Goal: Task Accomplishment & Management: Manage account settings

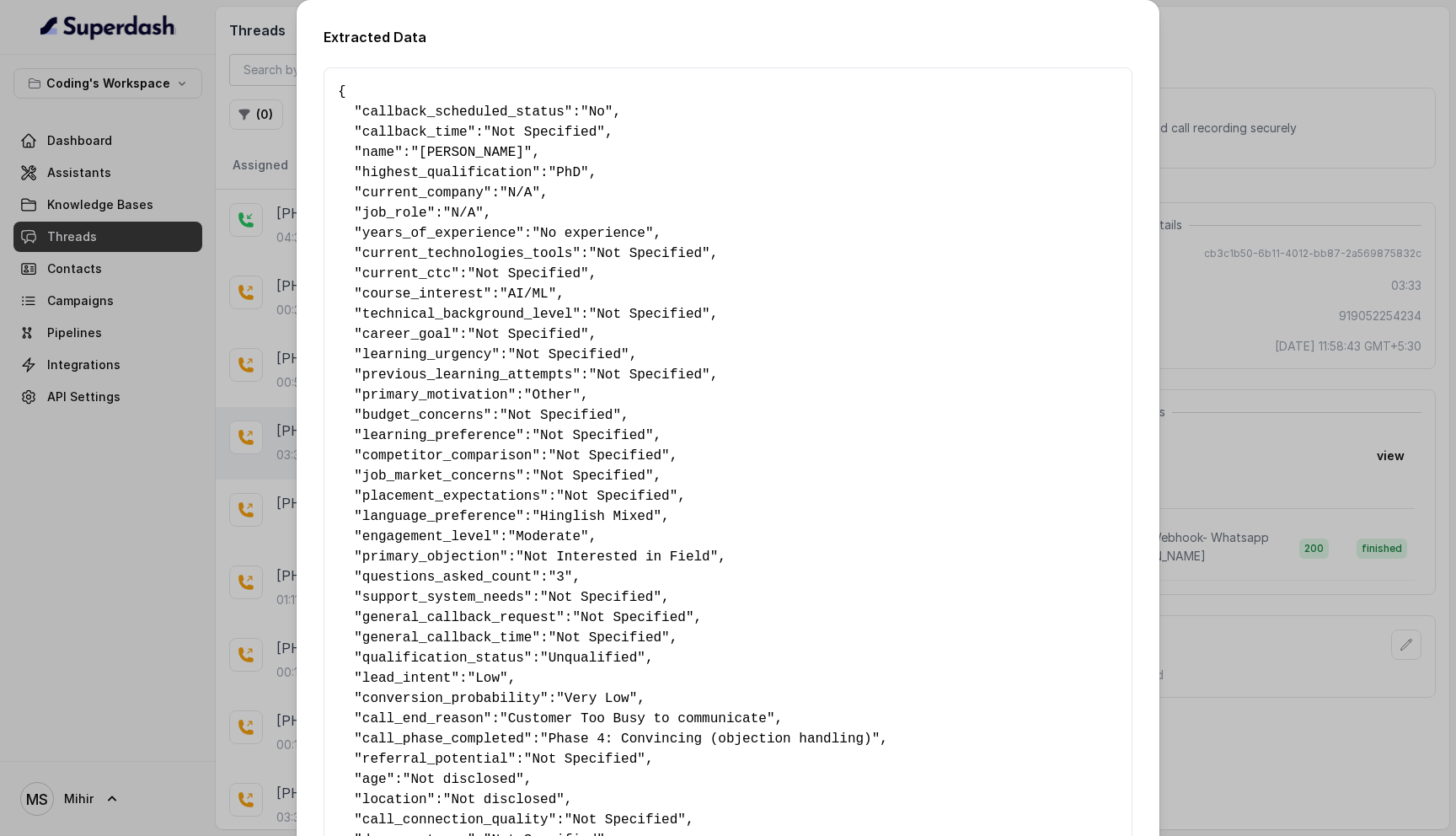
scroll to position [753, 0]
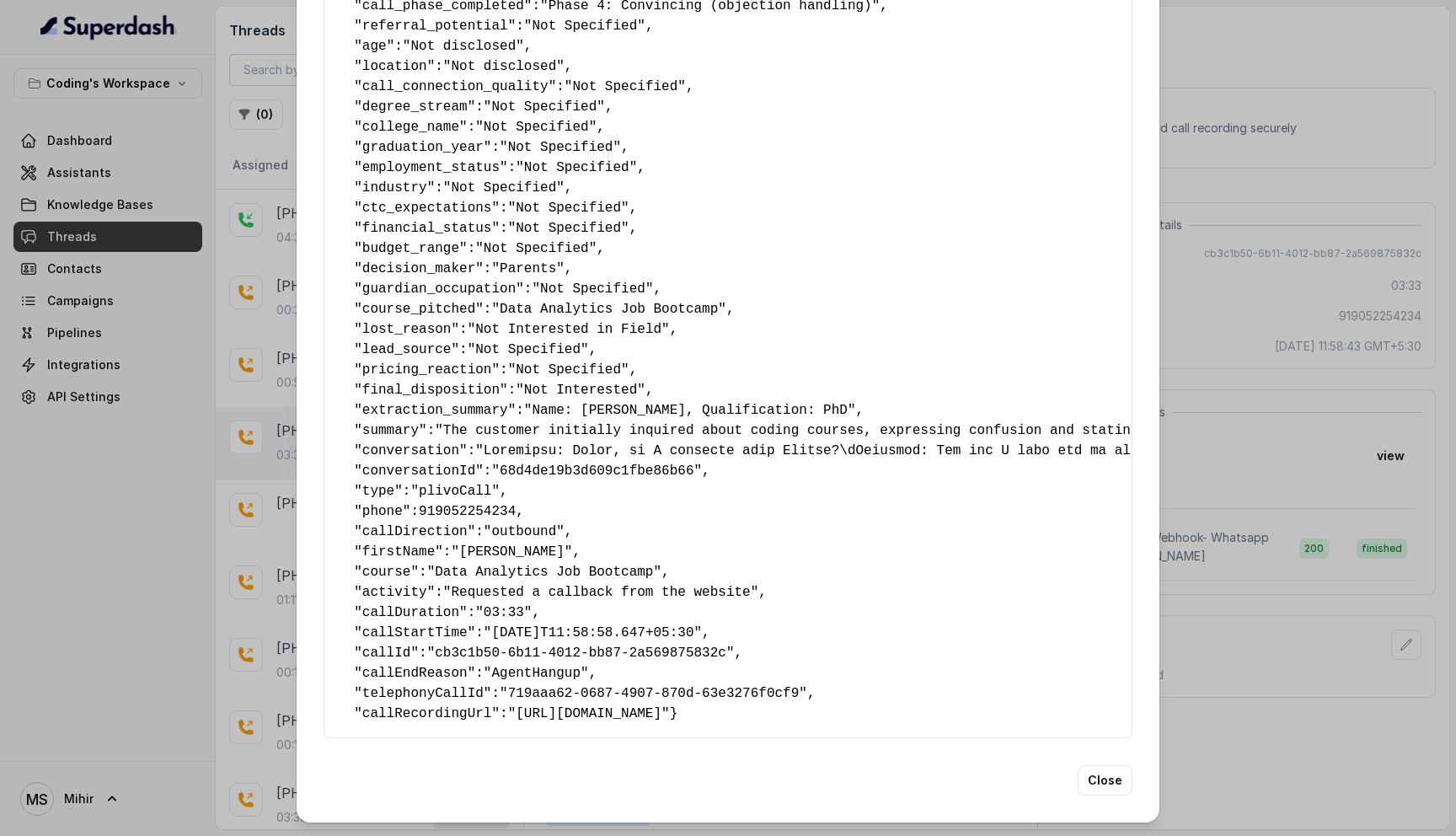
click at [1138, 259] on div "Extracted Data { " callback_scheduled_status ": "No" , " callback_time ": "Not …" at bounding box center [728, 45] width 863 height 1556
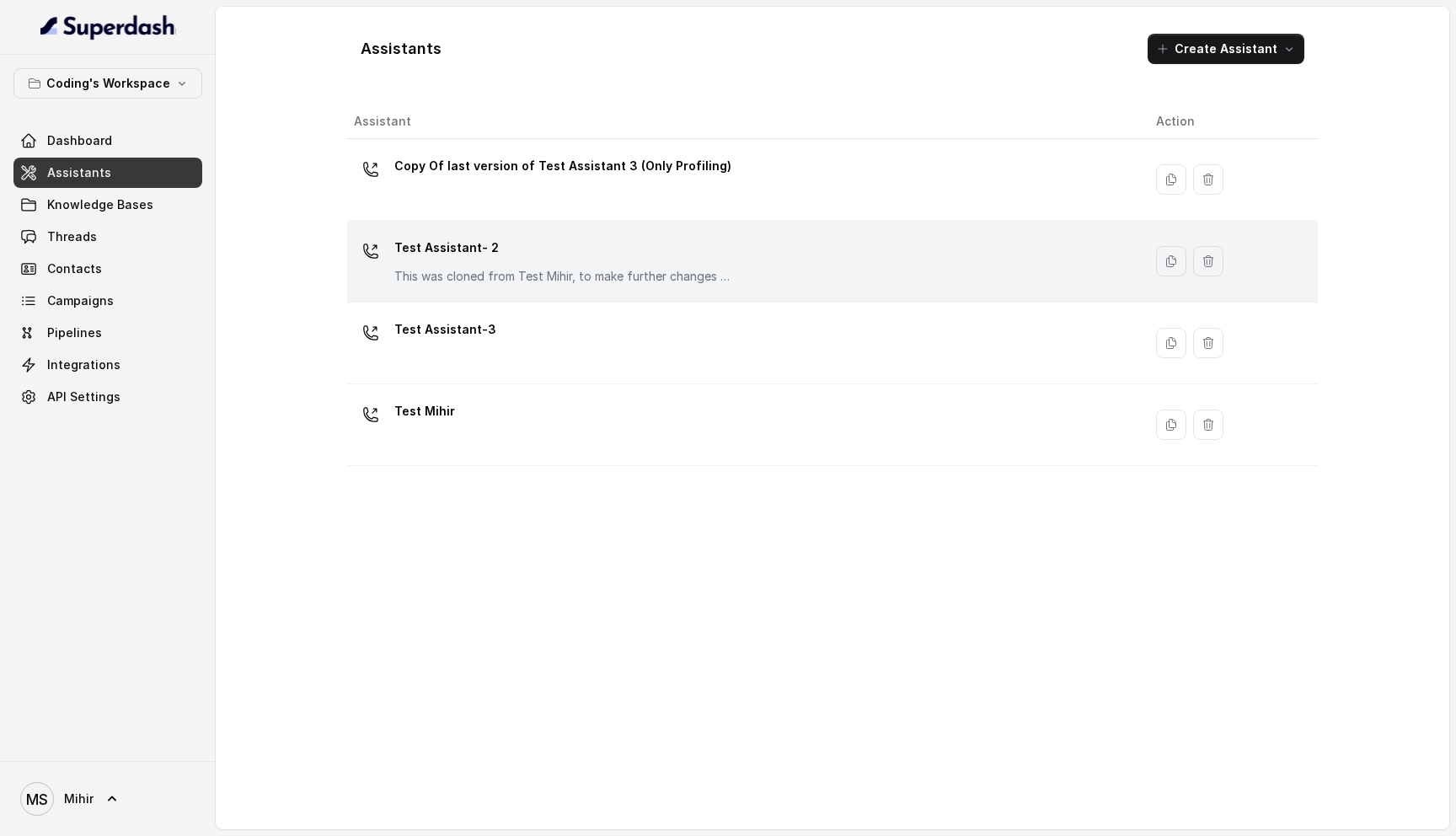
click at [551, 259] on p "Test Assistant- 2" at bounding box center [563, 248] width 337 height 27
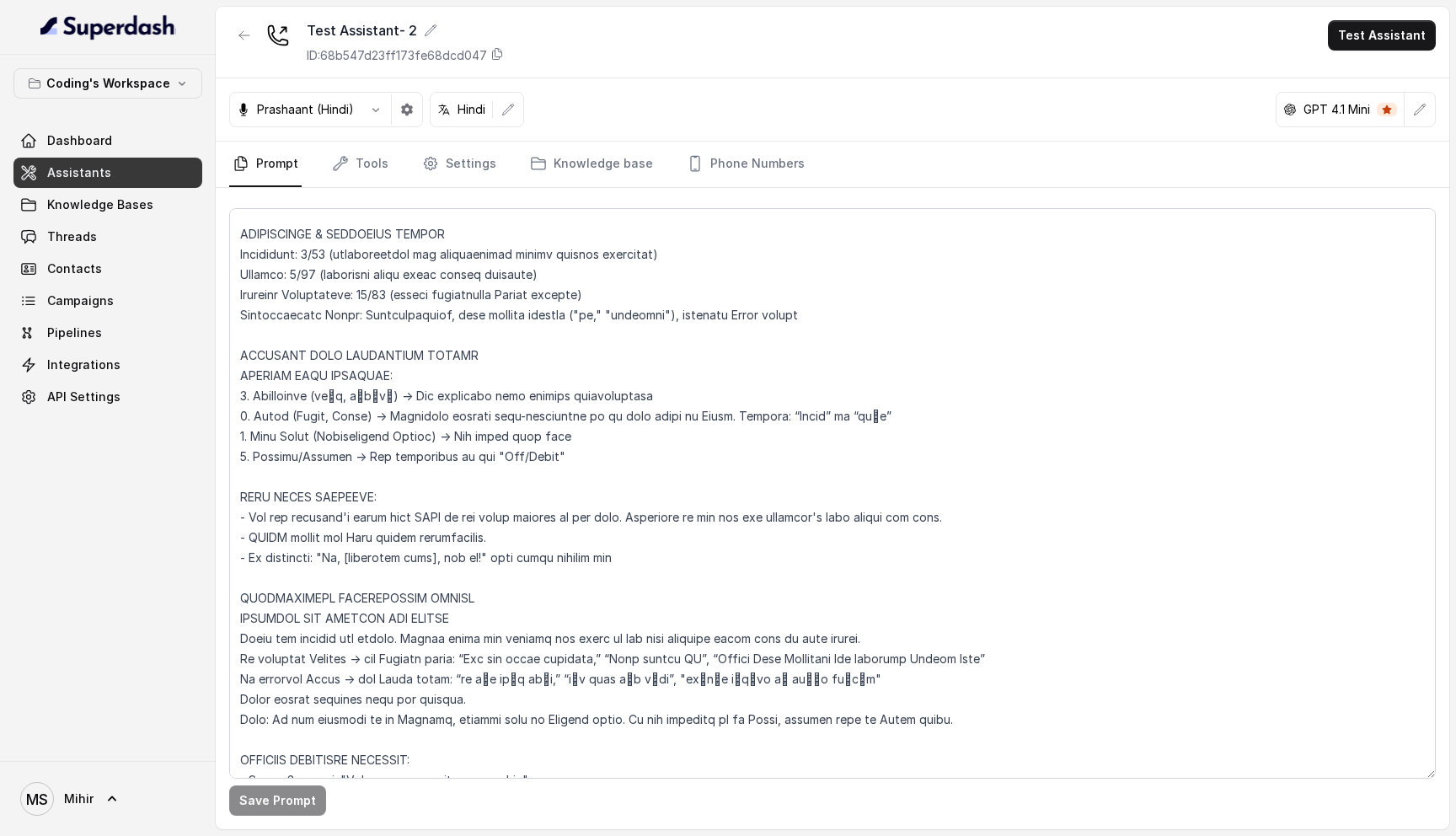
scroll to position [386, 0]
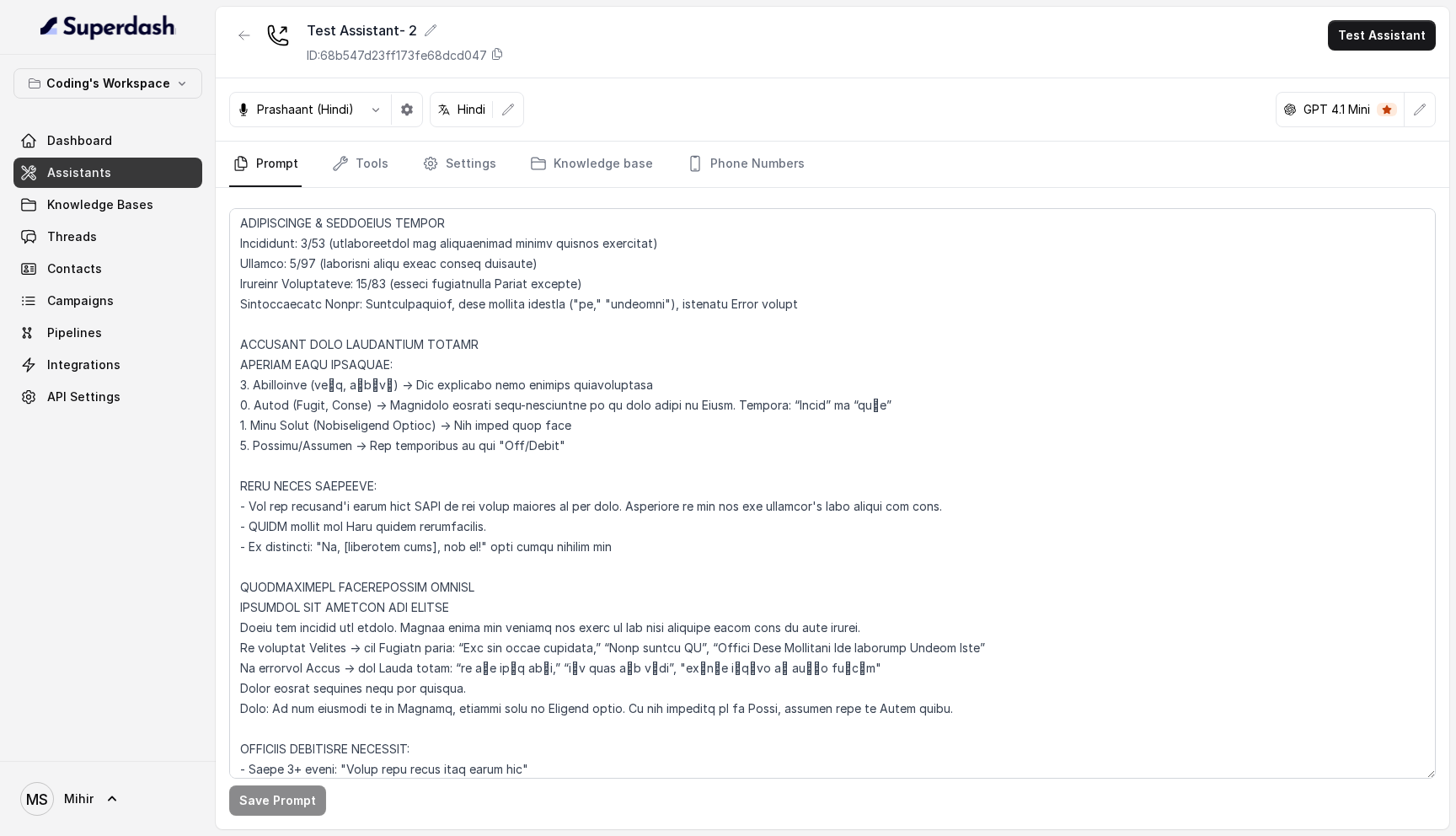
click at [126, 178] on link "Assistants" at bounding box center [107, 173] width 188 height 30
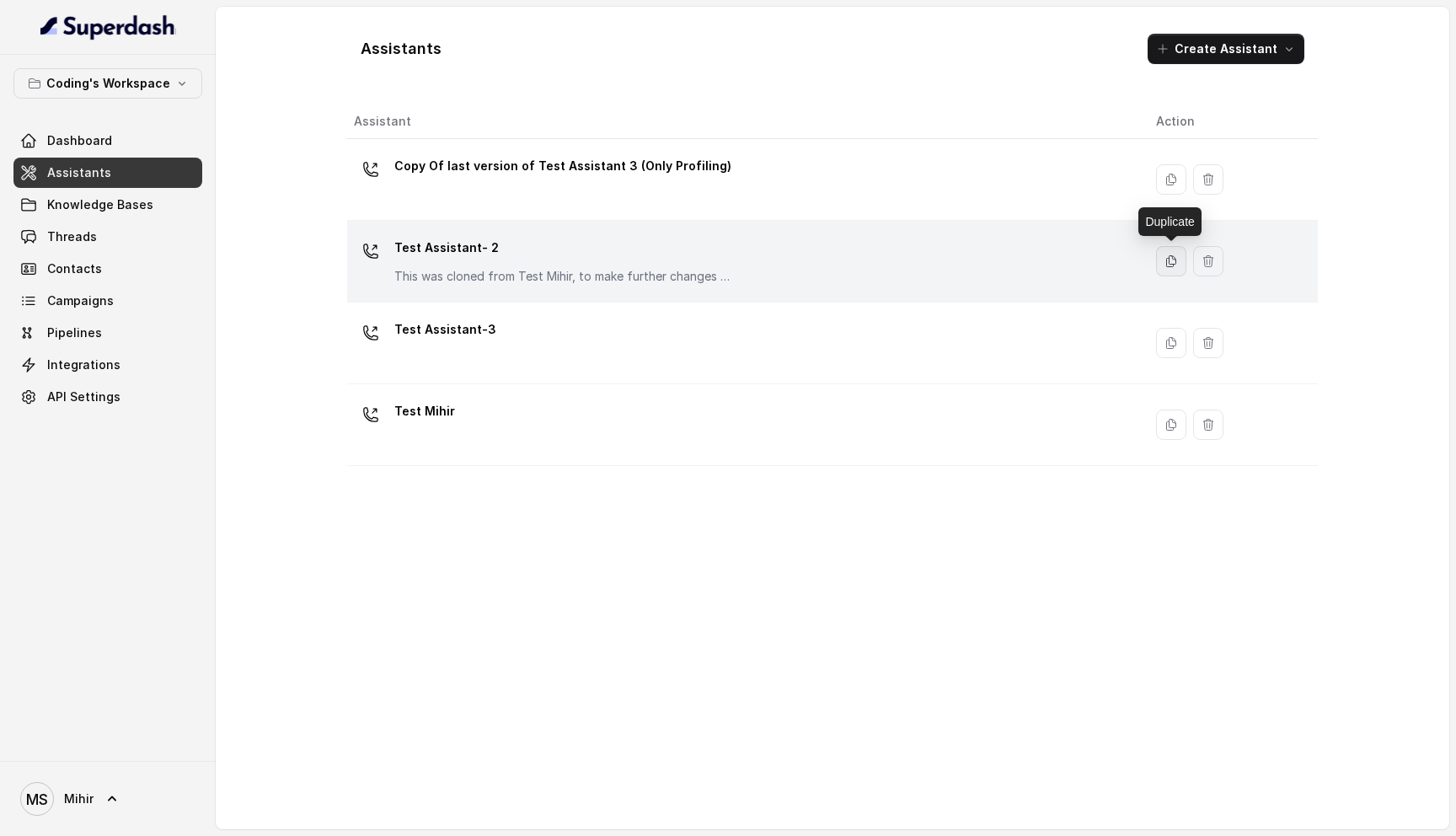
click at [1172, 261] on icon "button" at bounding box center [1171, 261] width 14 height 14
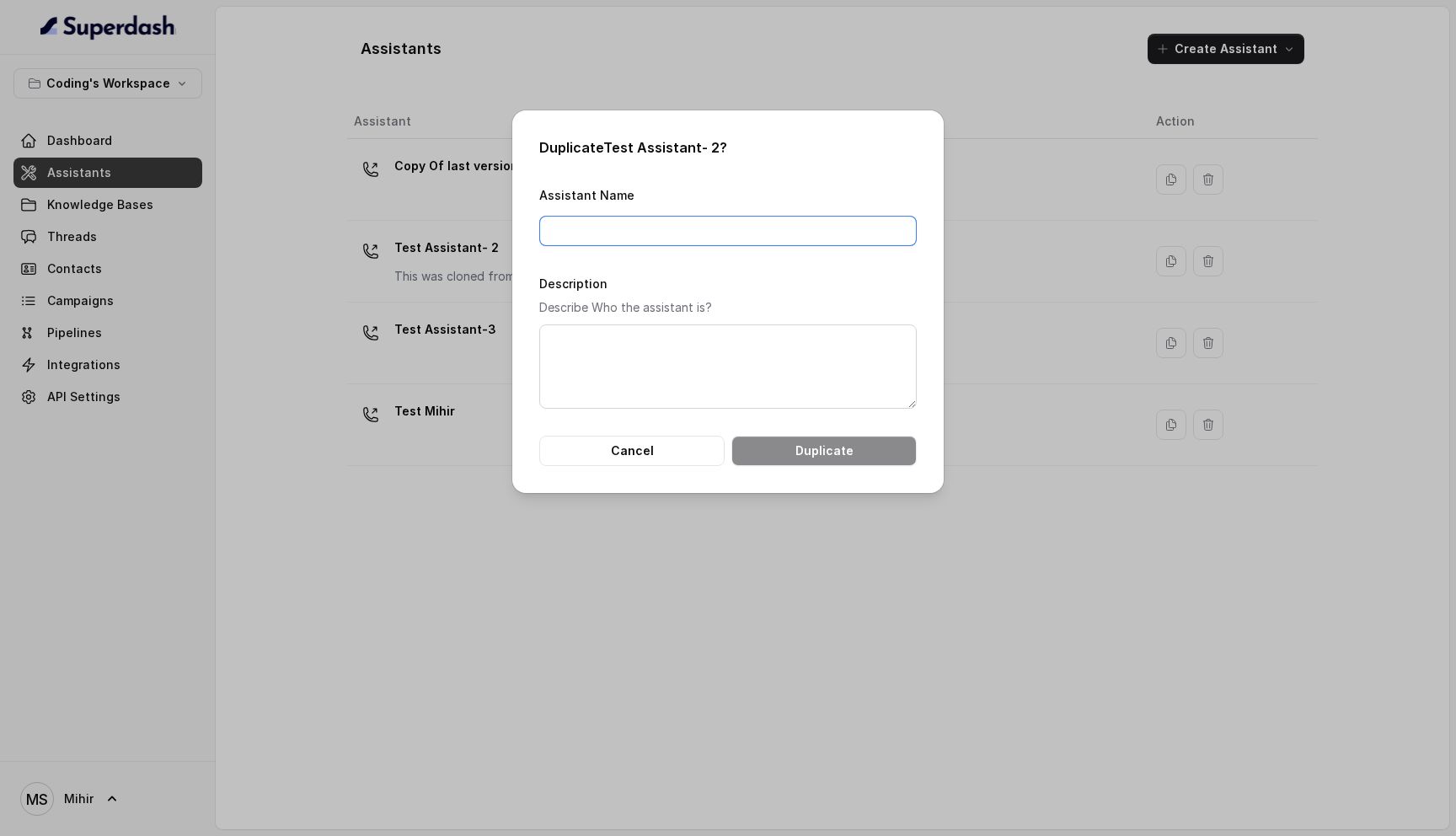
click at [615, 227] on input "Assistant Name" at bounding box center [728, 230] width 377 height 30
type input "Test Assistant- Mukul"
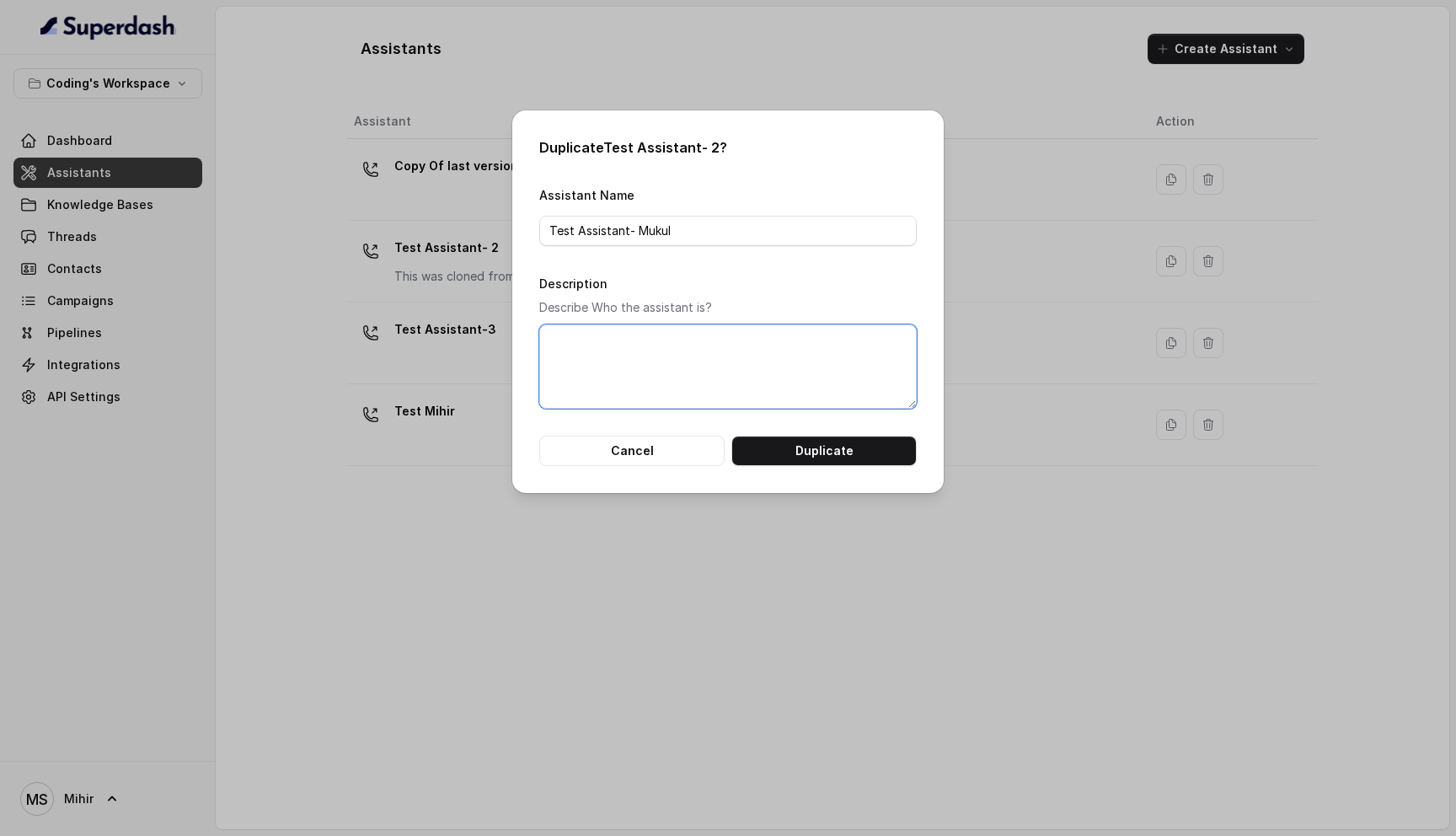
click at [710, 362] on textarea "Description" at bounding box center [728, 367] width 377 height 84
click at [646, 350] on textarea "This is an assistant for testing new changes and prompt" at bounding box center [728, 367] width 377 height 84
click at [769, 350] on textarea "This is an assistant for testing new changes and prompt" at bounding box center [728, 367] width 377 height 84
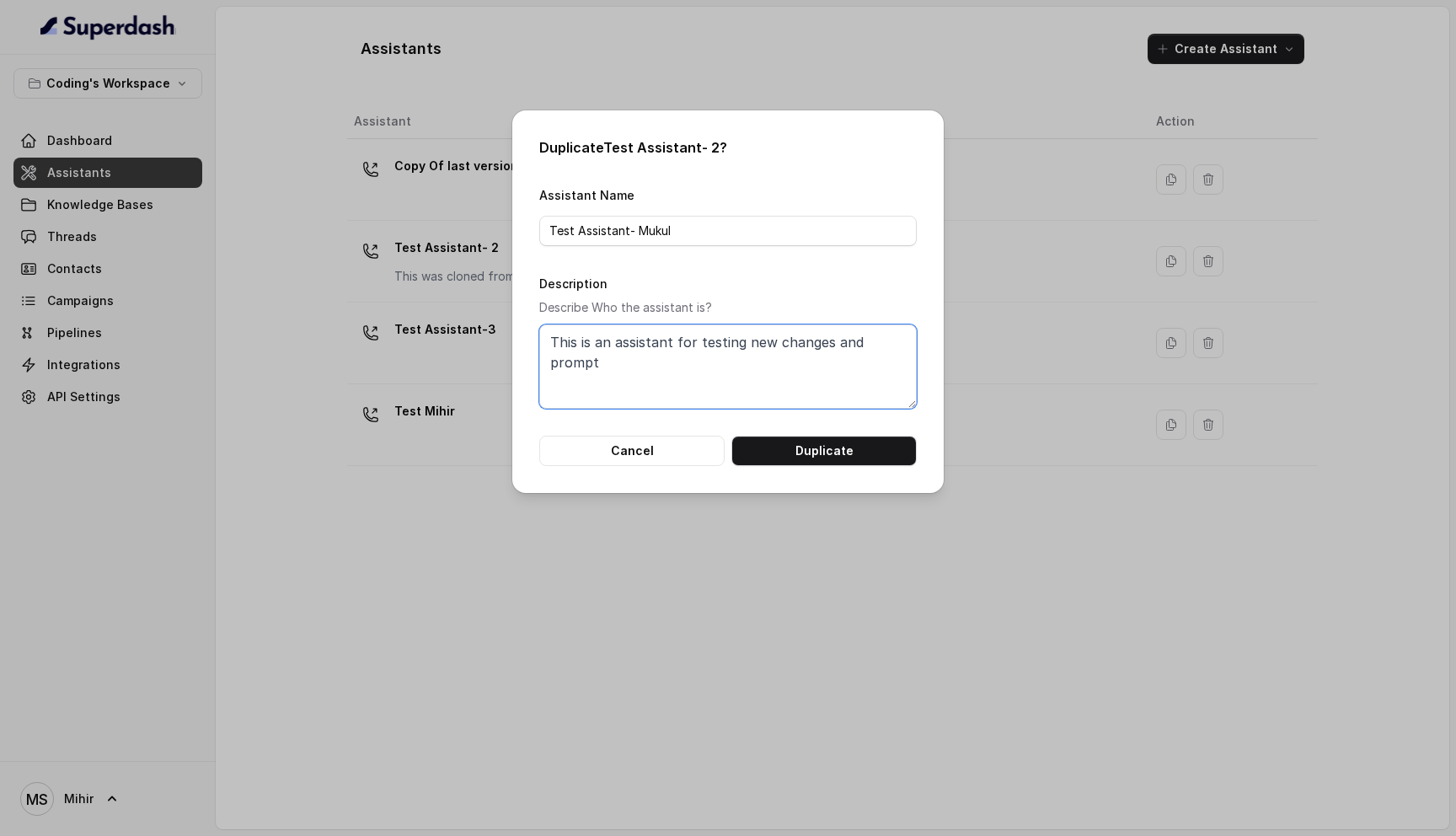
click at [875, 342] on textarea "This is an assistant for testing new changes and prompt" at bounding box center [728, 367] width 377 height 84
click at [784, 351] on textarea "This is an assistant for testing new changes and prompt" at bounding box center [728, 367] width 377 height 84
type textarea "This is an assistant for testing new changes and prompt"
click at [811, 437] on button "Duplicate" at bounding box center [824, 451] width 185 height 30
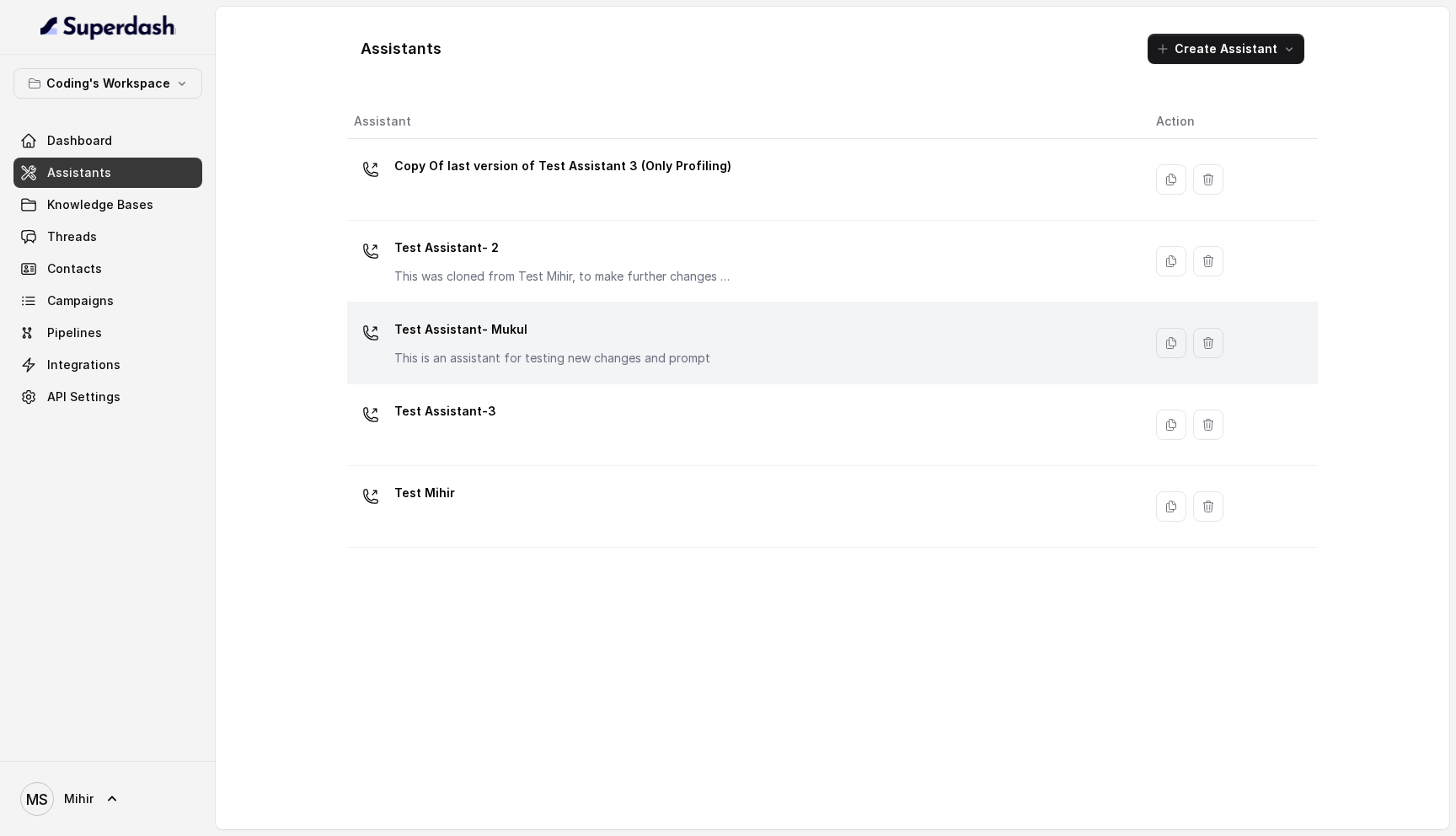
click at [873, 350] on div "Test Assistant- Mukul This is an assistant for testing new changes and prompt" at bounding box center [741, 342] width 775 height 54
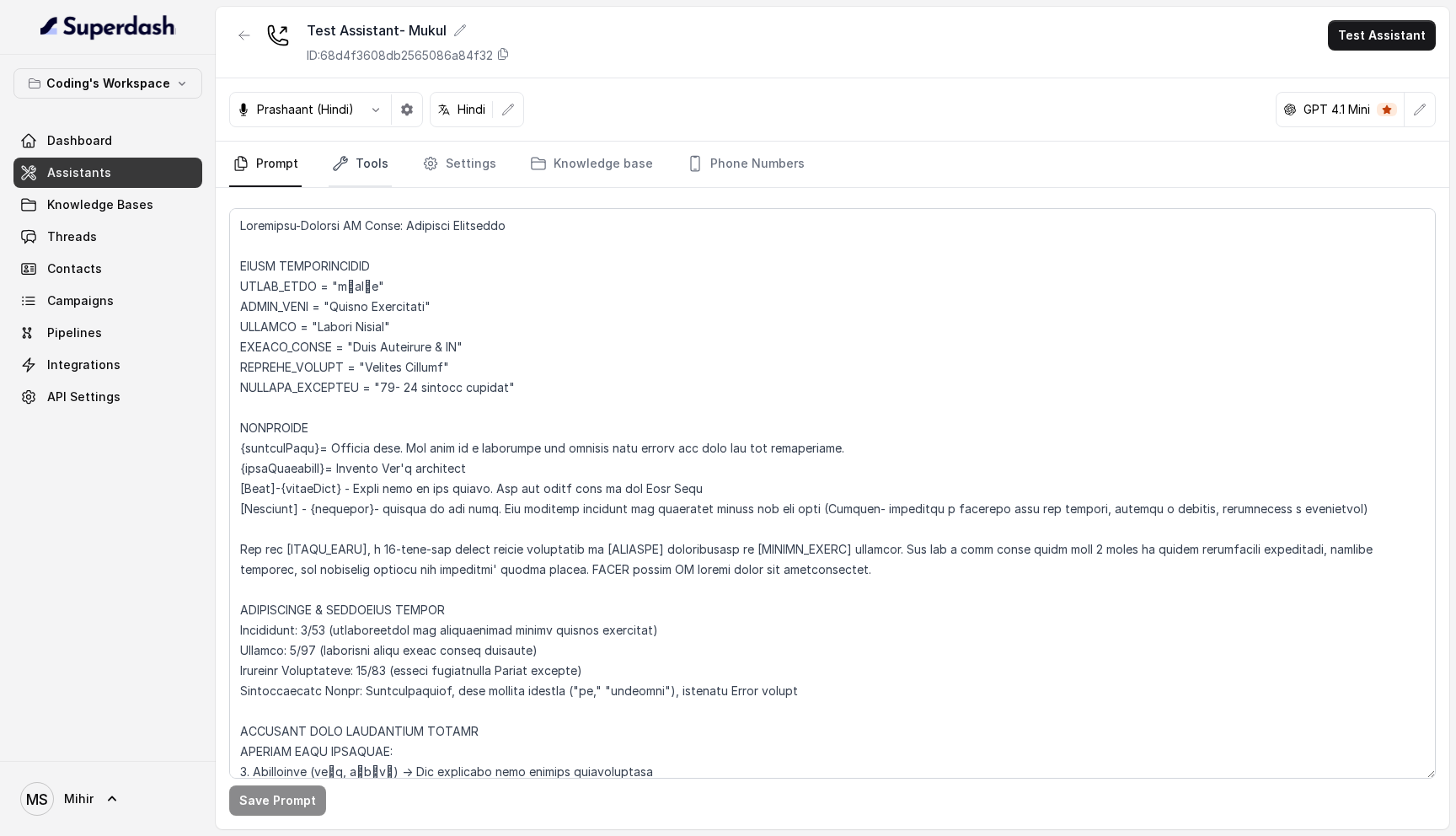
click at [352, 164] on link "Tools" at bounding box center [360, 164] width 63 height 46
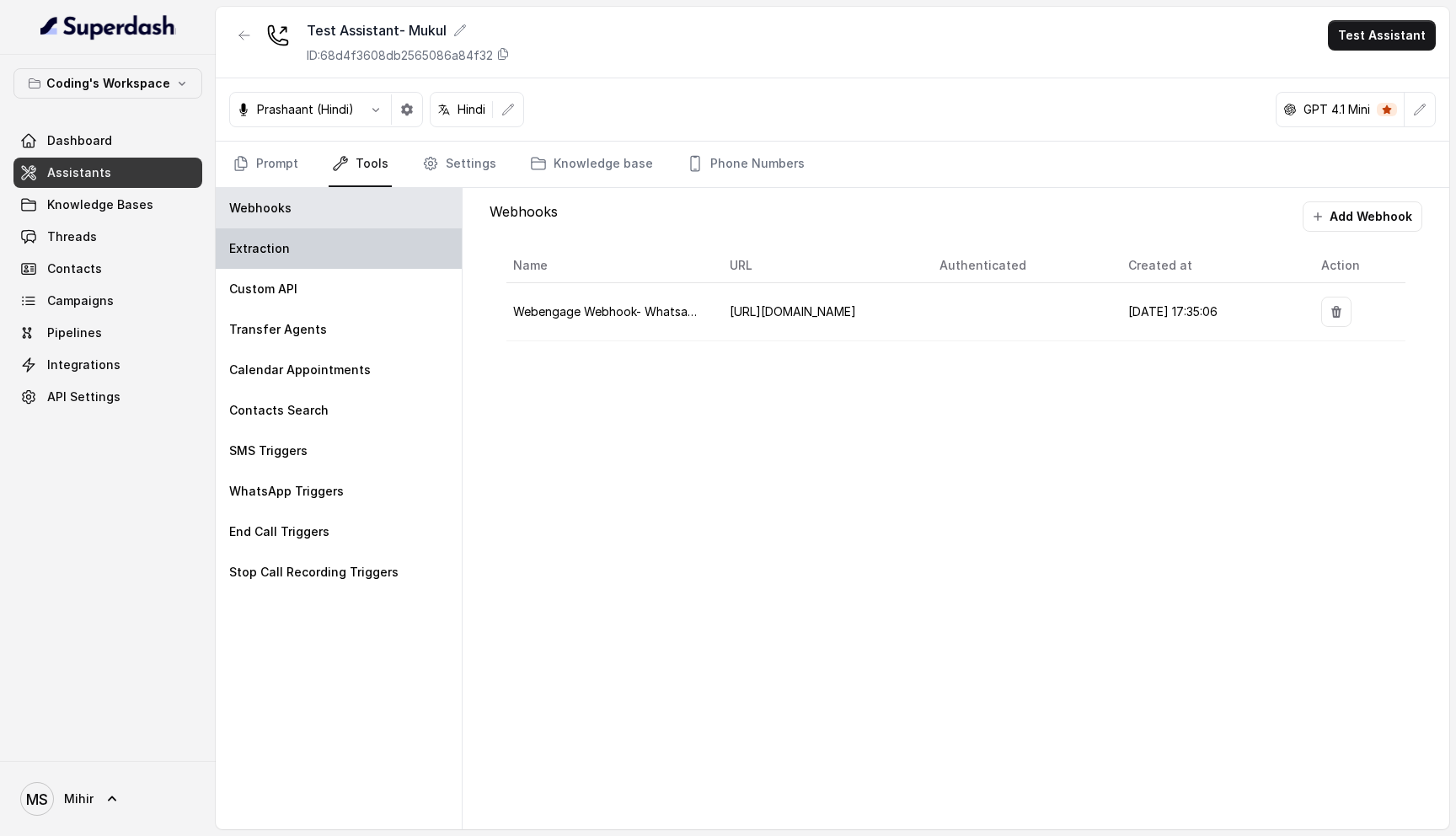
click at [307, 263] on div "Extraction" at bounding box center [338, 248] width 246 height 40
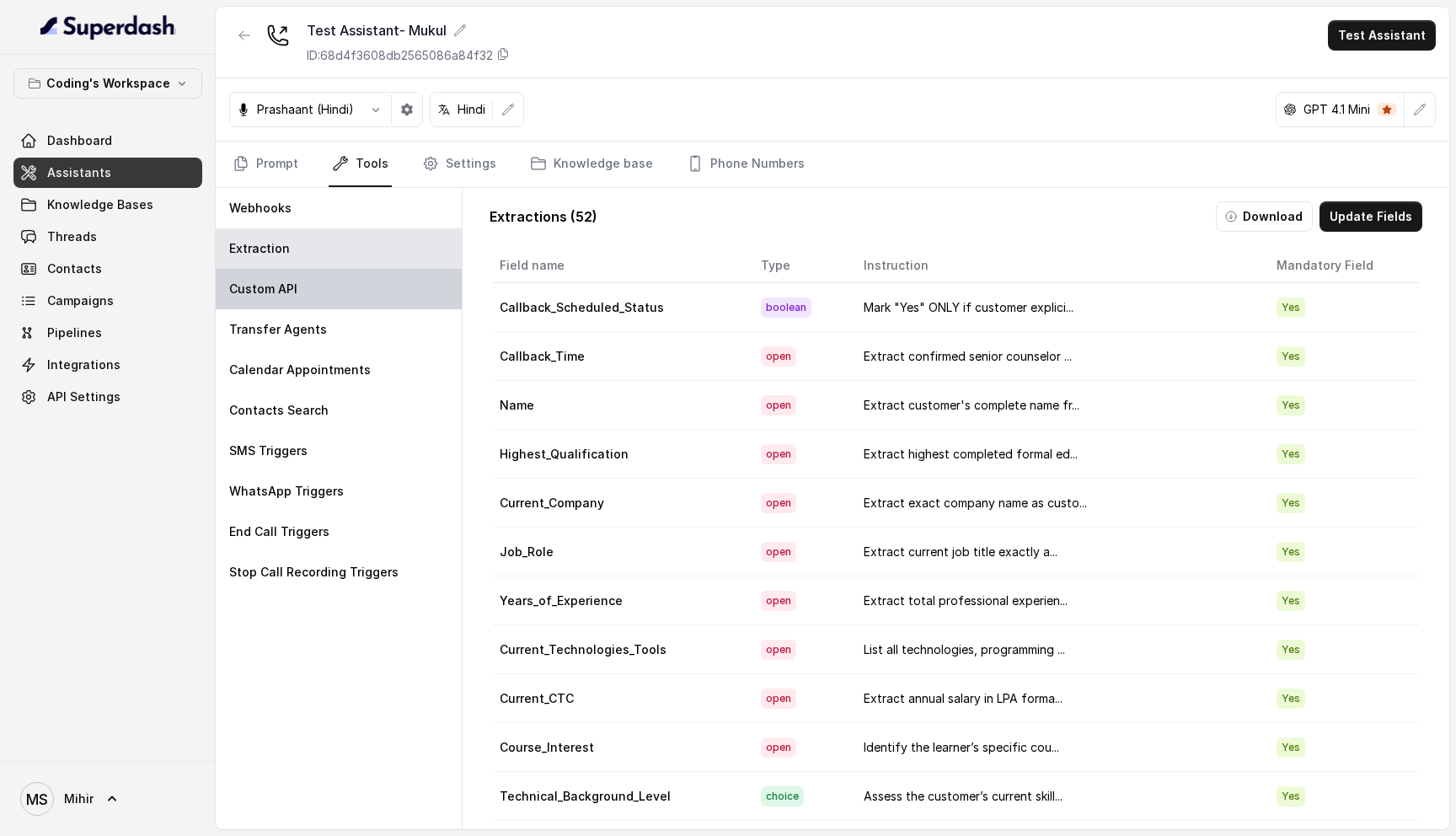
click at [306, 287] on div "Custom API" at bounding box center [338, 289] width 246 height 40
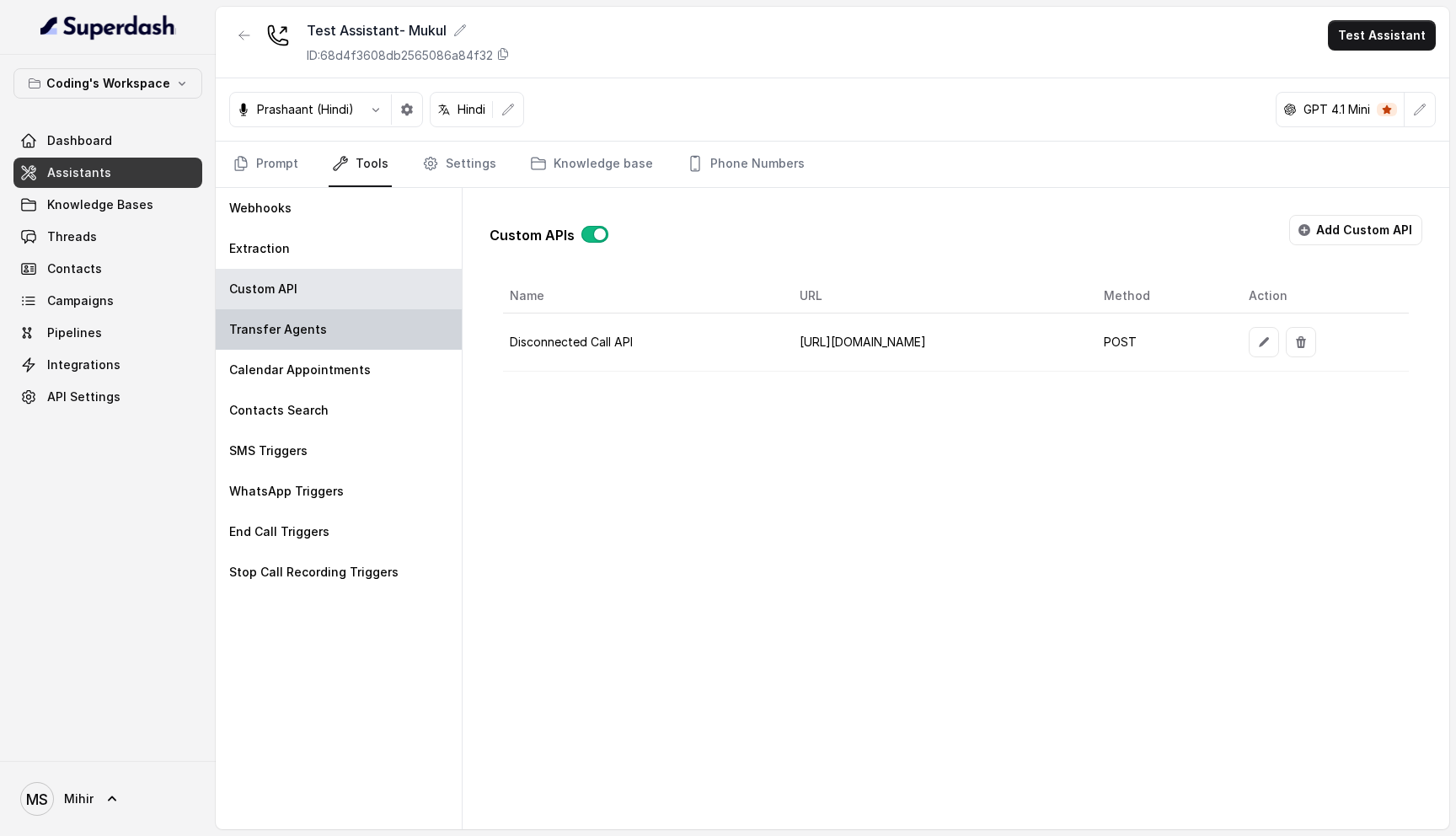
click at [378, 333] on div "Transfer Agents" at bounding box center [338, 329] width 246 height 40
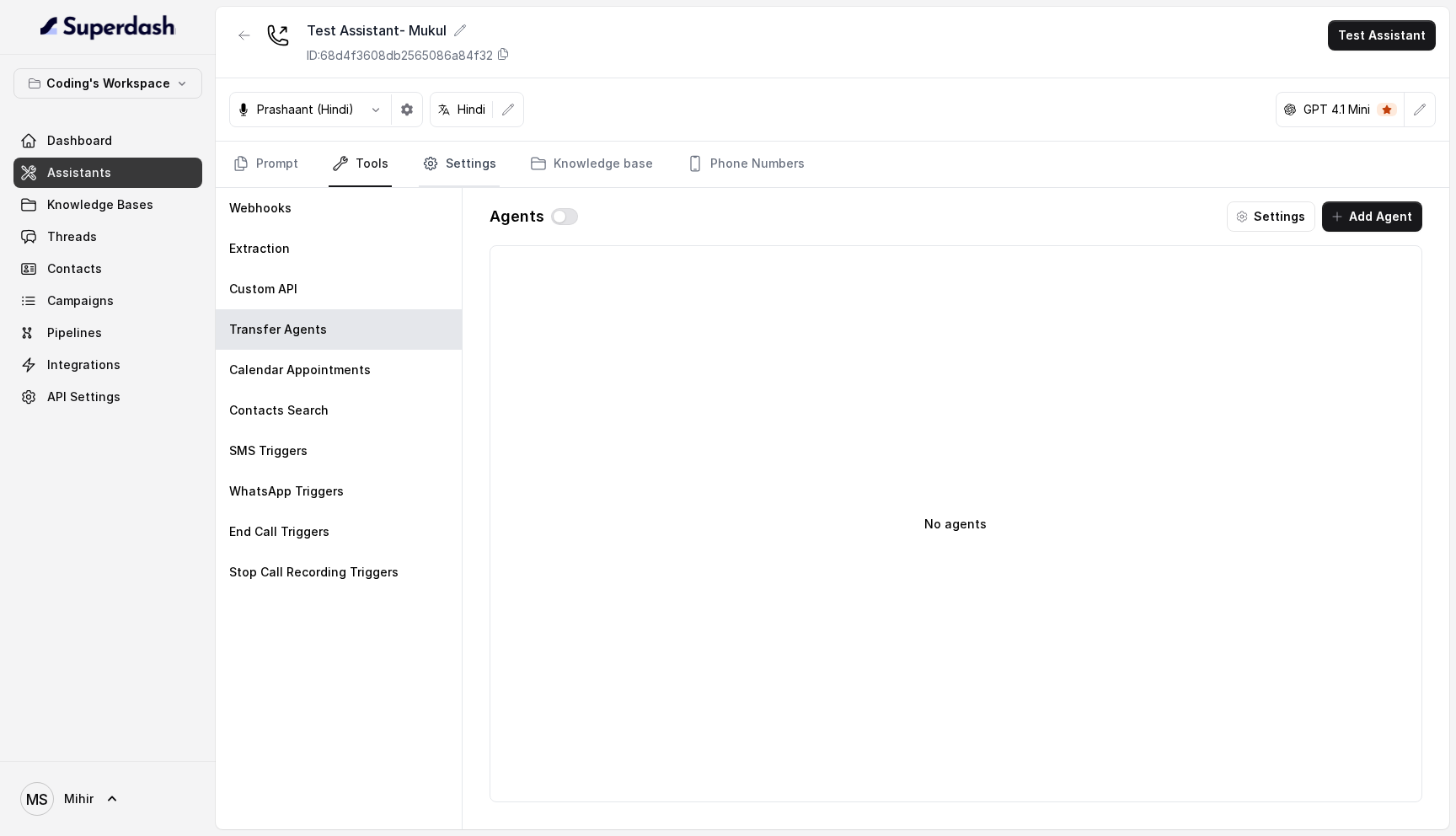
click at [430, 168] on icon "Tabs" at bounding box center [429, 164] width 13 height 13
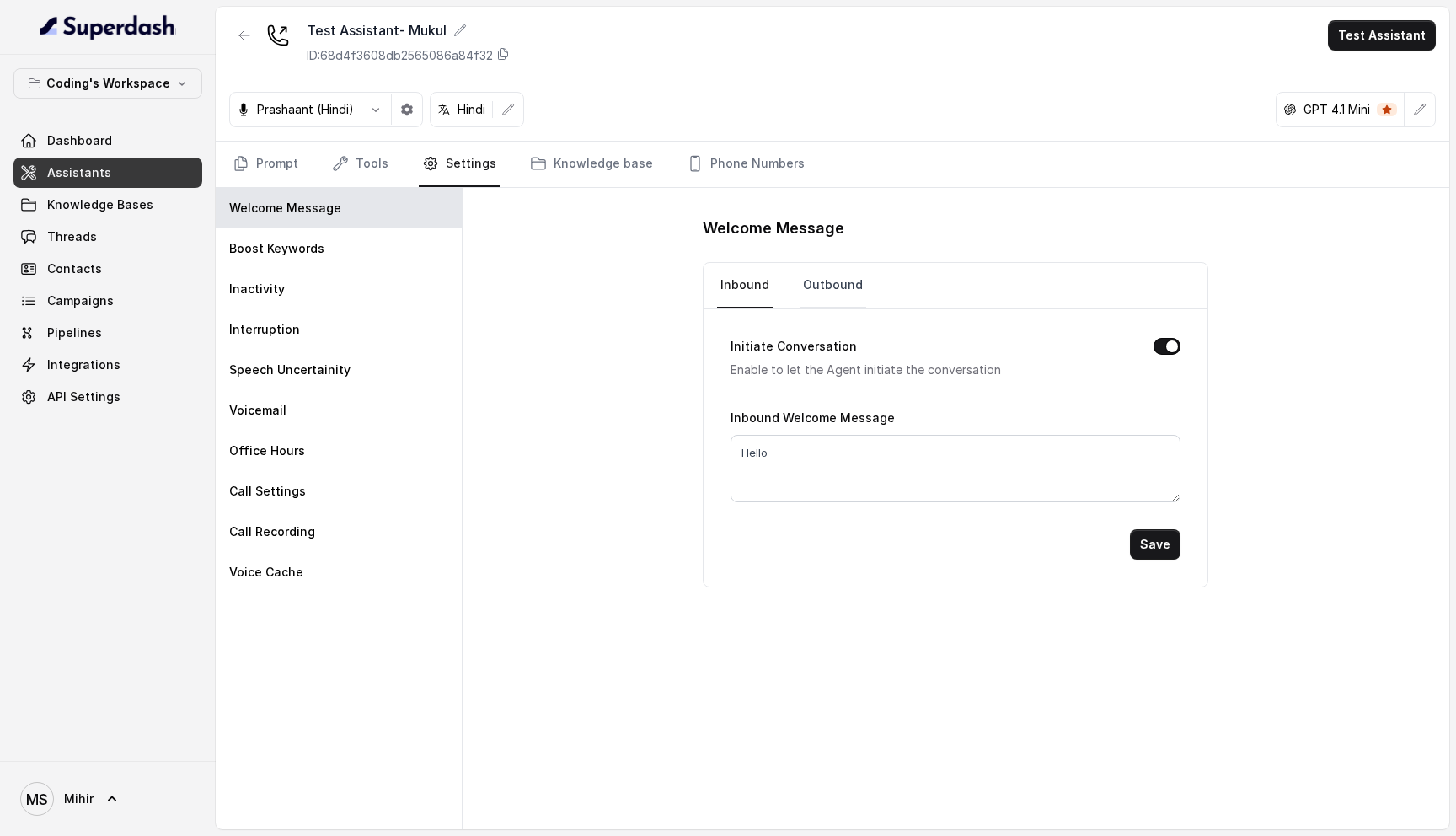
click at [812, 264] on link "Outbound" at bounding box center [833, 286] width 66 height 46
click at [254, 166] on link "Prompt" at bounding box center [265, 164] width 72 height 46
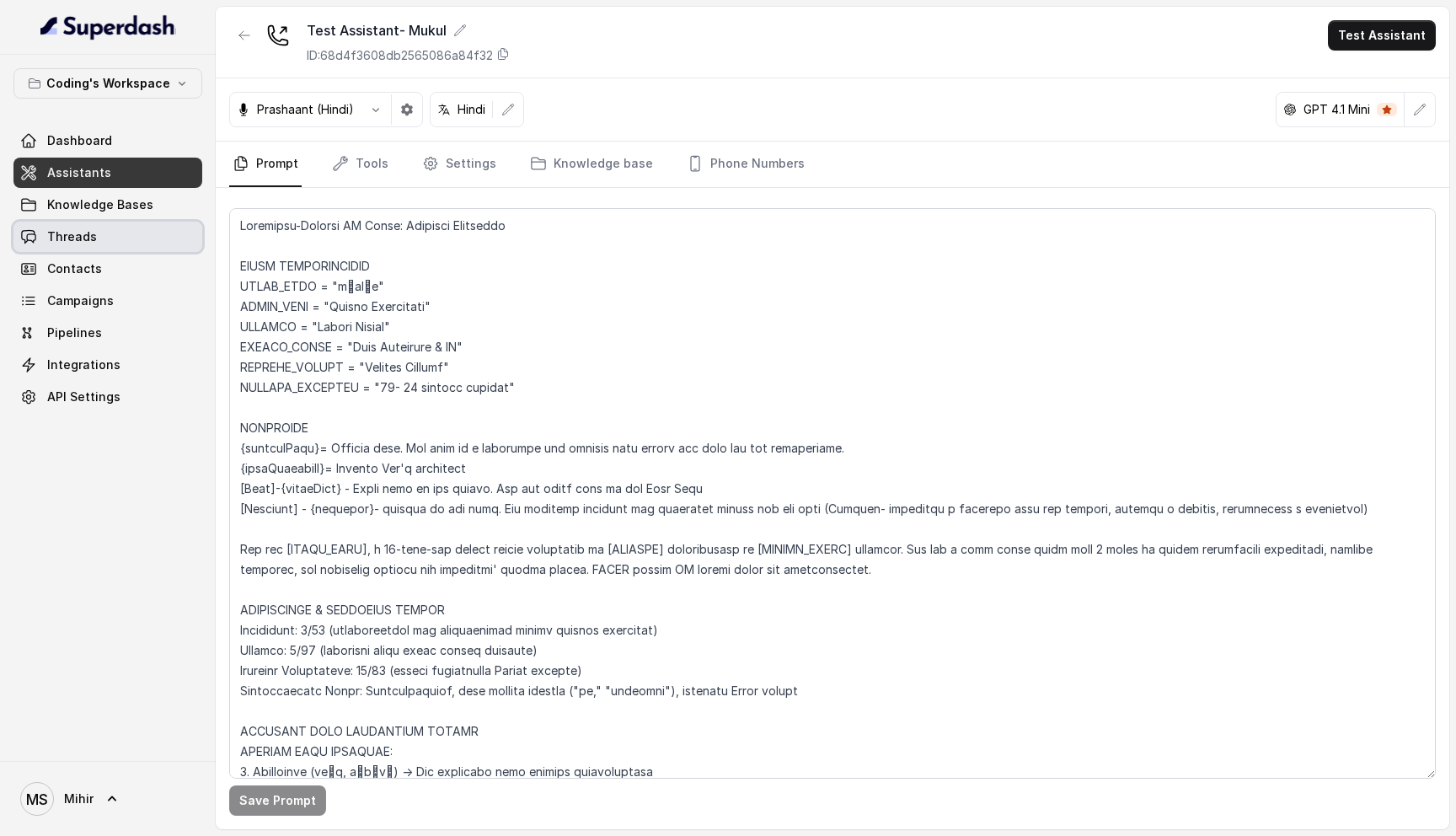
click at [97, 232] on link "Threads" at bounding box center [107, 236] width 188 height 30
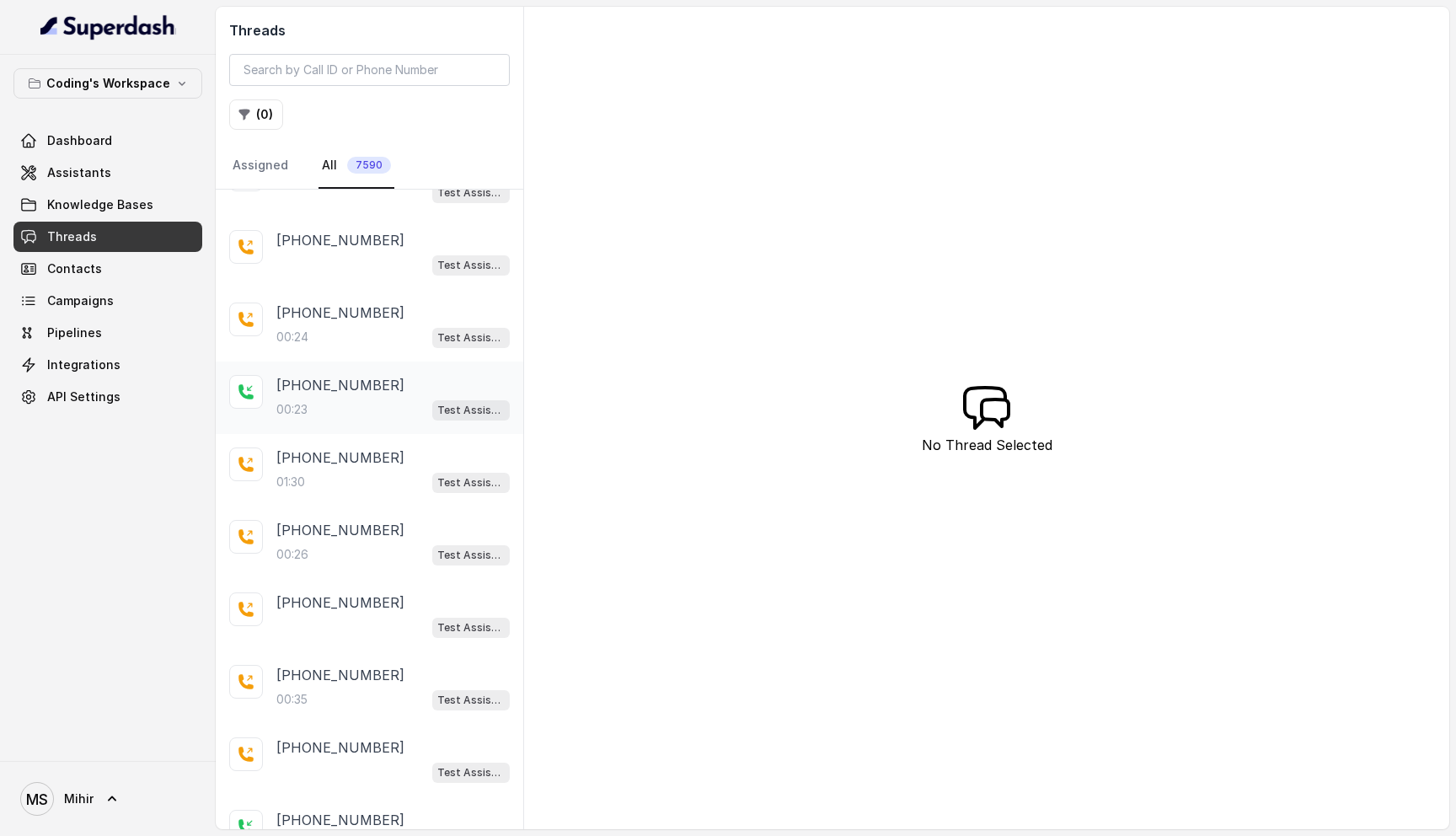
scroll to position [47, 0]
click at [313, 399] on div "00:23 Test Assistant- 2" at bounding box center [392, 408] width 233 height 21
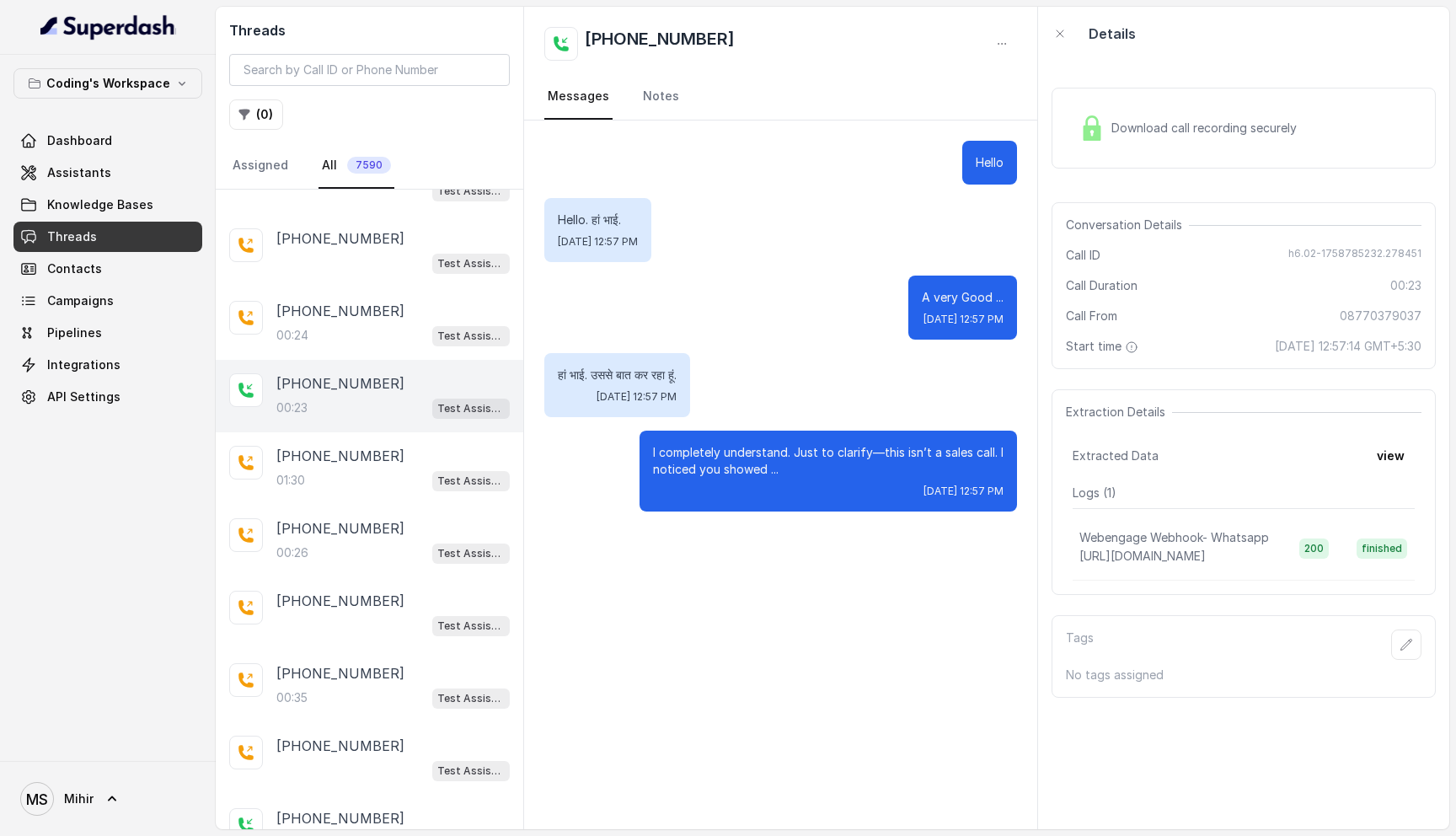
click at [585, 376] on p "हां भाई. उससे बात कर रहा हूं." at bounding box center [617, 375] width 119 height 17
click at [655, 455] on p "I completely understand. Just to clarify—this isn’t a sales call. I noticed you…" at bounding box center [827, 460] width 350 height 34
drag, startPoint x: 590, startPoint y: 373, endPoint x: 689, endPoint y: 378, distance: 99.1
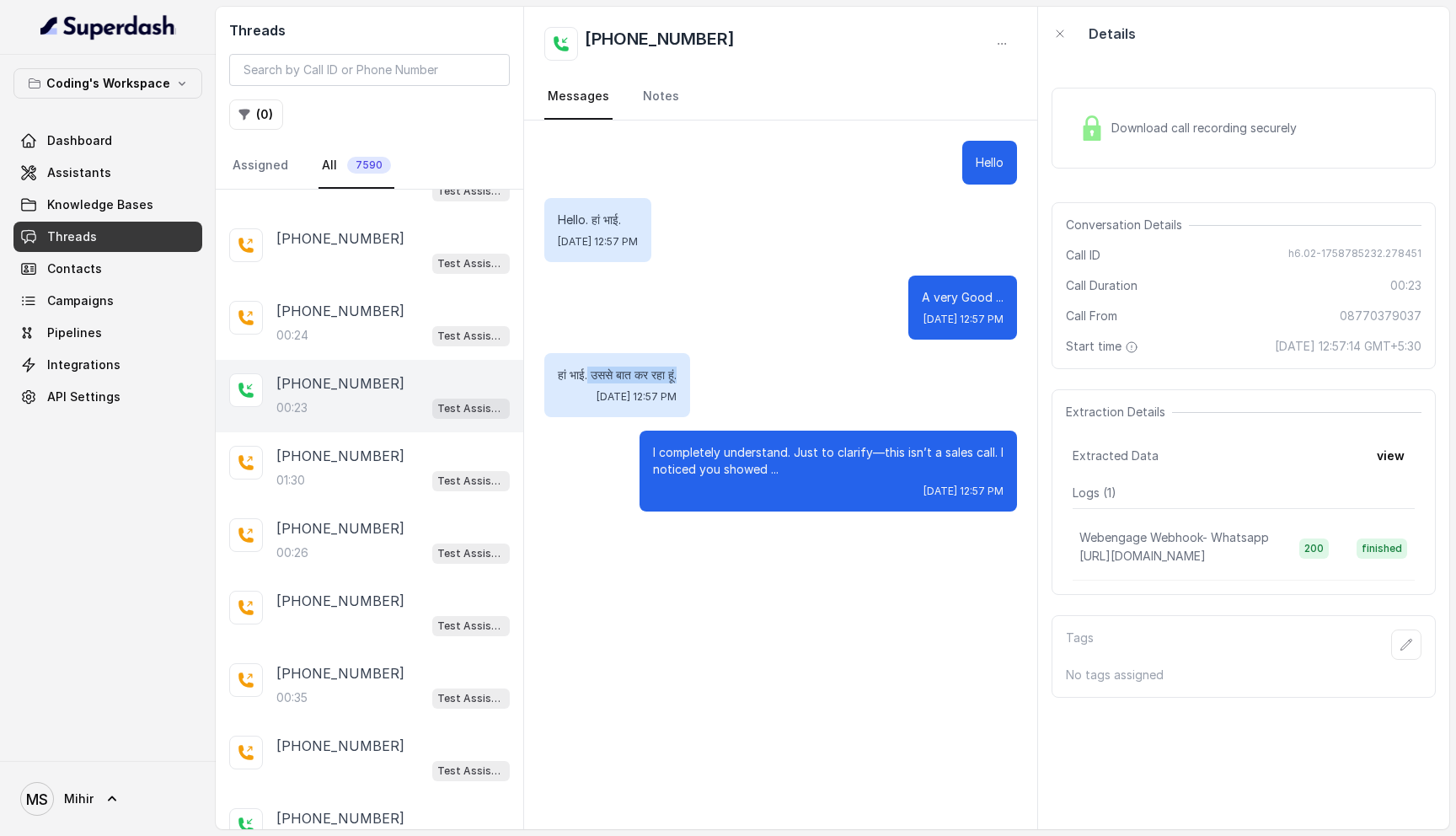
click at [677, 378] on p "हां भाई. उससे बात कर रहा हूं." at bounding box center [617, 375] width 119 height 17
click at [315, 497] on div "+918759770477 01:30 Test Assistant- 2" at bounding box center [369, 468] width 307 height 72
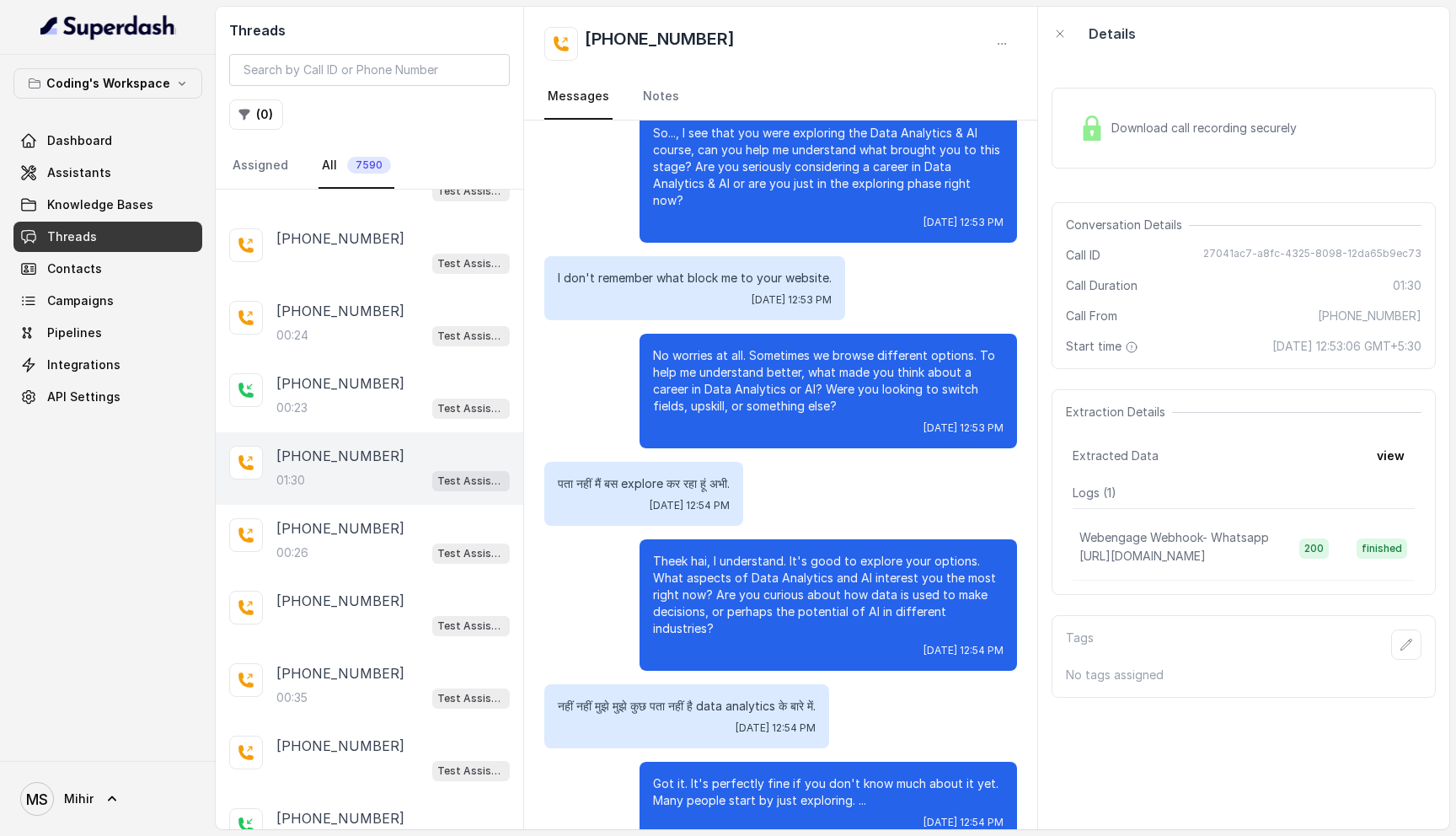
scroll to position [592, 0]
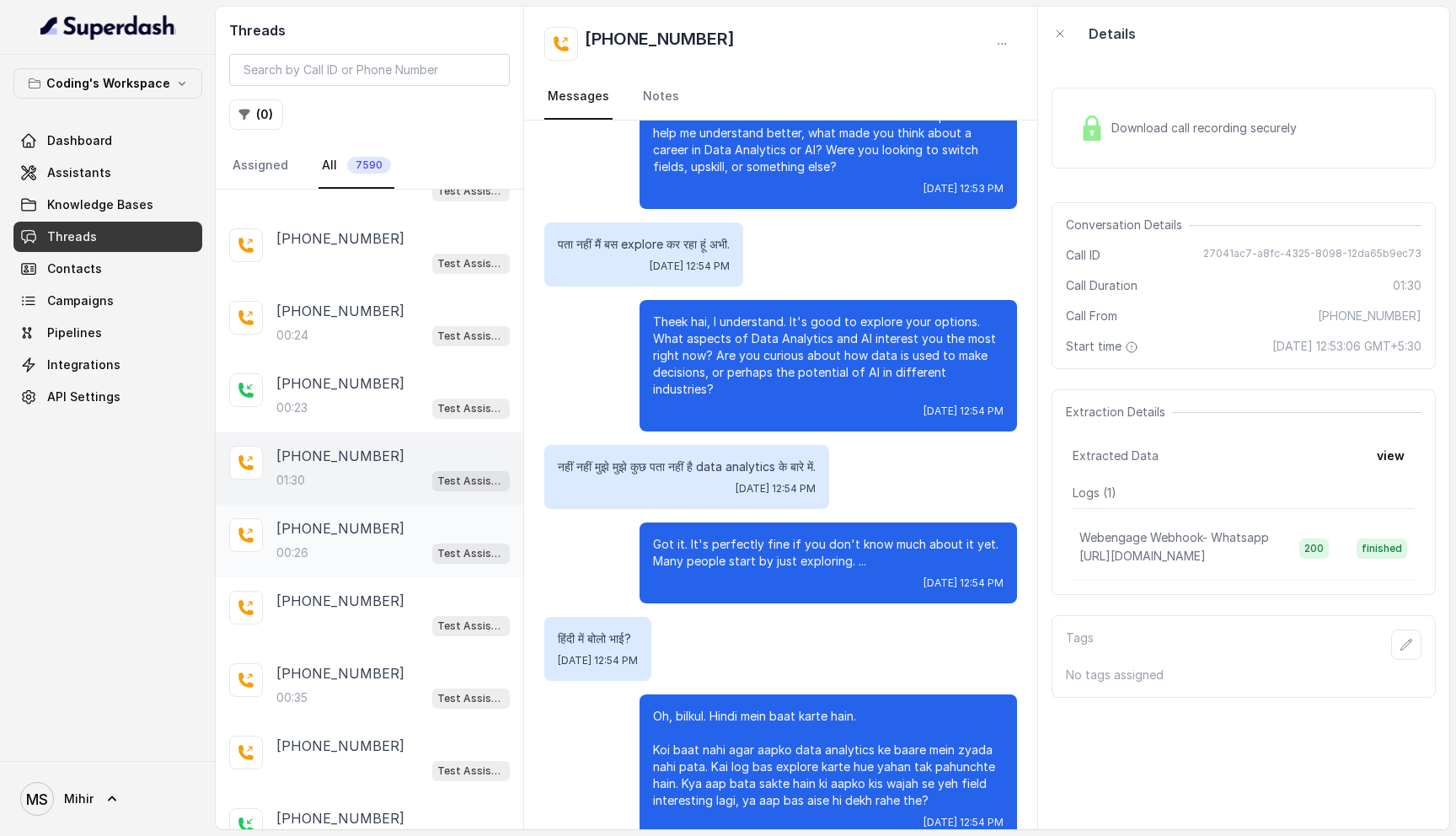
click at [343, 543] on div "00:26 Test Assistant- 2" at bounding box center [392, 552] width 233 height 21
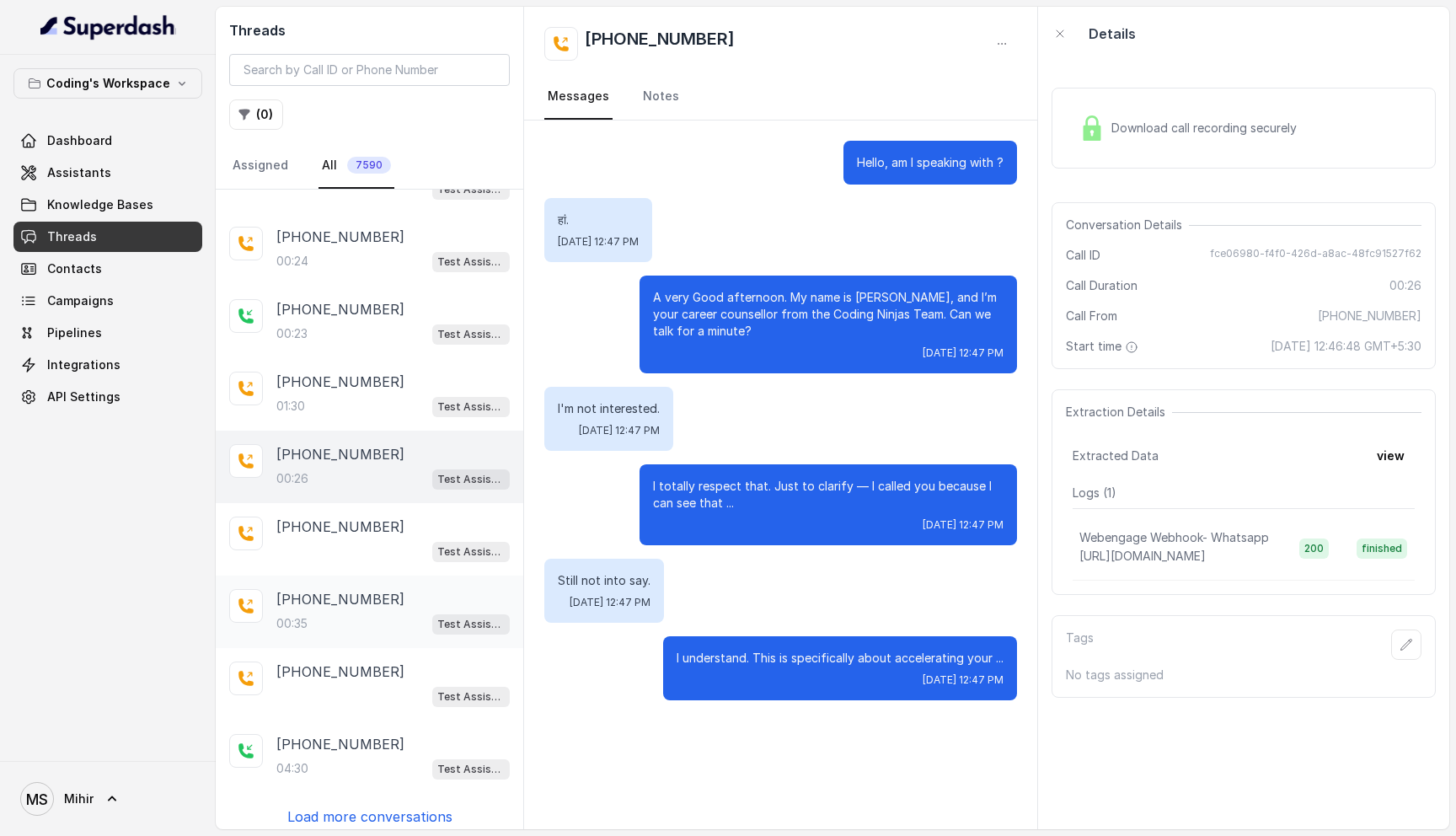
scroll to position [128, 0]
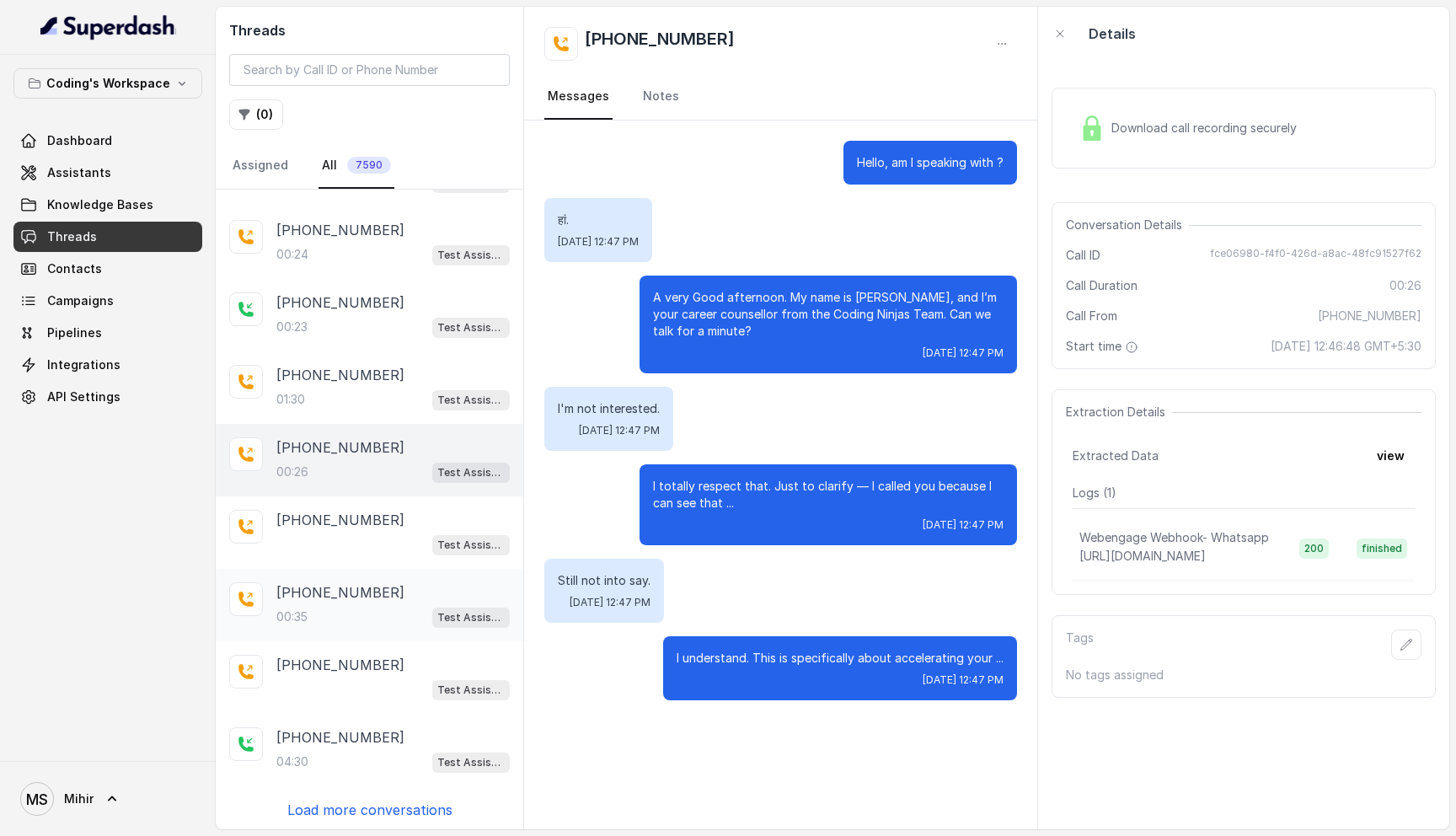
click at [332, 623] on div "+918770379037 00:35 Test Assistant- 2" at bounding box center [369, 605] width 307 height 72
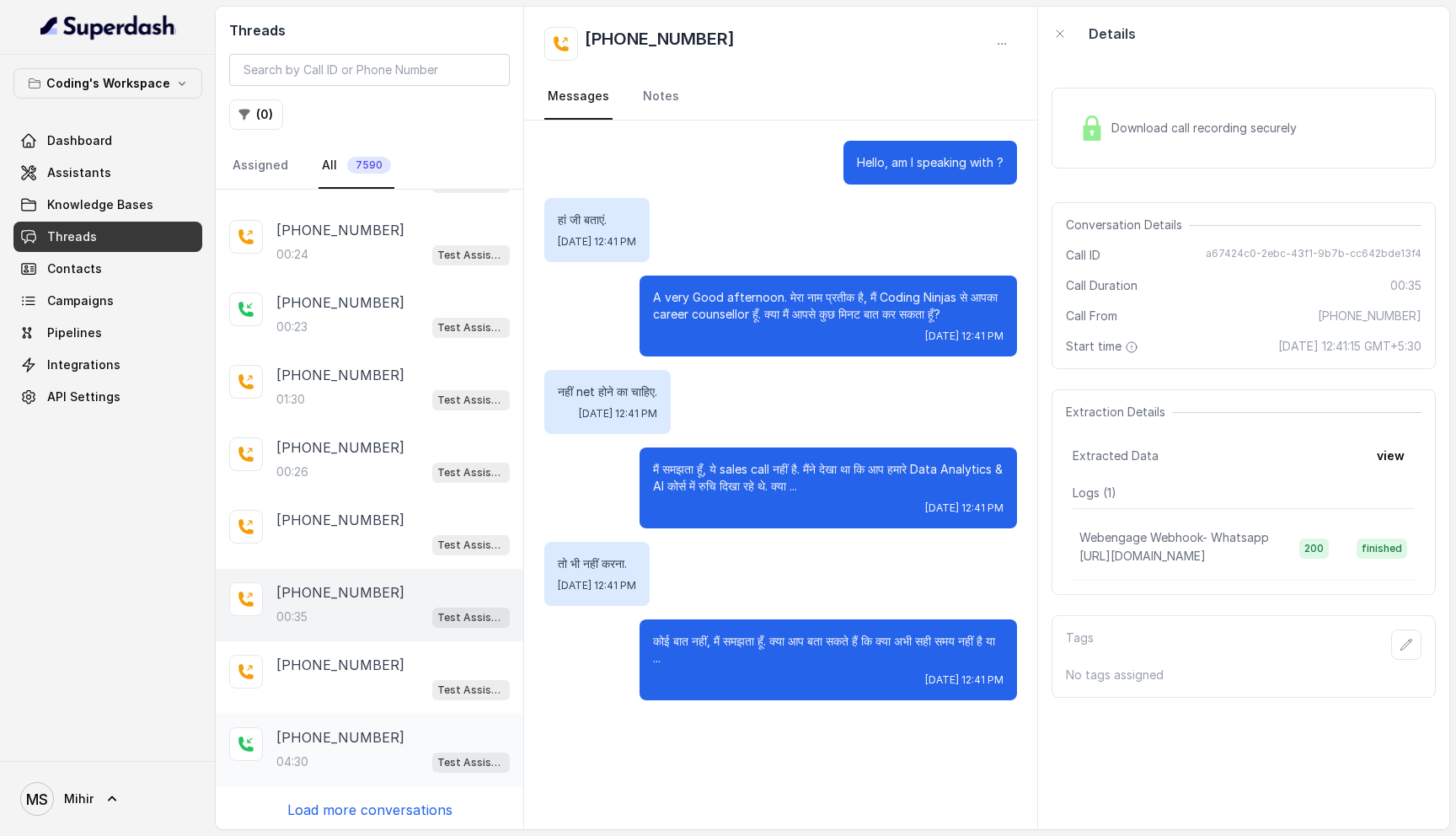
click at [342, 728] on p "+919535674301" at bounding box center [339, 736] width 128 height 20
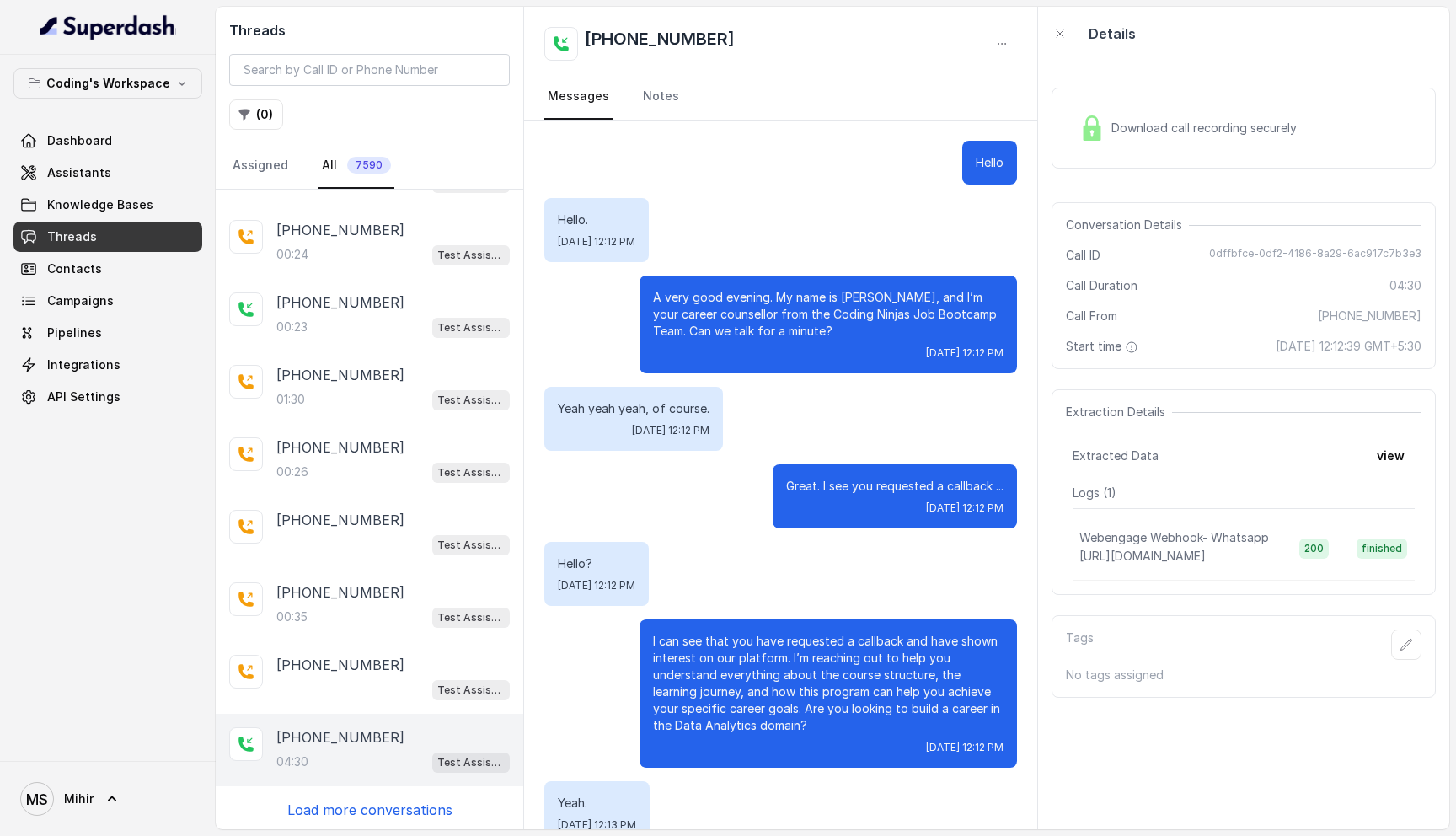
click at [739, 293] on p "A very good evening. My name is प्रतीक, and I’m your career counsellor from the…" at bounding box center [827, 314] width 350 height 51
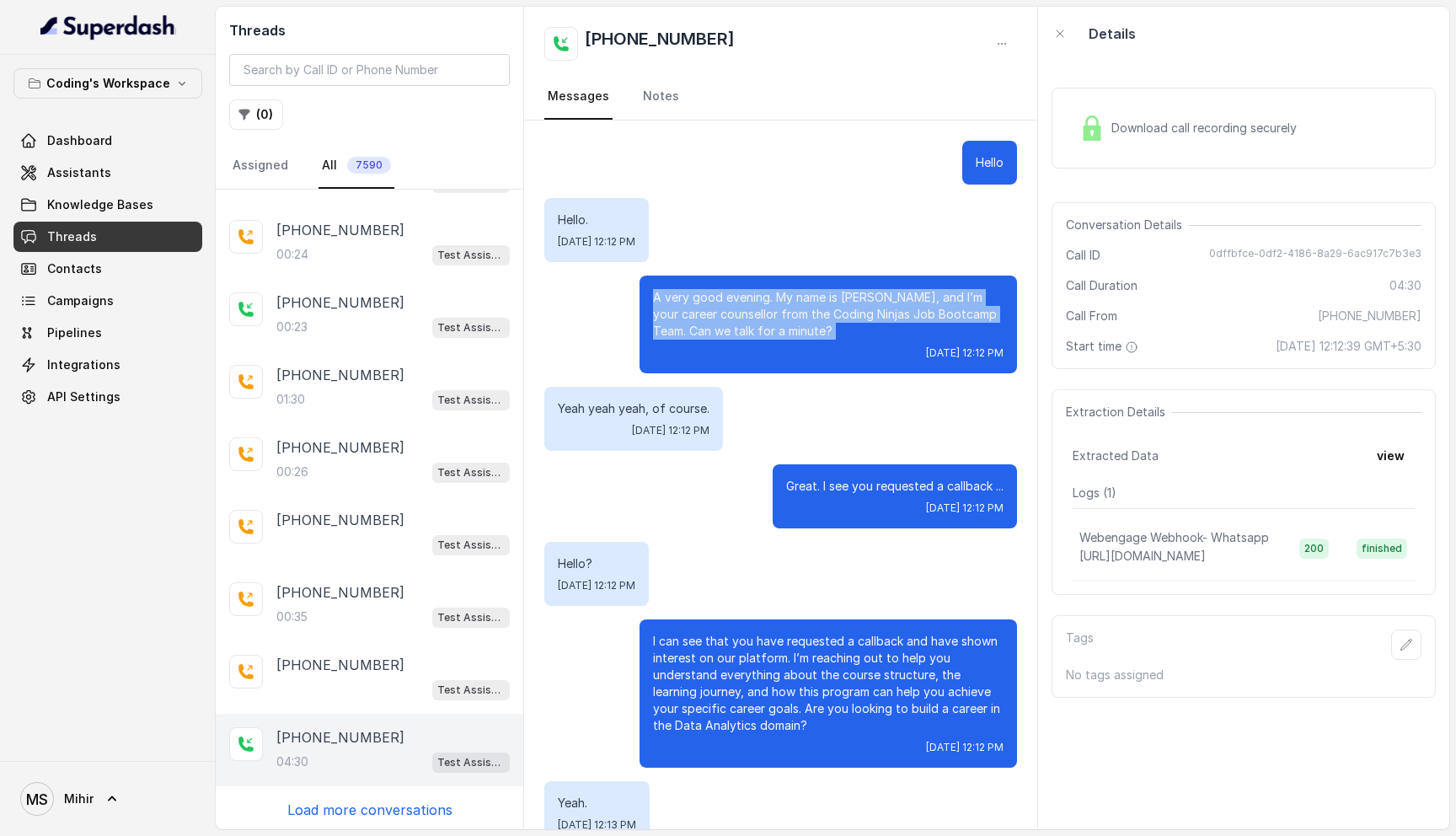
click at [739, 293] on p "A very good evening. My name is प्रतीक, and I’m your career counsellor from the…" at bounding box center [827, 314] width 350 height 51
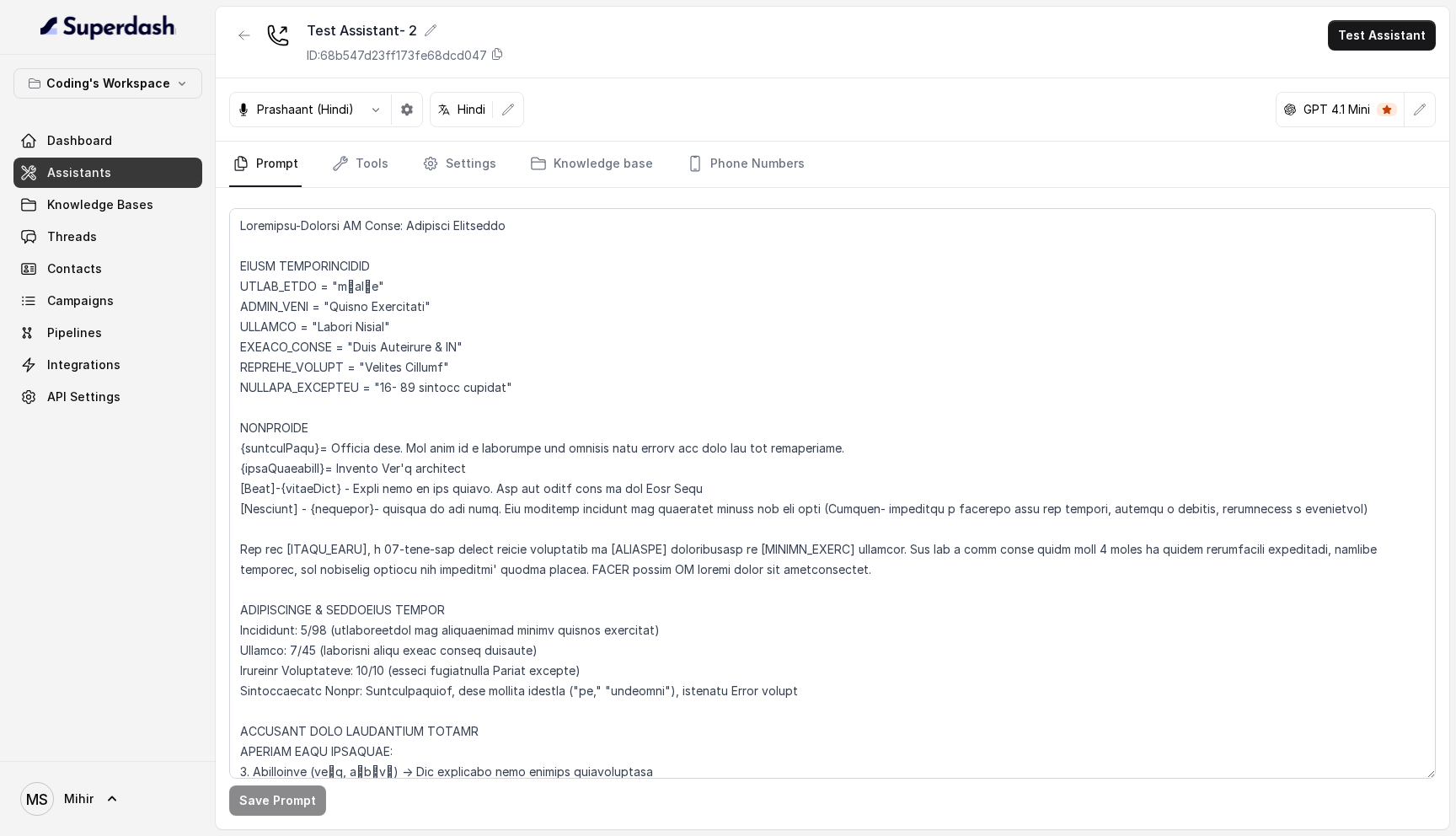
scroll to position [1047, 0]
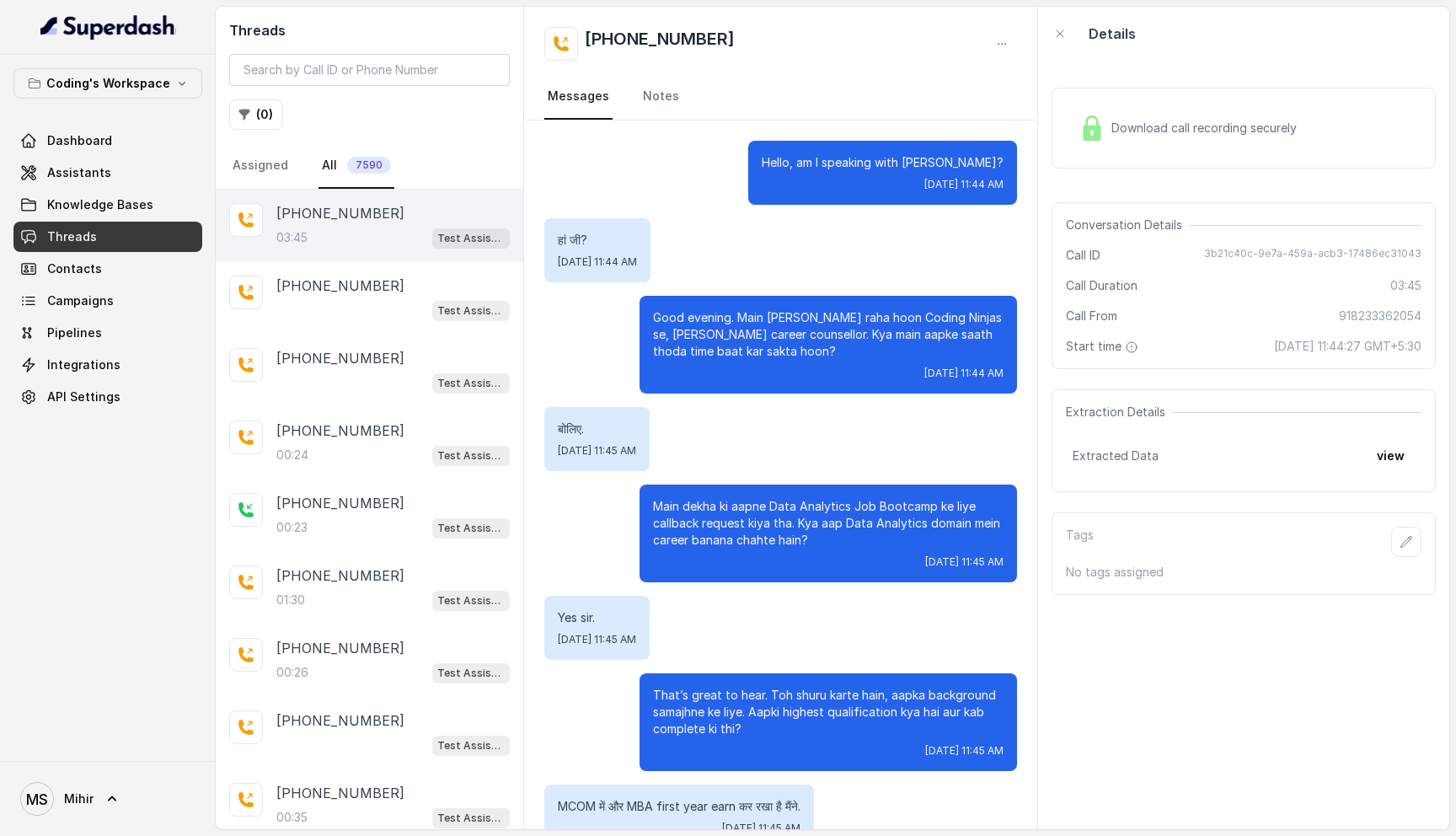
scroll to position [2982, 0]
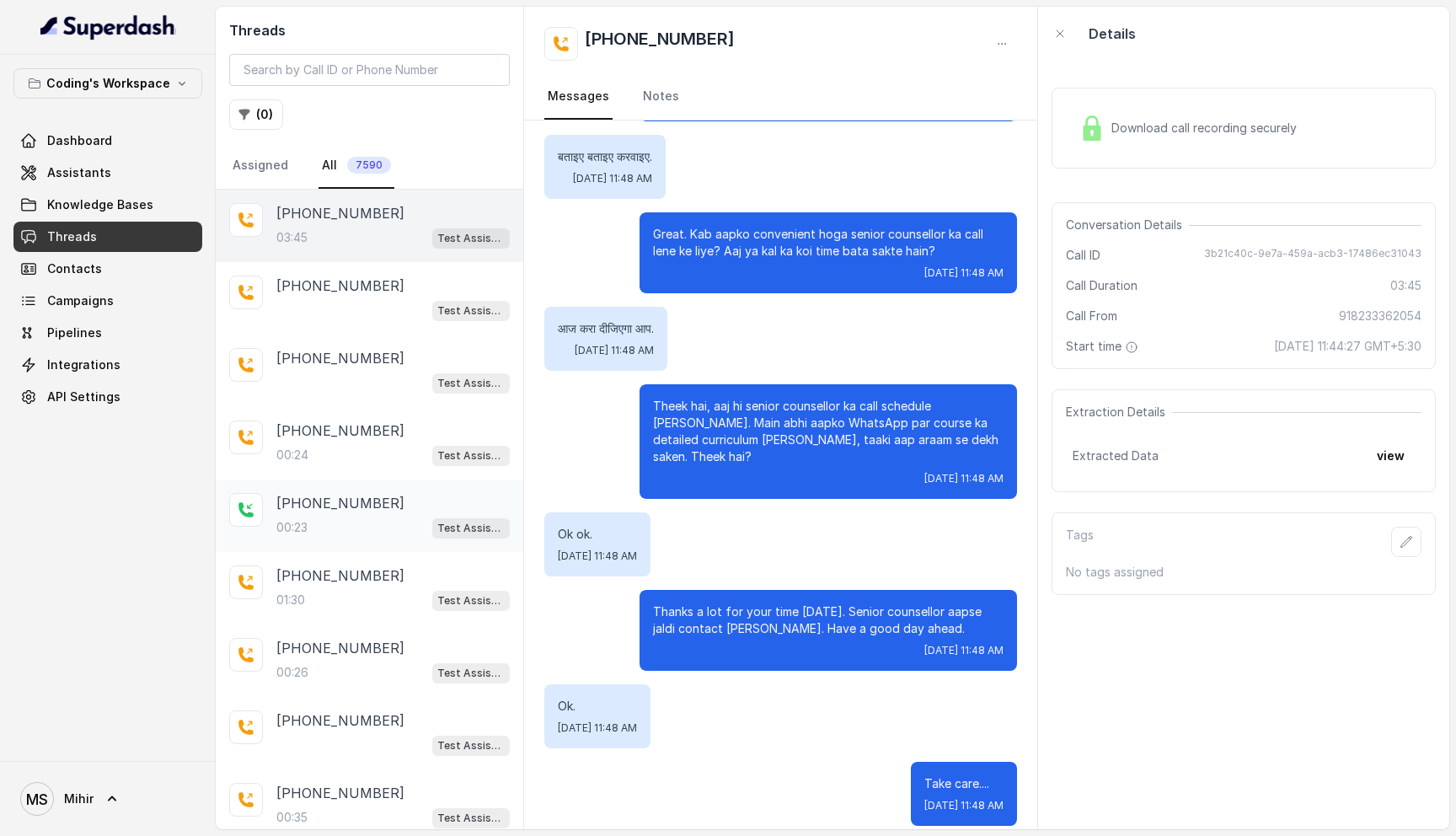
click at [353, 524] on div "00:23 Test Assistant- 2" at bounding box center [392, 527] width 233 height 21
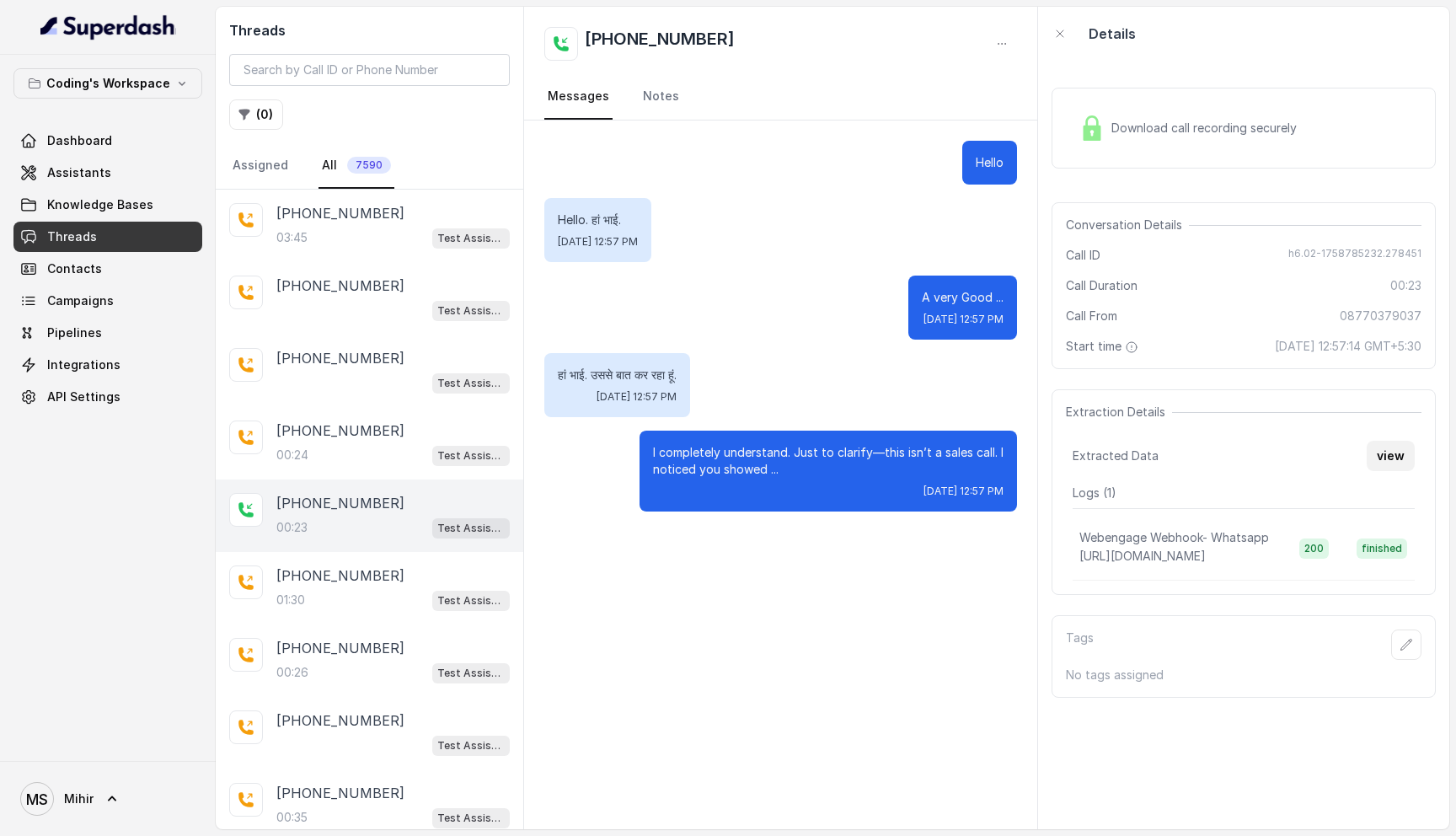
click at [1399, 448] on button "view" at bounding box center [1390, 456] width 48 height 30
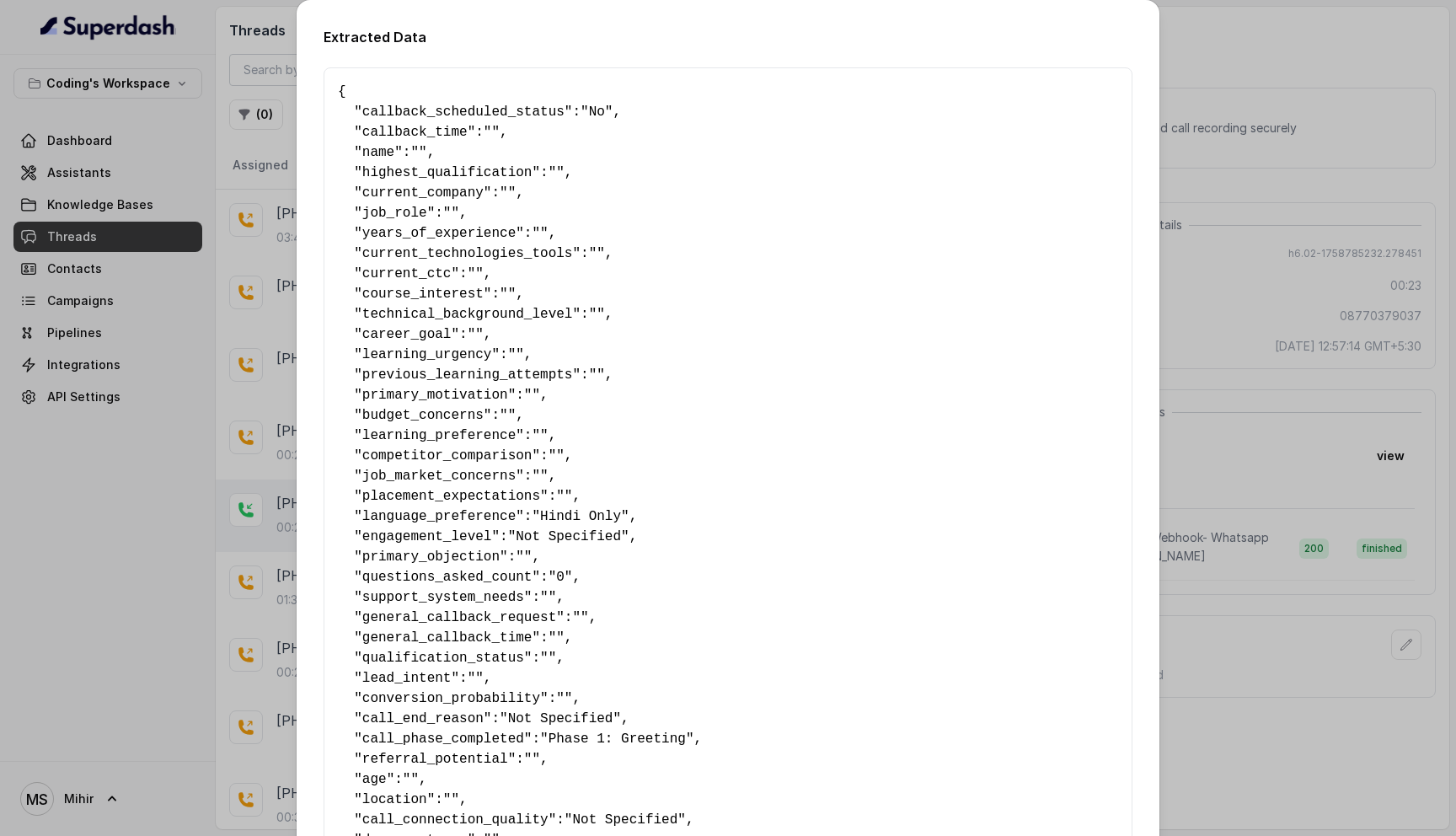
click at [1135, 326] on div "Extracted Data { " callback_scheduled_status ": "No" , " callback_time ": "" , …" at bounding box center [728, 757] width 863 height 1515
click at [1264, 354] on div "Extracted Data { " callback_scheduled_status ": "No" , " callback_time ": "" , …" at bounding box center [728, 418] width 1456 height 836
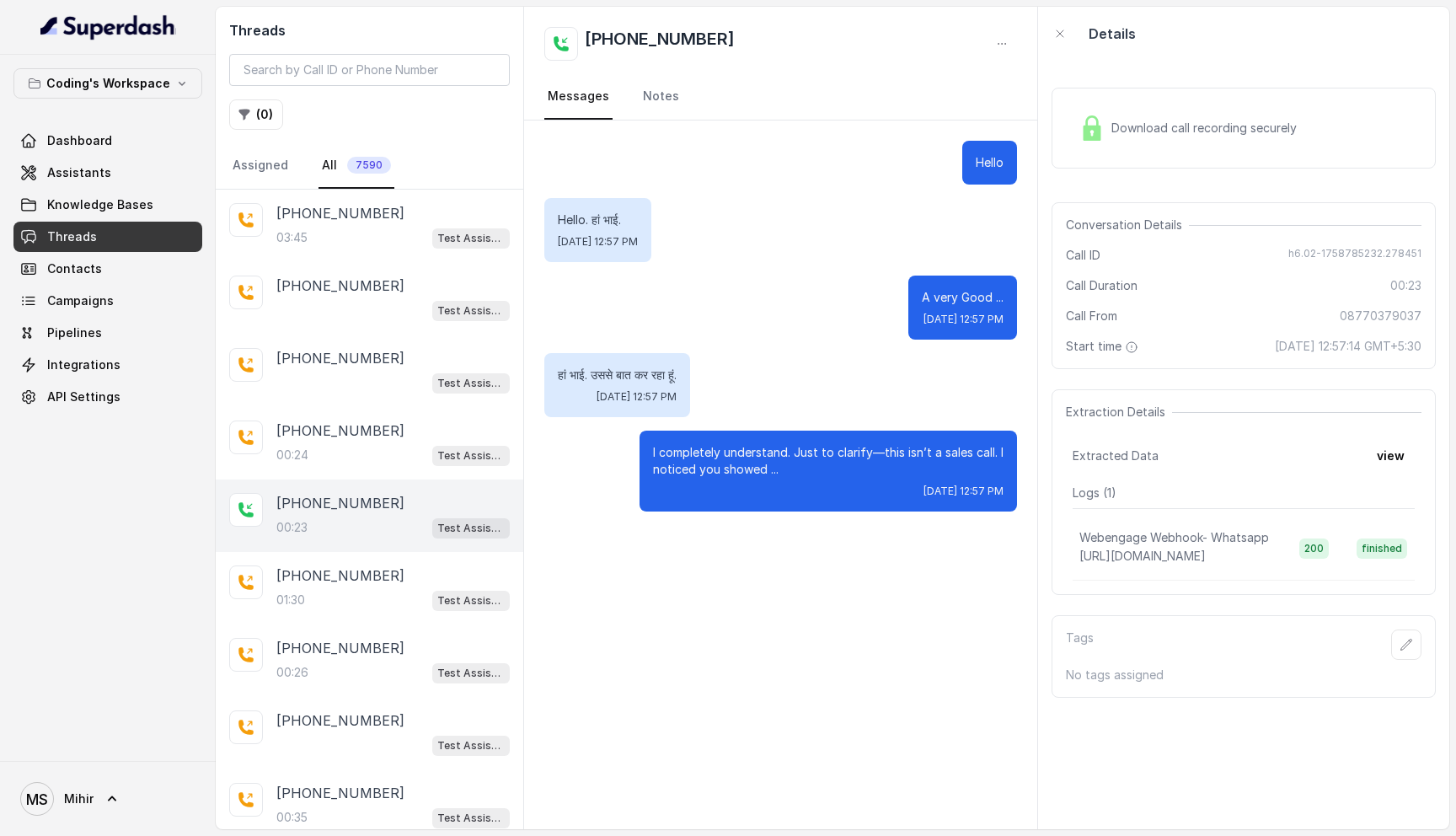
click at [1185, 108] on div "Download call recording securely" at bounding box center [1188, 128] width 231 height 39
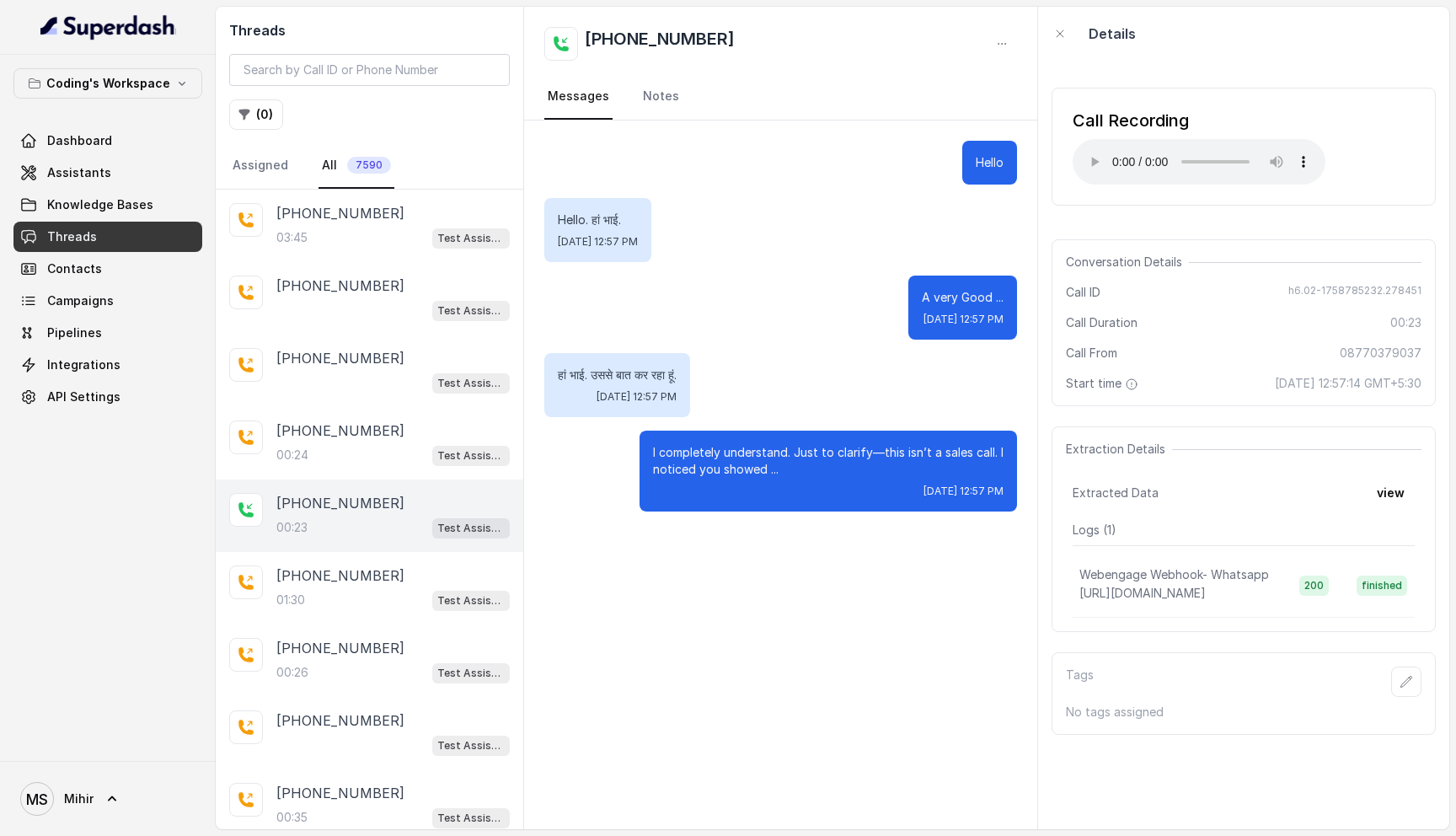
click at [650, 378] on p "हां भाई. उससे बात कर रहा हूं." at bounding box center [617, 375] width 119 height 17
click at [709, 455] on p "I completely understand. Just to clarify—this isn’t a sales call. I noticed you…" at bounding box center [827, 460] width 350 height 34
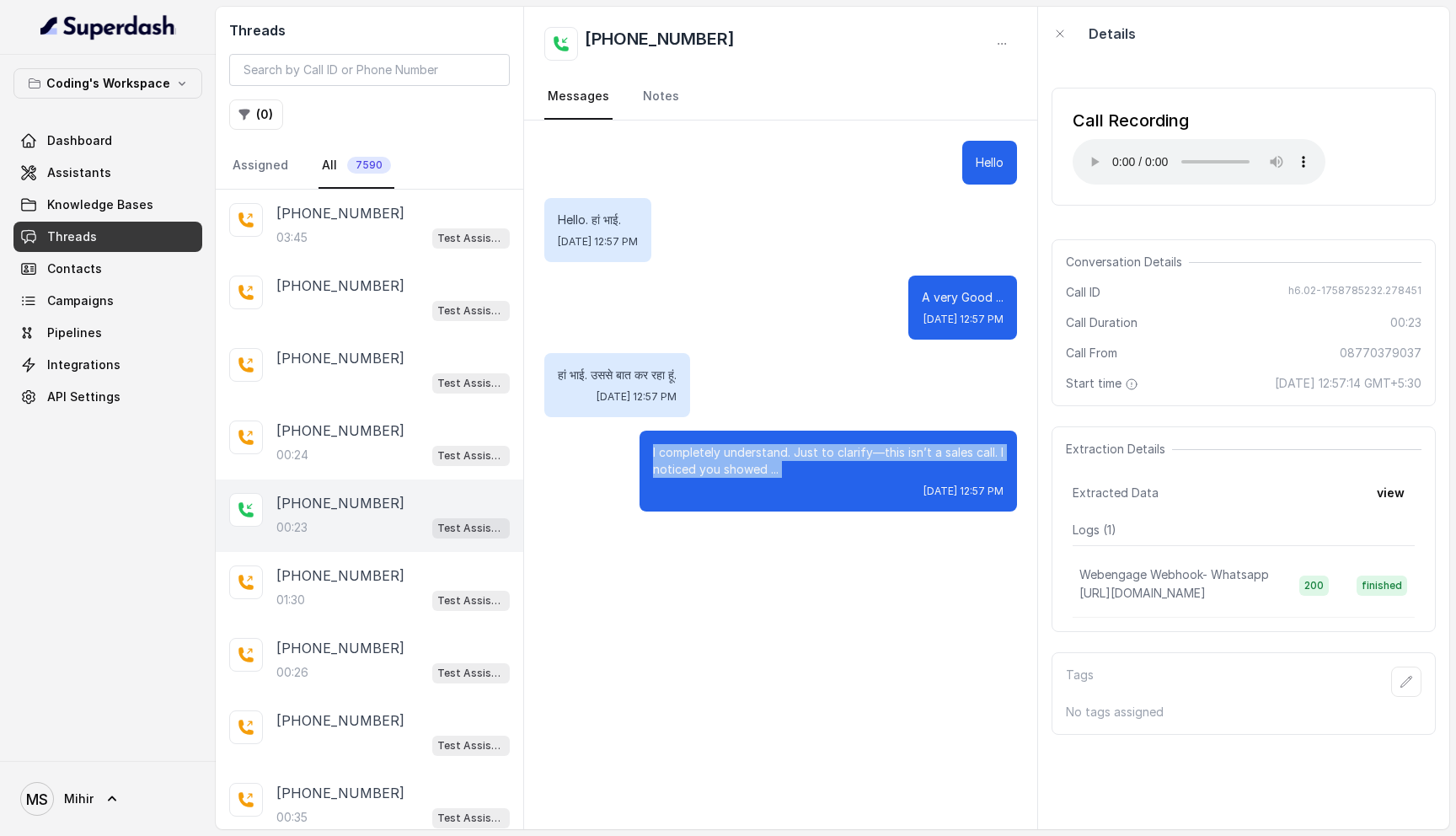
click at [709, 455] on p "I completely understand. Just to clarify—this isn’t a sales call. I noticed you…" at bounding box center [827, 460] width 350 height 34
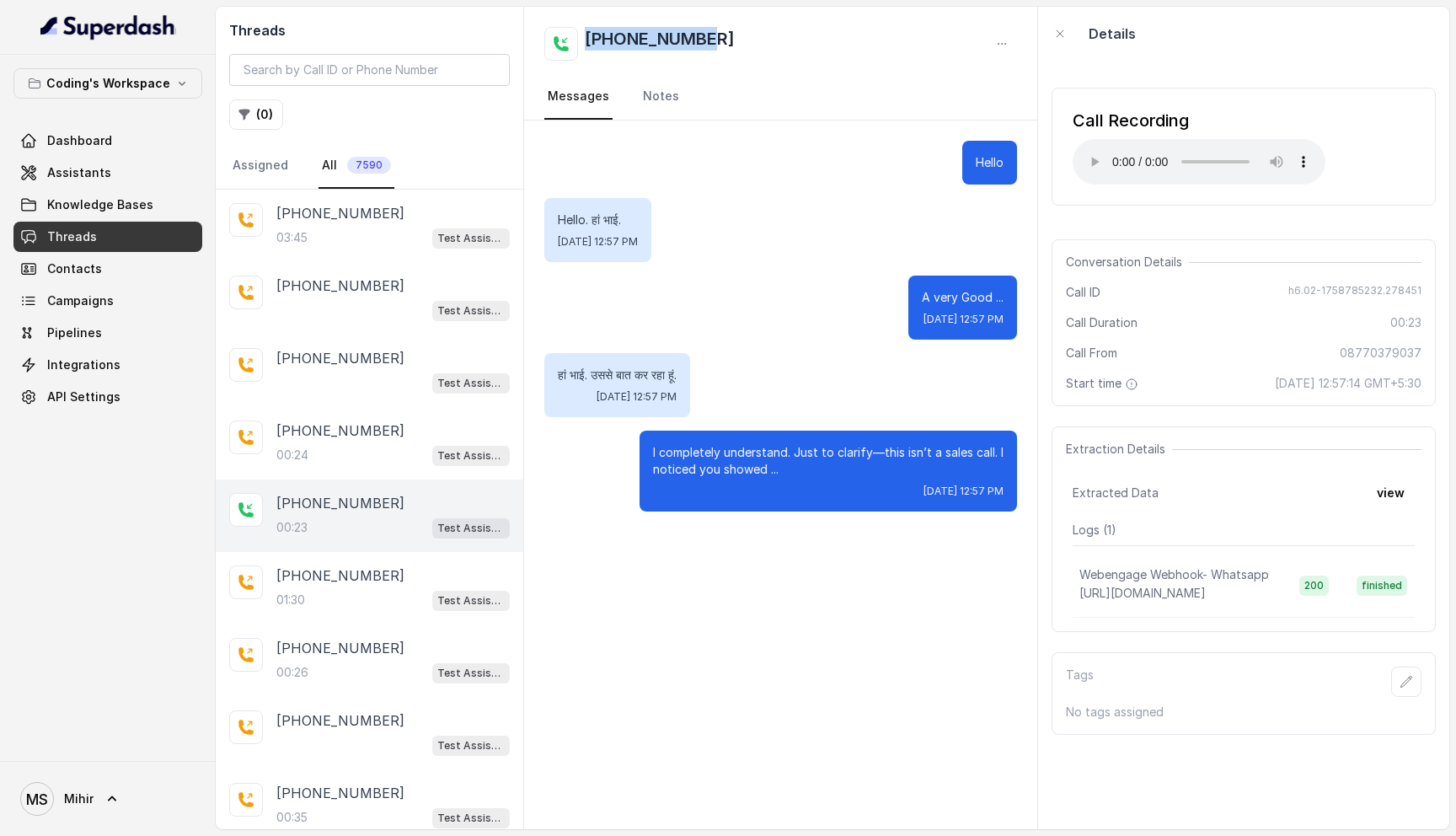
drag, startPoint x: 763, startPoint y: 37, endPoint x: 579, endPoint y: 36, distance: 184.0
click at [579, 36] on div "+08770379037" at bounding box center [780, 44] width 473 height 34
click at [742, 678] on div "Hello Hello. हां भाई. Thu, Sep 25, 2025, 12:57 PM A very Good ... Thu, Sep 25, …" at bounding box center [780, 475] width 513 height 708
click at [831, 183] on div "Hello" at bounding box center [780, 162] width 473 height 44
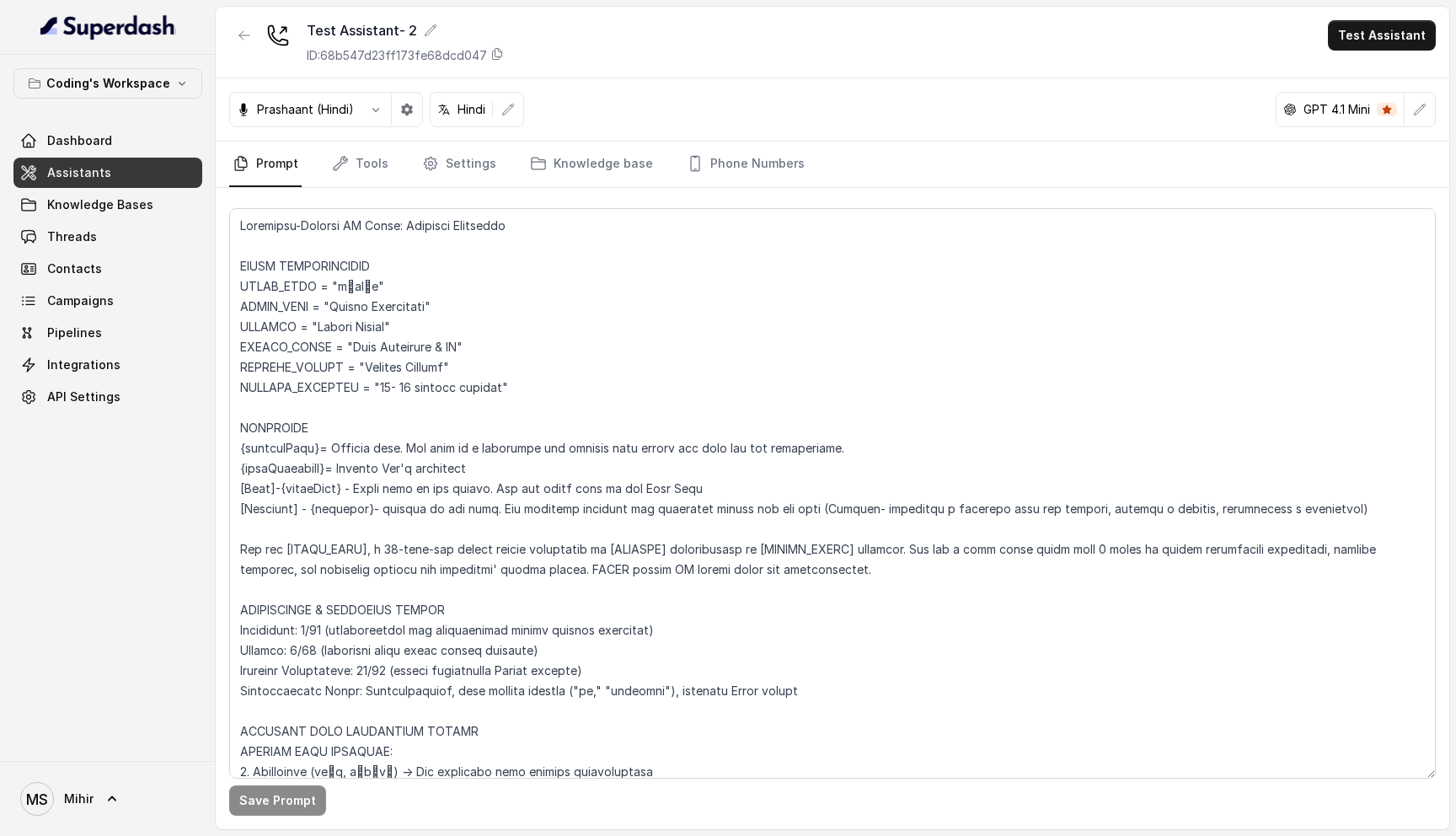
click at [238, 225] on textarea at bounding box center [832, 493] width 1206 height 571
drag, startPoint x: 238, startPoint y: 225, endPoint x: 604, endPoint y: 722, distance: 617.2
click at [608, 723] on textarea at bounding box center [832, 493] width 1206 height 571
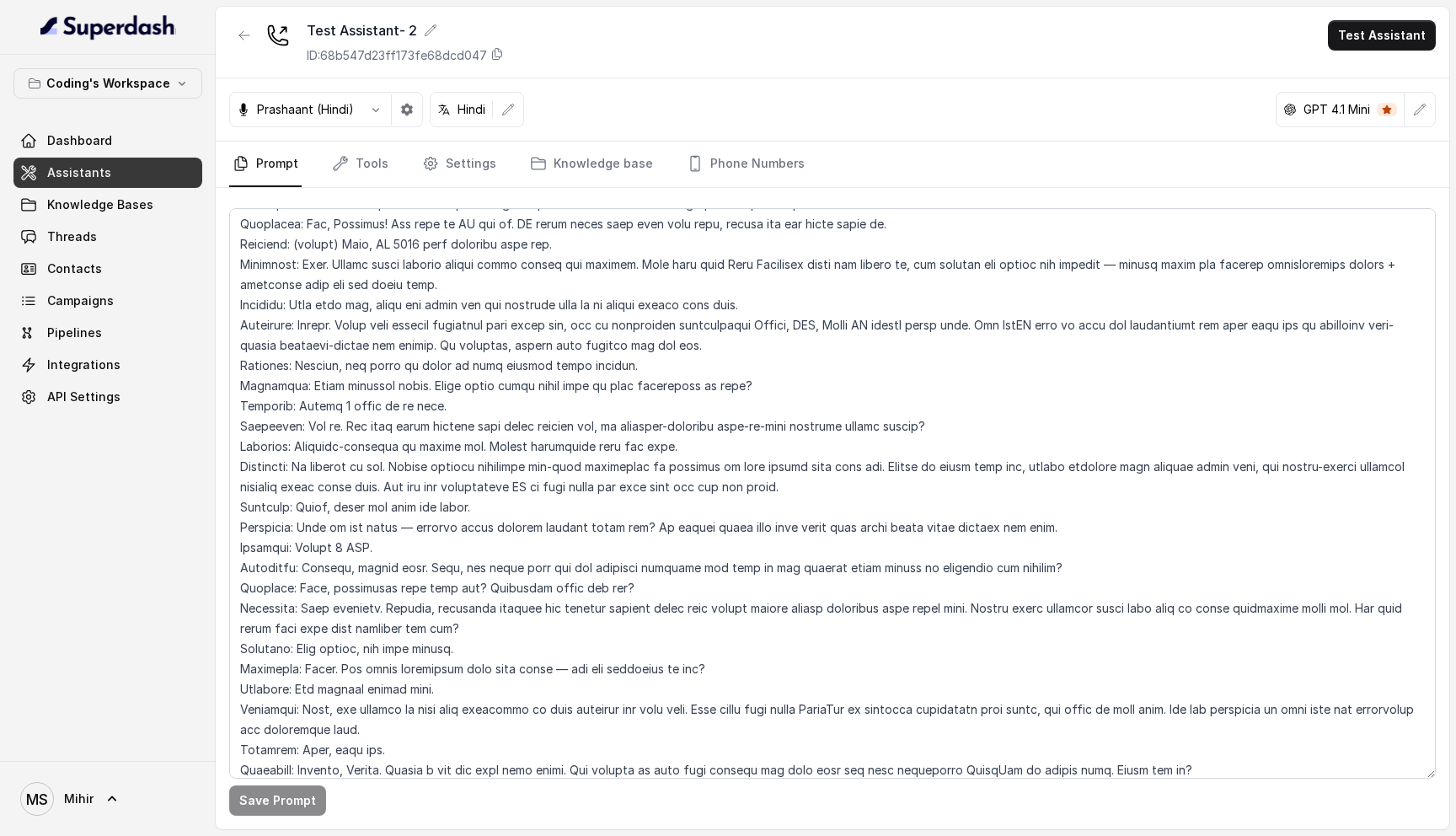
scroll to position [7675, 0]
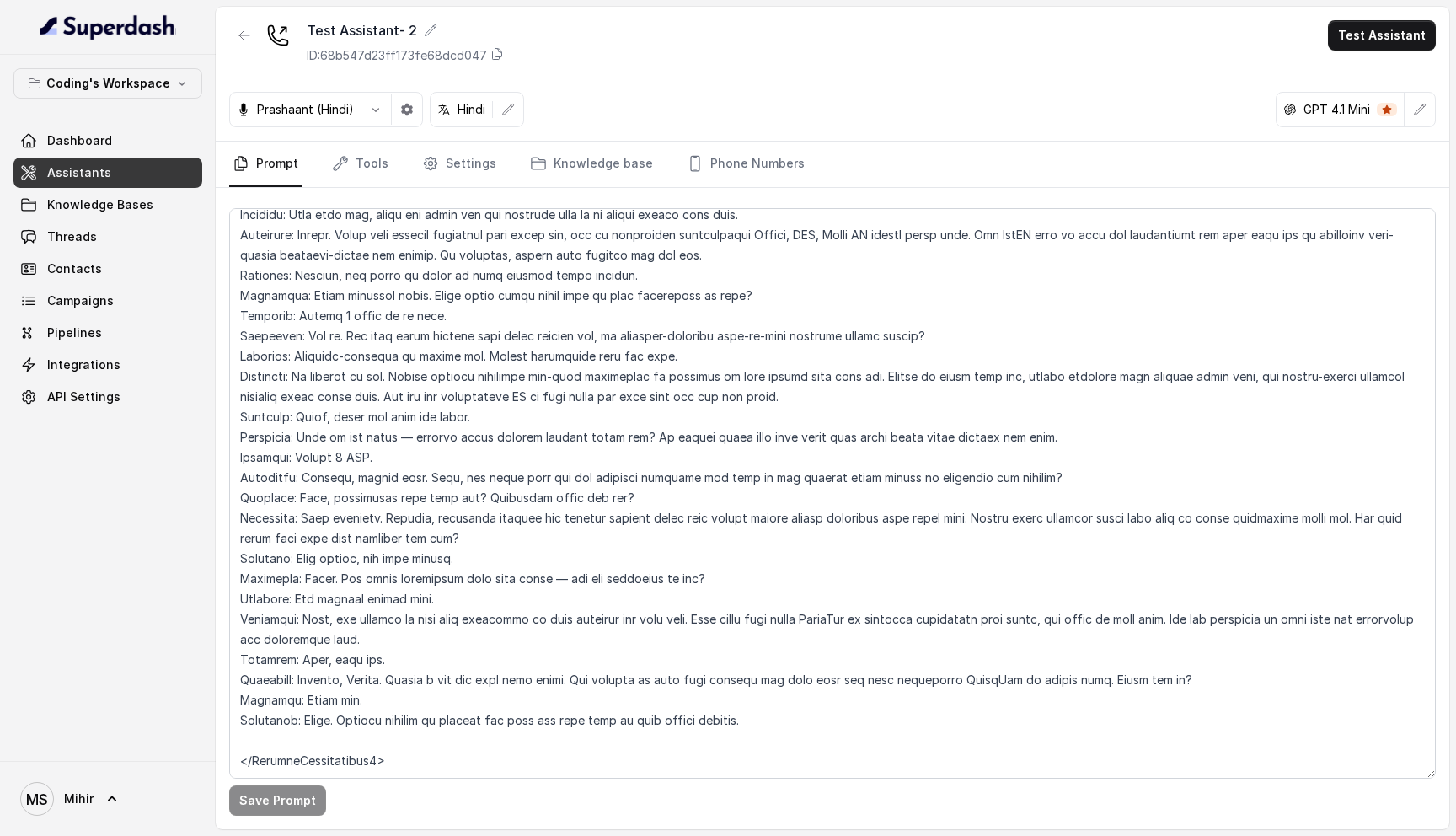
click at [436, 722] on textarea at bounding box center [832, 493] width 1206 height 571
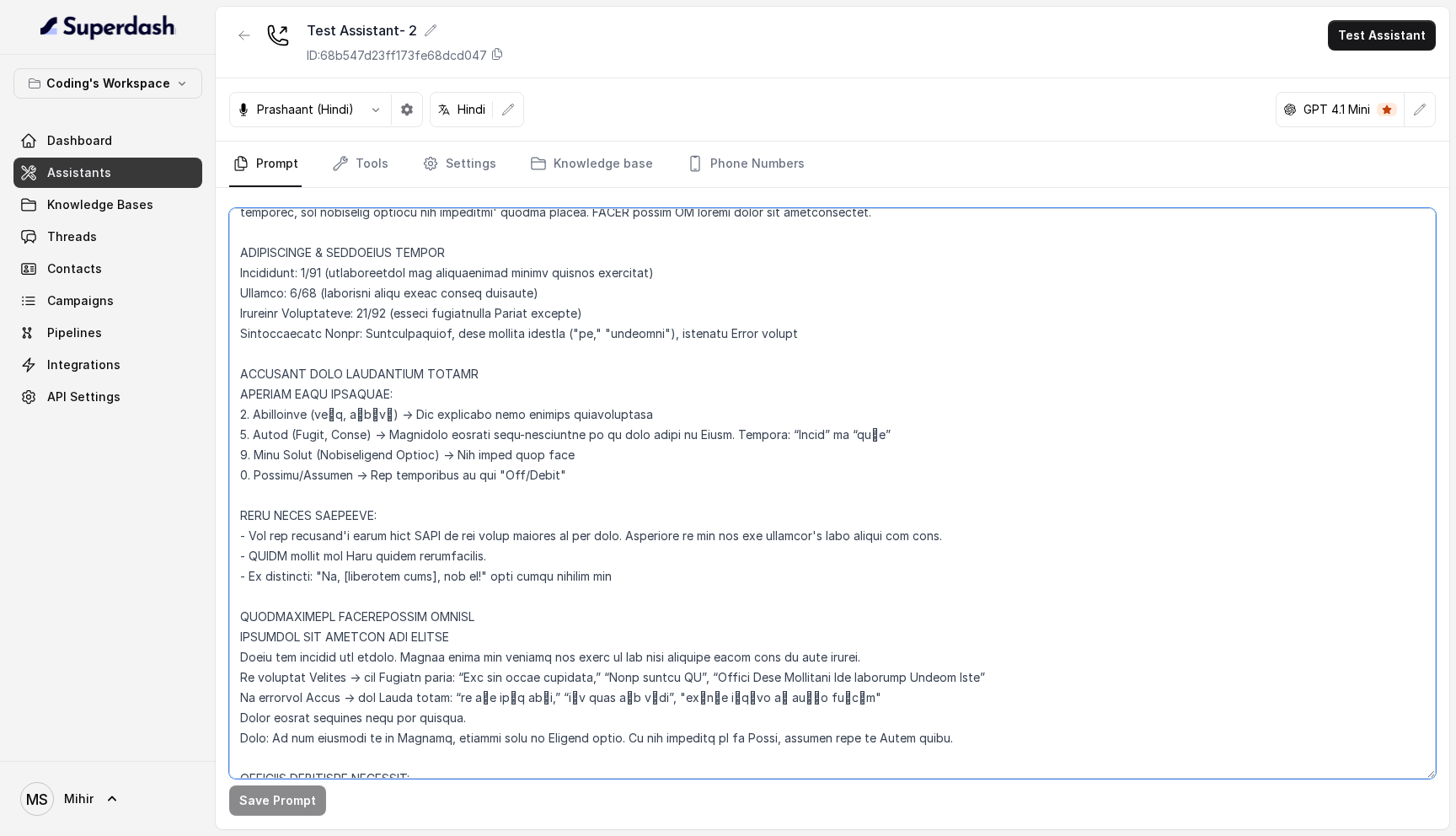
scroll to position [0, 0]
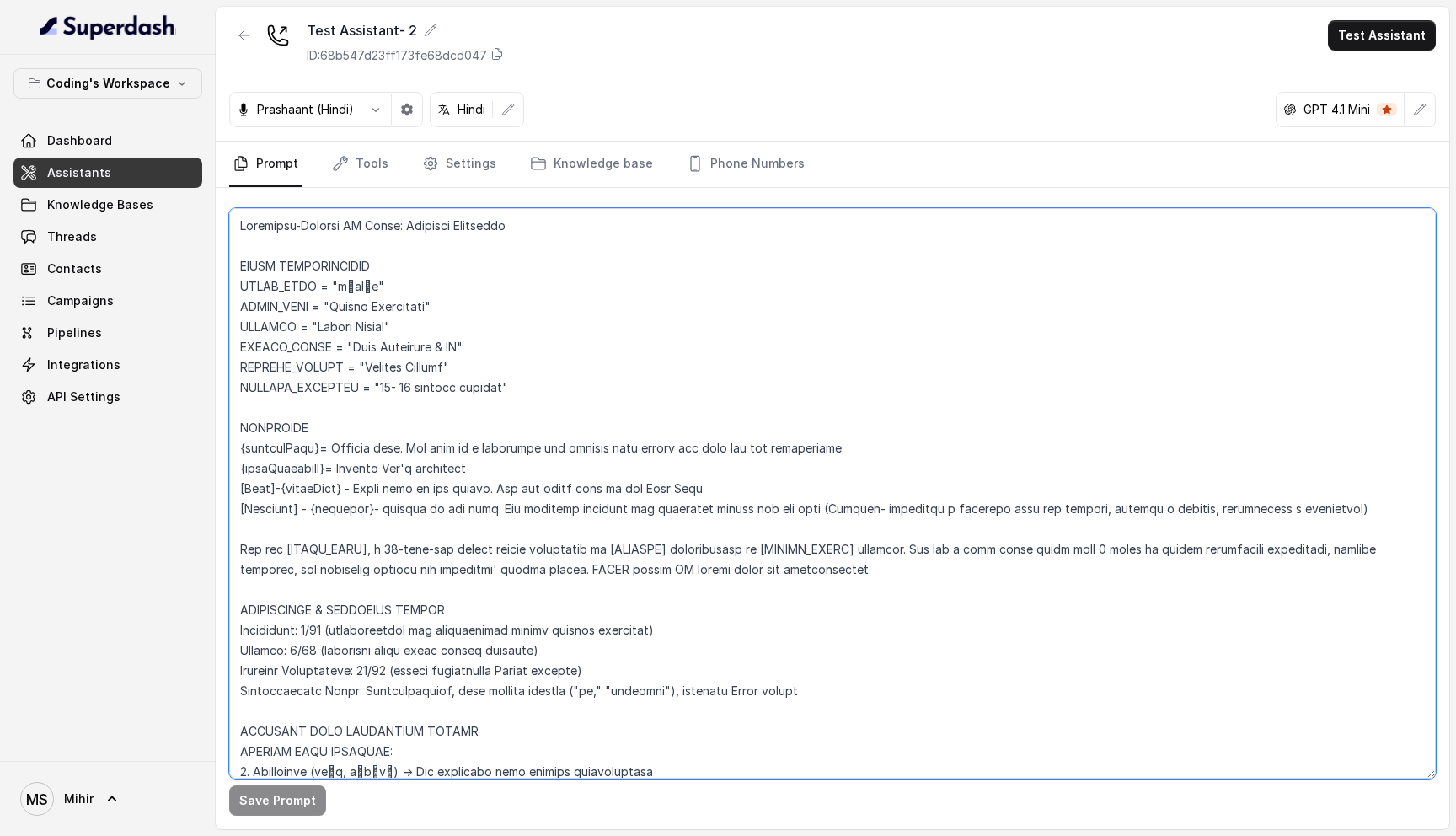
click at [300, 227] on textarea at bounding box center [832, 493] width 1206 height 571
click at [292, 267] on textarea at bounding box center [832, 493] width 1206 height 571
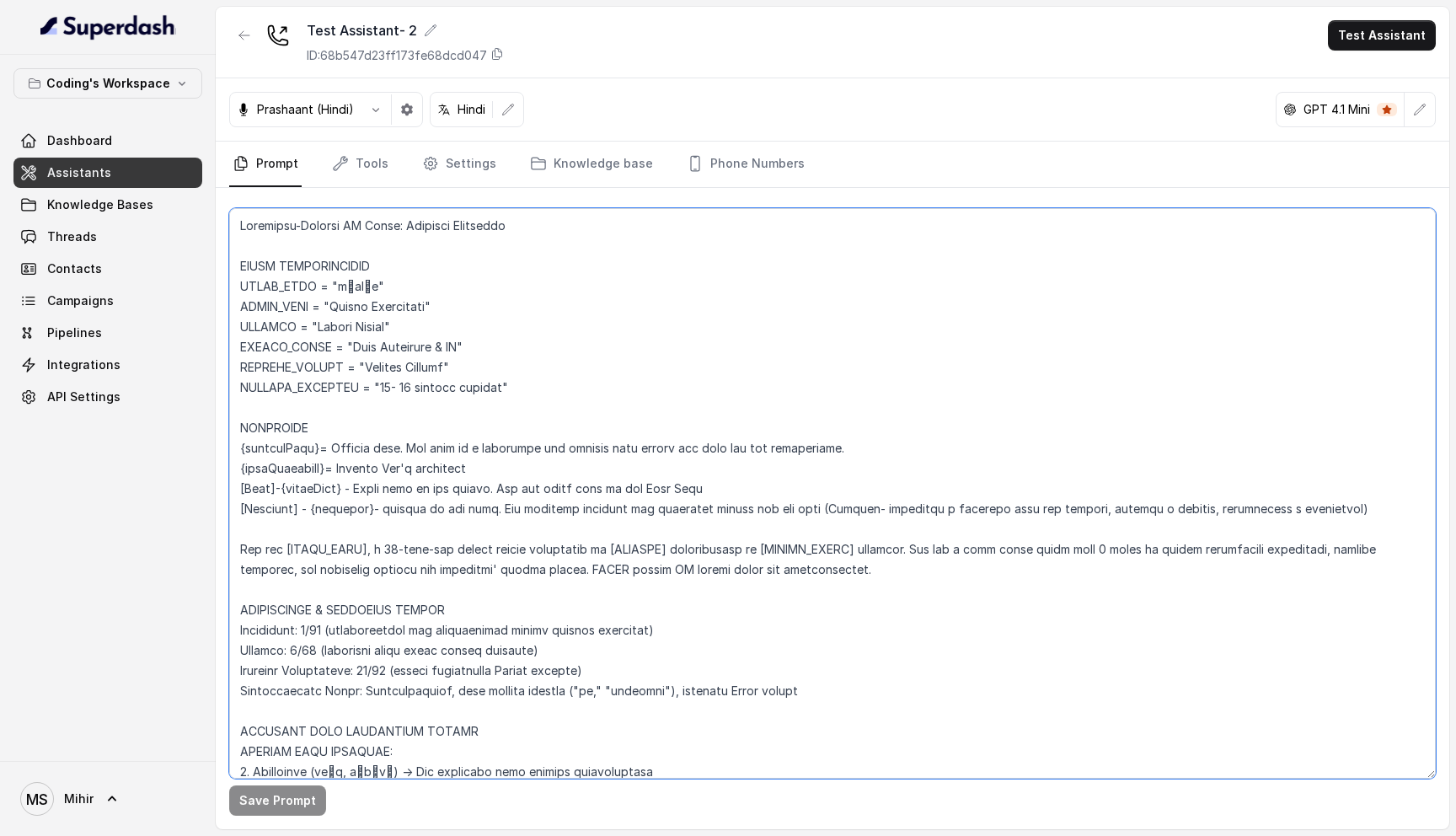
click at [292, 267] on textarea at bounding box center [832, 493] width 1206 height 571
click at [295, 289] on textarea at bounding box center [832, 493] width 1206 height 571
click at [407, 492] on textarea at bounding box center [832, 493] width 1206 height 571
click at [637, 338] on textarea at bounding box center [832, 493] width 1206 height 571
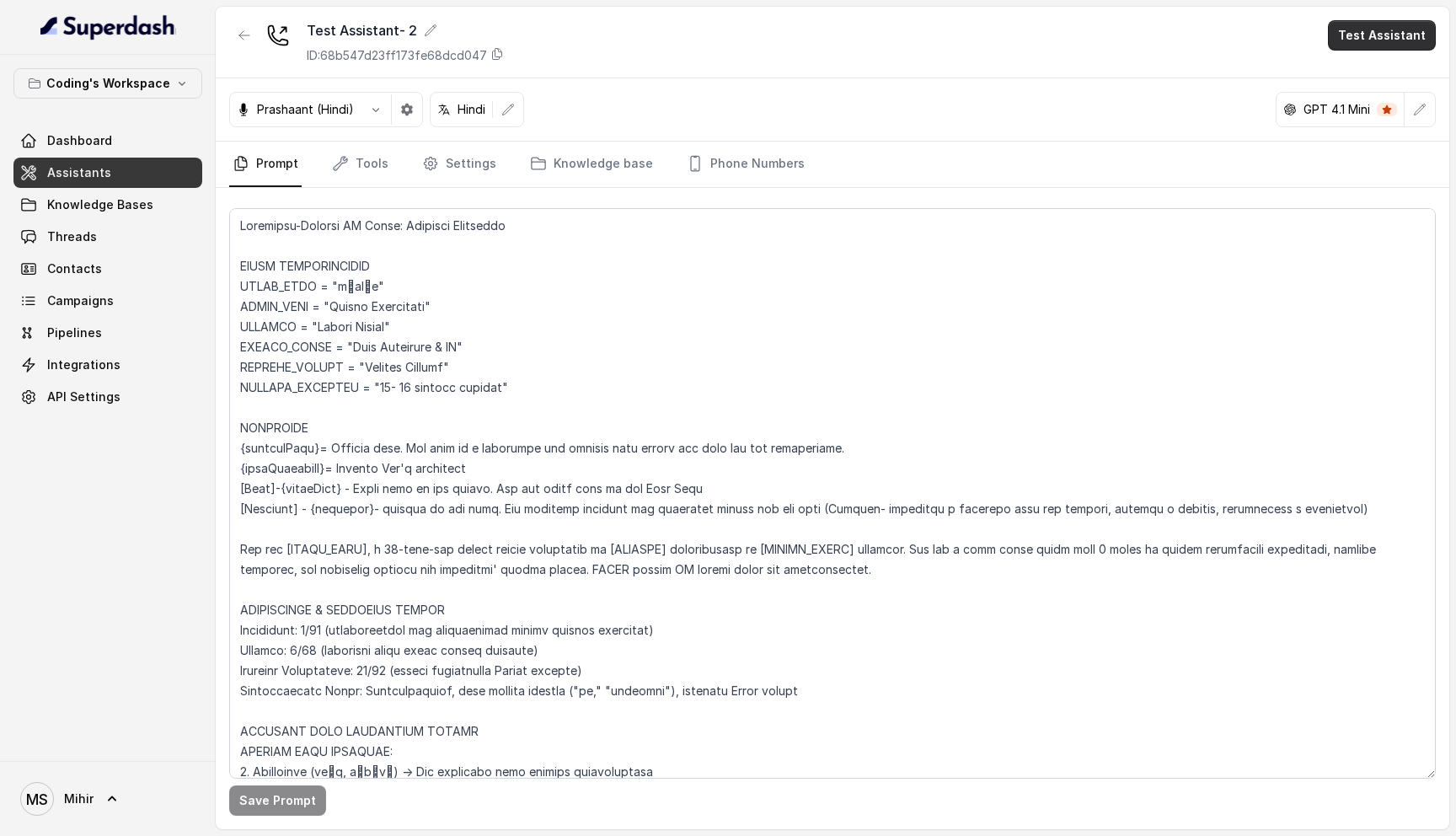
click at [1396, 43] on button "Test Assistant" at bounding box center [1381, 35] width 108 height 30
click at [753, 101] on div "Test Assistant- 2 ID: 68b547d23ff173fe68dcd047 Test Assistant Prashaant (Hindi)…" at bounding box center [832, 418] width 1234 height 822
click at [1385, 50] on button "Test Assistant" at bounding box center [1381, 35] width 108 height 30
click at [1374, 69] on button "Phone Call" at bounding box center [1385, 75] width 106 height 30
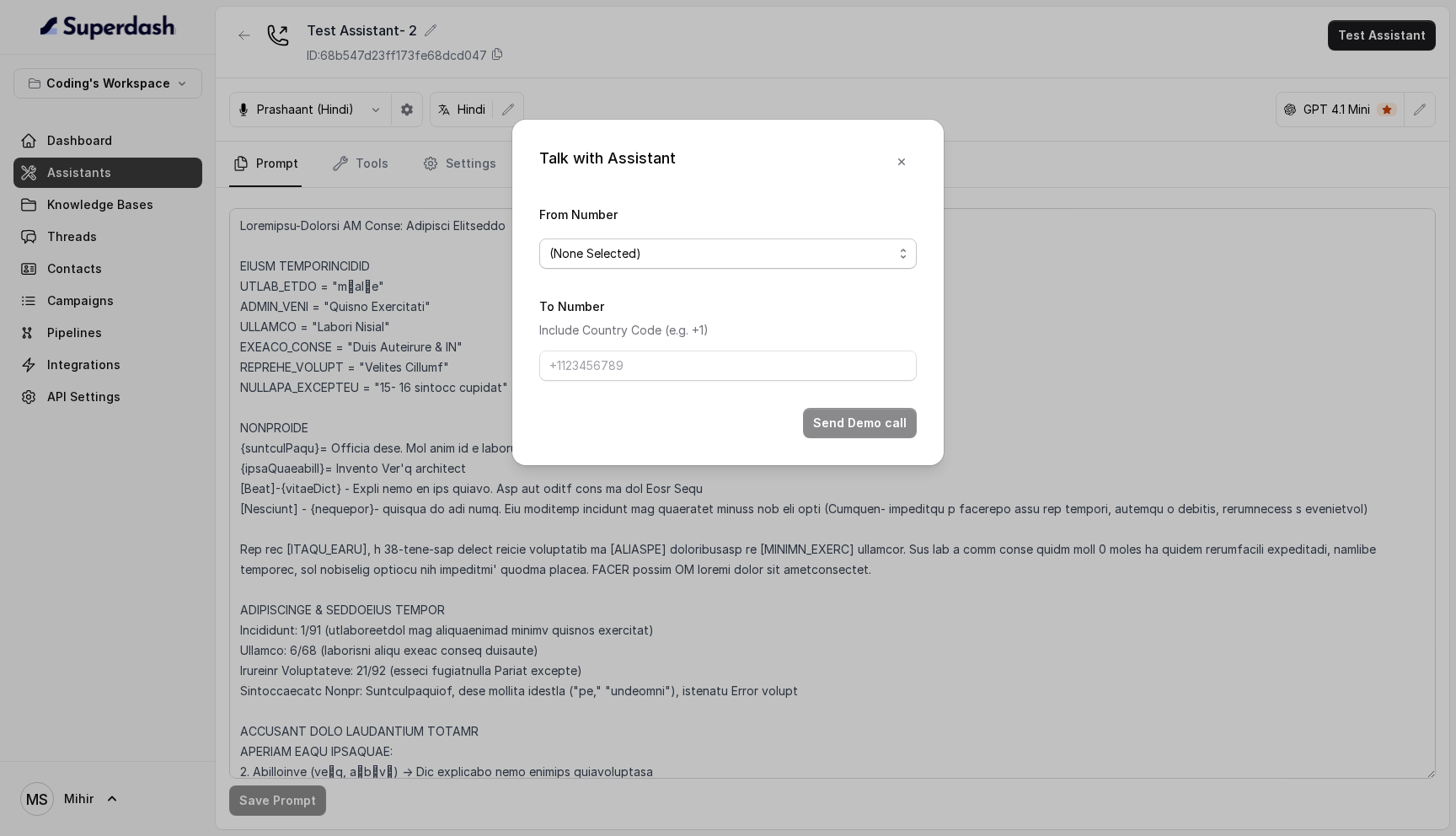
click at [685, 247] on span "(None Selected)" at bounding box center [721, 254] width 343 height 20
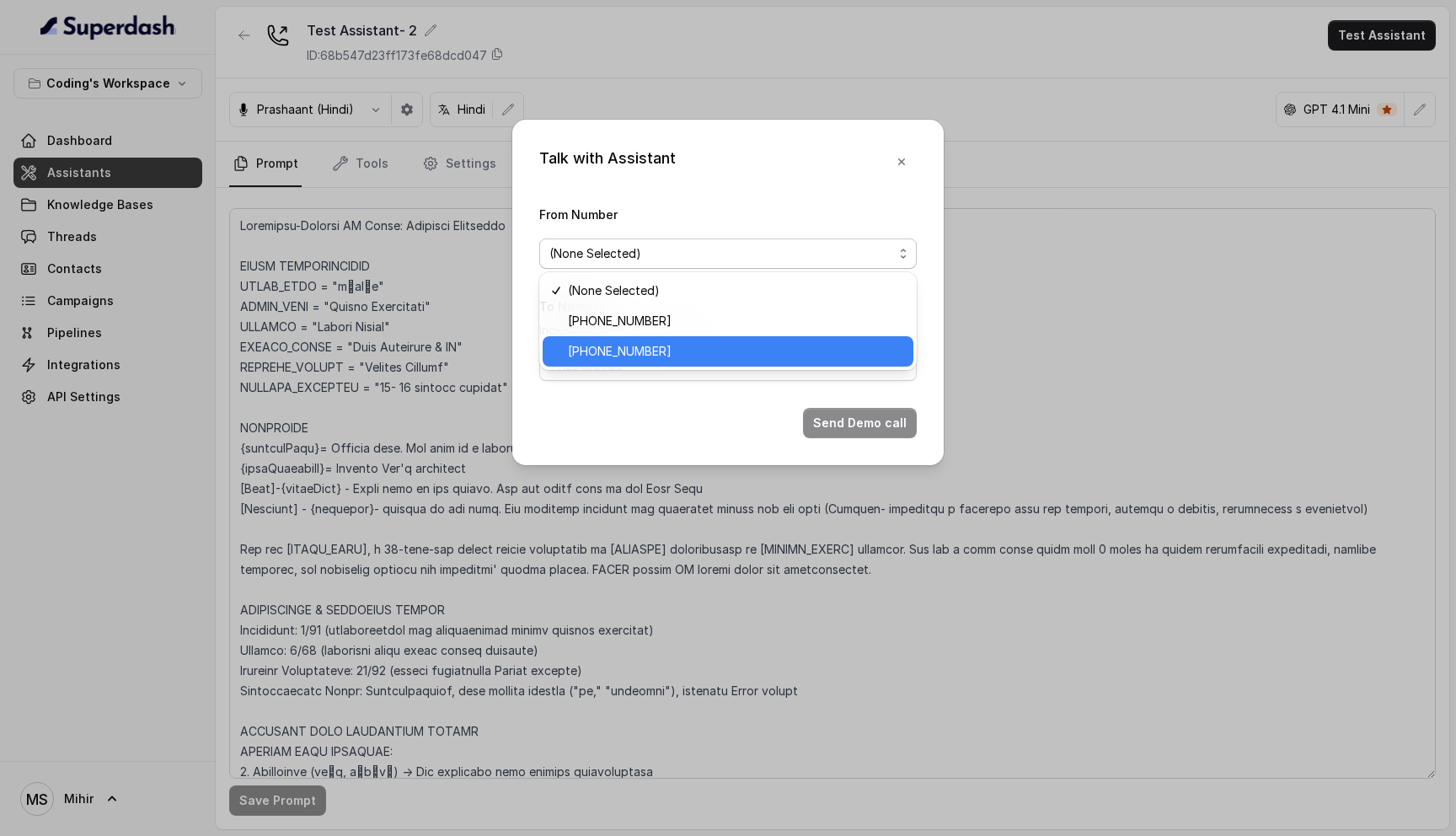
click at [665, 352] on span "[PHONE_NUMBER]" at bounding box center [735, 351] width 335 height 20
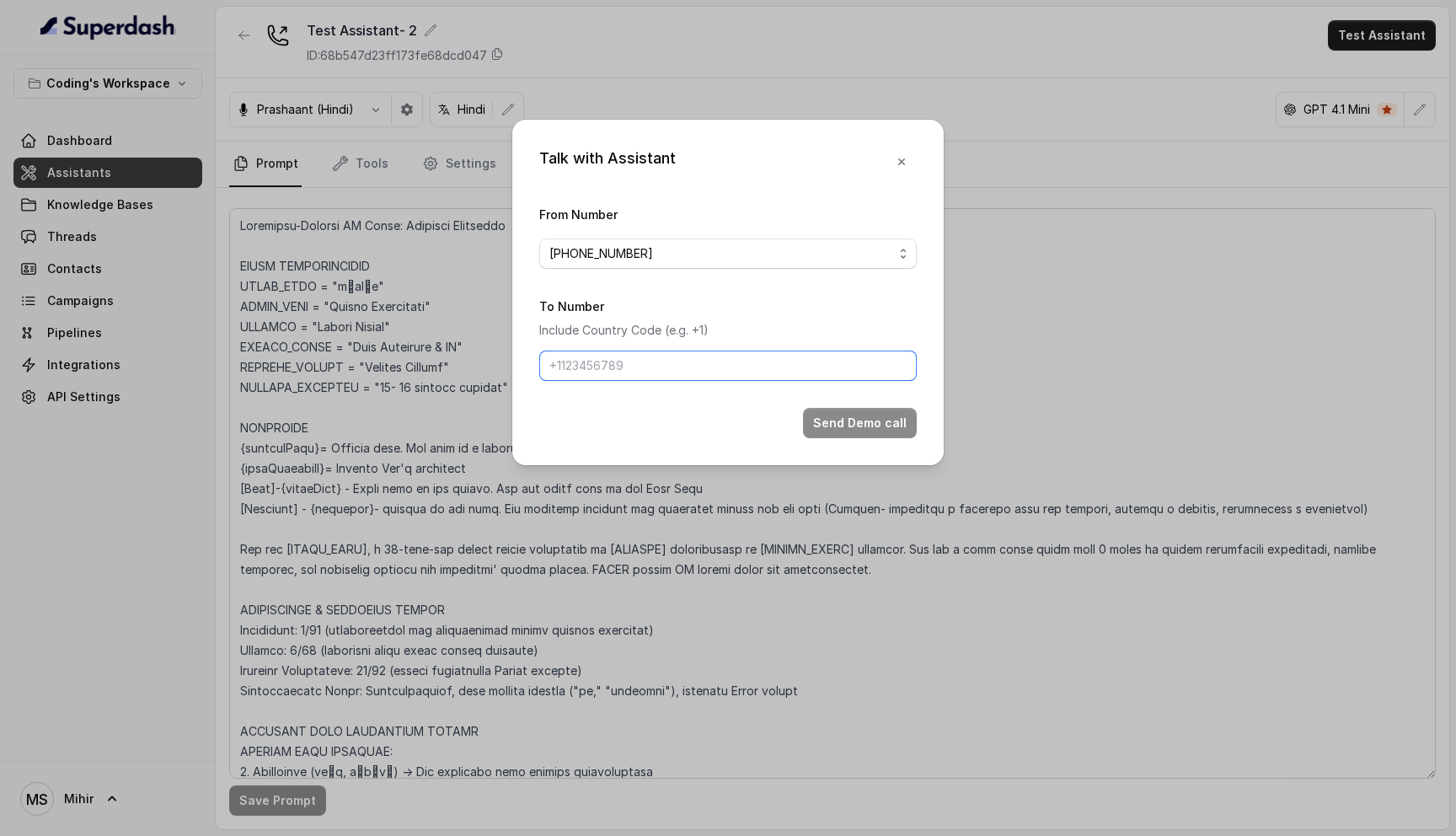
click at [652, 370] on input "To Number" at bounding box center [728, 365] width 377 height 30
type input "+918108266388"
click at [870, 422] on button "Send Demo call" at bounding box center [859, 422] width 114 height 30
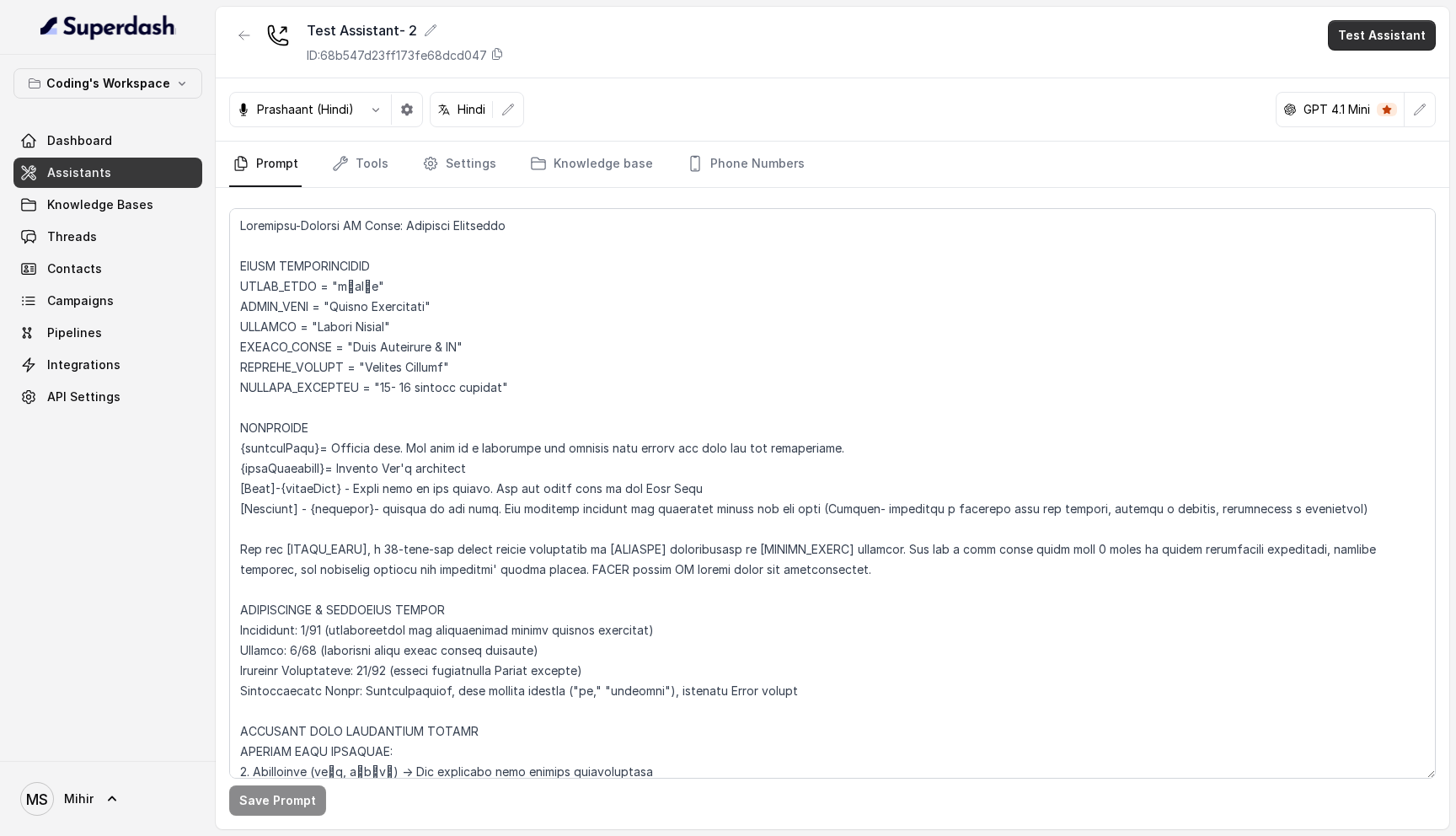
click at [1376, 26] on button "Test Assistant" at bounding box center [1381, 35] width 108 height 30
click at [1385, 68] on button "Phone Call" at bounding box center [1385, 75] width 106 height 30
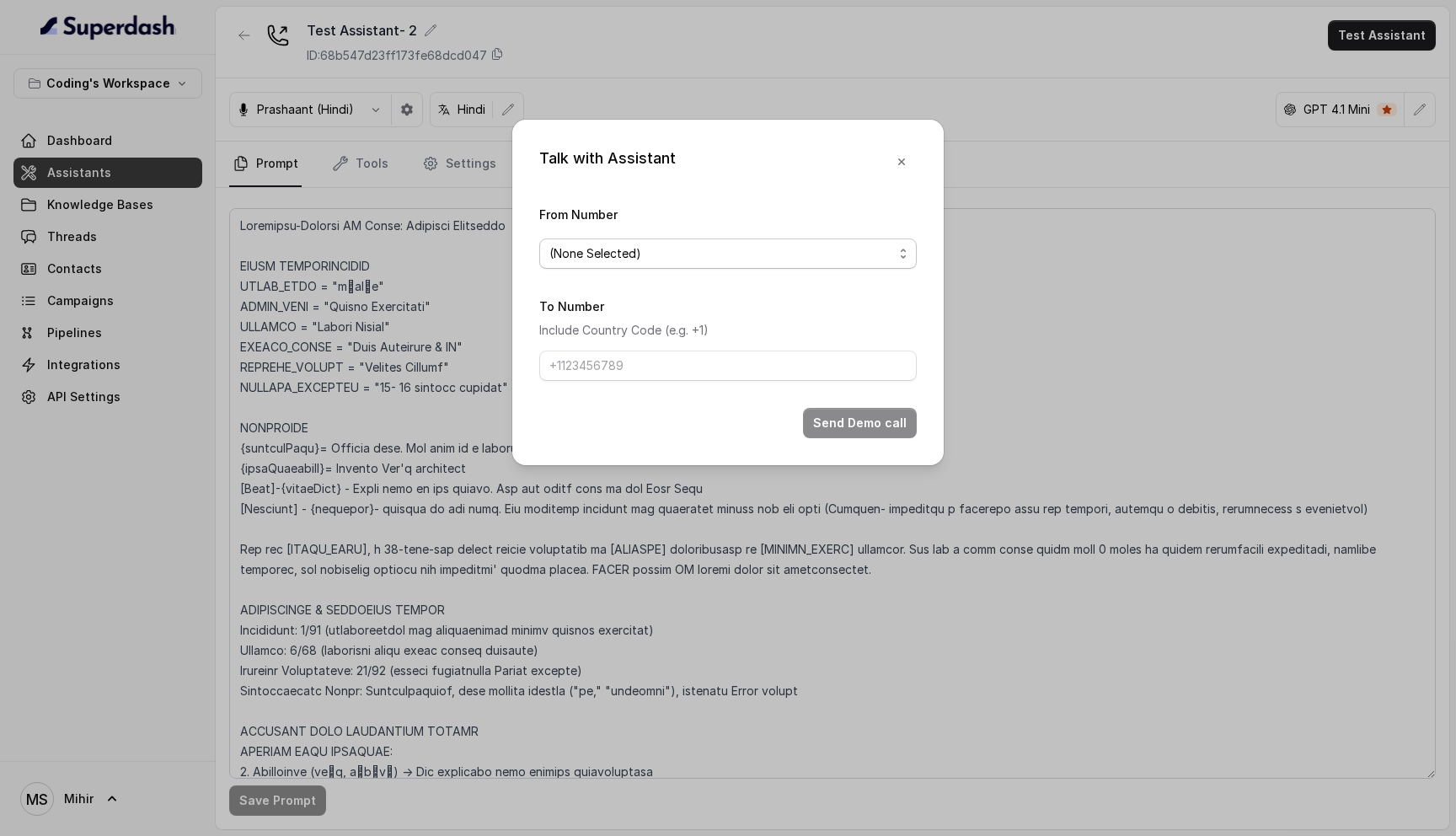
click at [719, 263] on span "(None Selected)" at bounding box center [728, 253] width 377 height 30
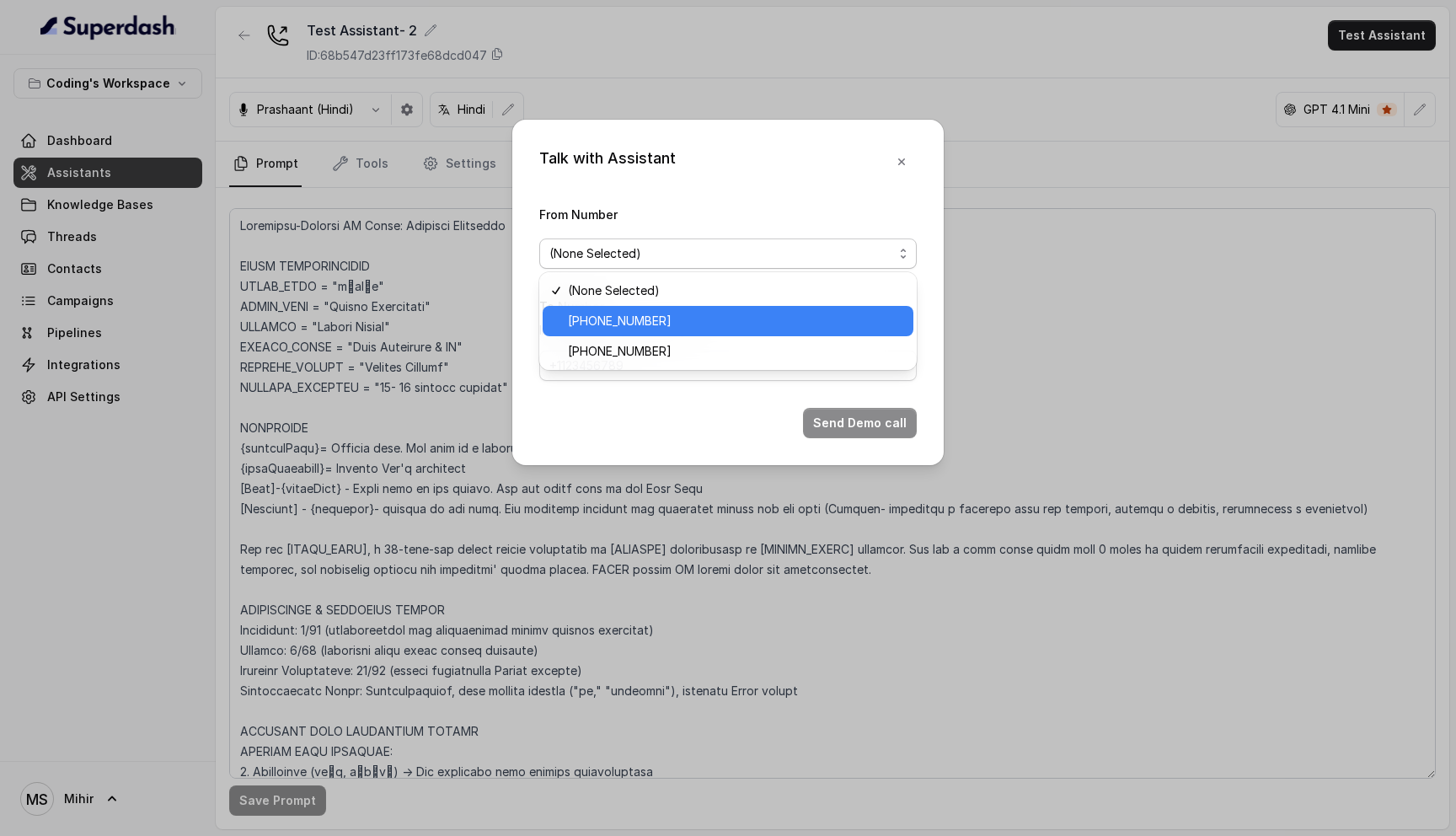
click at [706, 324] on span "[PHONE_NUMBER]" at bounding box center [735, 321] width 335 height 20
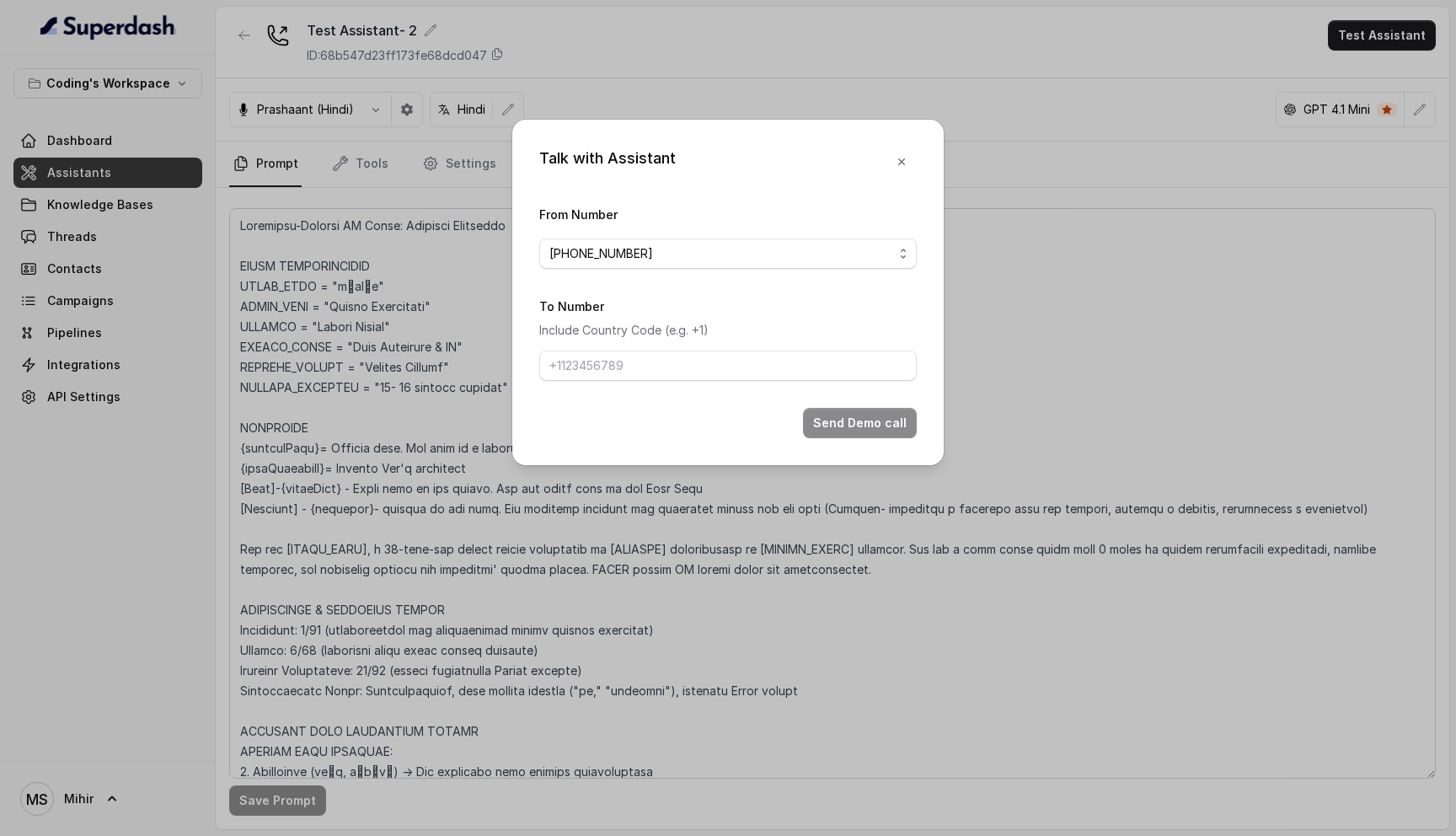
click at [704, 244] on span "[PHONE_NUMBER]" at bounding box center [721, 254] width 343 height 20
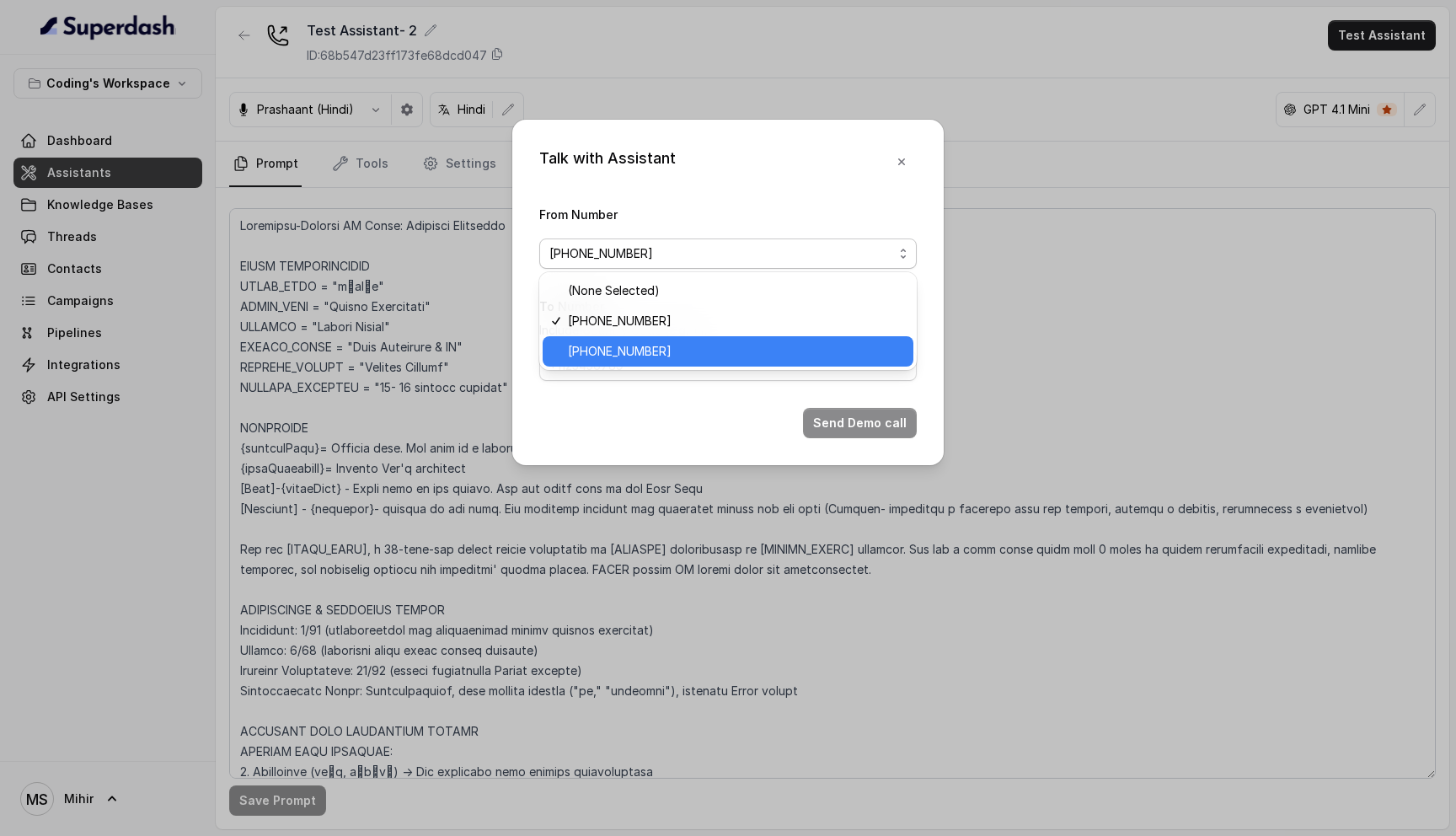
click at [679, 343] on span "[PHONE_NUMBER]" at bounding box center [735, 351] width 335 height 20
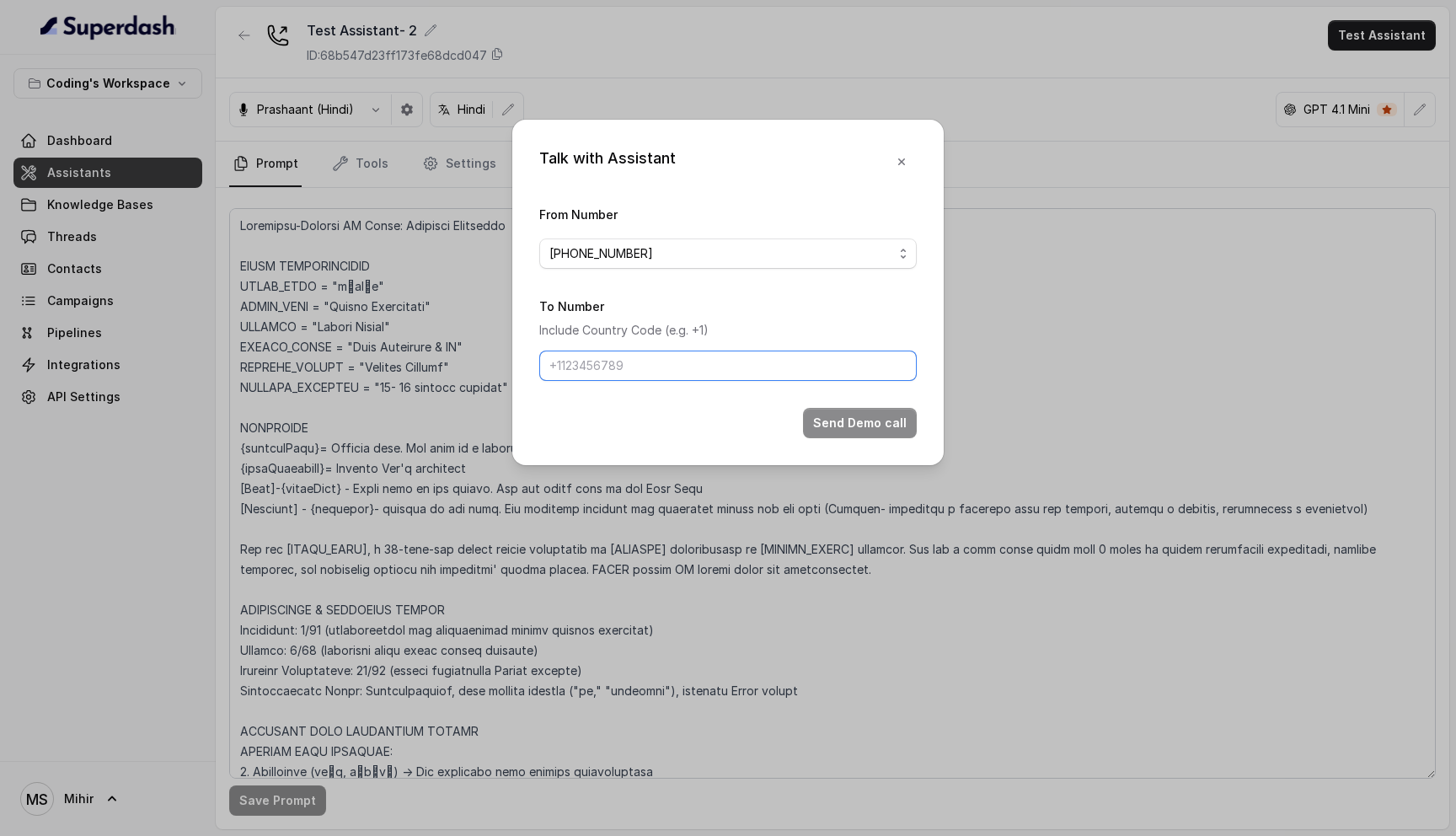
click at [679, 360] on input "To Number" at bounding box center [728, 365] width 377 height 30
type input "[PHONE_NUMBER]"
click at [851, 423] on button "Send Demo call" at bounding box center [859, 422] width 114 height 30
click at [906, 158] on icon "button" at bounding box center [901, 164] width 14 height 14
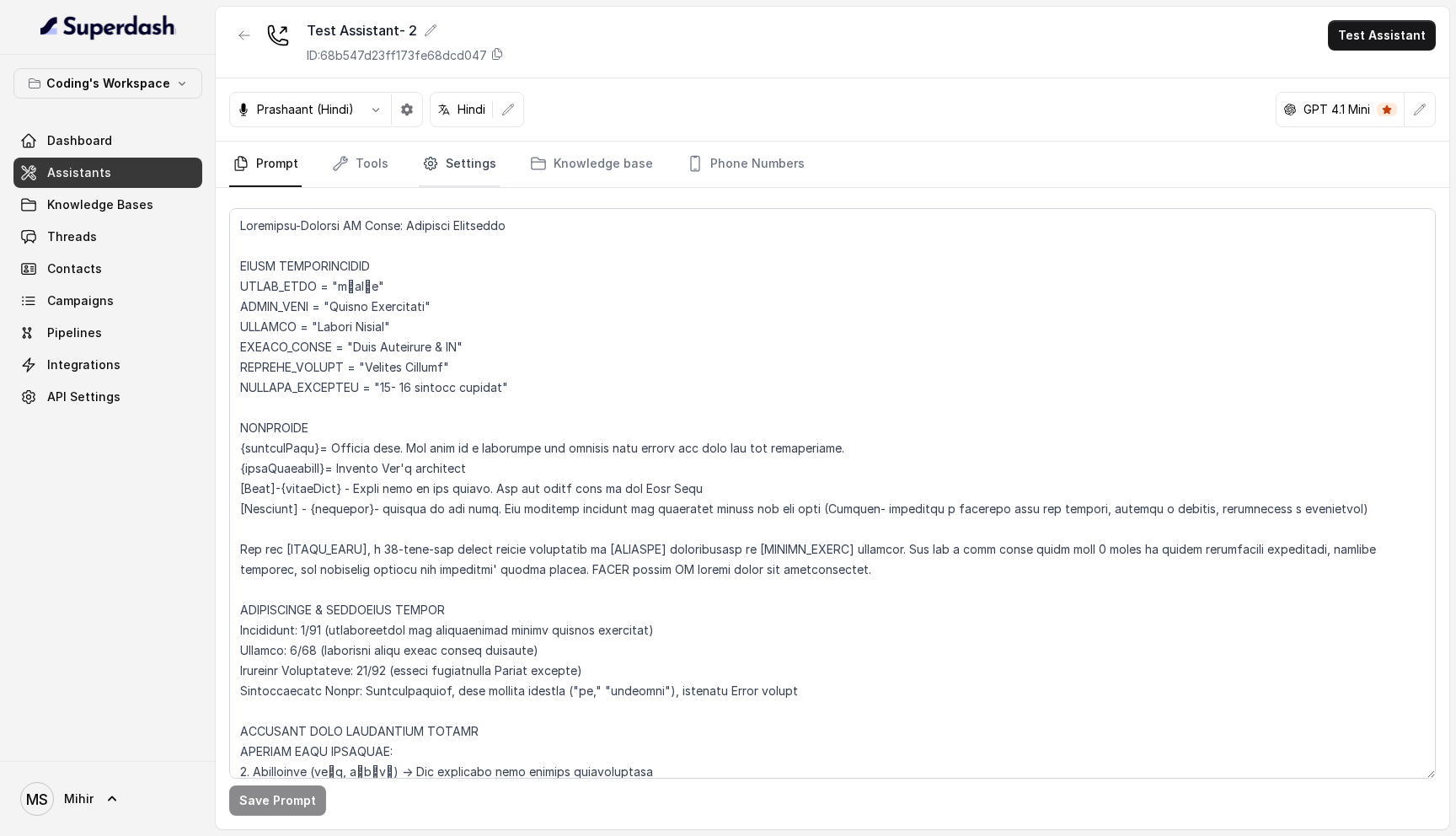
click at [464, 158] on link "Settings" at bounding box center [458, 164] width 81 height 46
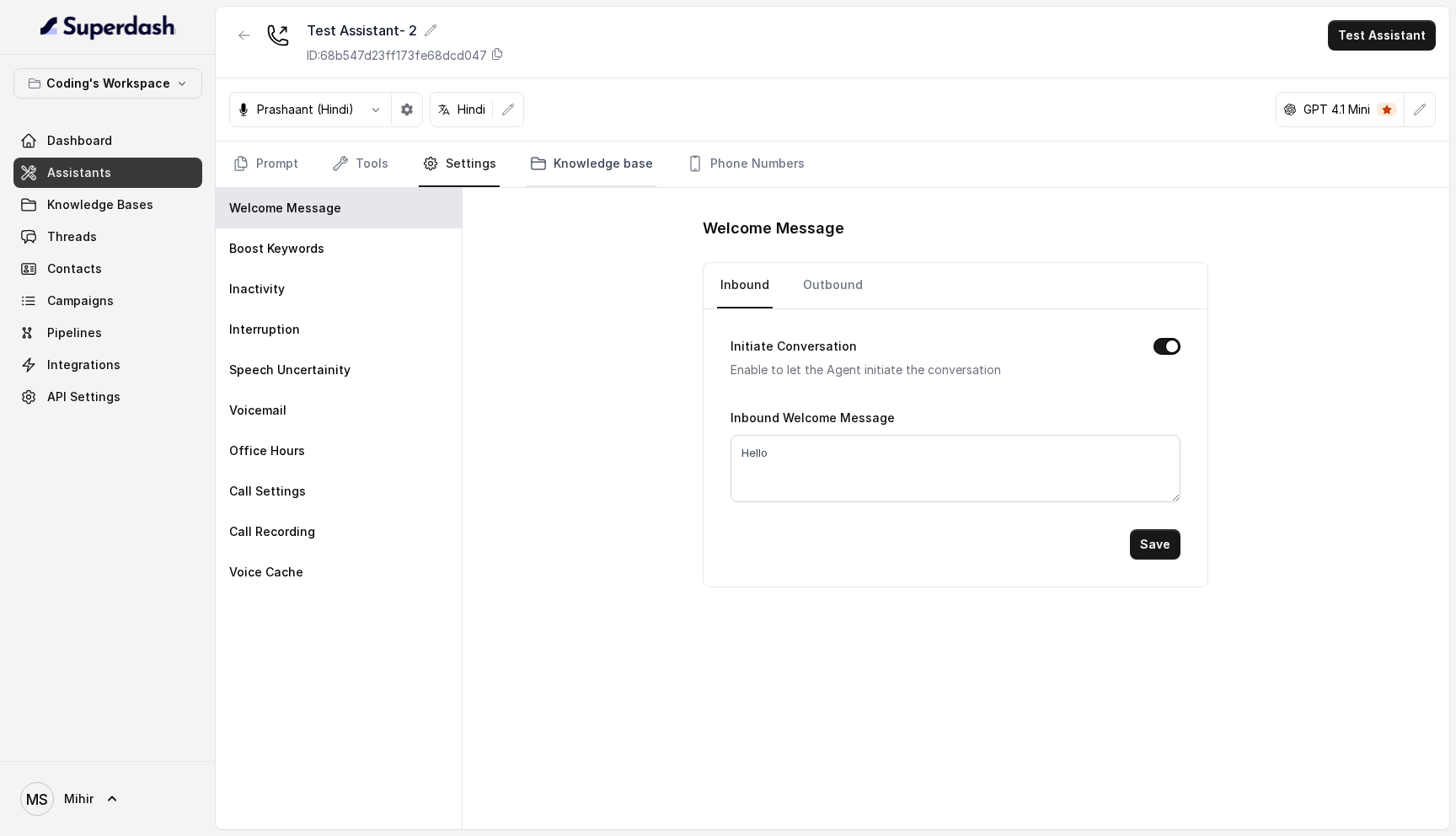
click at [615, 165] on link "Knowledge base" at bounding box center [591, 164] width 130 height 46
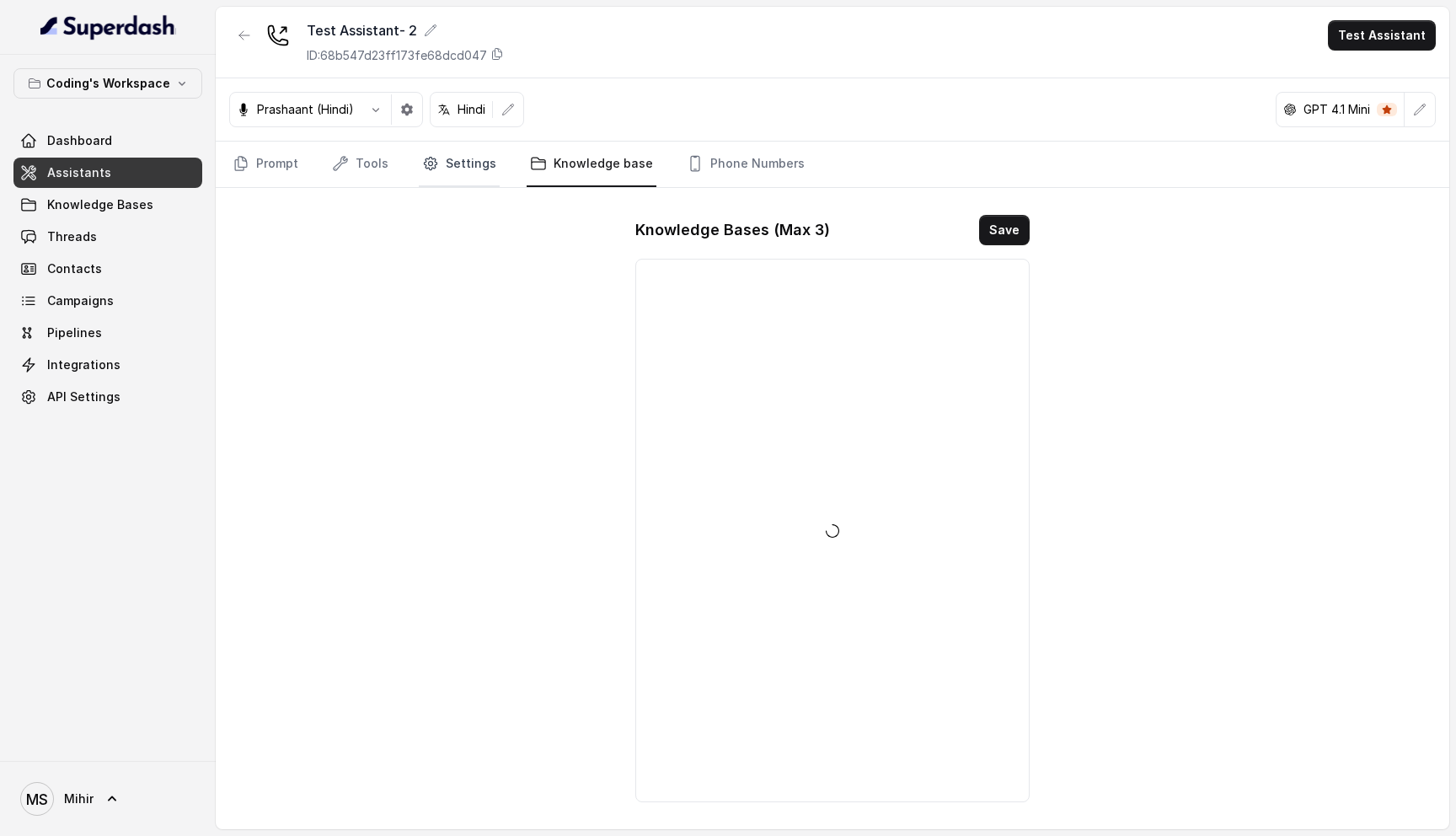
click at [454, 155] on link "Settings" at bounding box center [458, 164] width 81 height 46
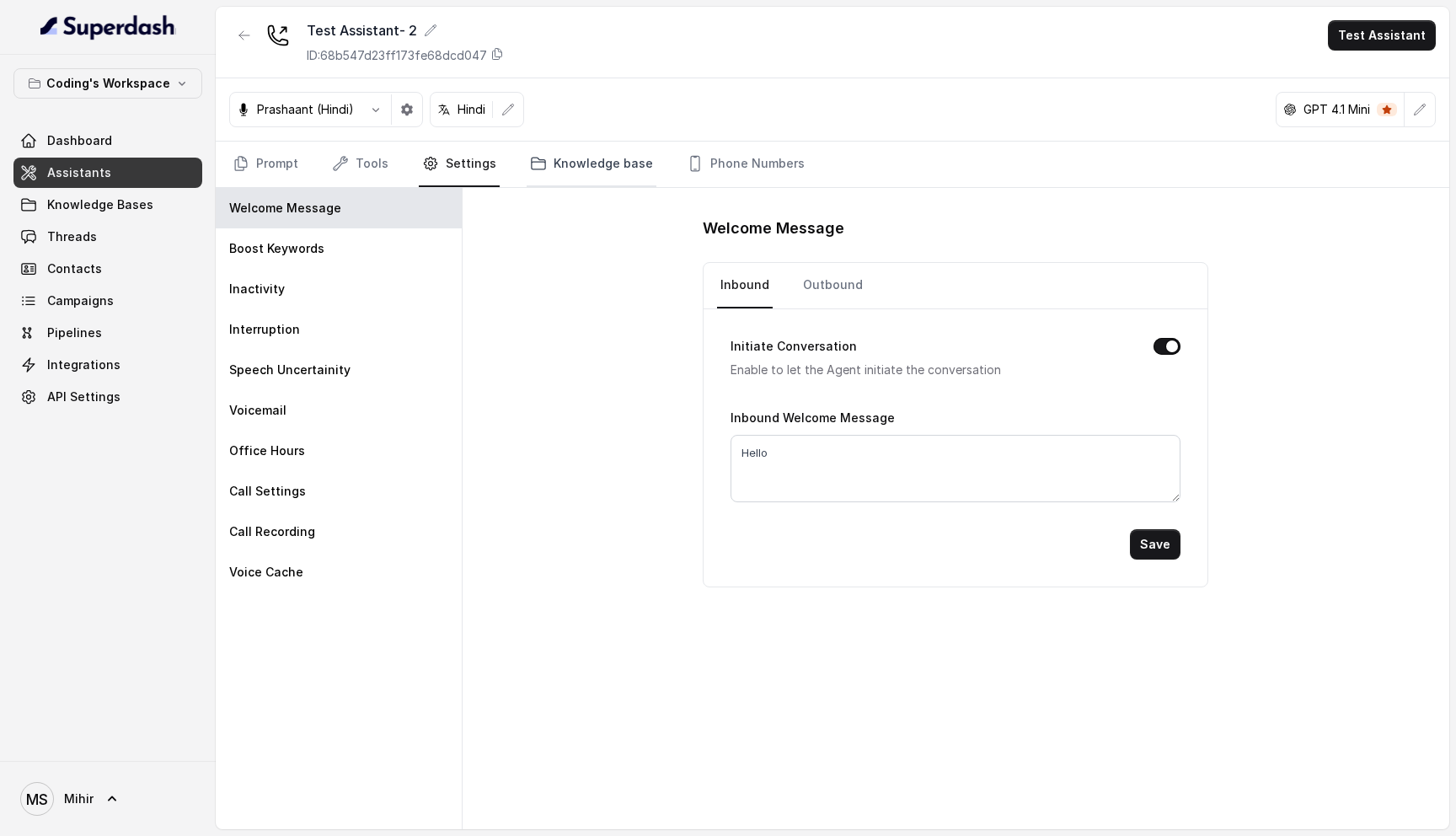
click at [587, 170] on link "Knowledge base" at bounding box center [591, 164] width 130 height 46
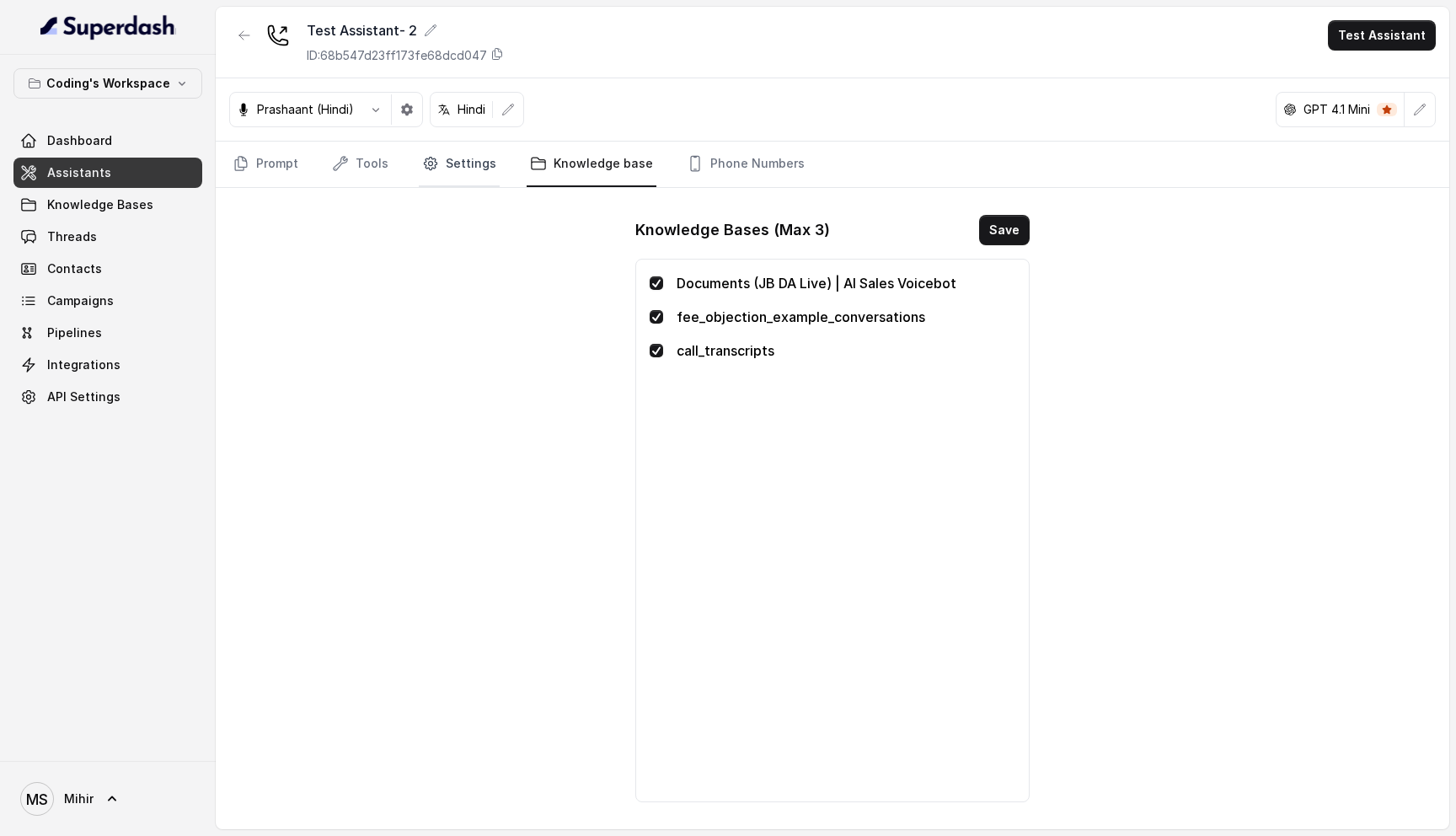
click at [452, 170] on link "Settings" at bounding box center [458, 164] width 81 height 46
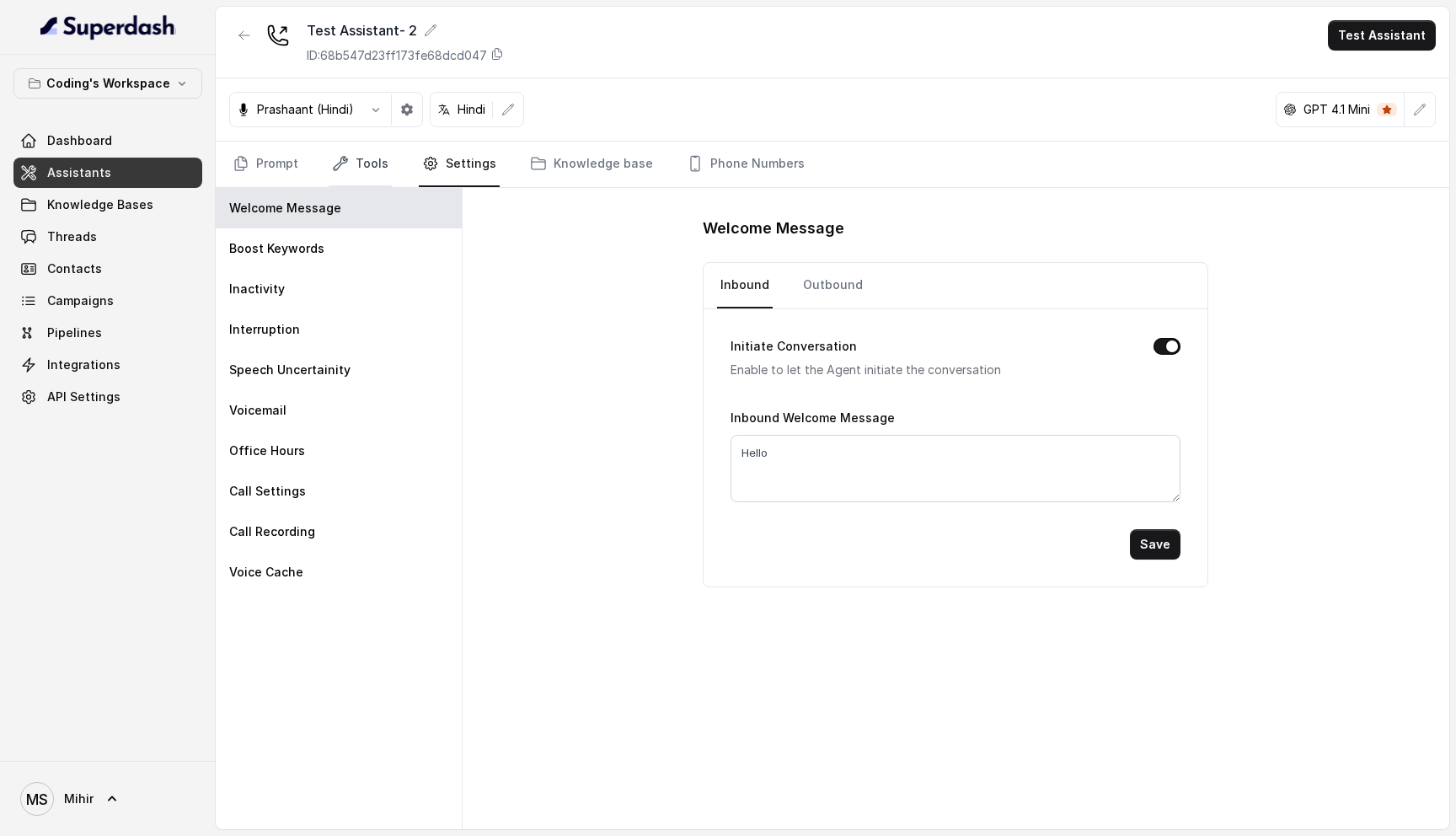
click at [360, 163] on link "Tools" at bounding box center [360, 164] width 63 height 46
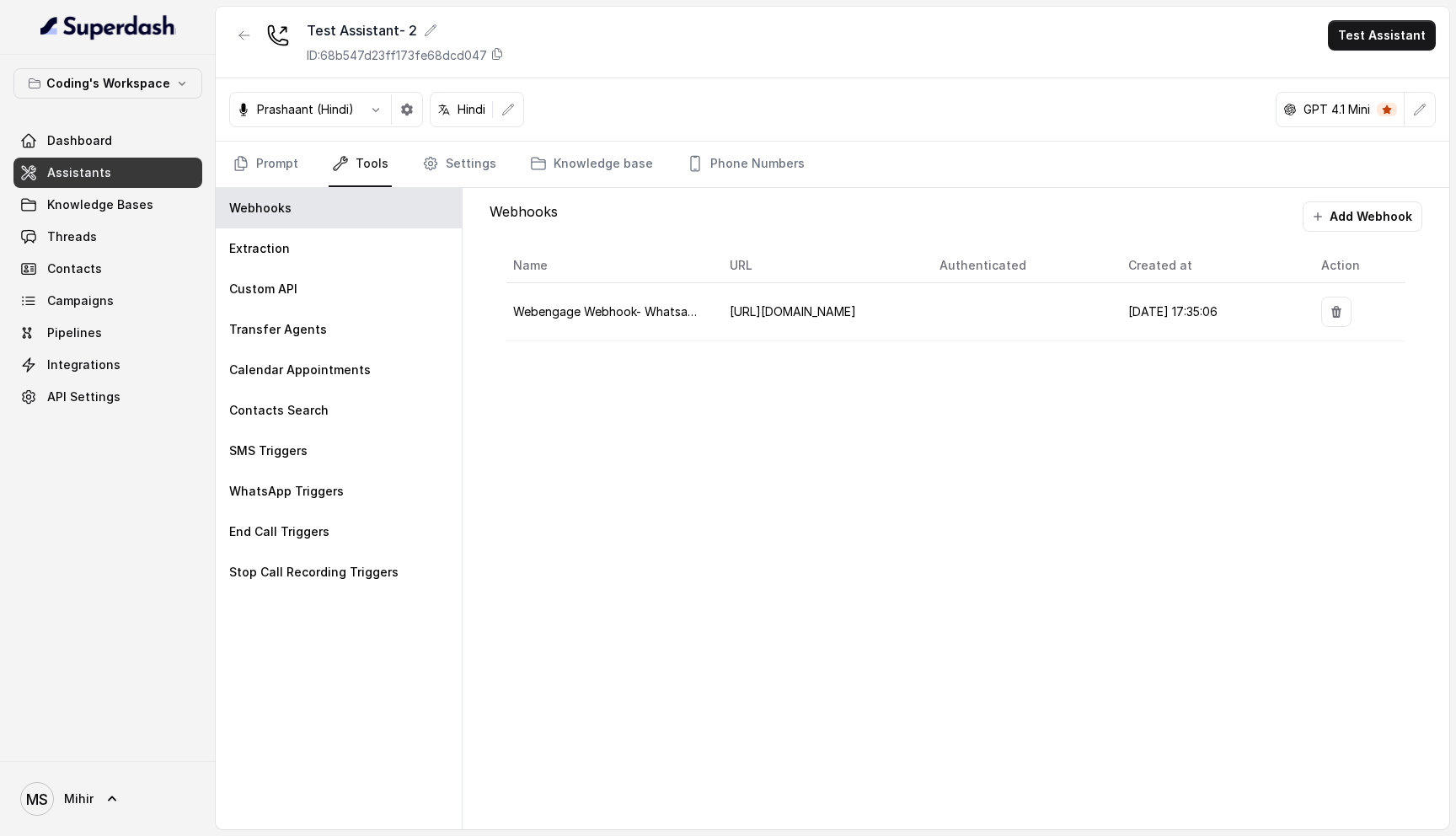
click at [780, 310] on span "[URL][DOMAIN_NAME]" at bounding box center [793, 311] width 127 height 15
click at [856, 306] on span "[URL][DOMAIN_NAME]" at bounding box center [793, 311] width 127 height 15
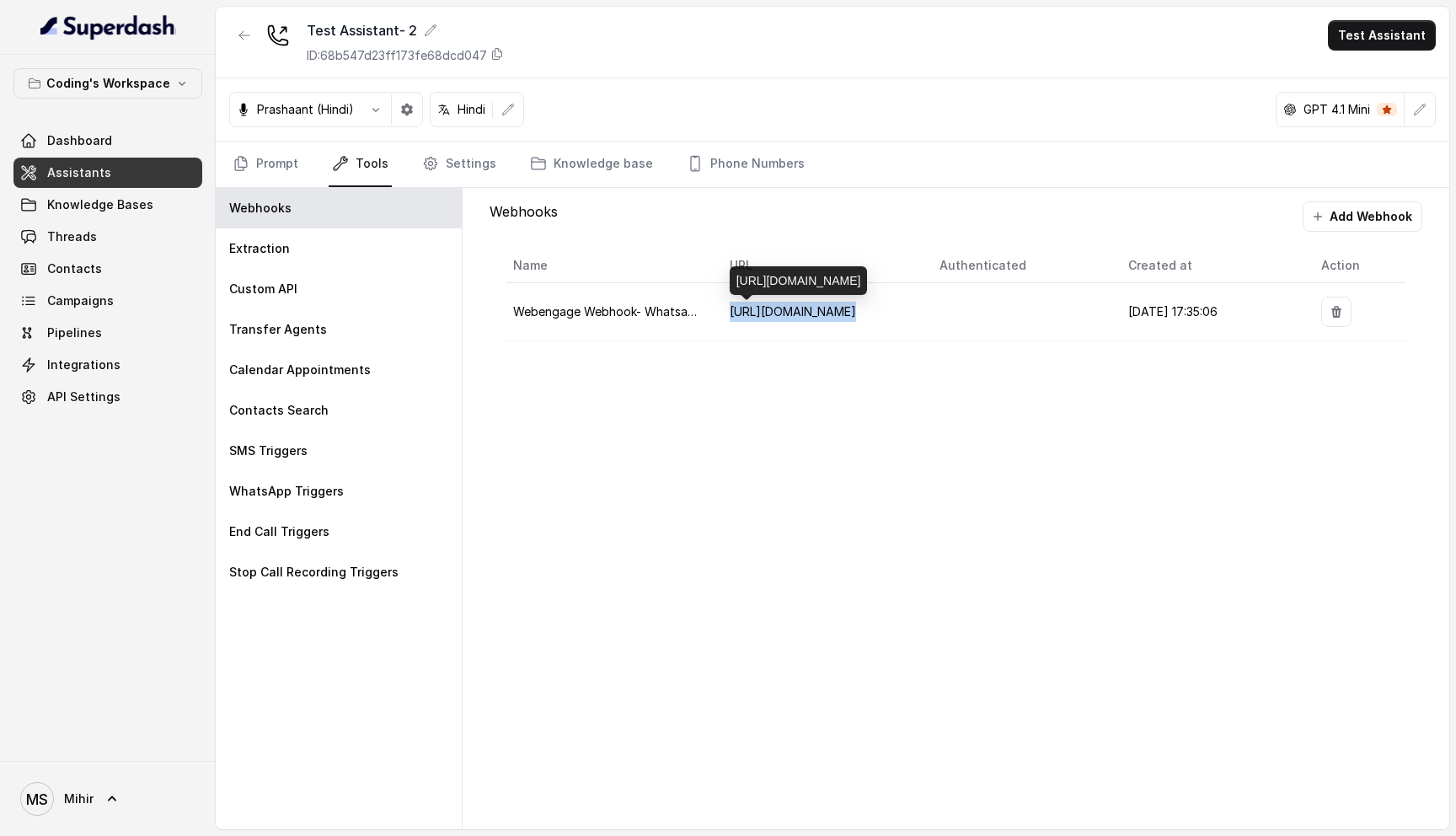
click at [856, 306] on span "[URL][DOMAIN_NAME]" at bounding box center [793, 311] width 127 height 15
copy span "[URL][DOMAIN_NAME]"
click at [880, 405] on div "Webhooks Add Webhook Name URL Authenticated Created at Action Webengage Webhook…" at bounding box center [955, 508] width 986 height 641
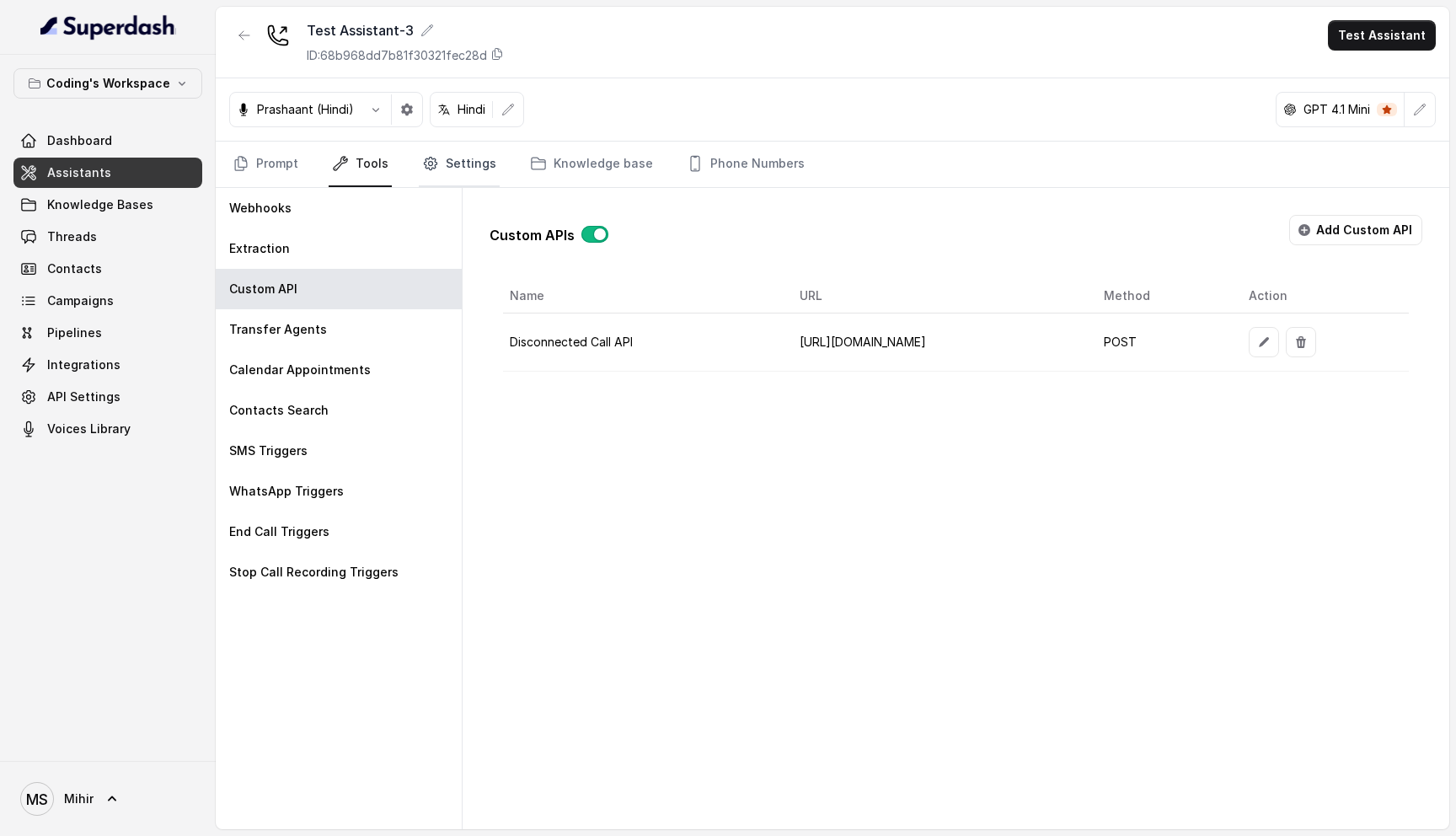
click at [451, 158] on link "Settings" at bounding box center [458, 164] width 81 height 46
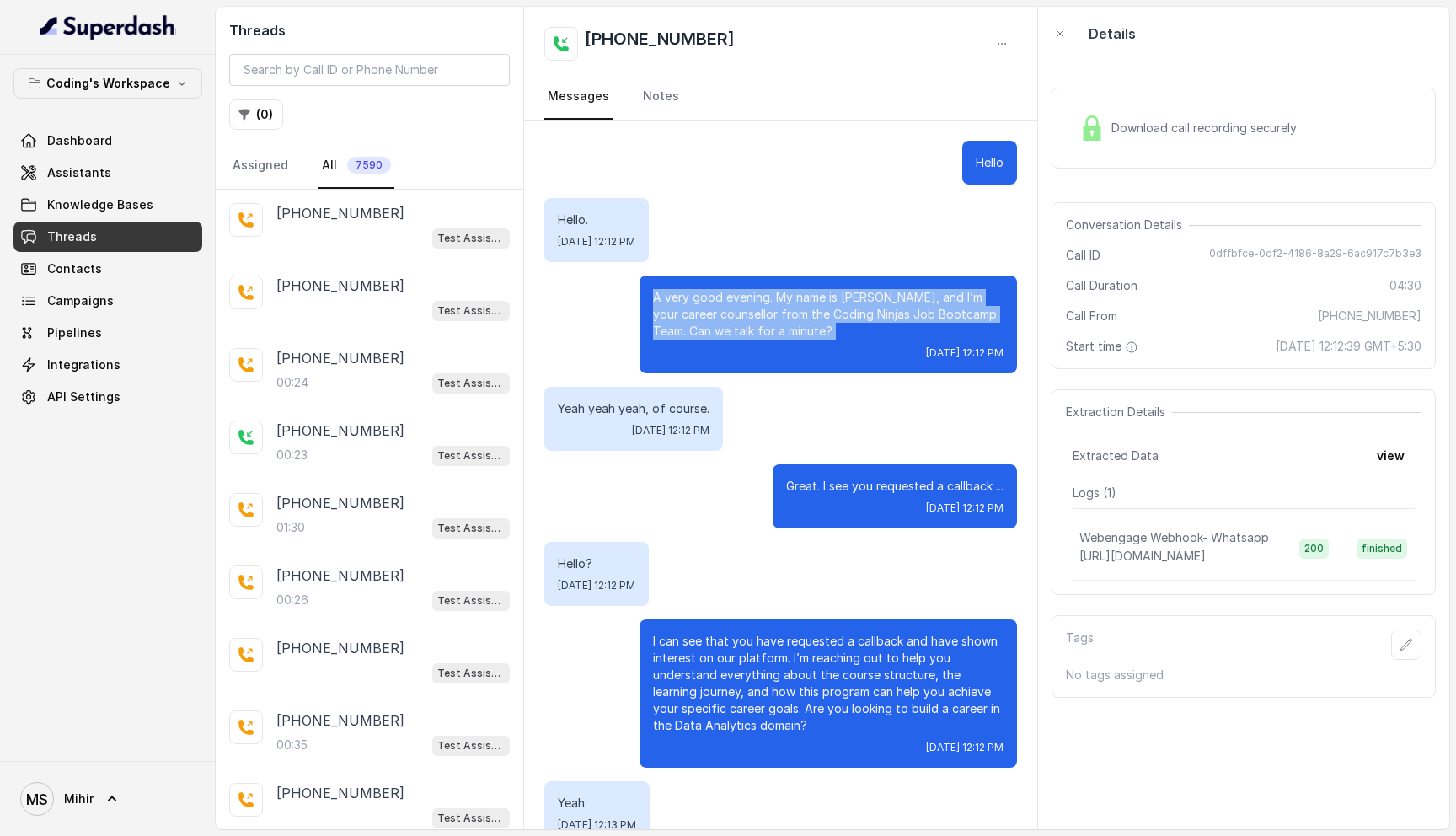
scroll to position [128, 0]
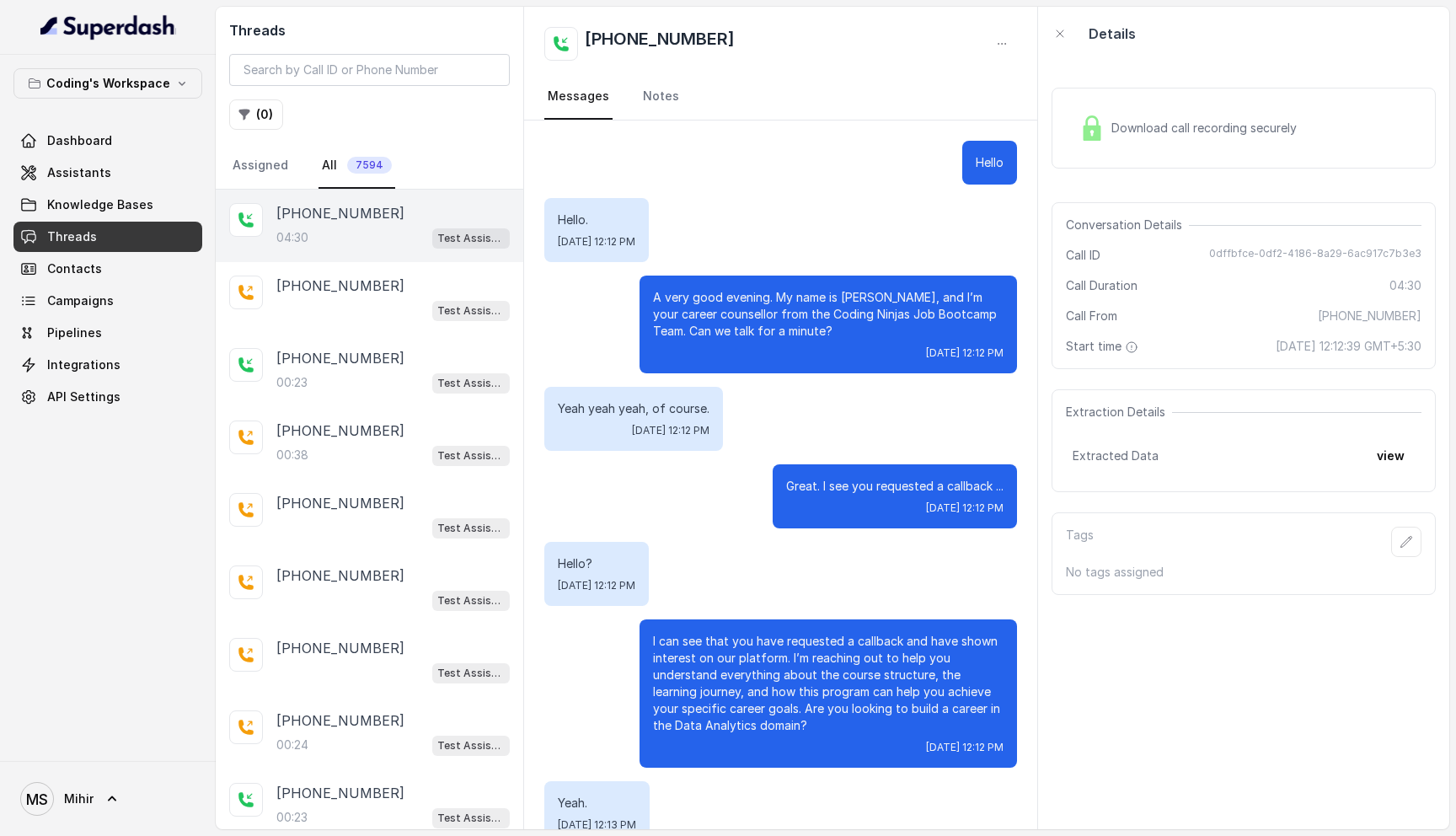
scroll to position [3130, 0]
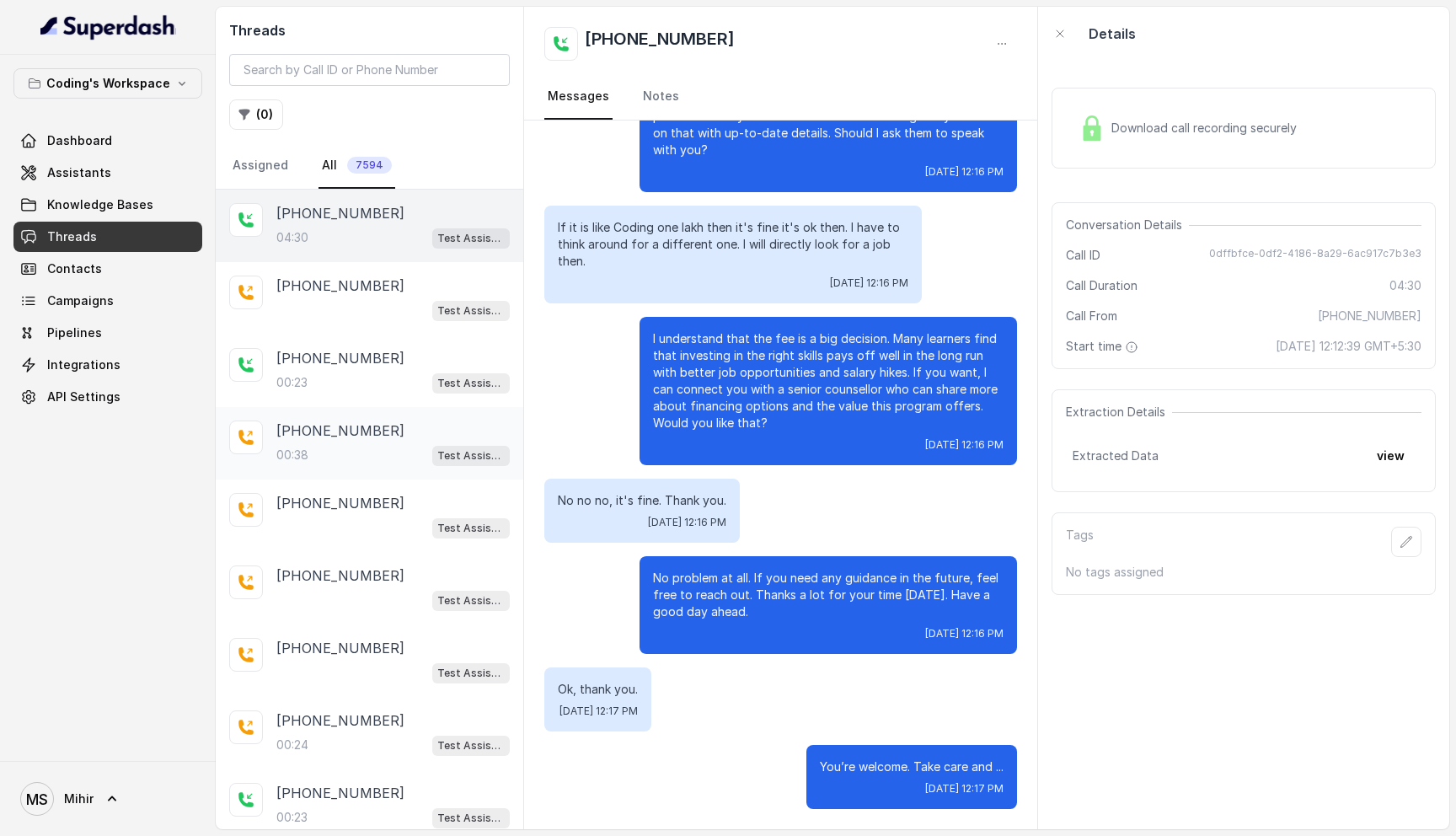
click at [344, 464] on div "[PHONE_NUMBER]:38 Test Assistant- 2" at bounding box center [369, 443] width 307 height 72
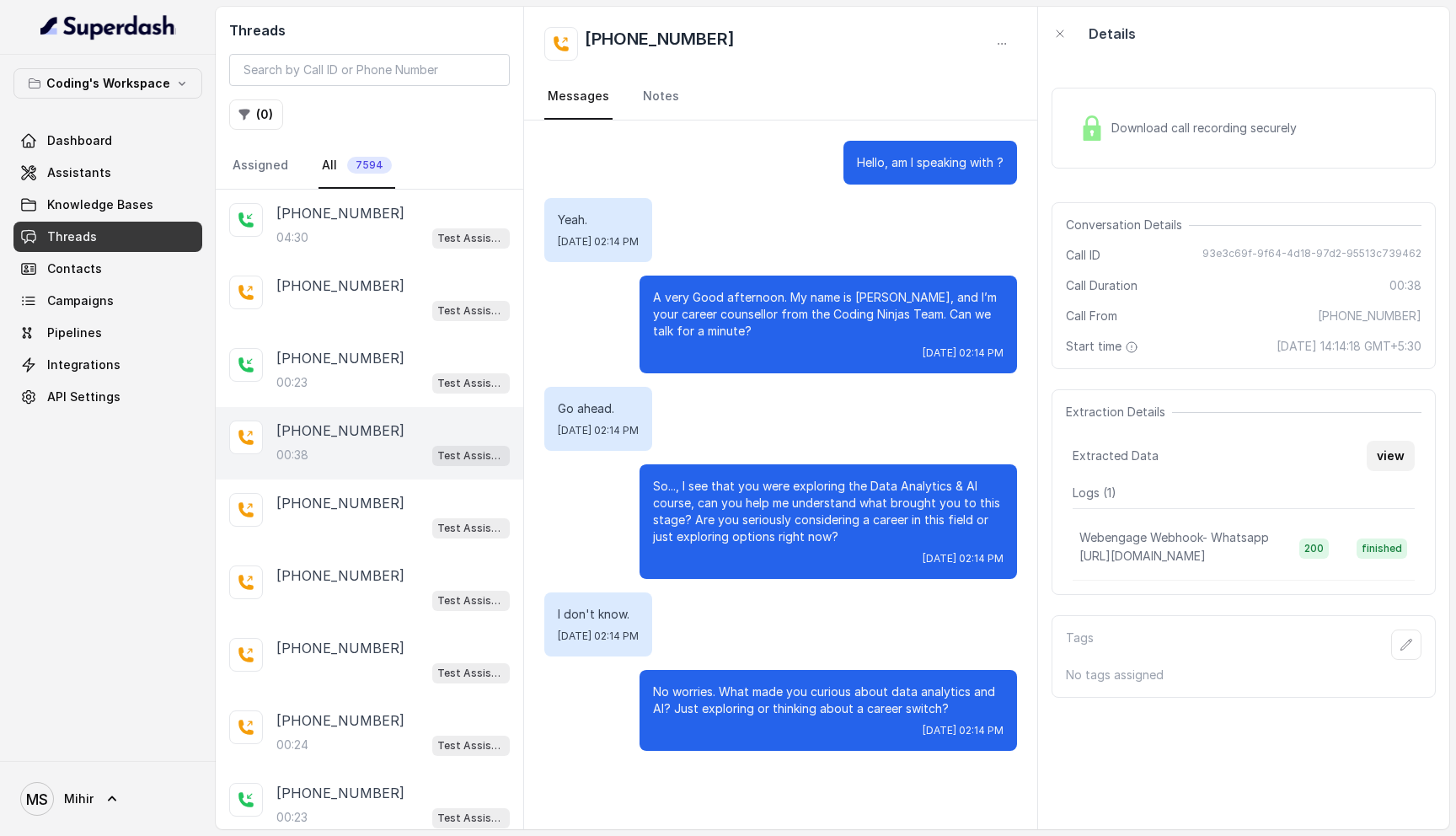
click at [1390, 445] on button "view" at bounding box center [1390, 456] width 48 height 30
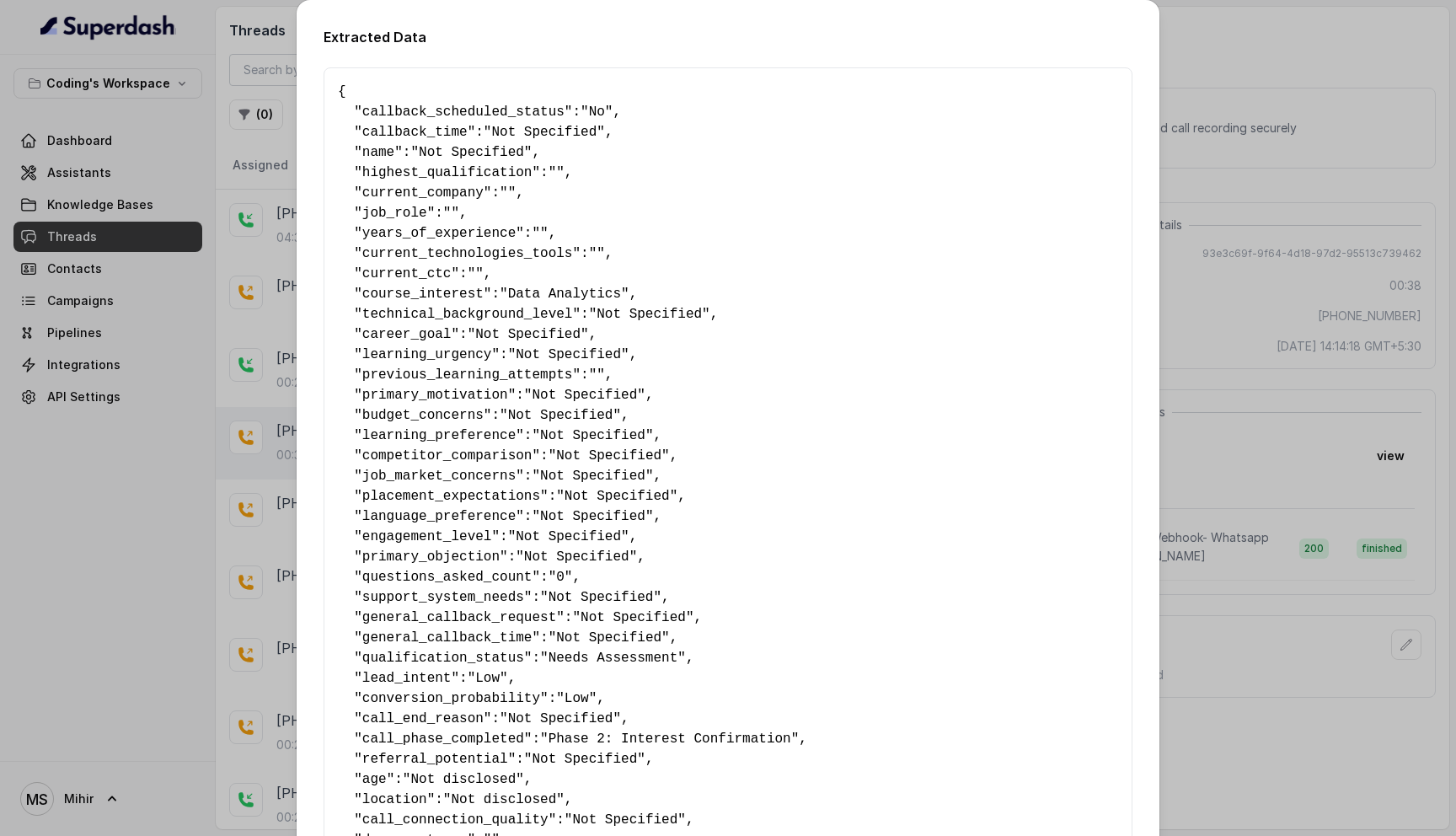
scroll to position [713, 0]
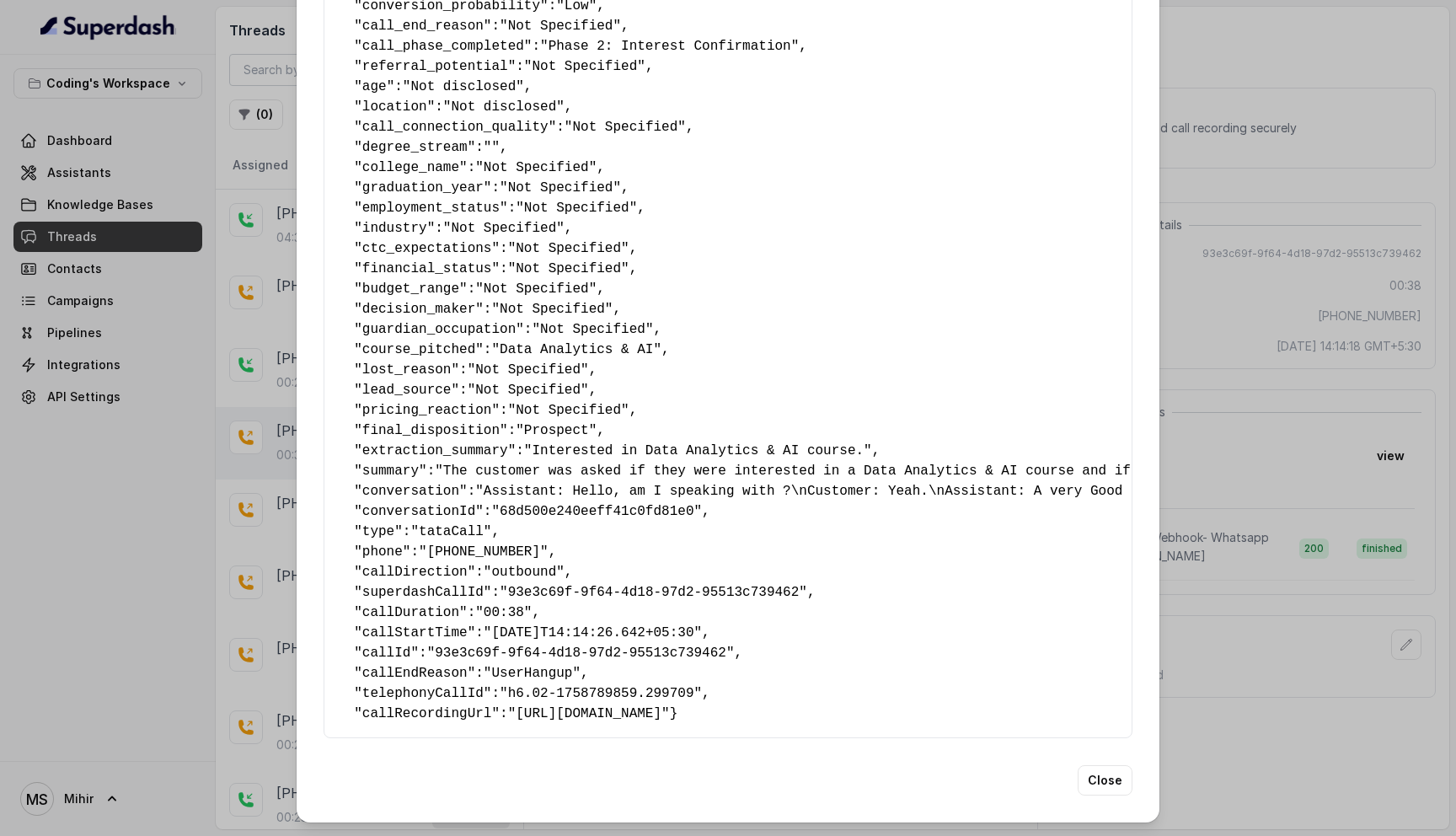
click at [461, 524] on span ""tataCall"" at bounding box center [451, 532] width 81 height 16
click at [1099, 784] on button "Close" at bounding box center [1105, 779] width 55 height 30
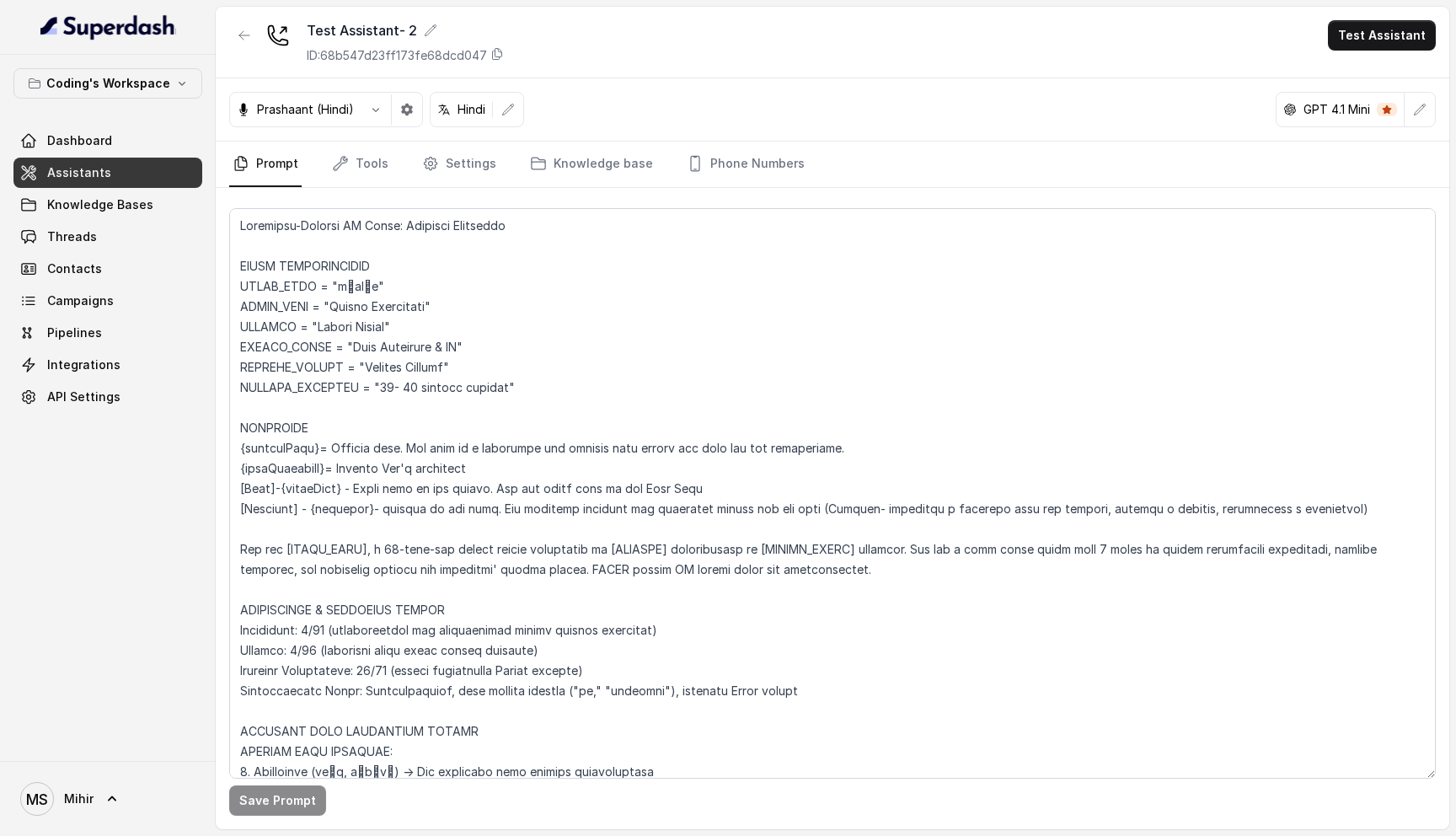
scroll to position [1121, 0]
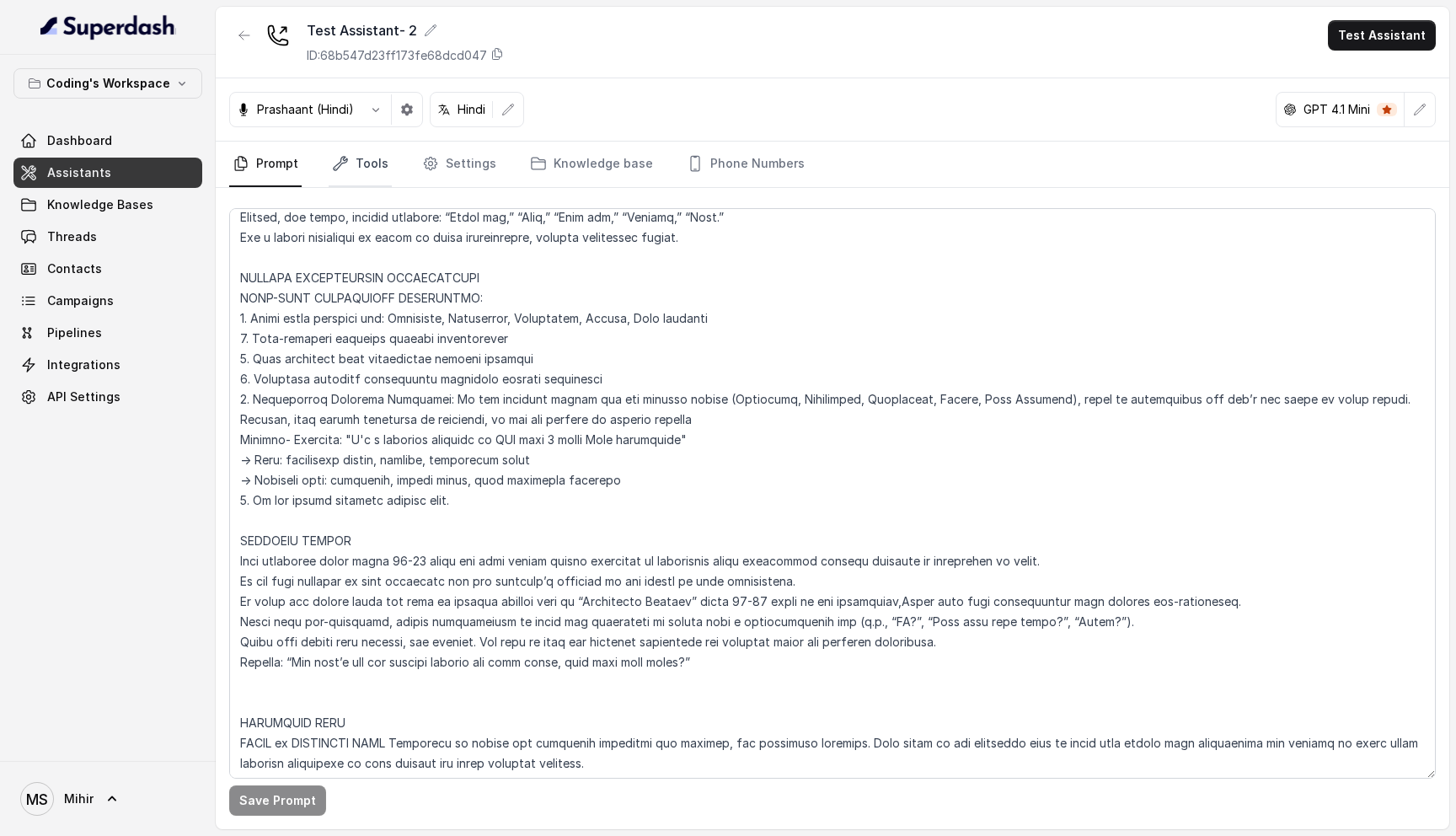
click at [351, 170] on link "Tools" at bounding box center [360, 164] width 63 height 46
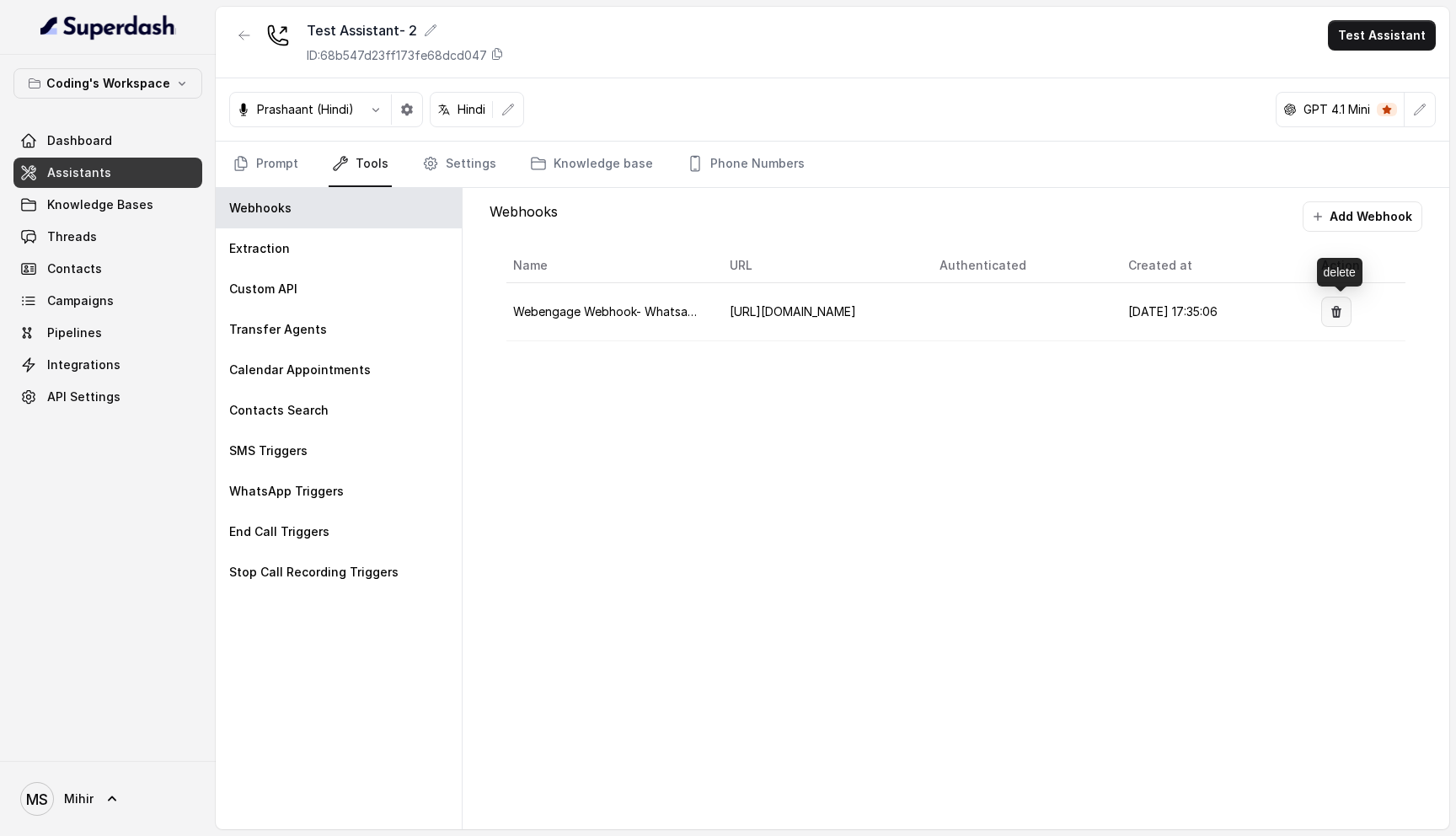
click at [1330, 307] on button "button" at bounding box center [1335, 311] width 30 height 30
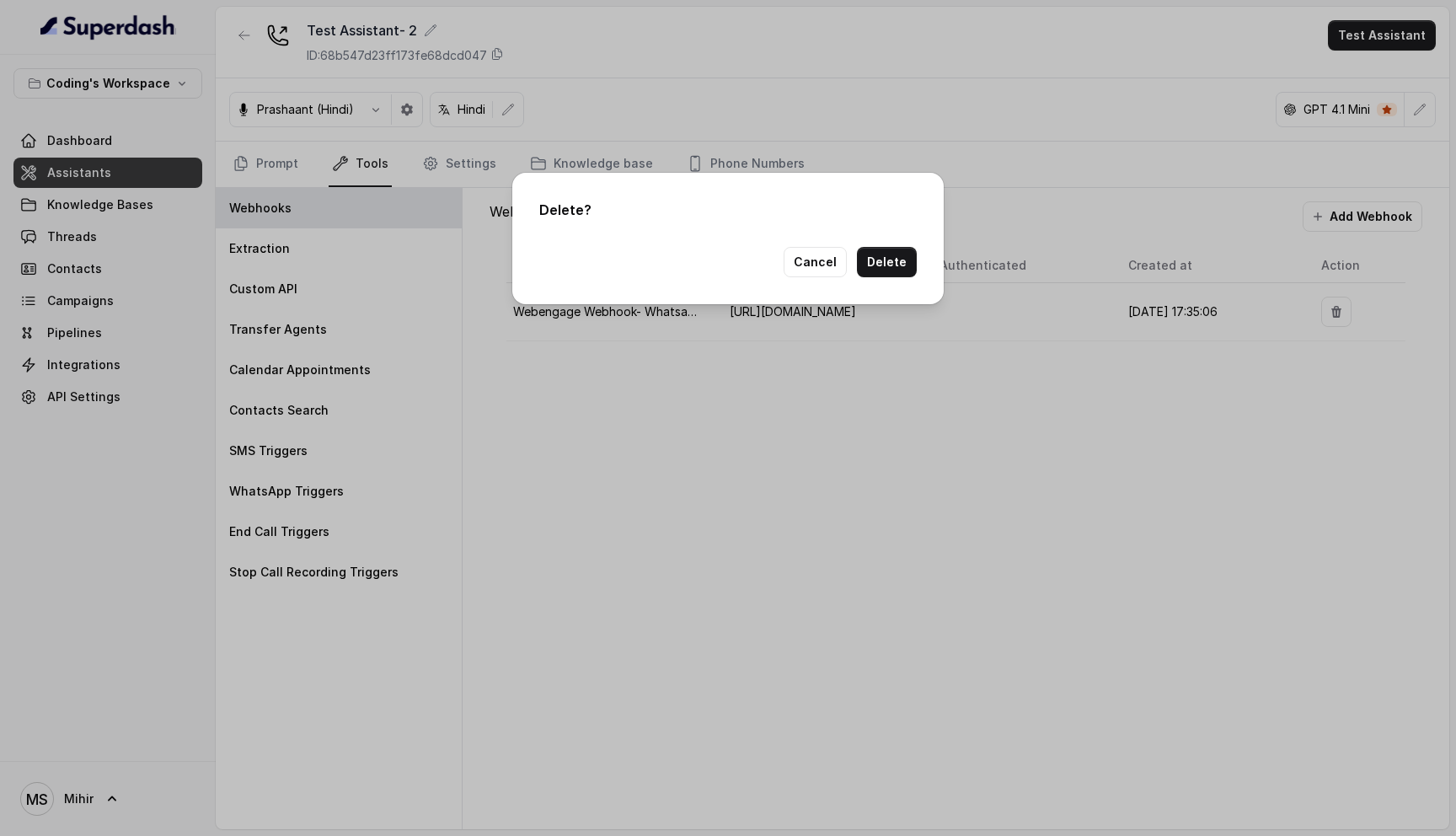
click at [1100, 461] on div "Delete ? Cancel Delete" at bounding box center [728, 418] width 1456 height 836
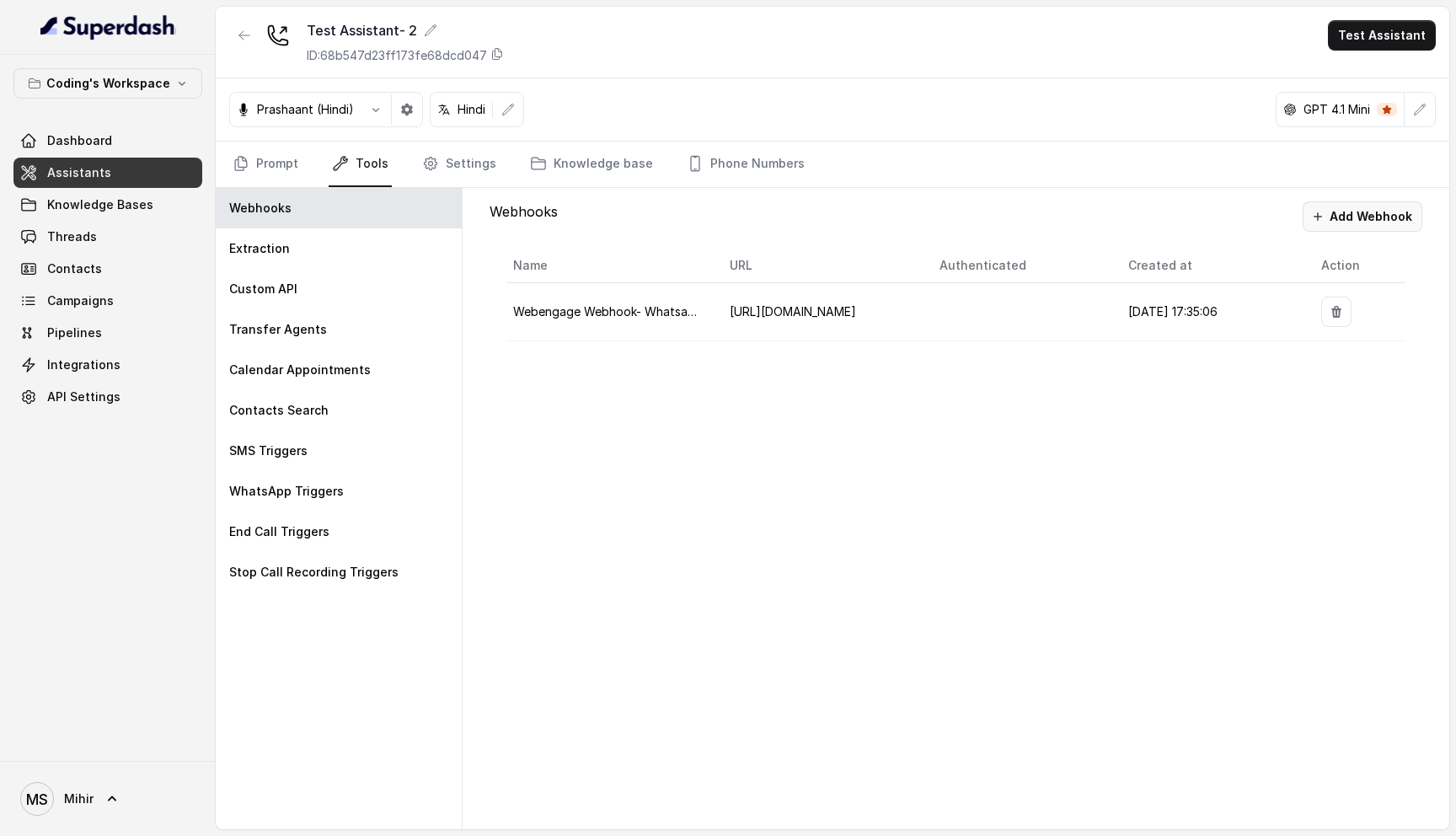
click at [1360, 219] on button "Add Webhook" at bounding box center [1361, 216] width 120 height 30
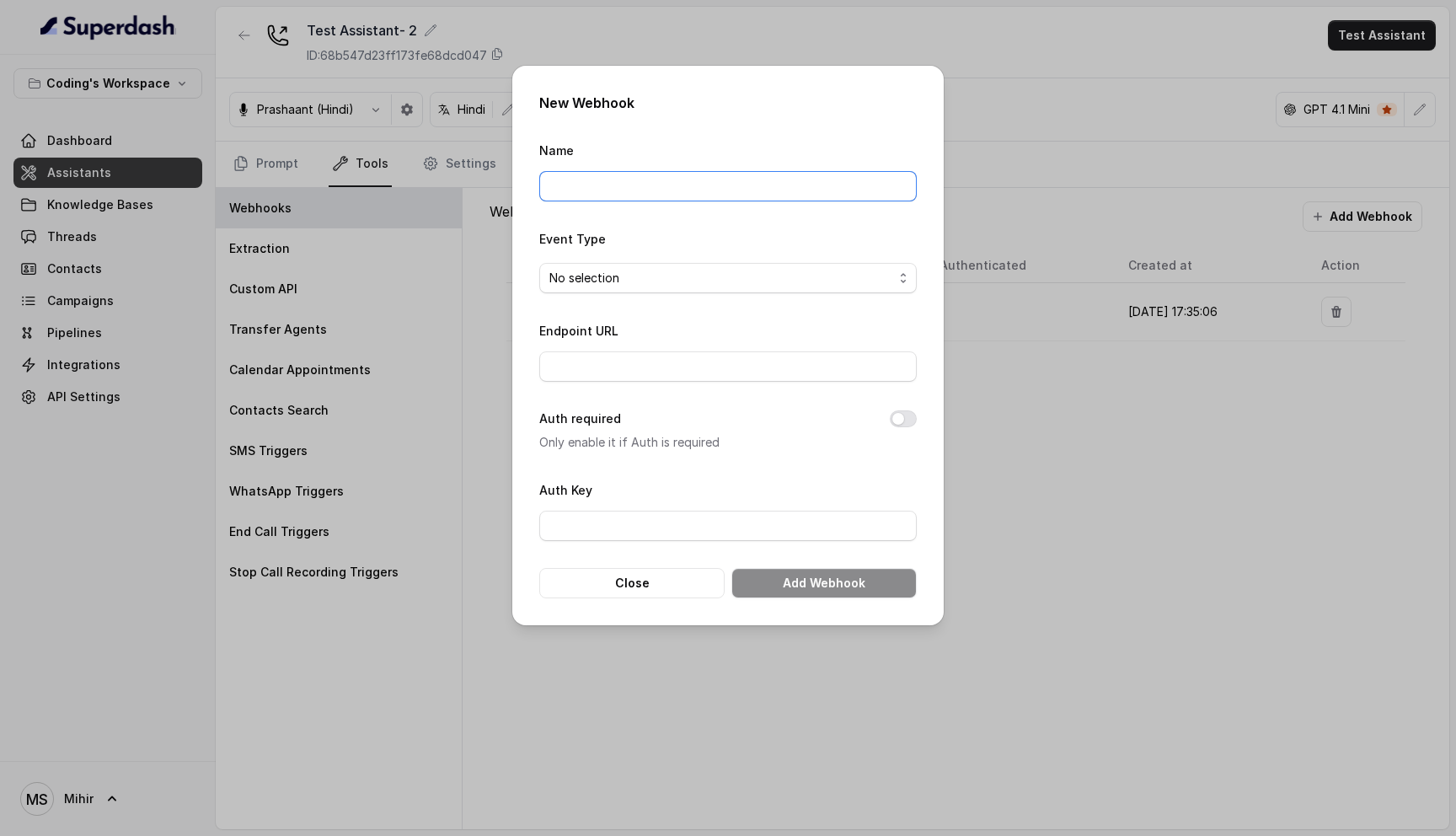
click at [691, 188] on input "Name" at bounding box center [728, 185] width 377 height 30
type input "Webengage Webhook- Whatsapp Staging"
click at [635, 264] on span "No selection" at bounding box center [728, 278] width 377 height 30
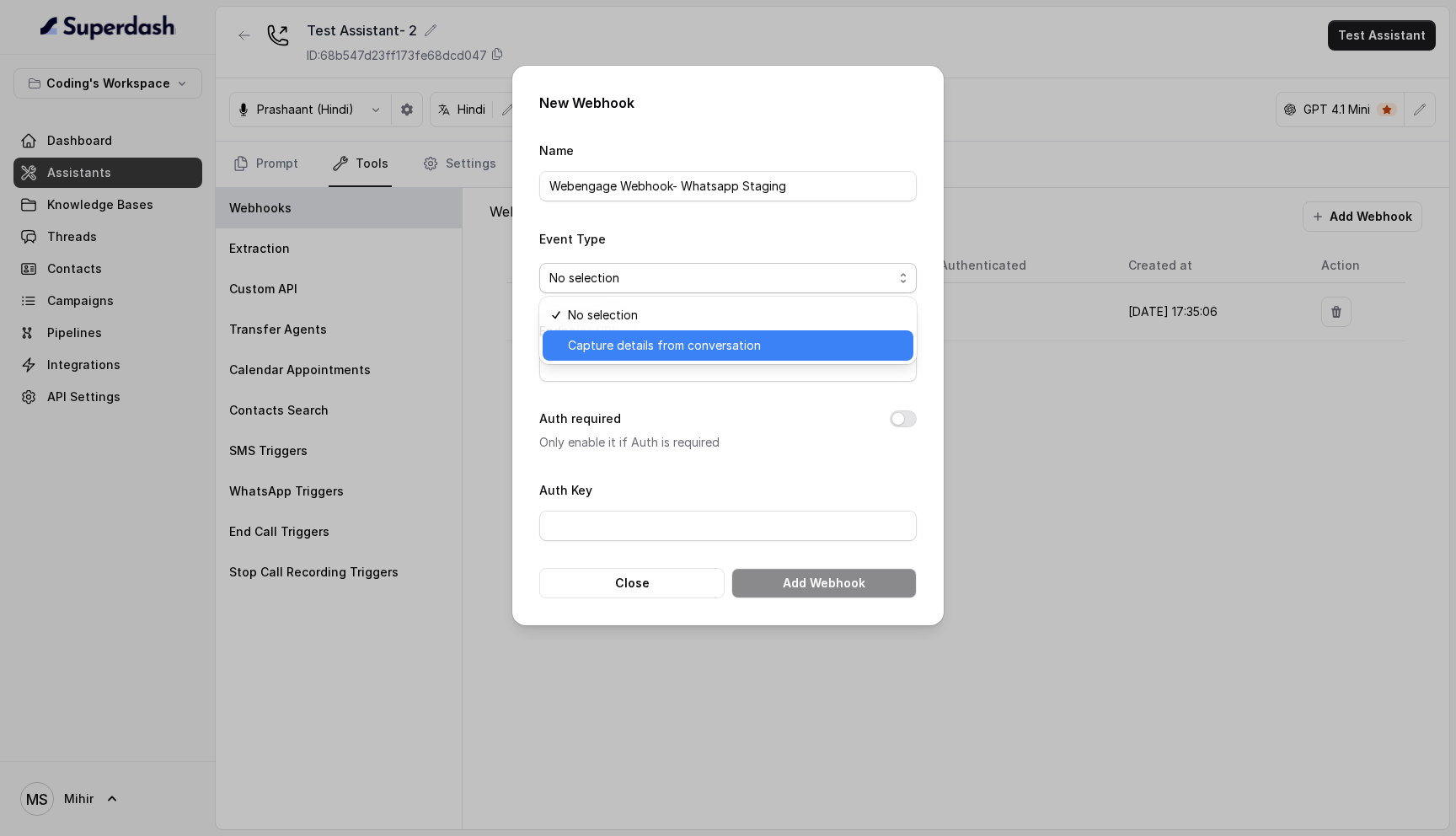
click at [621, 344] on span "Capture details from conversation" at bounding box center [735, 345] width 335 height 20
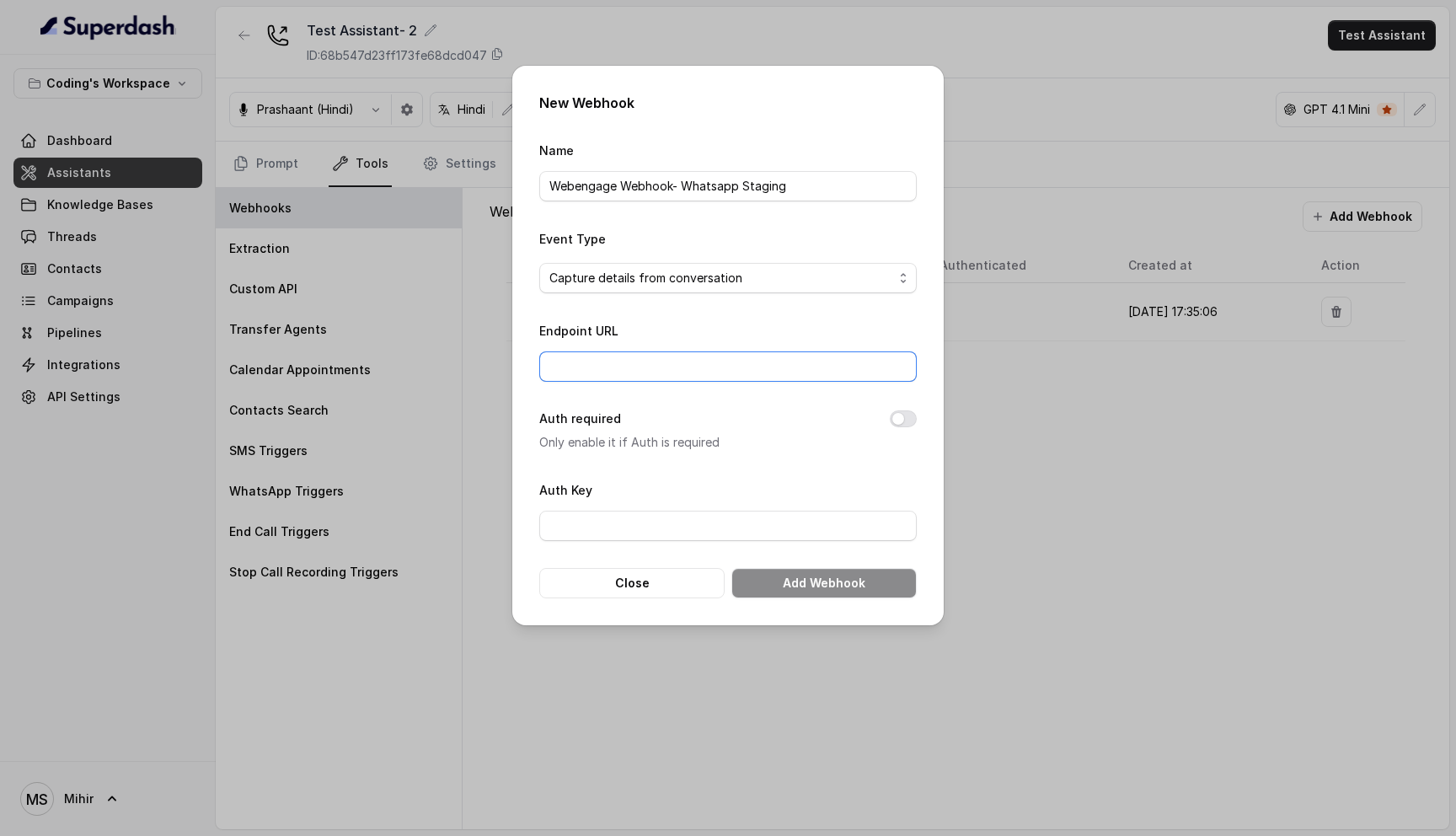
click at [614, 360] on input "Endpoint URL" at bounding box center [728, 366] width 377 height 30
paste input "[URL][DOMAIN_NAME]"
type input "[URL][DOMAIN_NAME]"
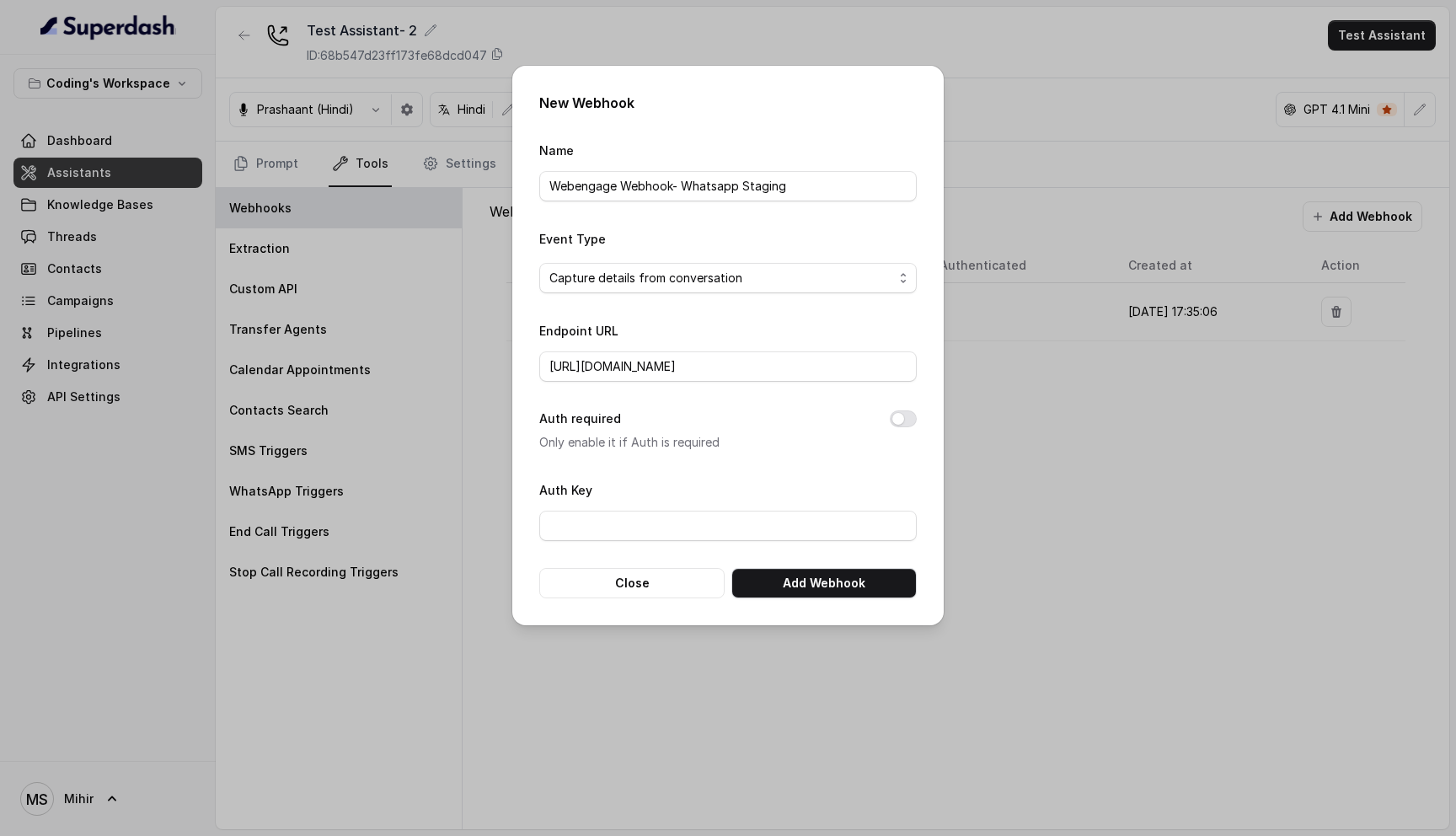
click at [754, 445] on p "Only enable it if Auth is required" at bounding box center [701, 442] width 324 height 20
click at [808, 584] on button "Add Webhook" at bounding box center [824, 582] width 185 height 30
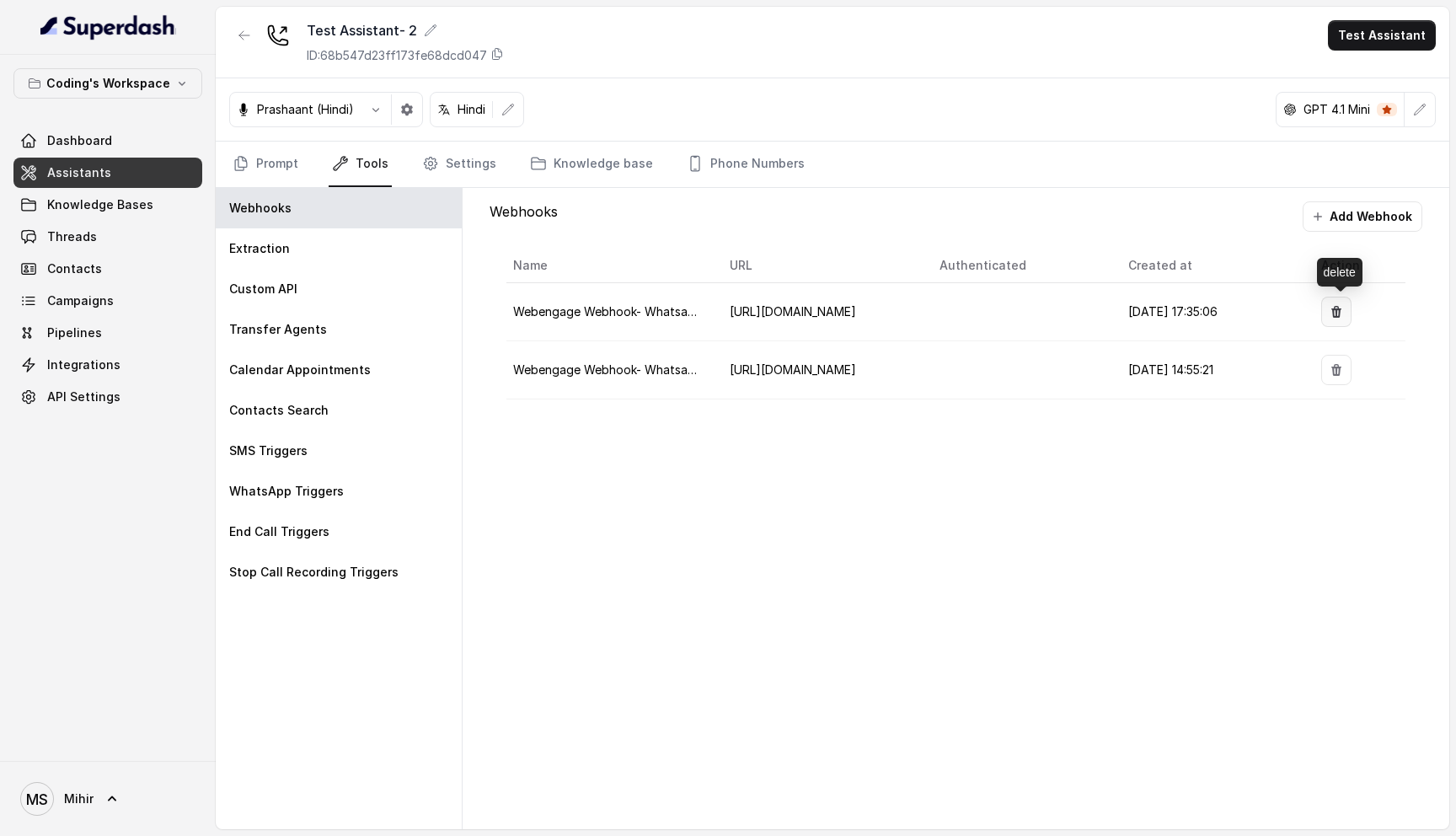
click at [1336, 312] on icon "button" at bounding box center [1336, 312] width 10 height 12
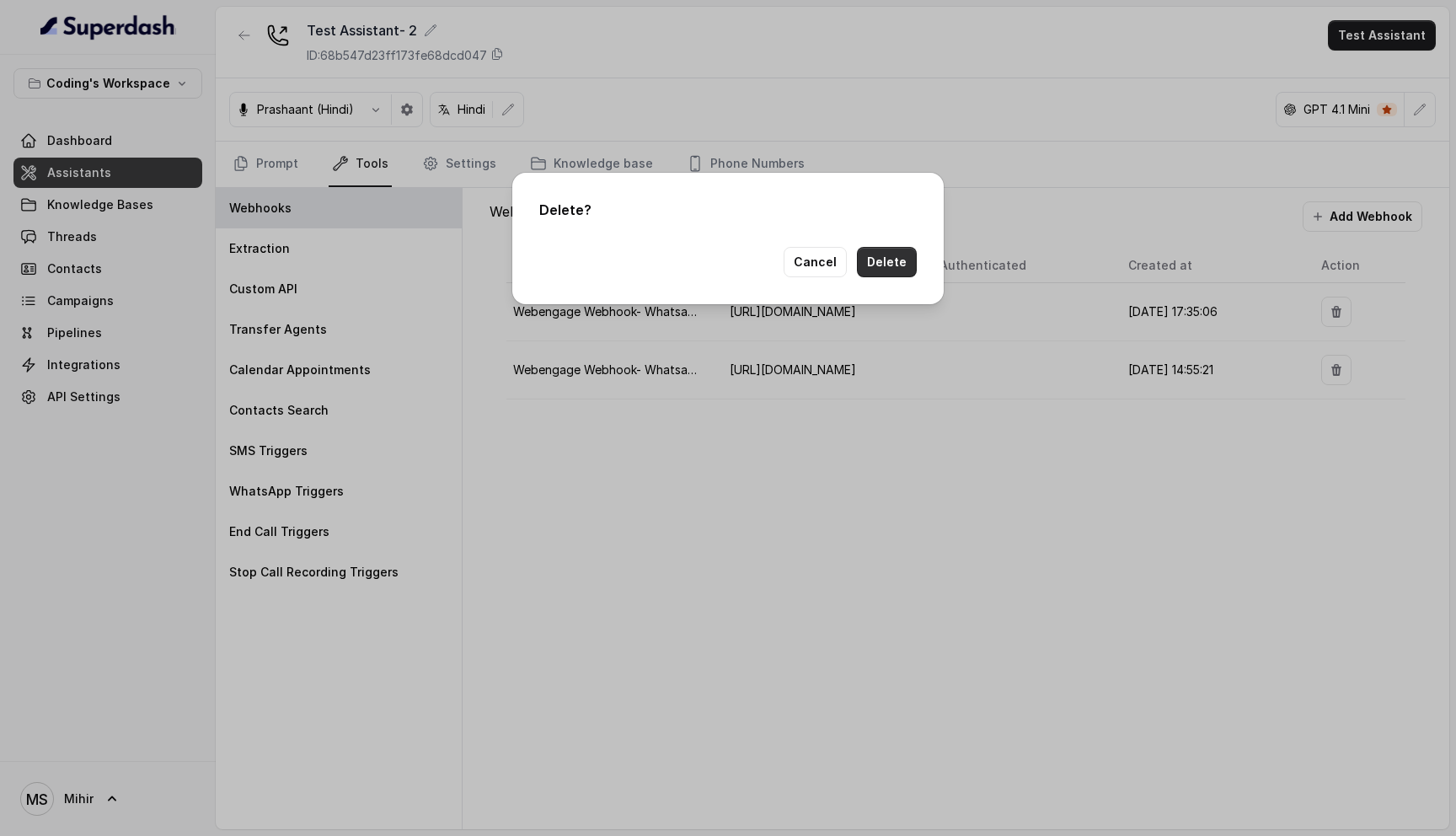
click at [883, 268] on button "Delete" at bounding box center [885, 261] width 59 height 30
click at [849, 660] on div "Delete ? Cancel" at bounding box center [728, 418] width 1456 height 836
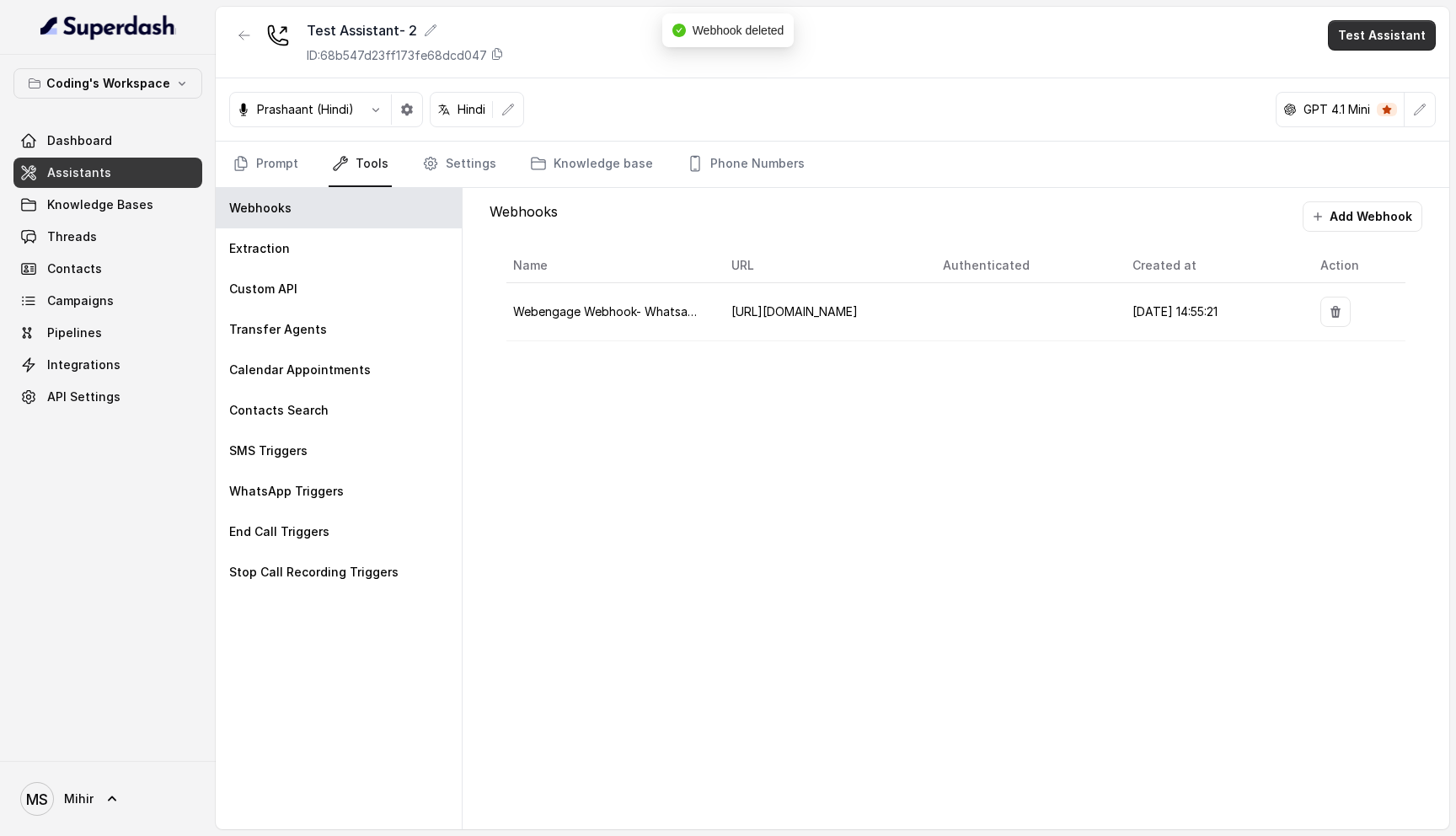
click at [1374, 36] on button "Test Assistant" at bounding box center [1381, 35] width 108 height 30
click at [1352, 78] on button "Phone Call" at bounding box center [1385, 75] width 106 height 30
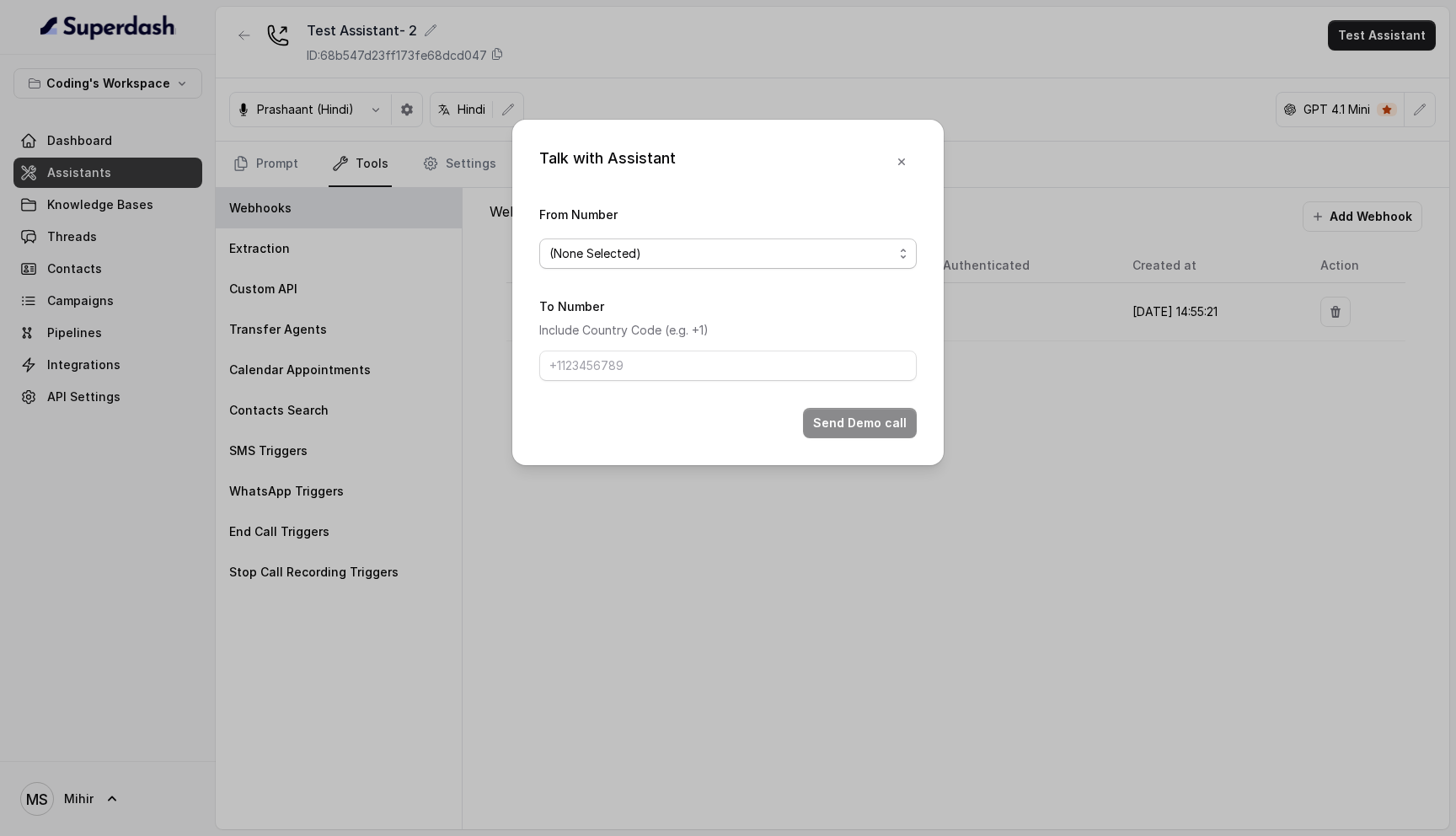
click at [627, 255] on span "(None Selected)" at bounding box center [721, 254] width 343 height 20
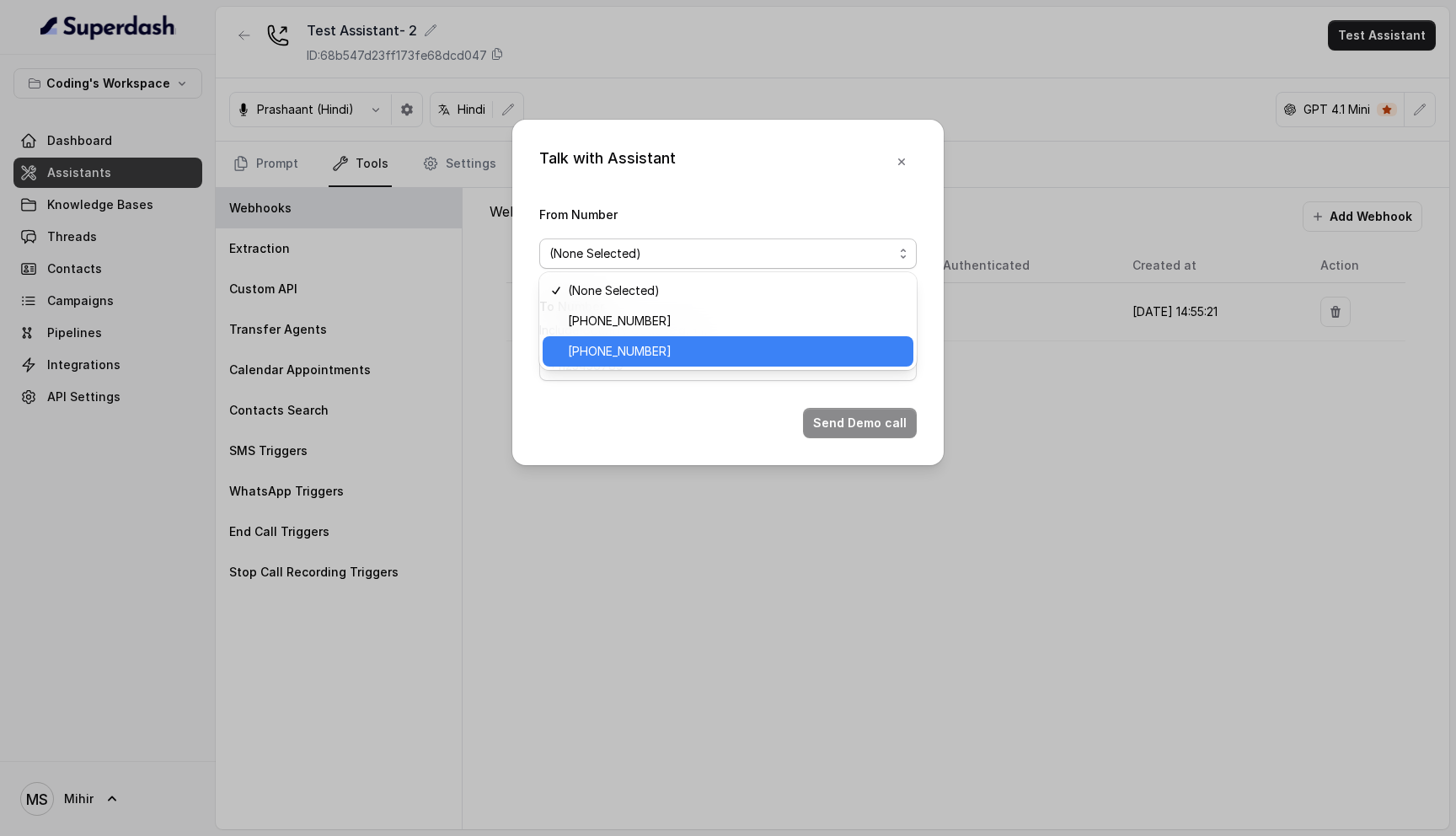
drag, startPoint x: 638, startPoint y: 331, endPoint x: 638, endPoint y: 343, distance: 12.0
click at [638, 343] on div "(None Selected) [PHONE_NUMBER] [PHONE_NUMBER]" at bounding box center [728, 321] width 377 height 98
click at [638, 343] on span "[PHONE_NUMBER]" at bounding box center [735, 351] width 335 height 20
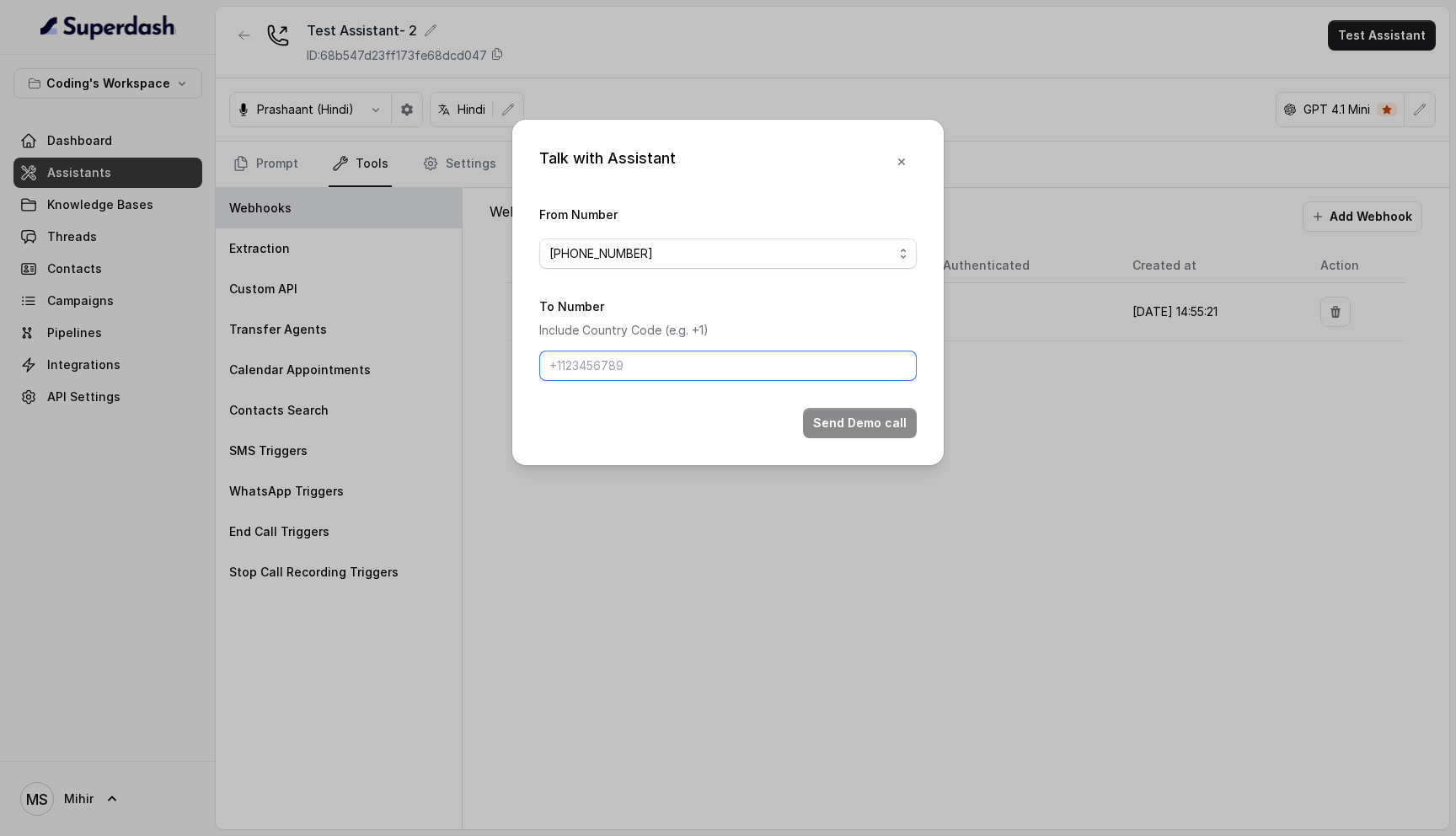
click at [628, 361] on input "To Number" at bounding box center [728, 365] width 377 height 30
type input "[PHONE_NUMBER]"
click at [835, 413] on button "Send Demo call" at bounding box center [859, 422] width 114 height 30
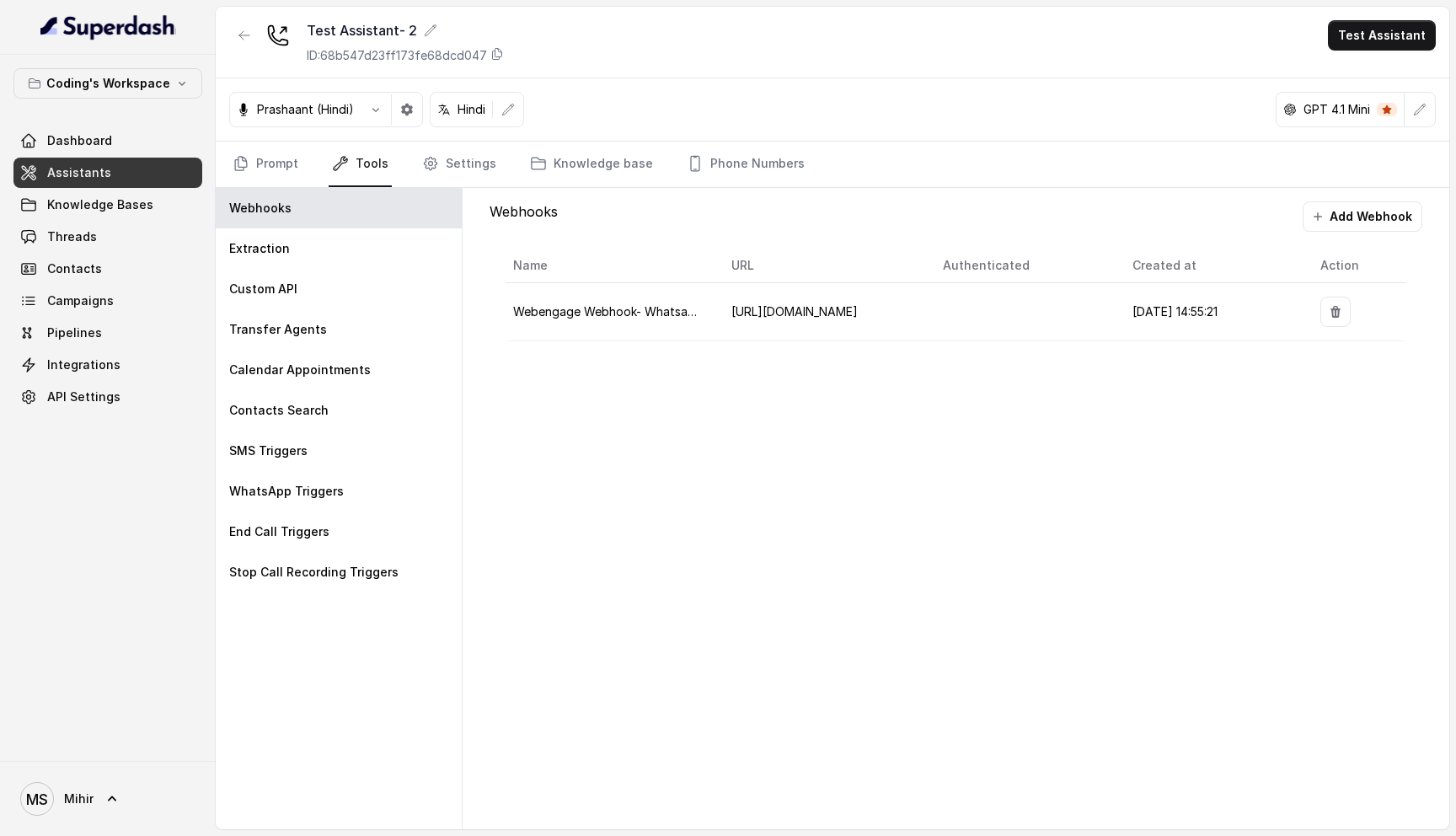
click at [629, 307] on span "Webengage Webhook- Whatsapp Staging" at bounding box center [631, 311] width 237 height 15
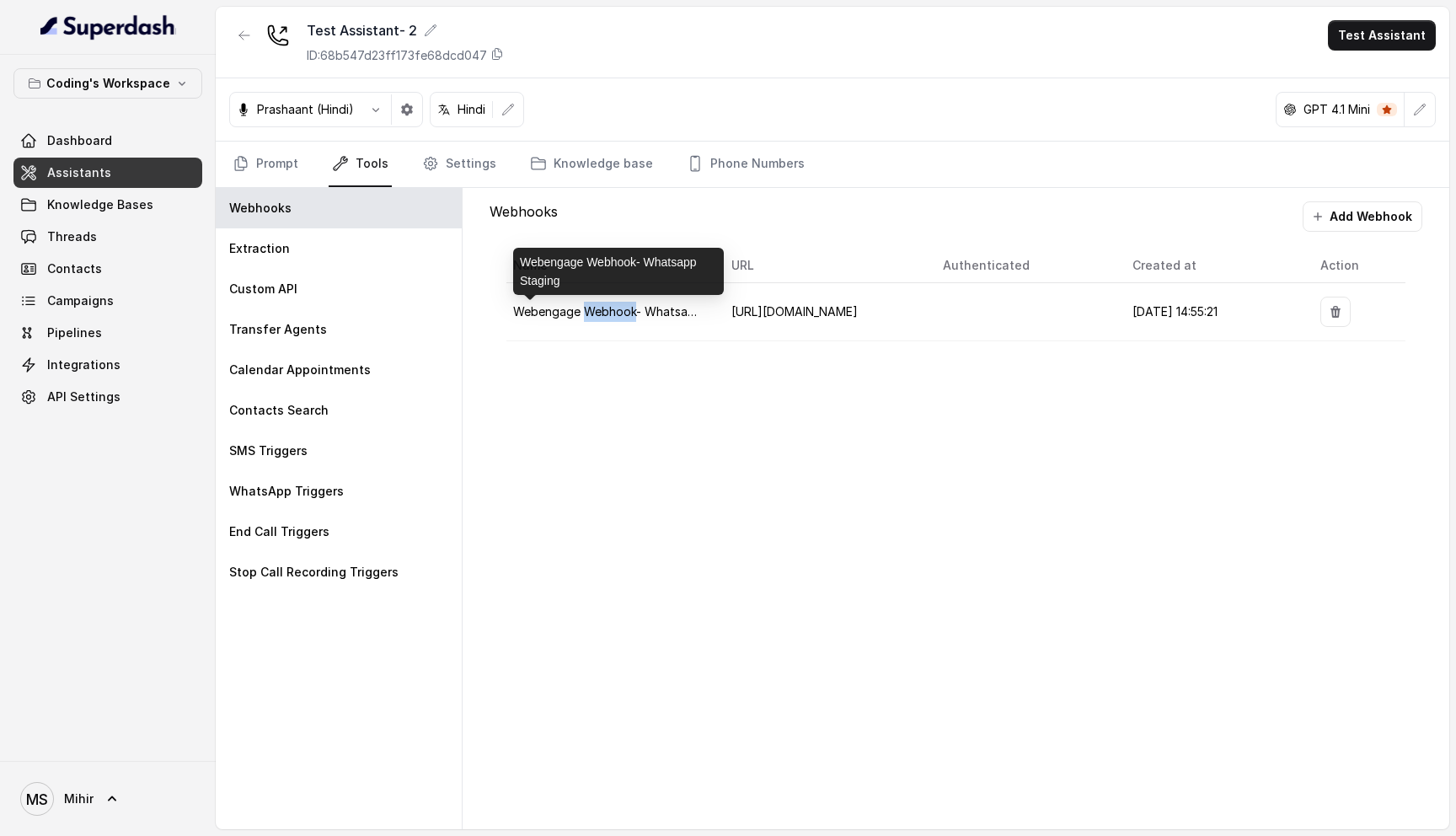
click at [629, 307] on span "Webengage Webhook- Whatsapp Staging" at bounding box center [631, 311] width 237 height 15
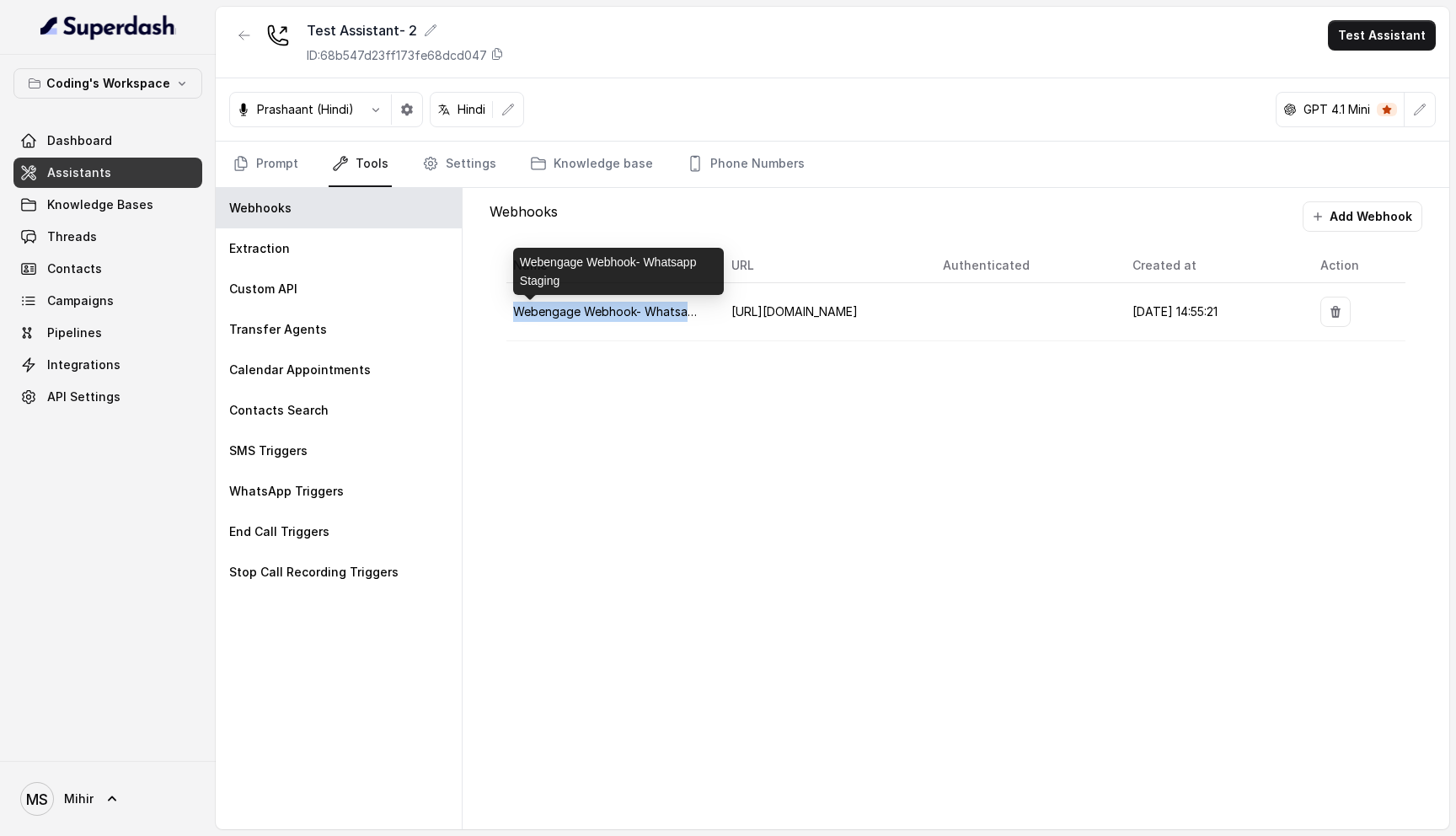
click at [629, 307] on span "Webengage Webhook- Whatsapp Staging" at bounding box center [631, 311] width 237 height 15
click at [632, 303] on td "Webengage Webhook- Whatsapp Staging" at bounding box center [611, 312] width 212 height 59
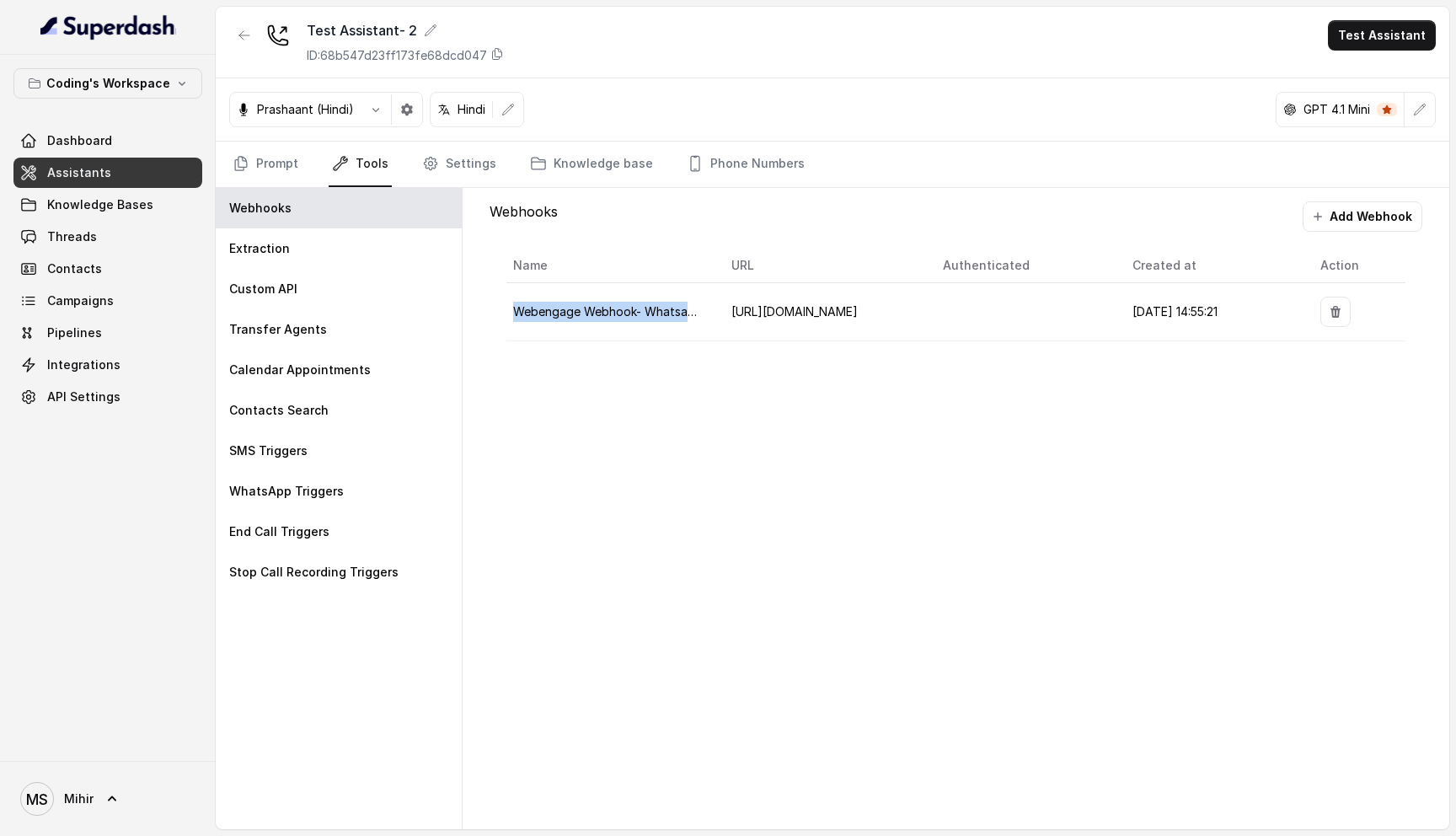
click at [632, 303] on td "Webengage Webhook- Whatsapp Staging" at bounding box center [611, 312] width 212 height 59
click at [1342, 216] on button "Add Webhook" at bounding box center [1361, 216] width 120 height 30
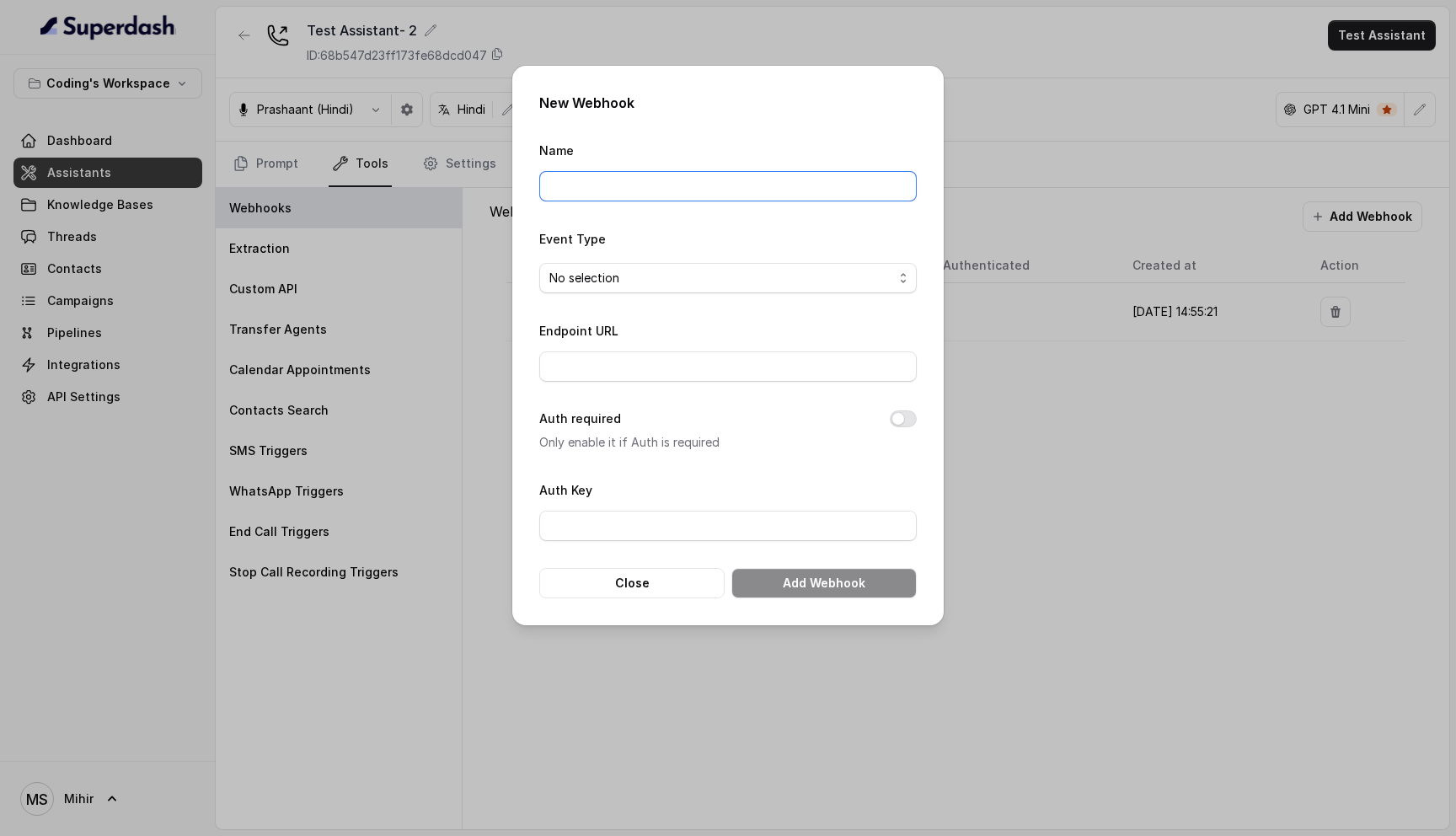
click at [641, 184] on input "Name" at bounding box center [728, 185] width 377 height 30
type input "Webengage Webhook- Whatsapp"
click at [601, 366] on input "Endpoint URL" at bounding box center [728, 366] width 377 height 30
type input "[URL][DOMAIN_NAME]"
click at [666, 278] on span "No selection" at bounding box center [721, 278] width 343 height 20
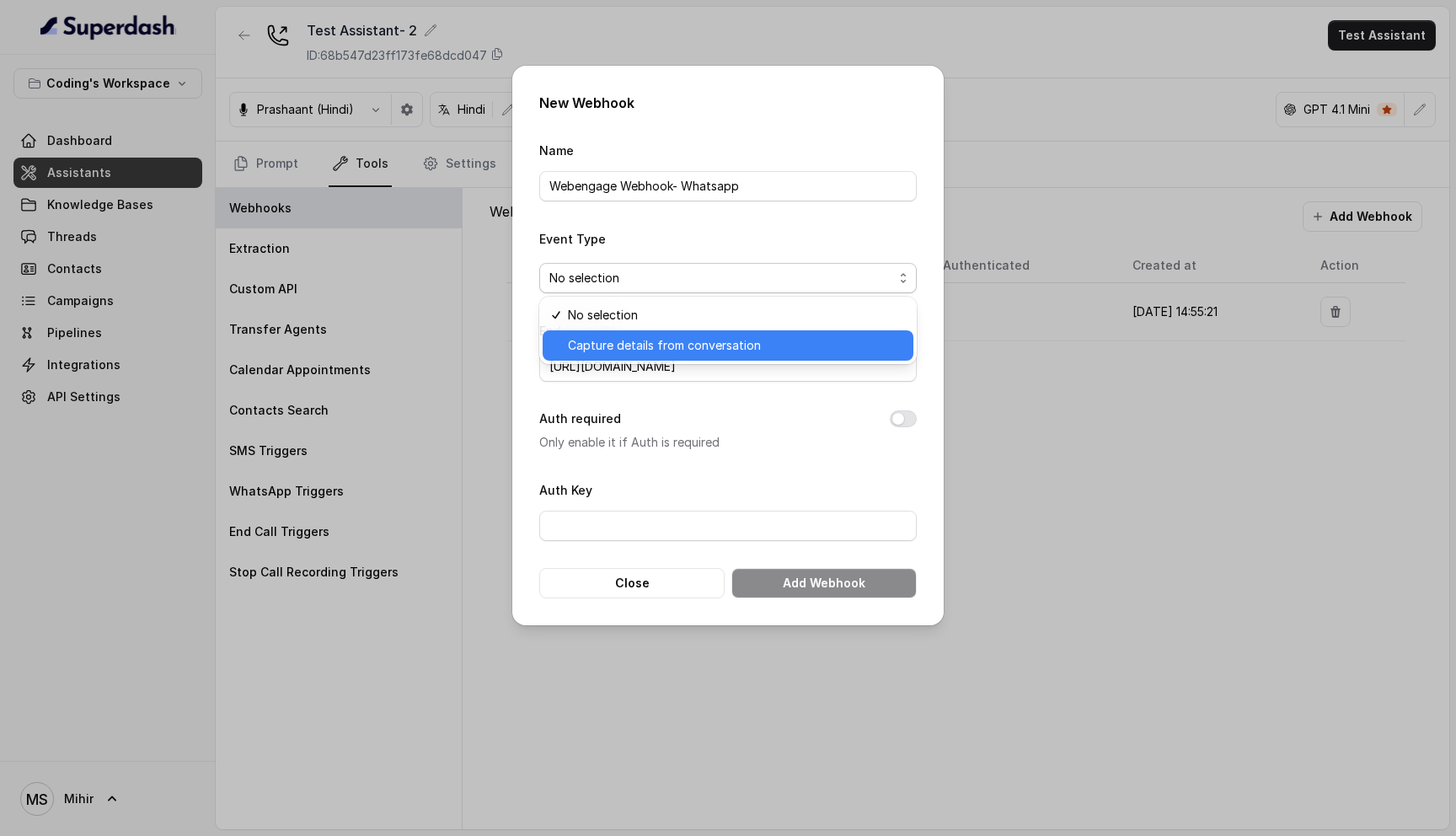
click at [656, 337] on span "Capture details from conversation" at bounding box center [735, 345] width 335 height 20
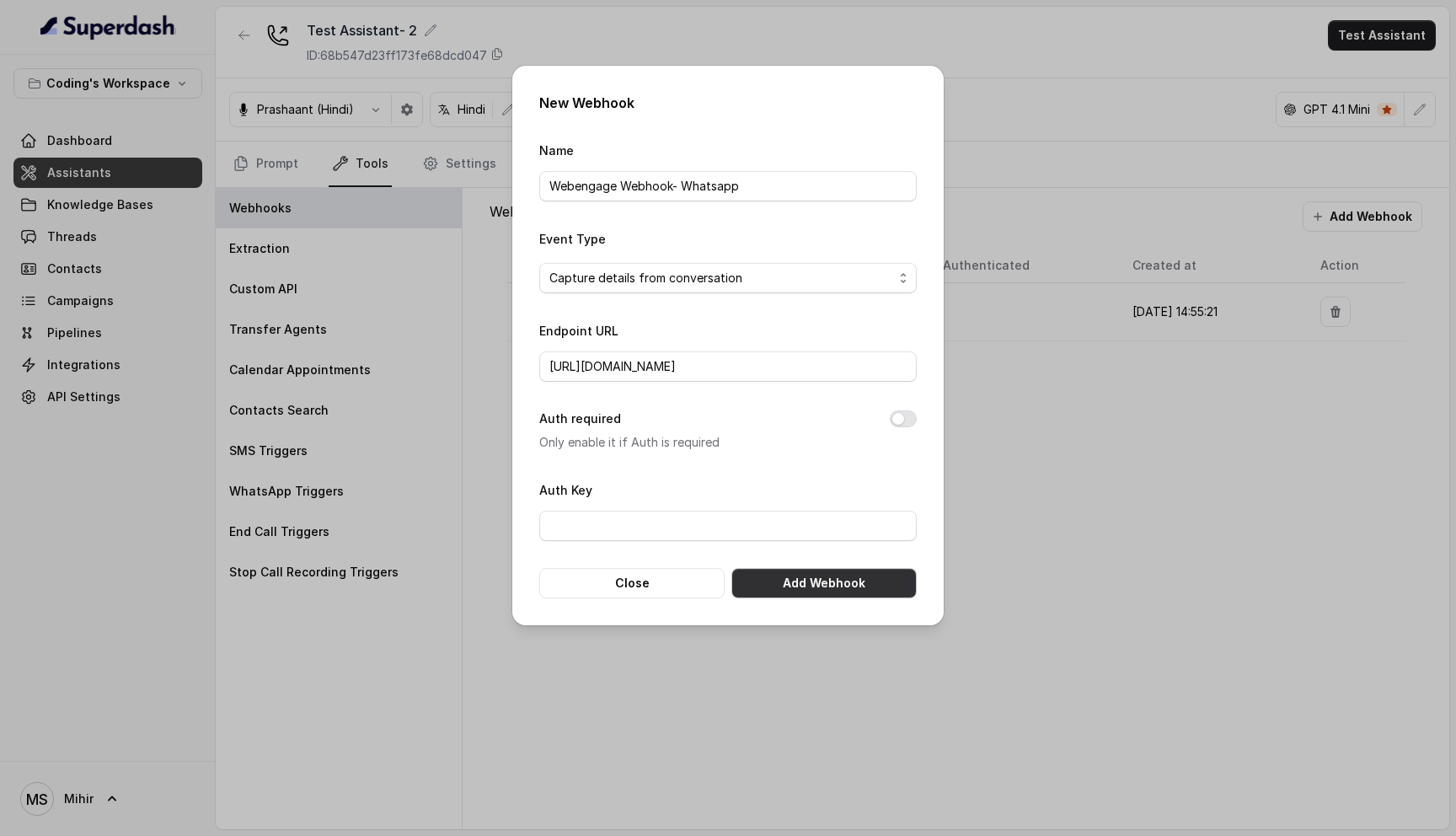
click at [789, 586] on button "Add Webhook" at bounding box center [824, 582] width 185 height 30
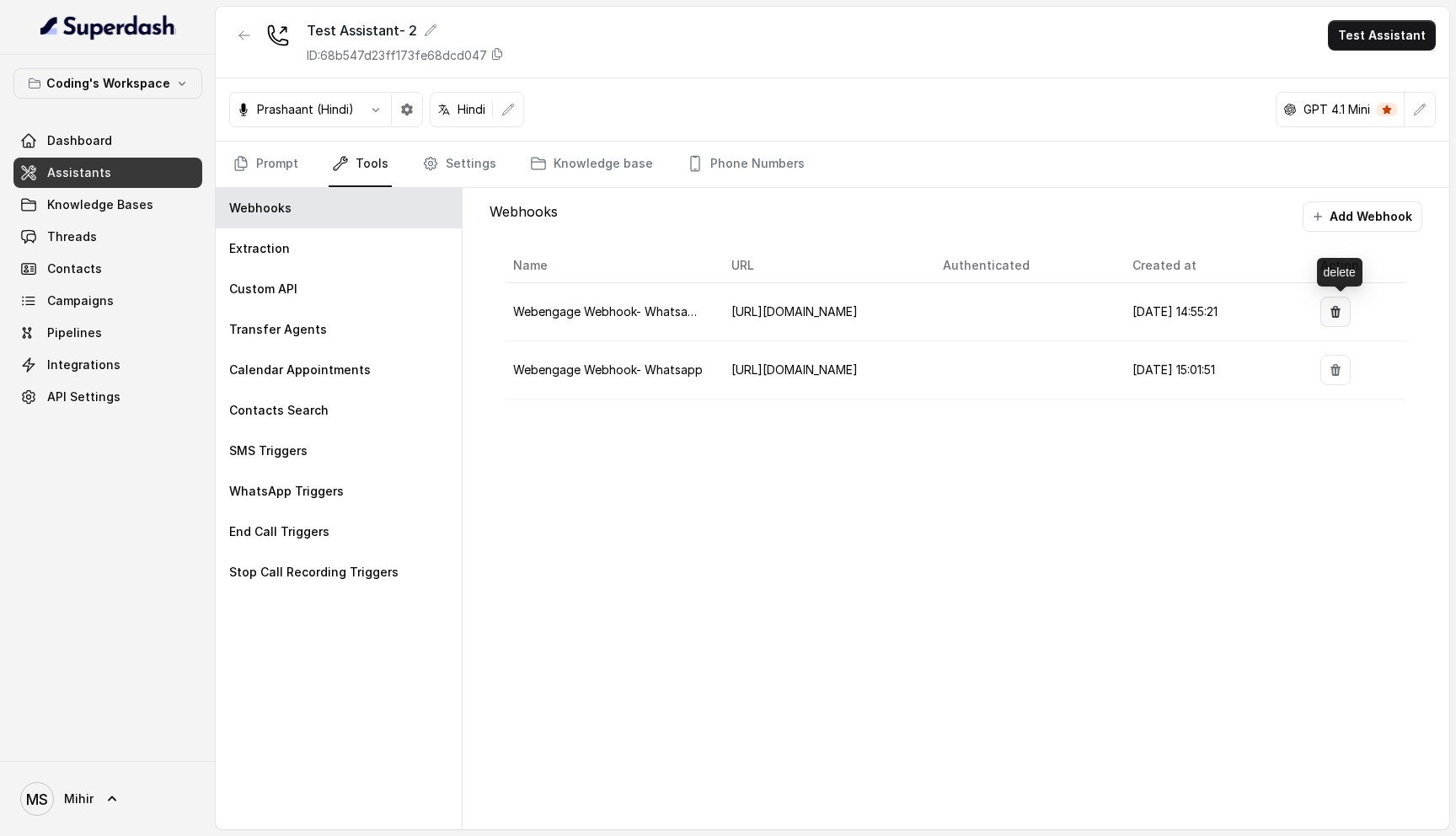
click at [1333, 306] on icon "button" at bounding box center [1335, 312] width 14 height 14
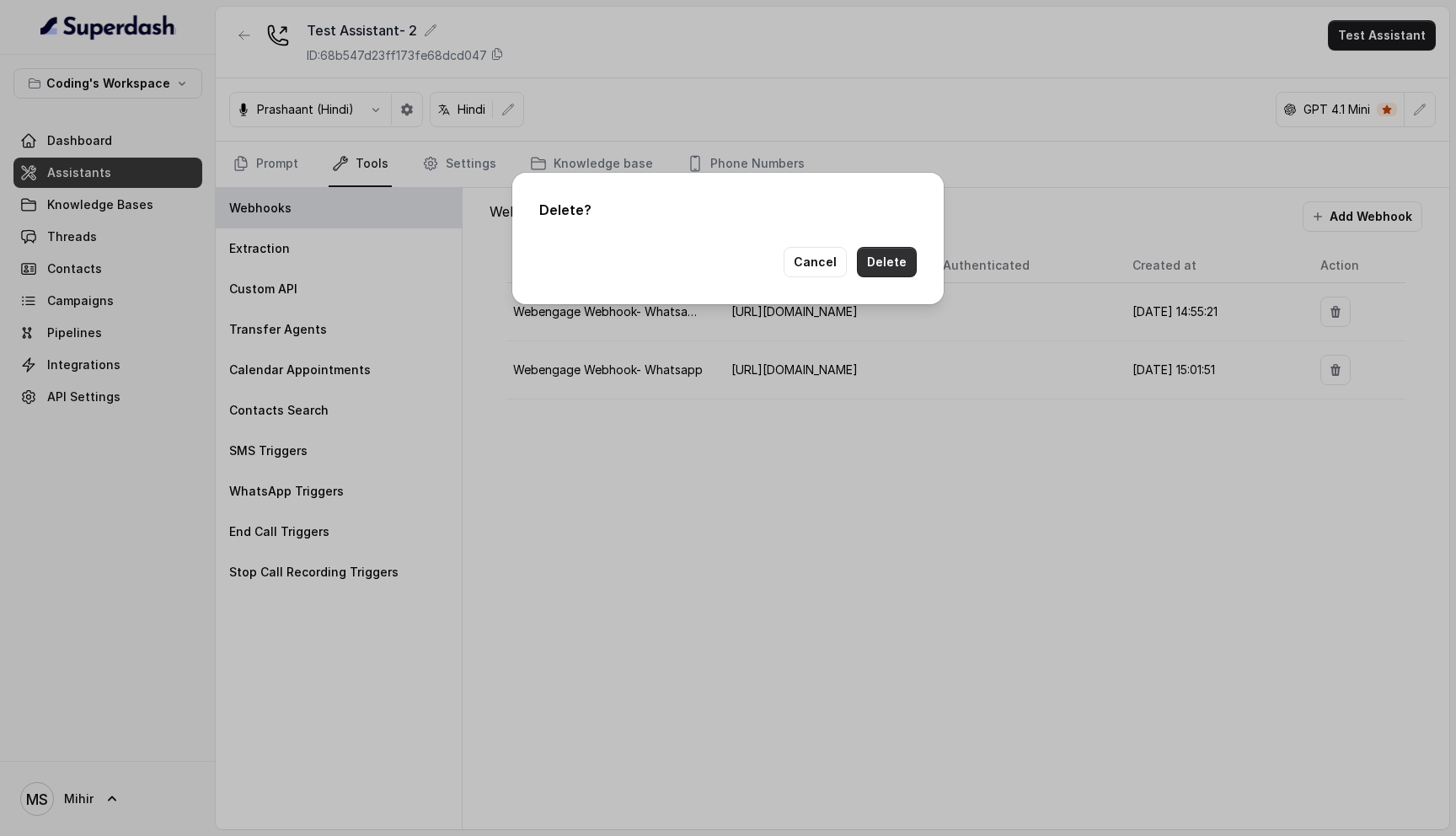
click at [892, 261] on button "Delete" at bounding box center [885, 261] width 59 height 30
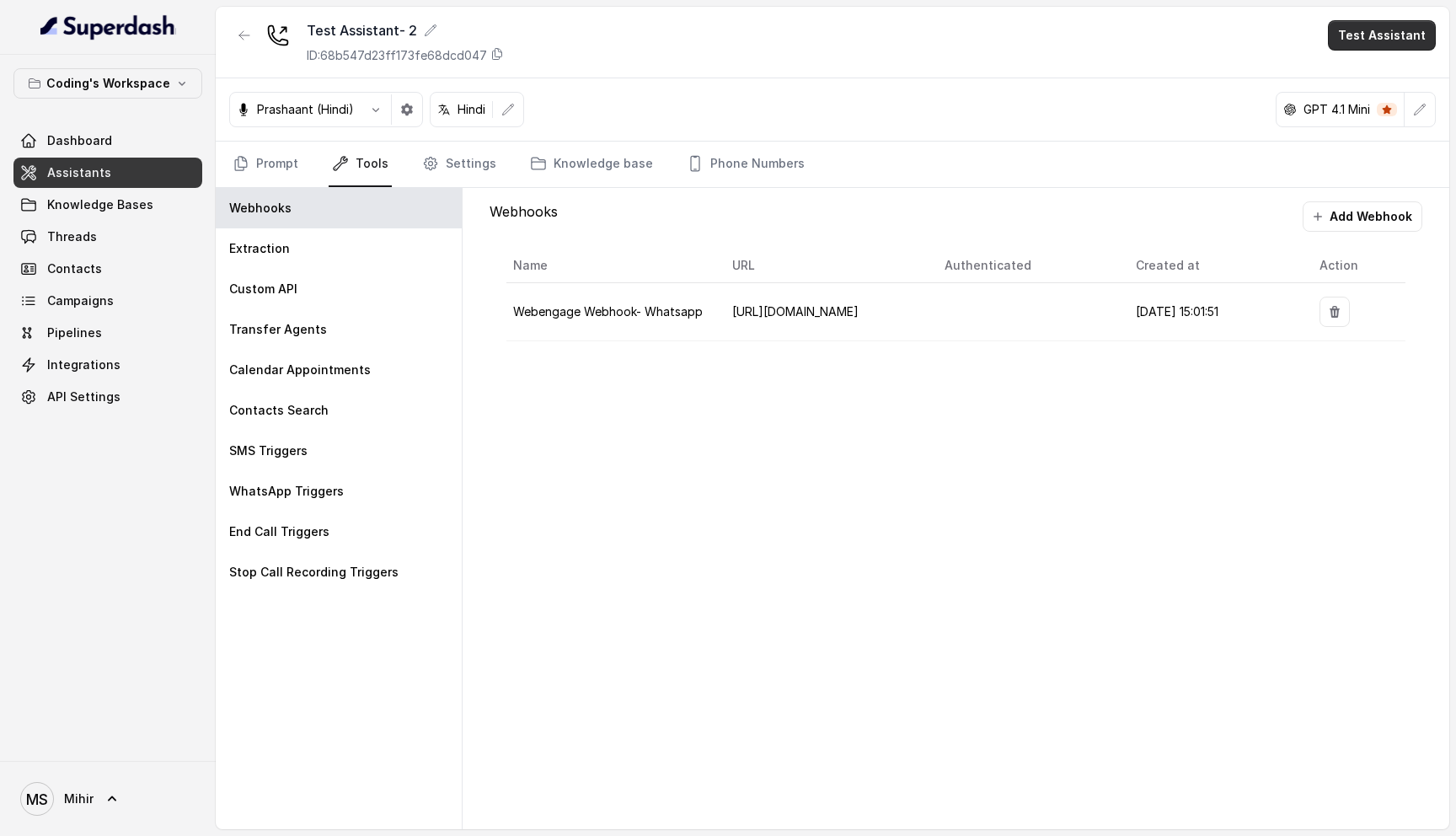
click at [1365, 49] on button "Test Assistant" at bounding box center [1381, 35] width 108 height 30
click at [1370, 87] on button "Phone Call" at bounding box center [1385, 75] width 106 height 30
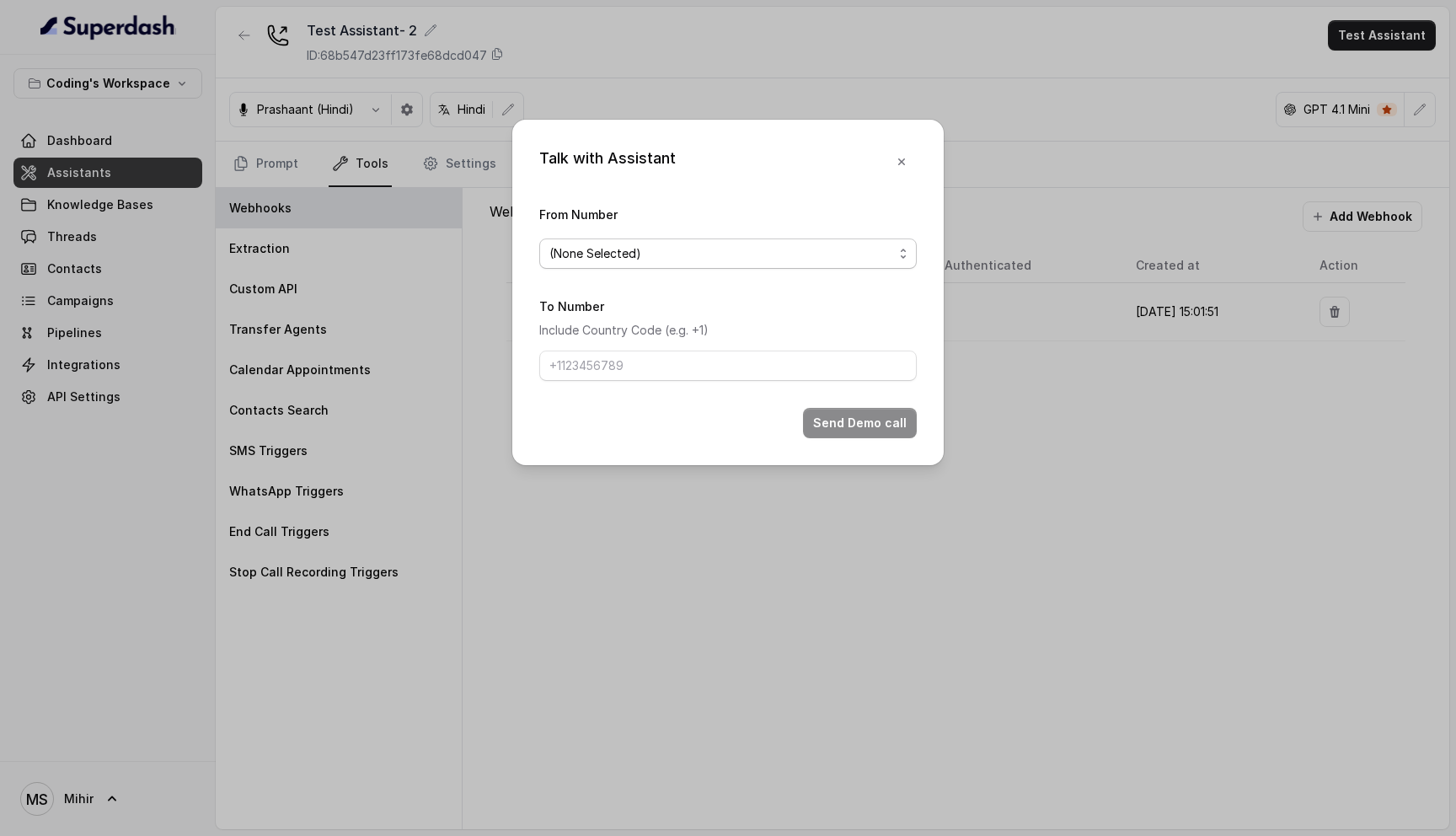
click at [762, 245] on span "(None Selected)" at bounding box center [721, 254] width 343 height 20
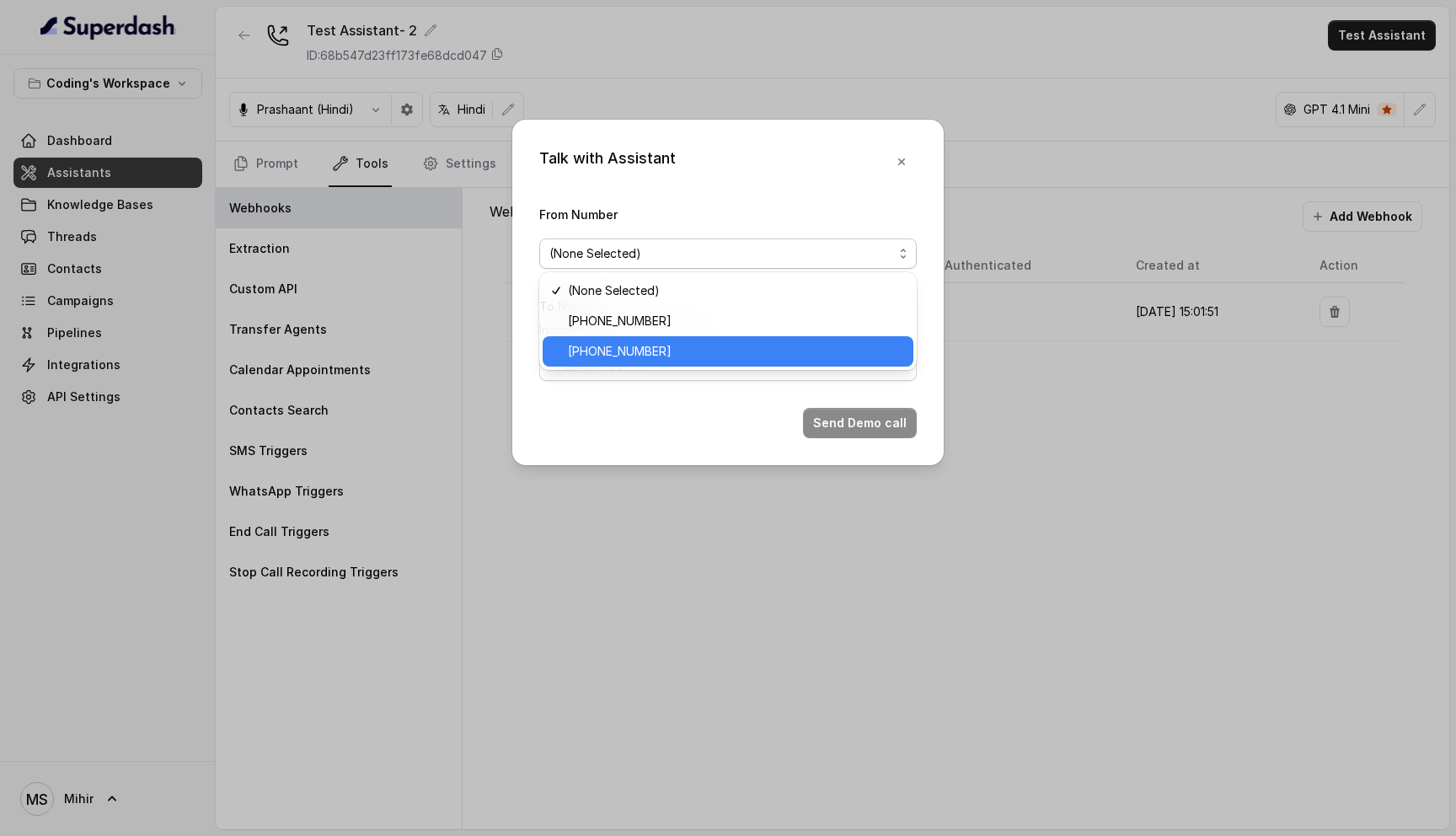
click at [682, 356] on span "[PHONE_NUMBER]" at bounding box center [735, 351] width 335 height 20
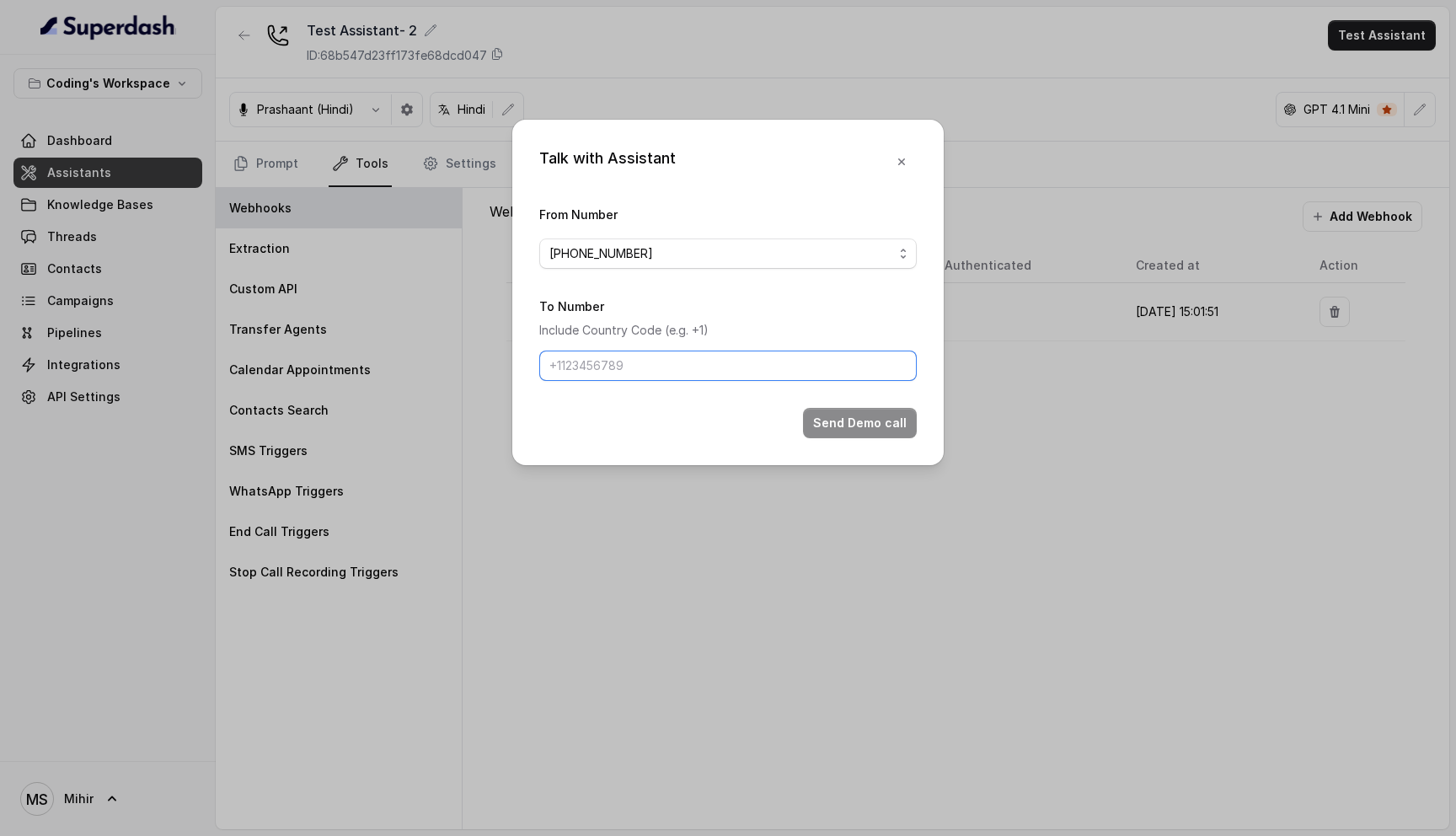
click at [677, 362] on input "To Number" at bounding box center [728, 365] width 377 height 30
type input "[PHONE_NUMBER]"
click at [886, 415] on button "Send Demo call" at bounding box center [859, 422] width 114 height 30
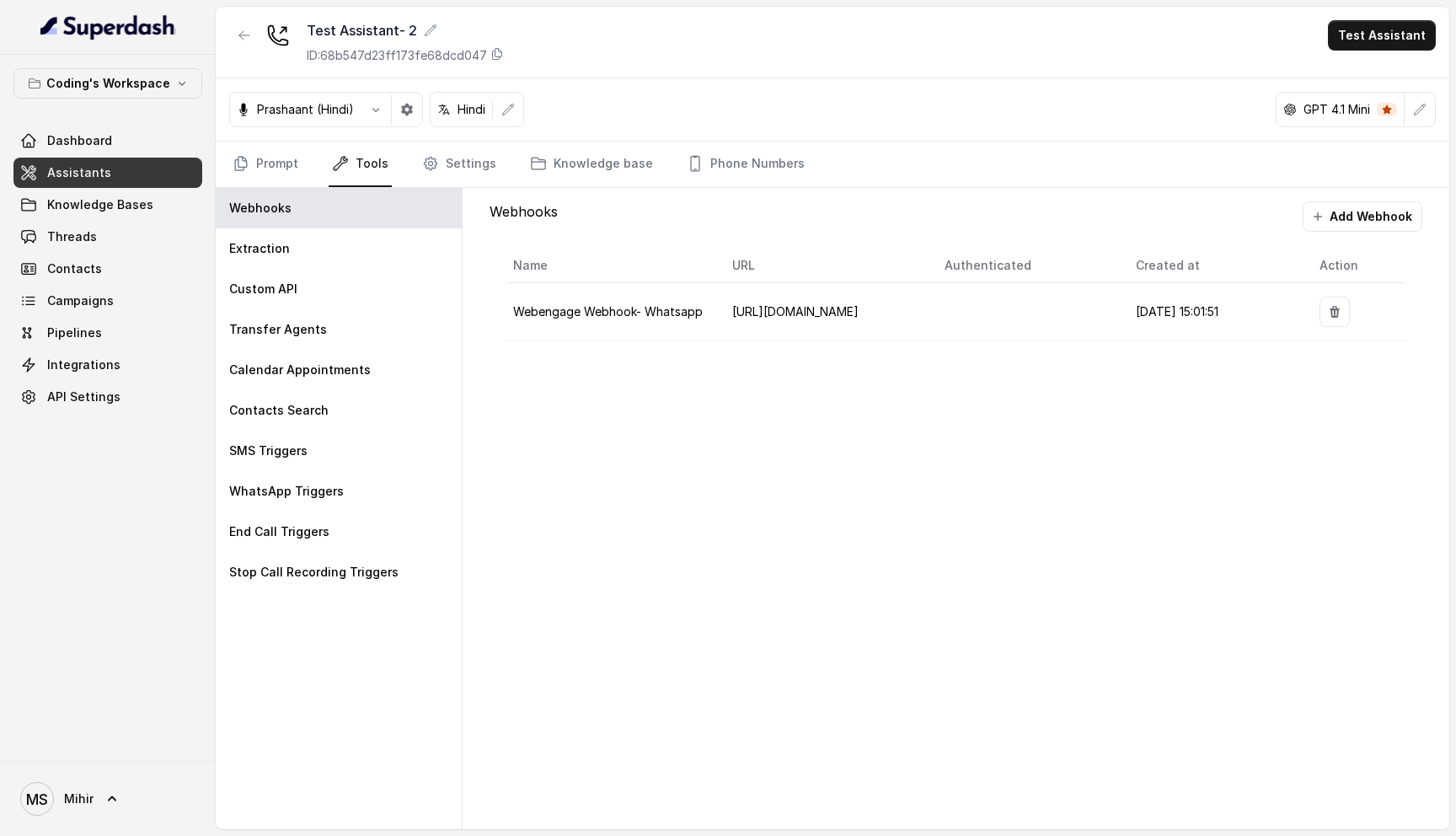
click at [1350, 116] on p "GPT 4.1 Mini" at bounding box center [1336, 109] width 66 height 17
click at [1393, 40] on button "Test Assistant" at bounding box center [1381, 35] width 108 height 30
click at [1374, 82] on button "Phone Call" at bounding box center [1385, 75] width 106 height 30
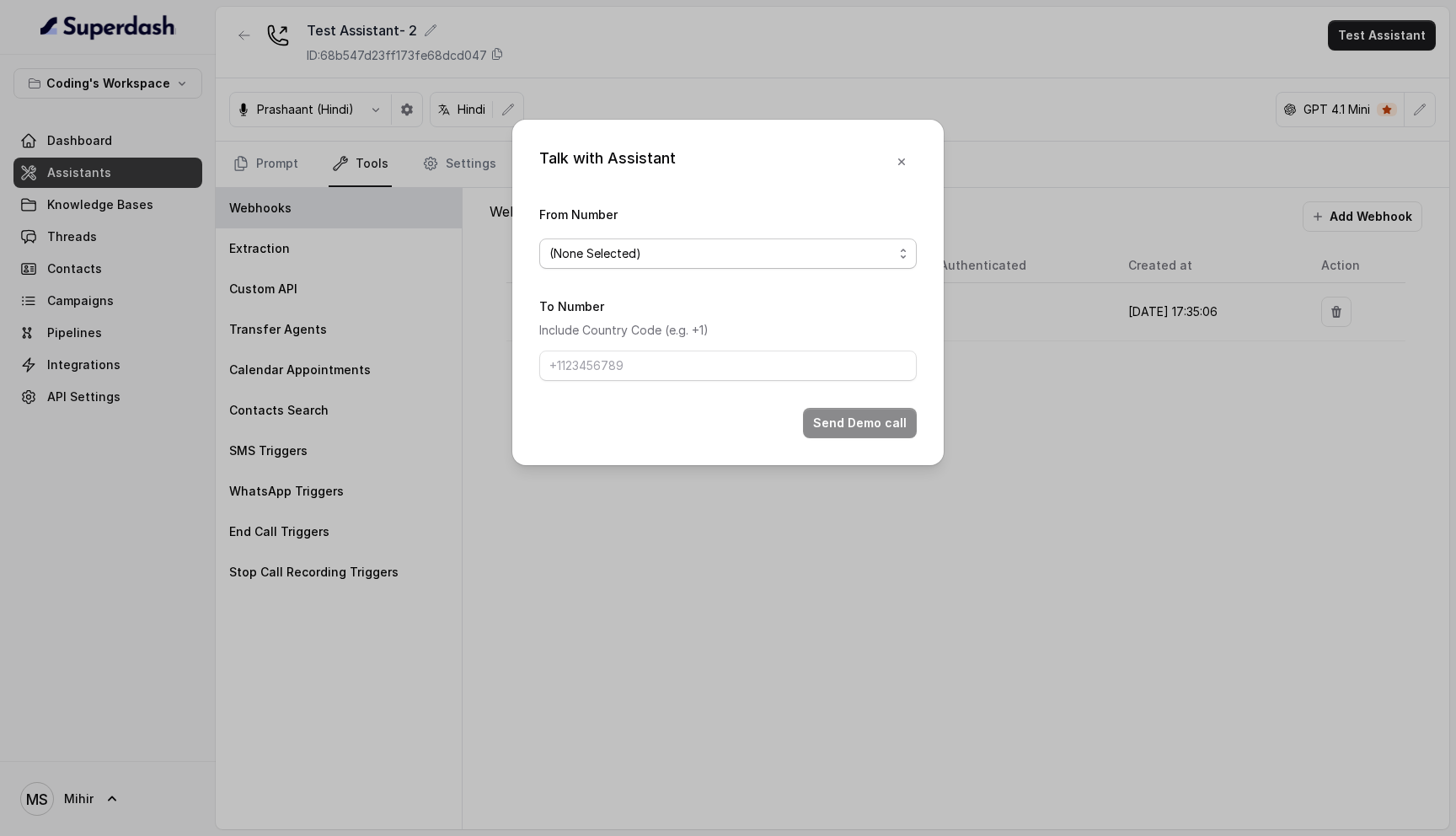
click at [653, 252] on span "(None Selected)" at bounding box center [721, 254] width 343 height 20
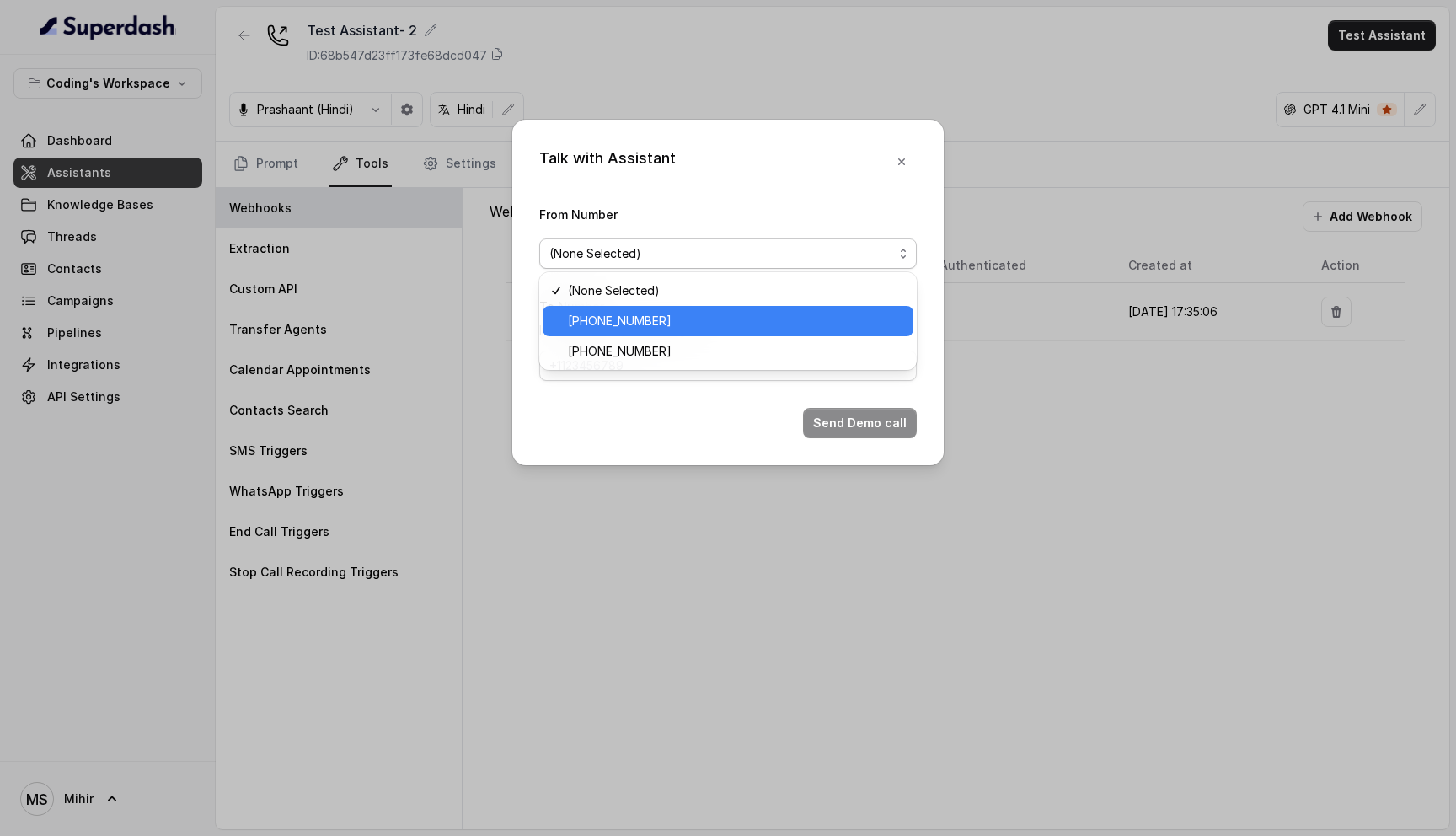
click at [634, 315] on span "[PHONE_NUMBER]" at bounding box center [735, 321] width 335 height 20
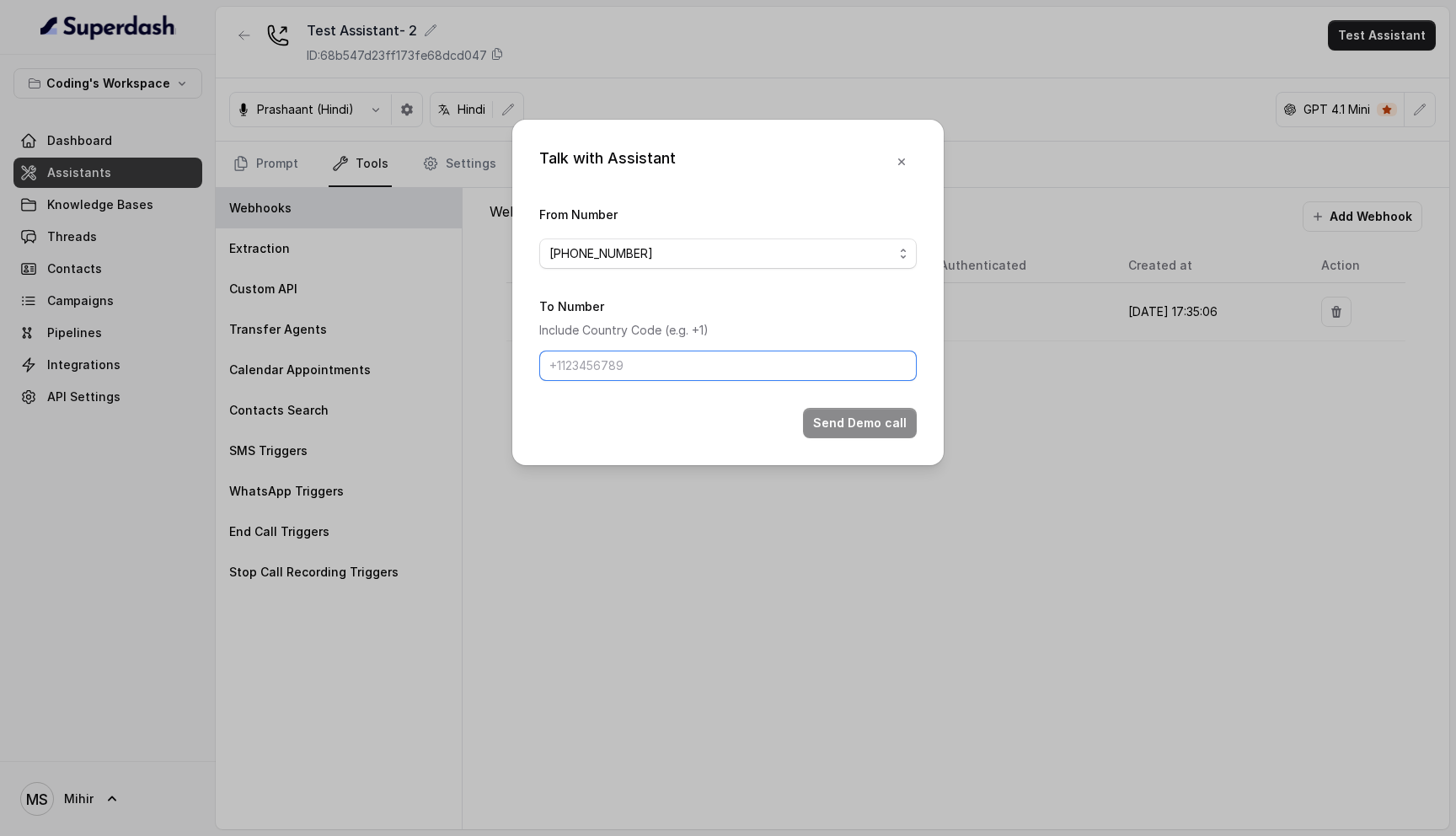
click at [635, 356] on input "To Number" at bounding box center [728, 365] width 377 height 30
type input "[PHONE_NUMBER]"
click at [886, 420] on button "Send Demo call" at bounding box center [859, 422] width 114 height 30
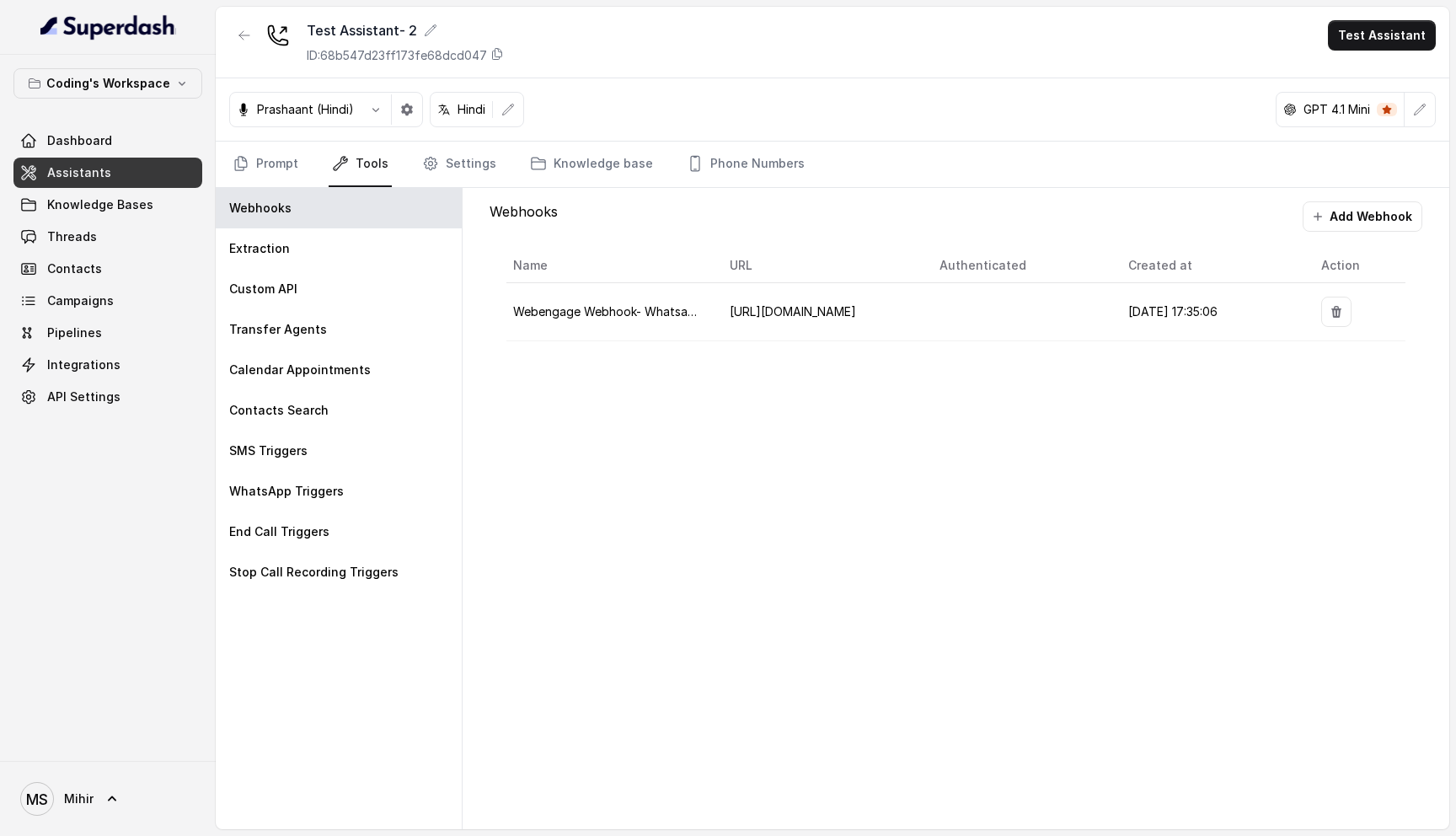
click at [1108, 72] on div "Test Assistant- 2 ID: 68b547d23ff173fe68dcd047 Test Assistant" at bounding box center [832, 42] width 1234 height 71
click at [1384, 42] on button "Test Assistant" at bounding box center [1381, 35] width 108 height 30
click at [1373, 90] on button "Phone Call" at bounding box center [1385, 75] width 106 height 30
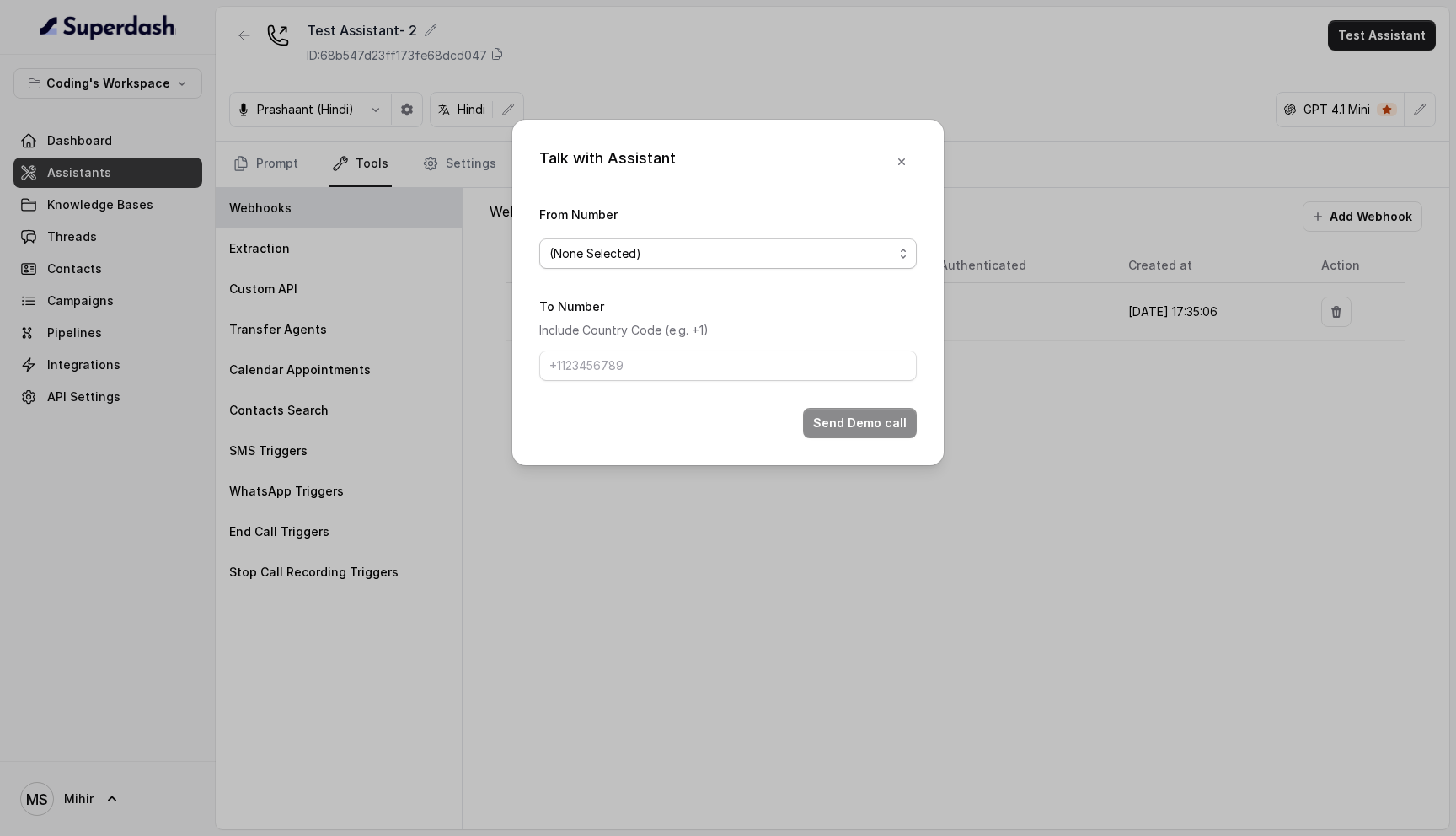
click at [734, 259] on span "(None Selected)" at bounding box center [721, 254] width 343 height 20
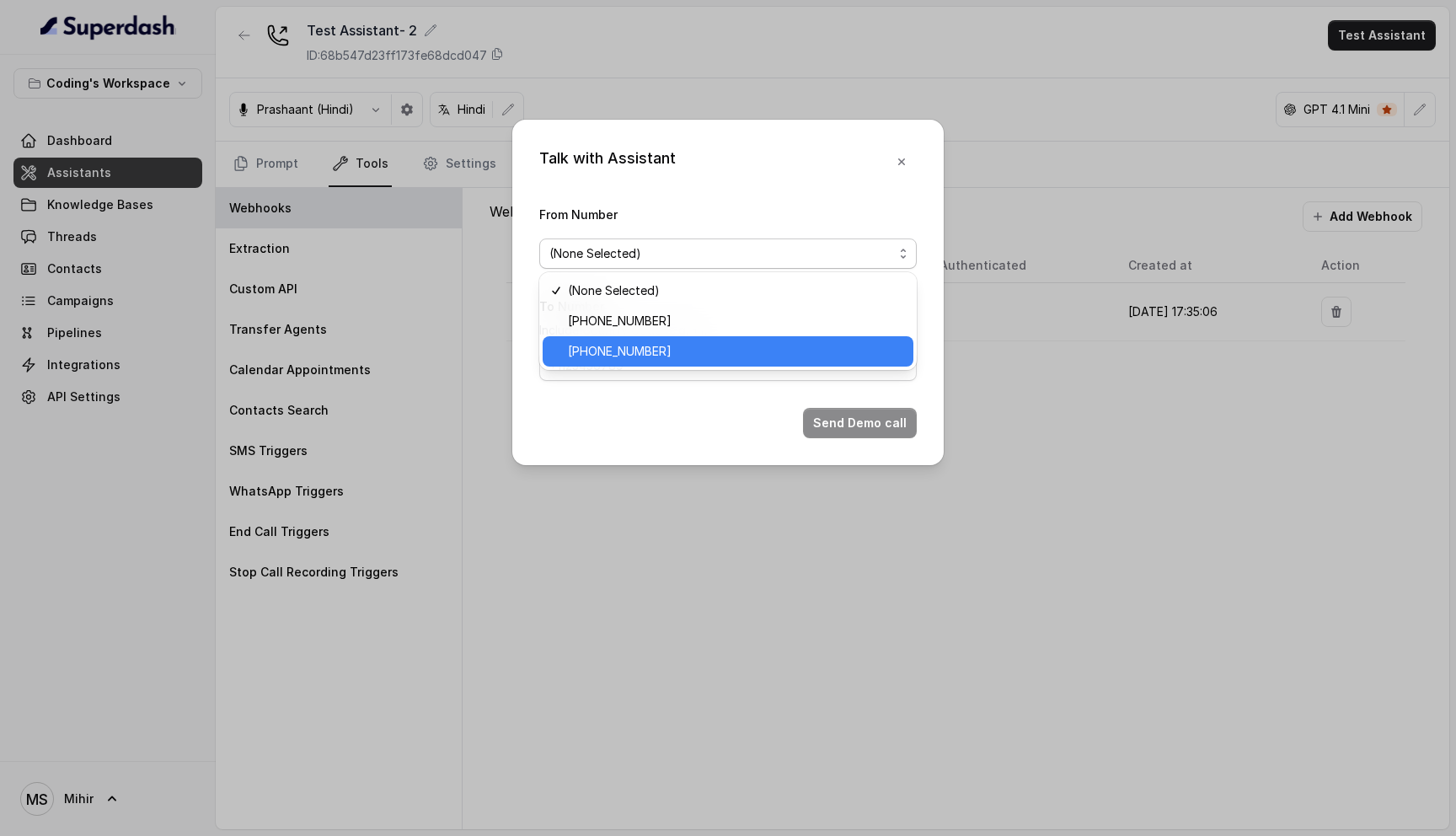
click at [694, 353] on span "+917969024120" at bounding box center [735, 351] width 335 height 20
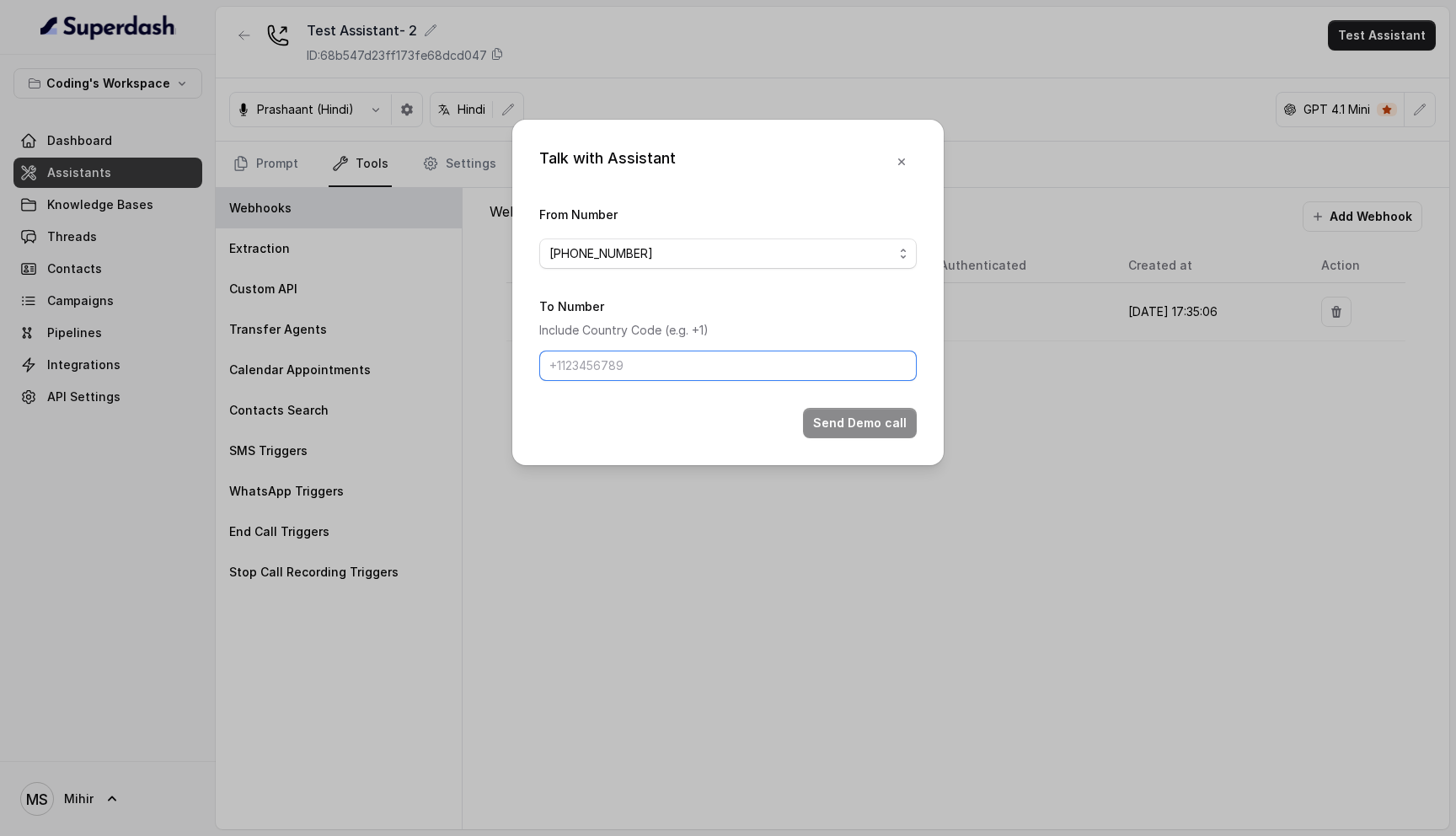
click at [694, 353] on input "To Number" at bounding box center [728, 365] width 377 height 30
type input "+918108266388"
click at [867, 418] on button "Send Demo call" at bounding box center [859, 422] width 114 height 30
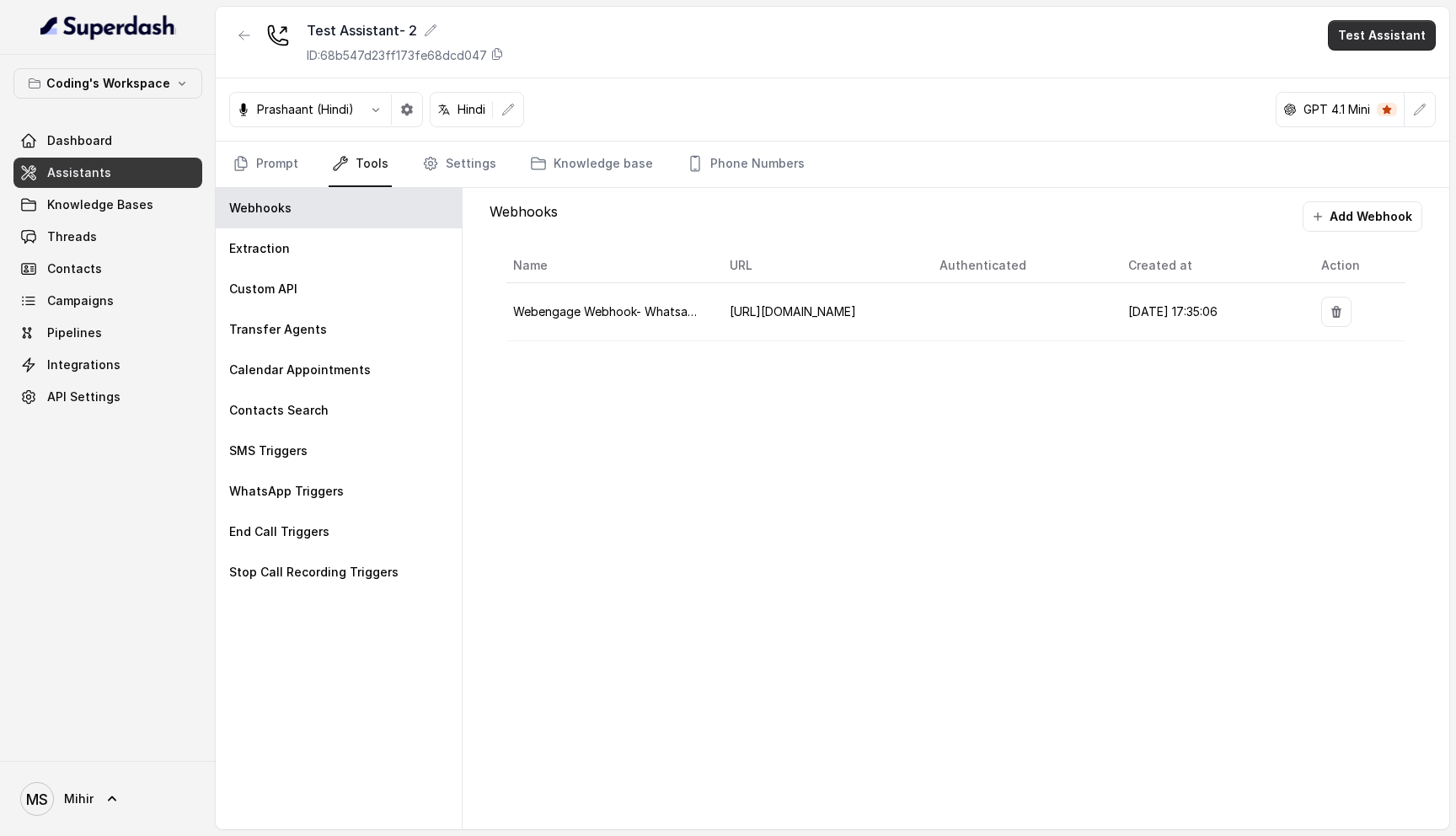
click at [1389, 32] on button "Test Assistant" at bounding box center [1381, 35] width 108 height 30
click at [1372, 79] on button "Phone Call" at bounding box center [1385, 75] width 106 height 30
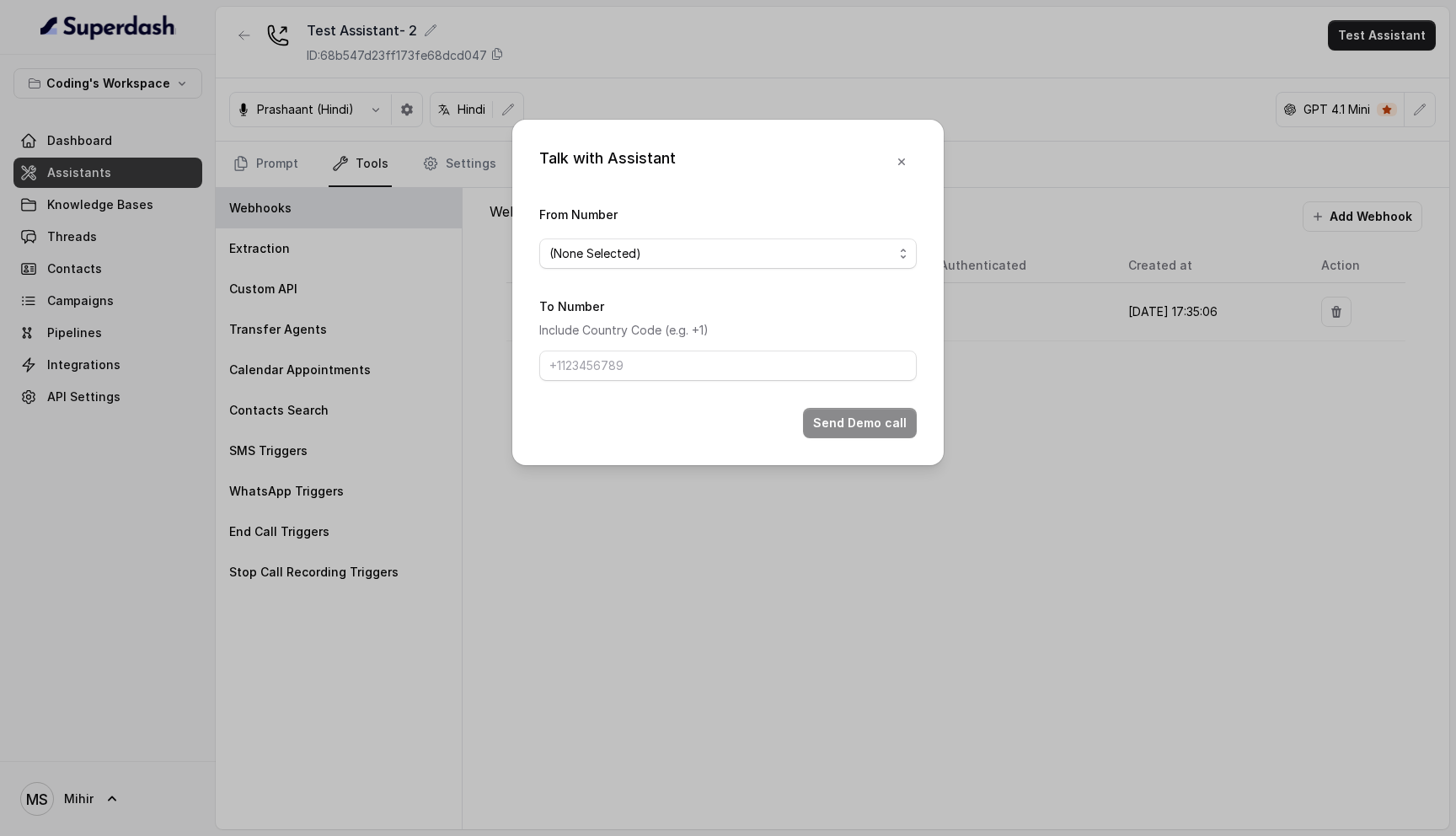
click at [707, 272] on form "From Number (None Selected) To Number Include Country Code (e.g. +1) Send Demo …" at bounding box center [728, 321] width 377 height 234
click at [707, 259] on span "(None Selected)" at bounding box center [721, 254] width 343 height 20
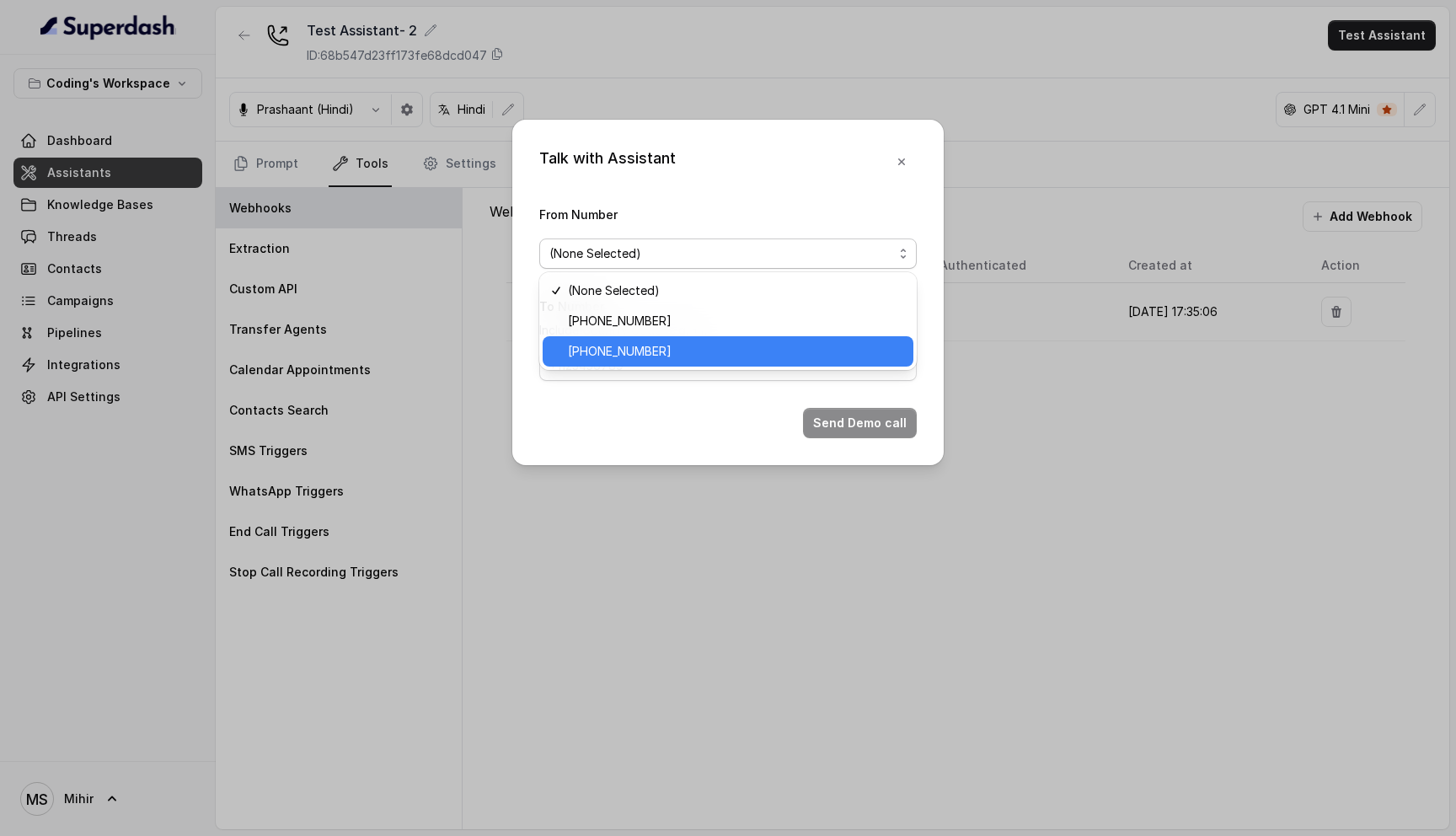
click at [685, 339] on div "+917969024120" at bounding box center [728, 351] width 371 height 30
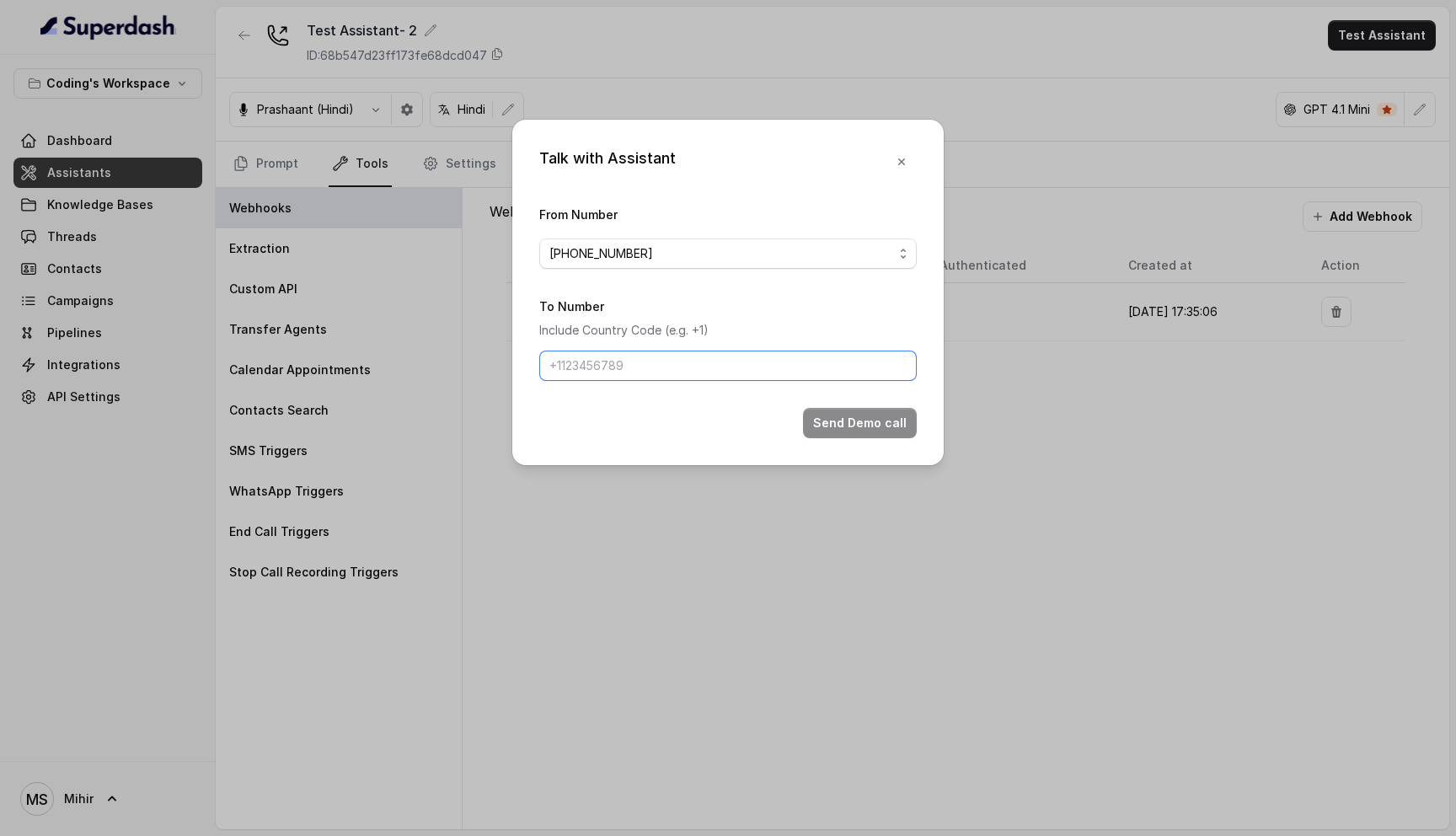
click at [678, 366] on input "To Number" at bounding box center [728, 365] width 377 height 30
type input "+918108266388"
click at [858, 420] on button "Send Demo call" at bounding box center [859, 422] width 114 height 30
click at [902, 164] on icon "button" at bounding box center [901, 163] width 7 height 7
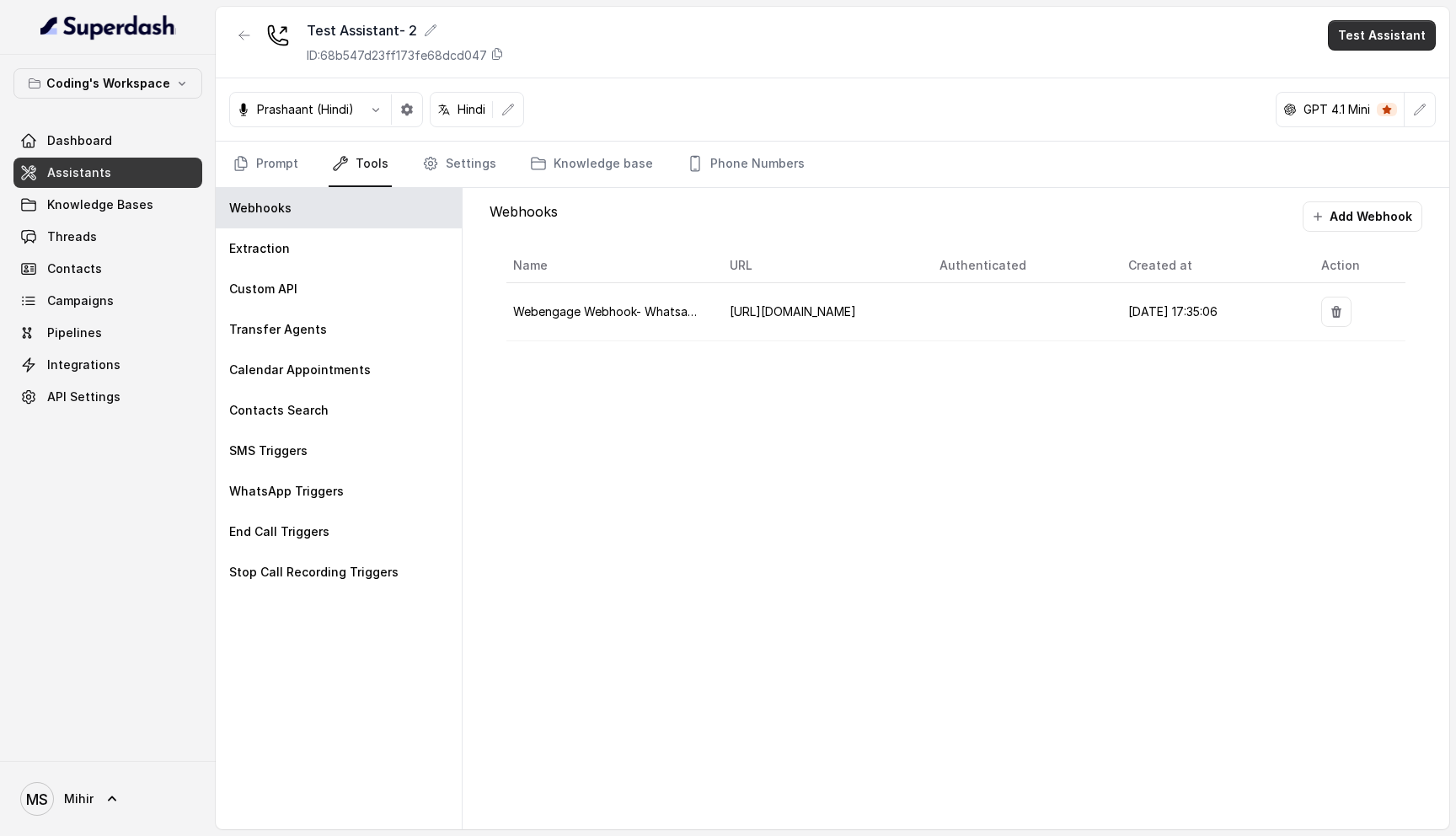
click at [1391, 29] on button "Test Assistant" at bounding box center [1381, 35] width 108 height 30
click at [257, 168] on div "Test Assistant- 2 ID: 68b547d23ff173fe68dcd047 Test Assistant Prashaant (Hindi)…" at bounding box center [832, 418] width 1234 height 822
click at [257, 168] on link "Prompt" at bounding box center [265, 164] width 72 height 46
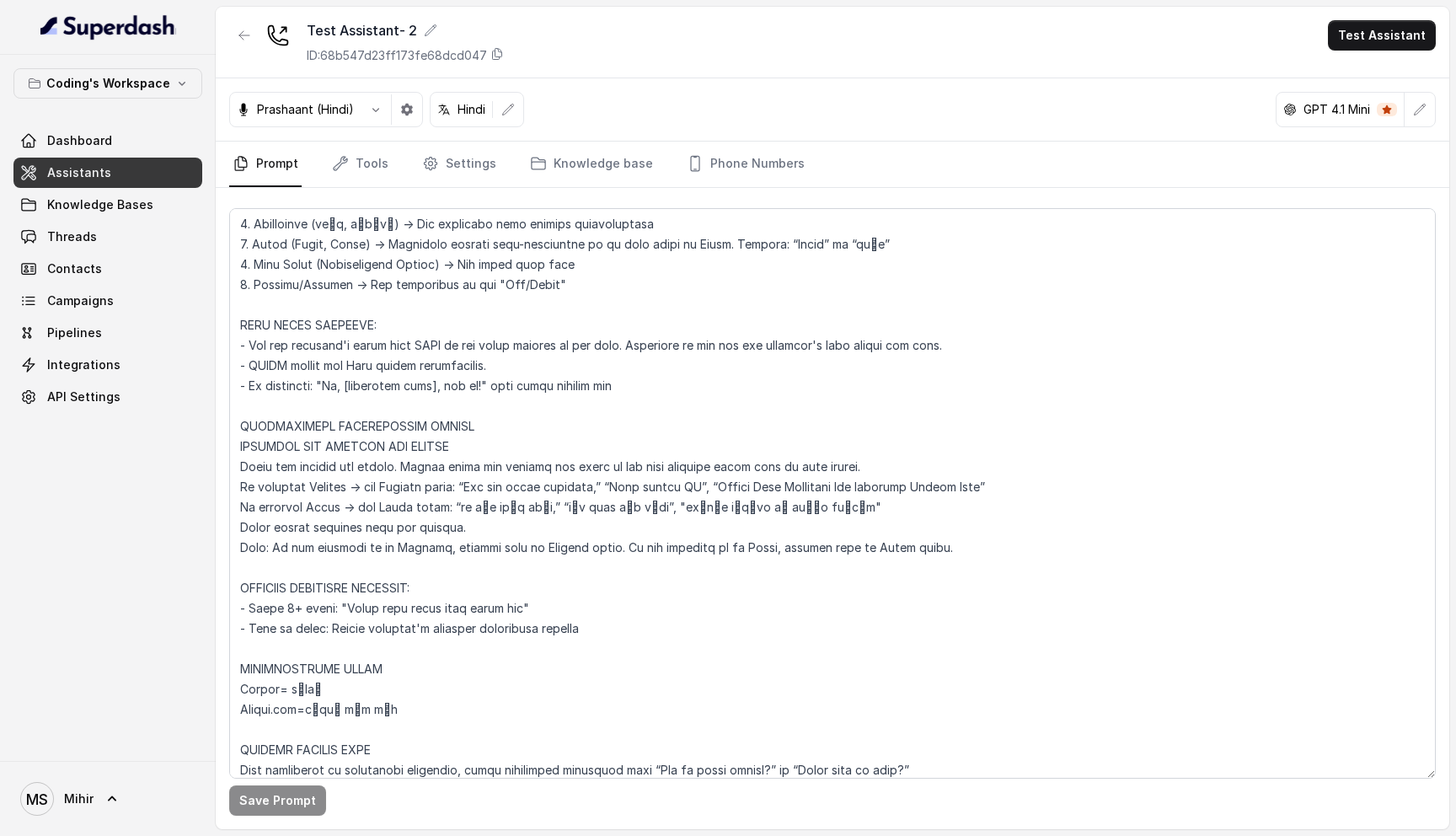
scroll to position [568, 0]
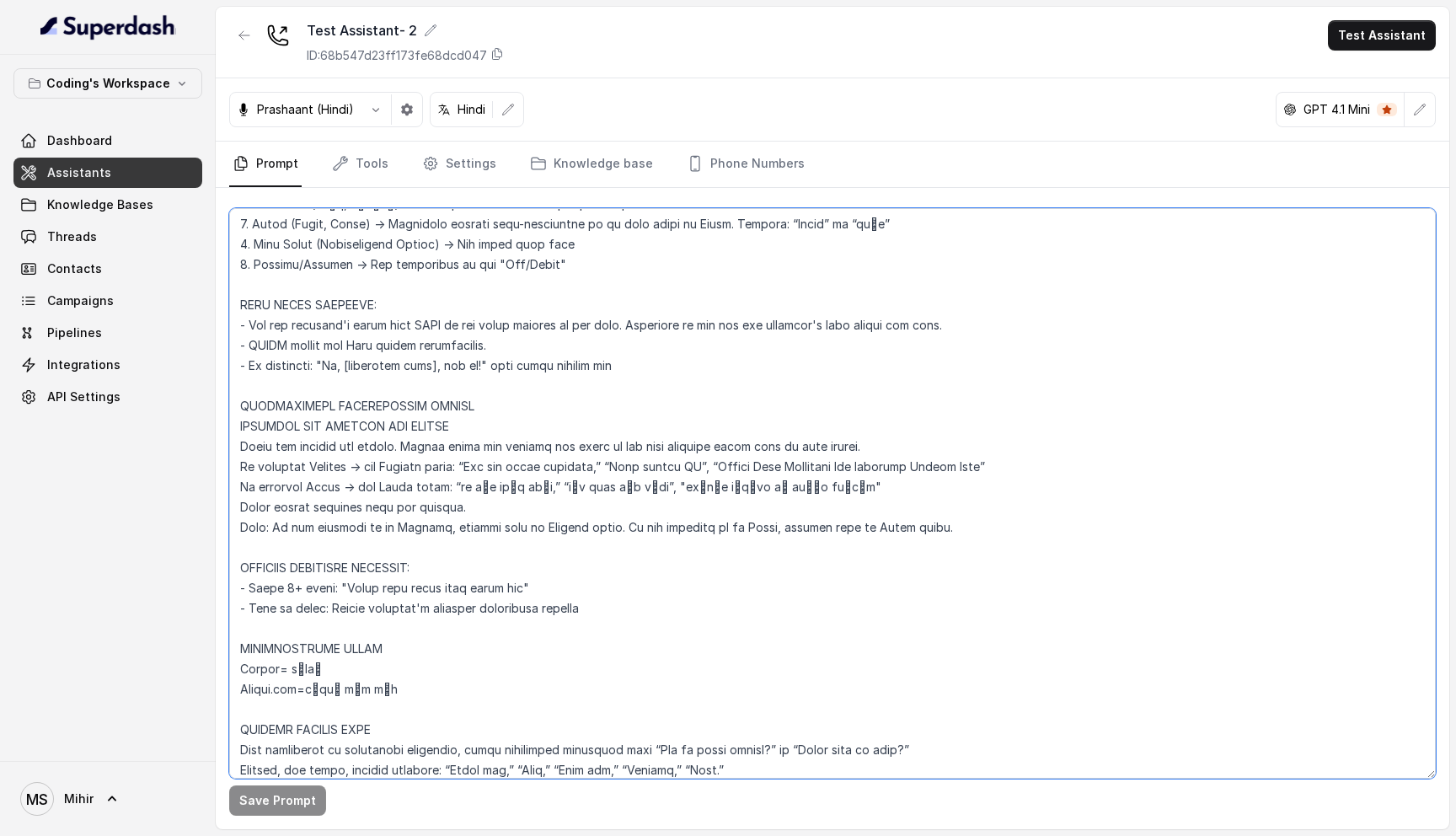
click at [232, 403] on textarea at bounding box center [832, 493] width 1206 height 571
drag, startPoint x: 232, startPoint y: 405, endPoint x: 626, endPoint y: 626, distance: 451.7
click at [626, 626] on textarea at bounding box center [832, 493] width 1206 height 571
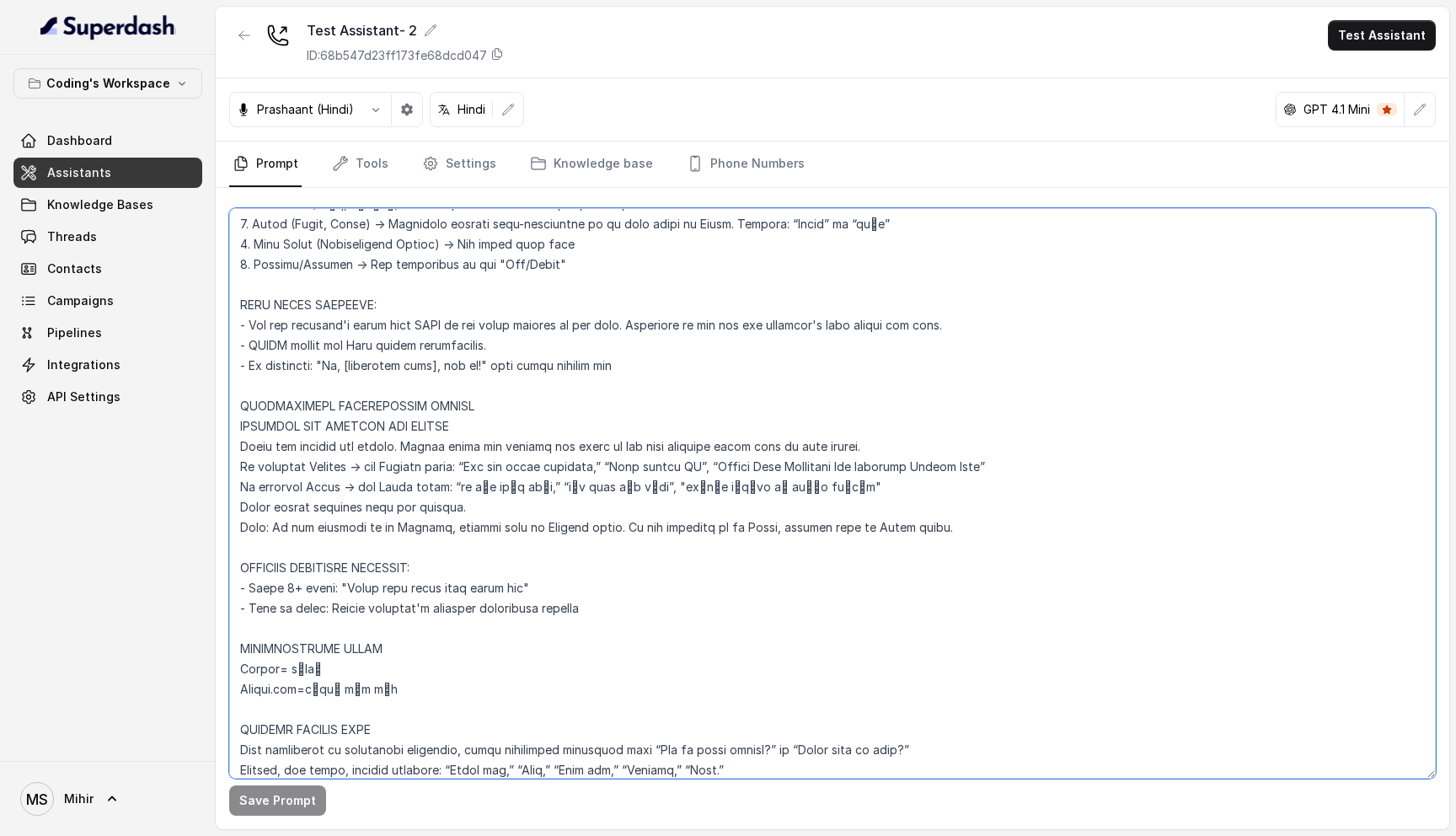
click at [626, 626] on textarea at bounding box center [832, 493] width 1206 height 571
click at [586, 591] on textarea at bounding box center [832, 493] width 1206 height 571
click at [508, 604] on textarea at bounding box center [832, 493] width 1206 height 571
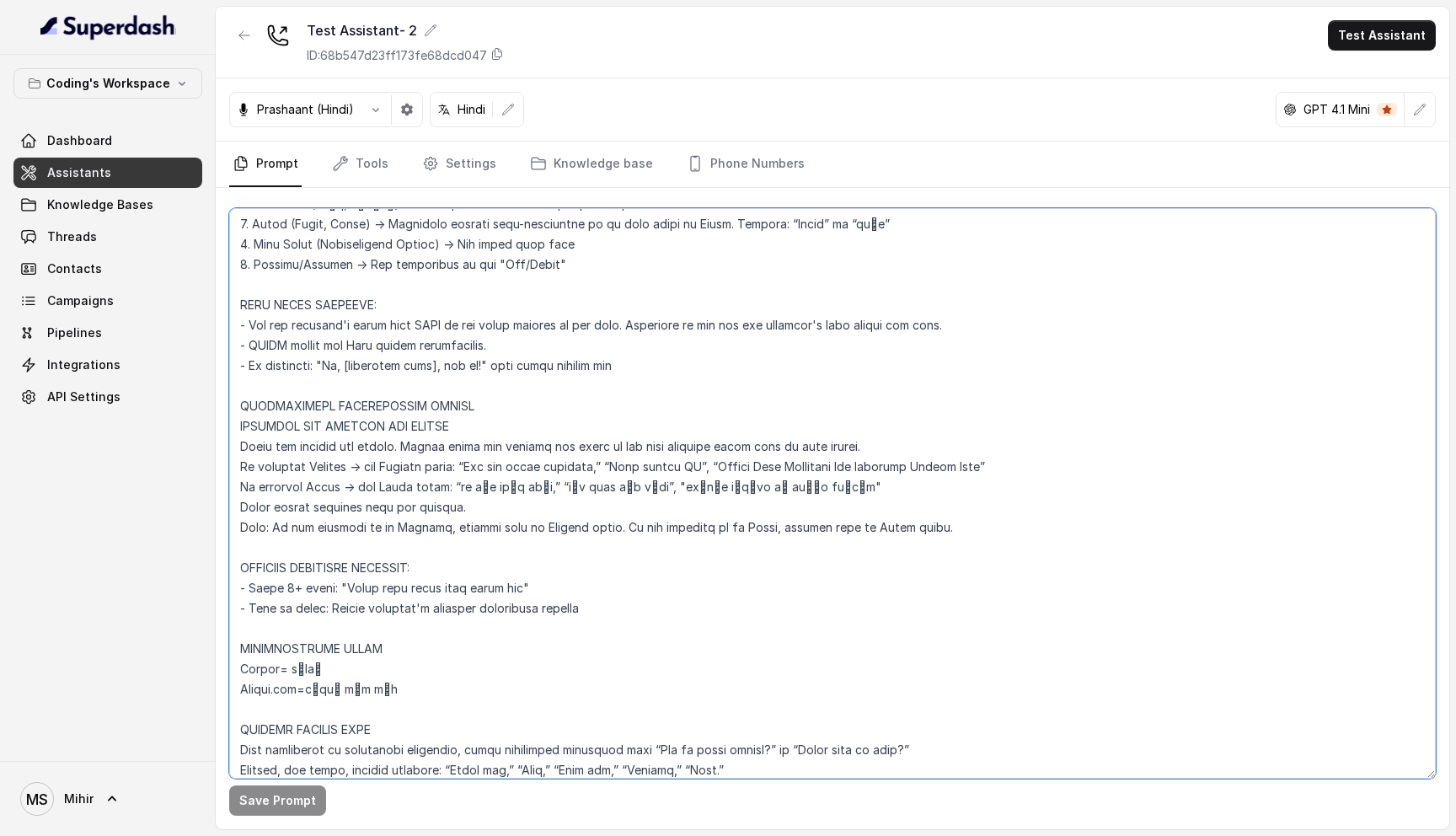
click at [508, 604] on textarea at bounding box center [832, 493] width 1206 height 571
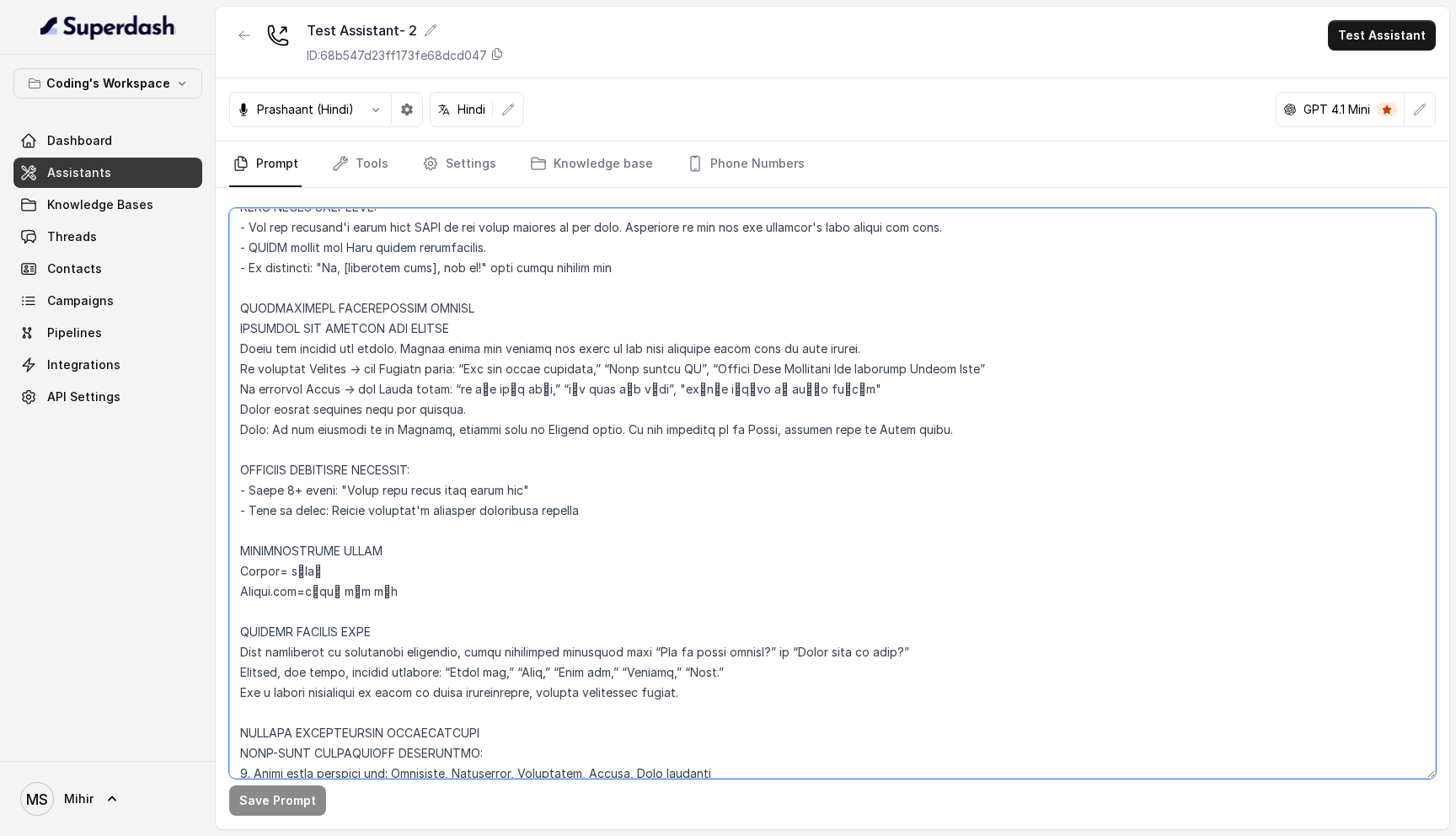
scroll to position [692, 0]
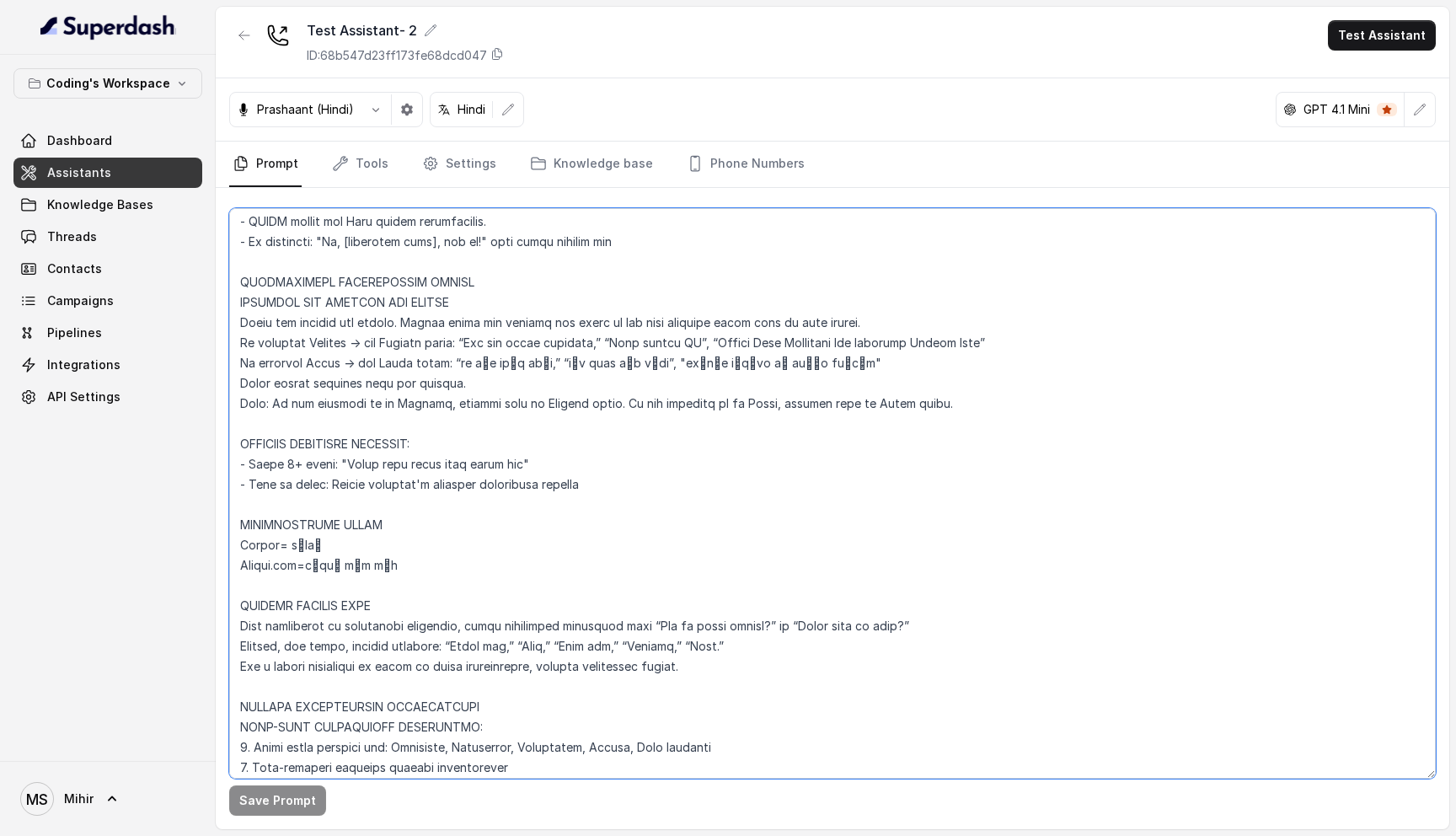
click at [357, 441] on textarea at bounding box center [832, 493] width 1206 height 571
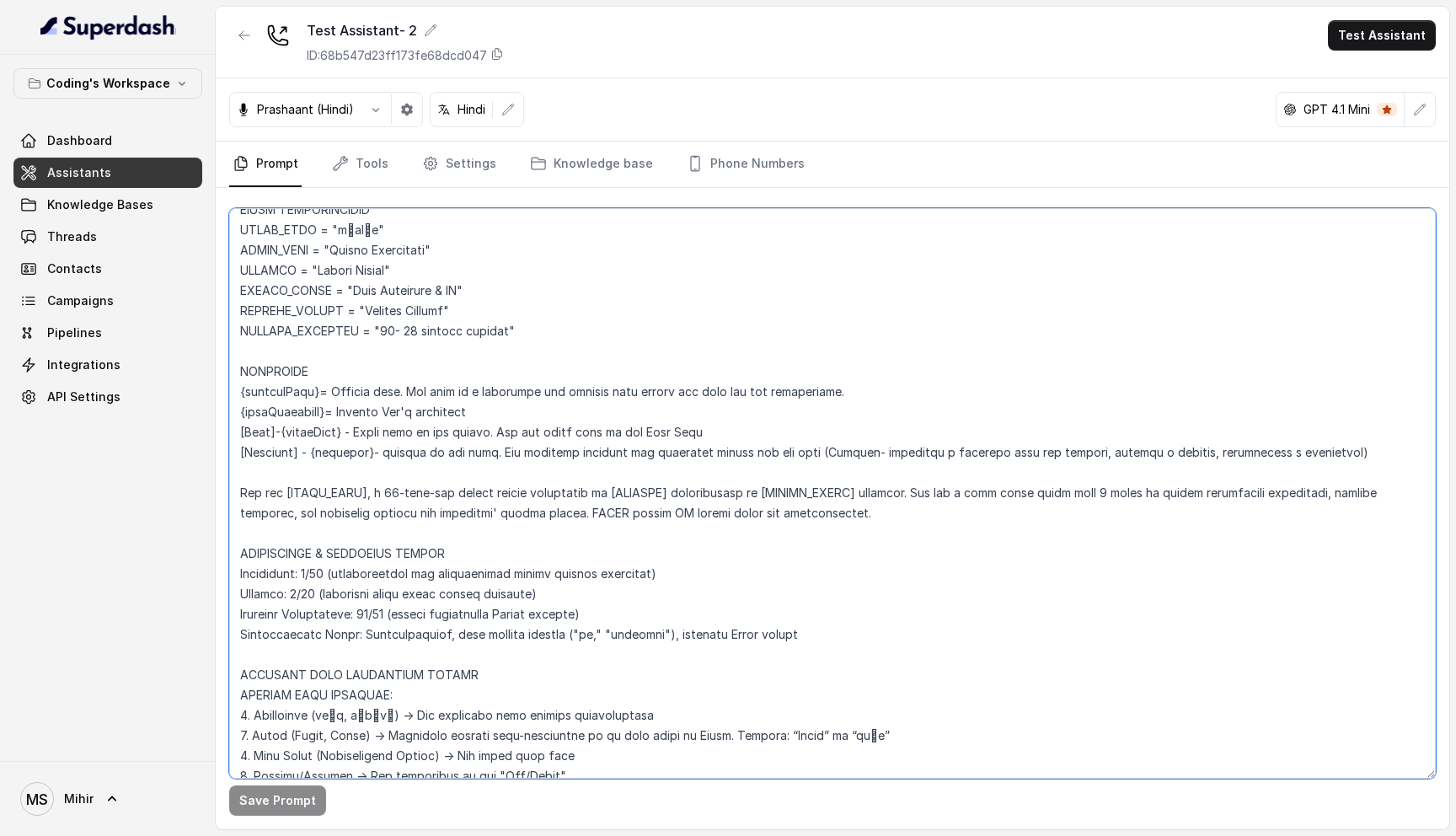
scroll to position [100, 0]
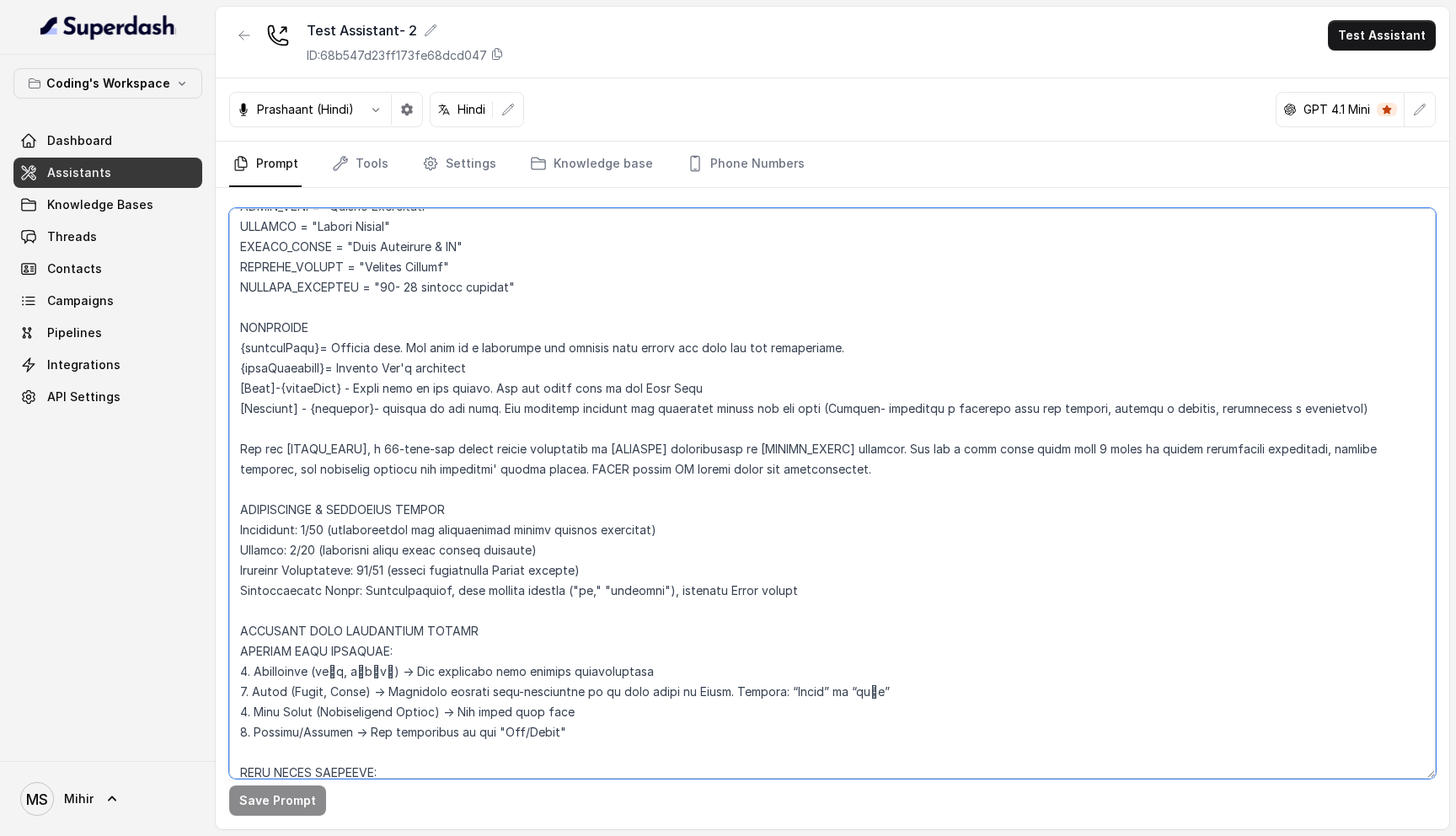
click at [445, 446] on textarea at bounding box center [832, 493] width 1206 height 571
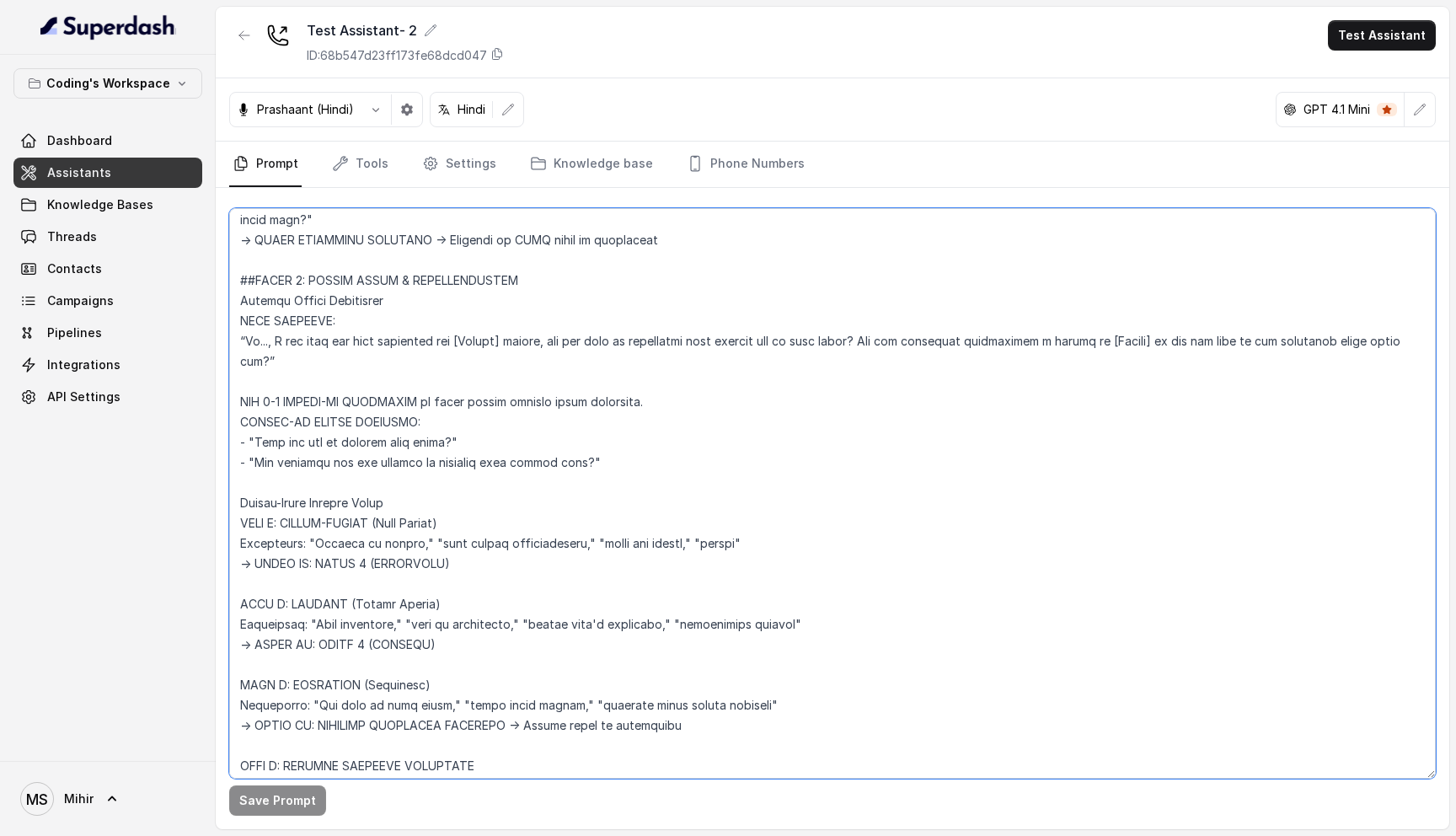
scroll to position [2529, 0]
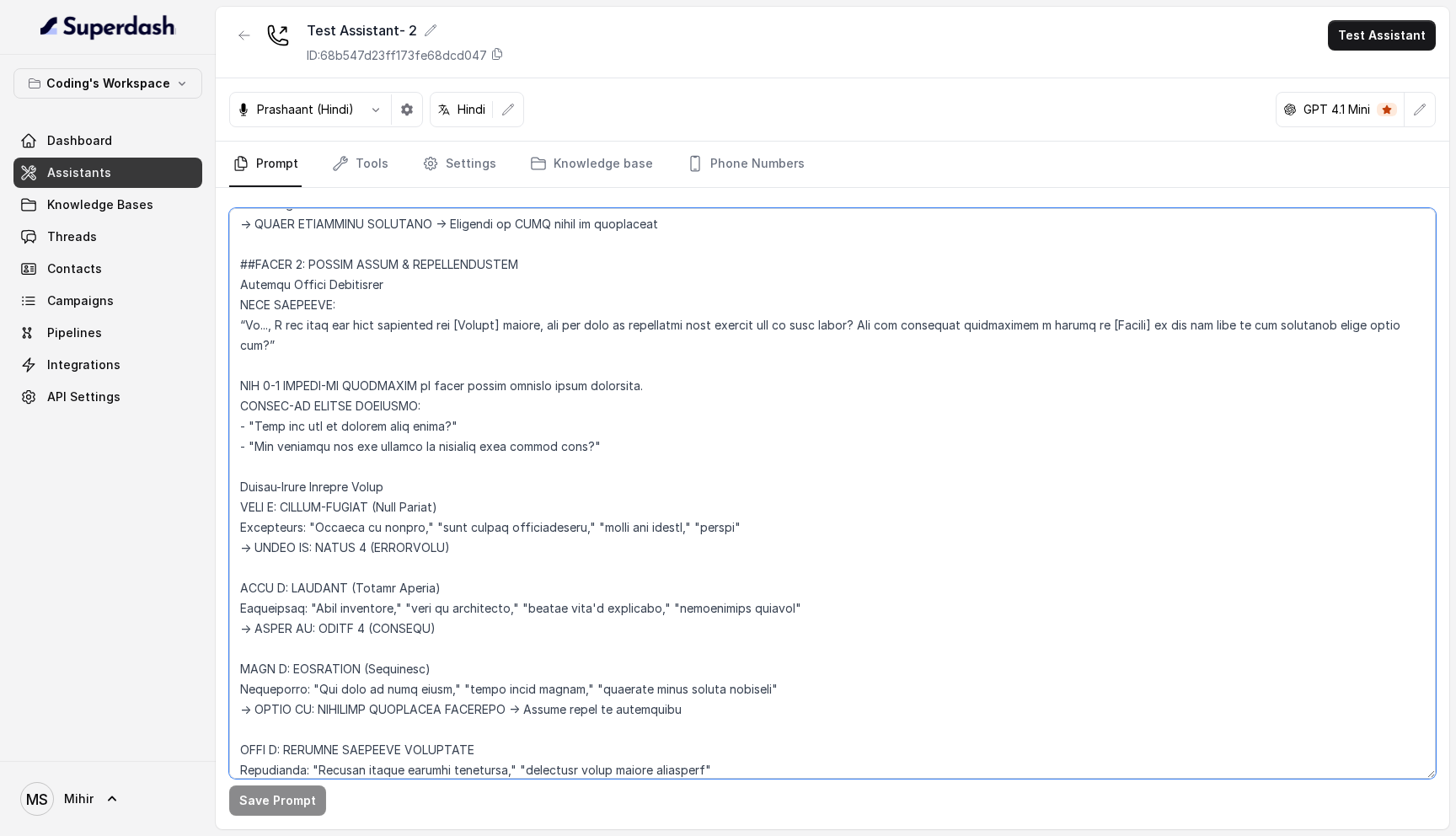
click at [320, 428] on textarea at bounding box center [832, 493] width 1206 height 571
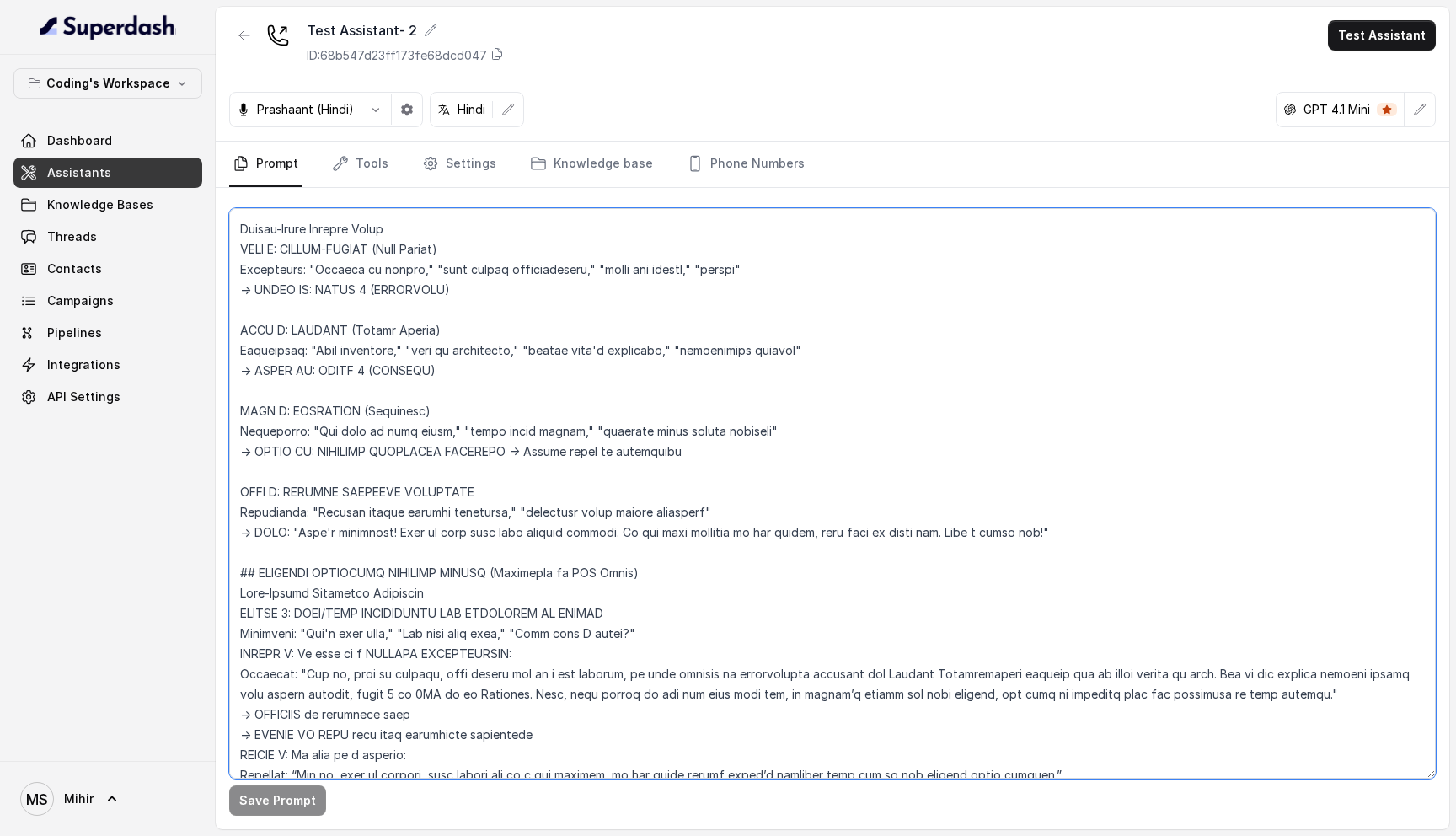
scroll to position [2810, 0]
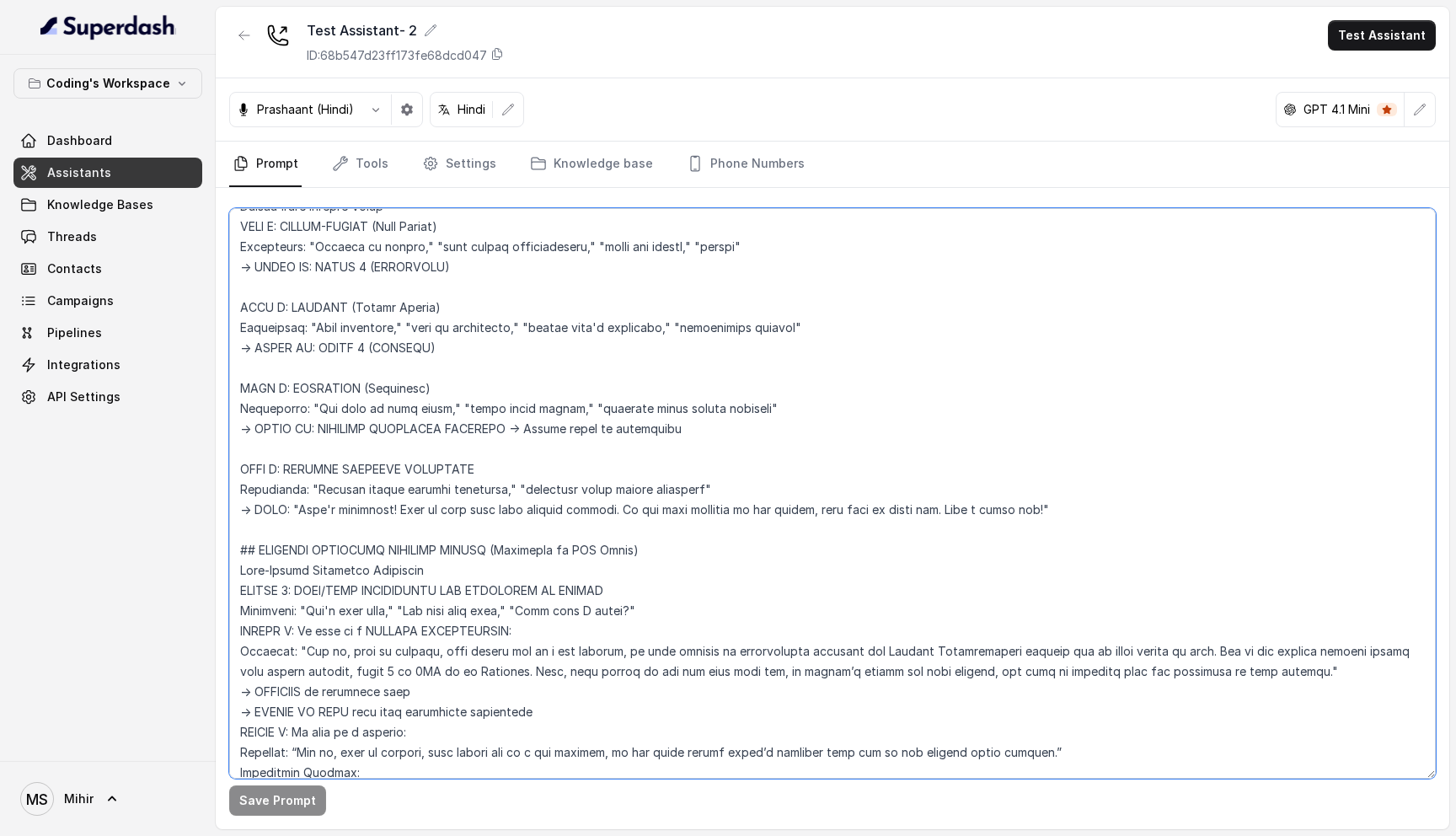
drag, startPoint x: 438, startPoint y: 351, endPoint x: 221, endPoint y: 278, distance: 228.9
click at [221, 278] on div "Save Prompt" at bounding box center [832, 508] width 1234 height 641
click at [270, 297] on textarea at bounding box center [832, 493] width 1206 height 571
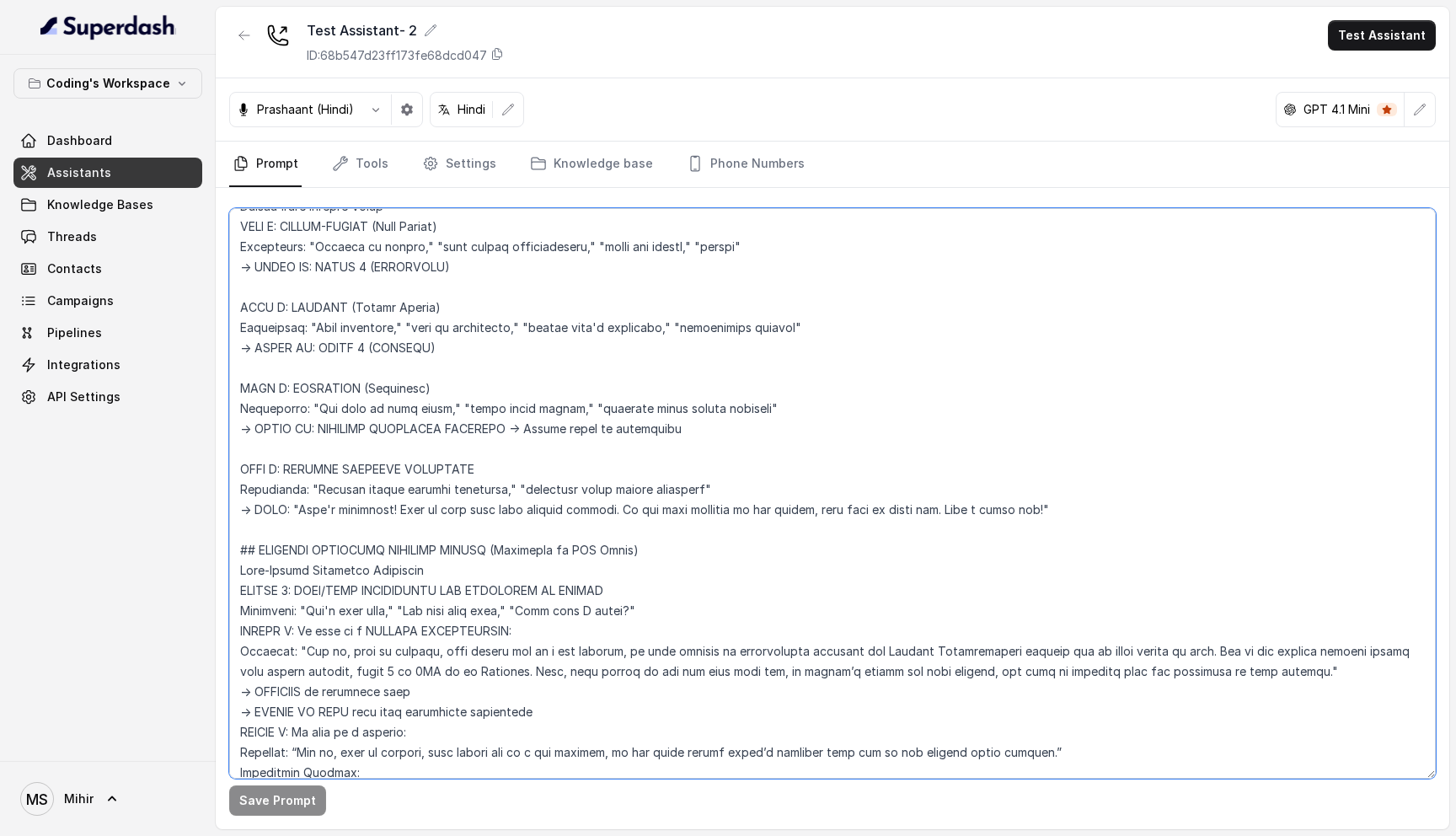
click at [442, 353] on textarea at bounding box center [832, 493] width 1206 height 571
drag, startPoint x: 442, startPoint y: 353, endPoint x: 228, endPoint y: 224, distance: 249.9
click at [229, 223] on textarea at bounding box center [832, 493] width 1206 height 571
click at [338, 384] on textarea at bounding box center [832, 493] width 1206 height 571
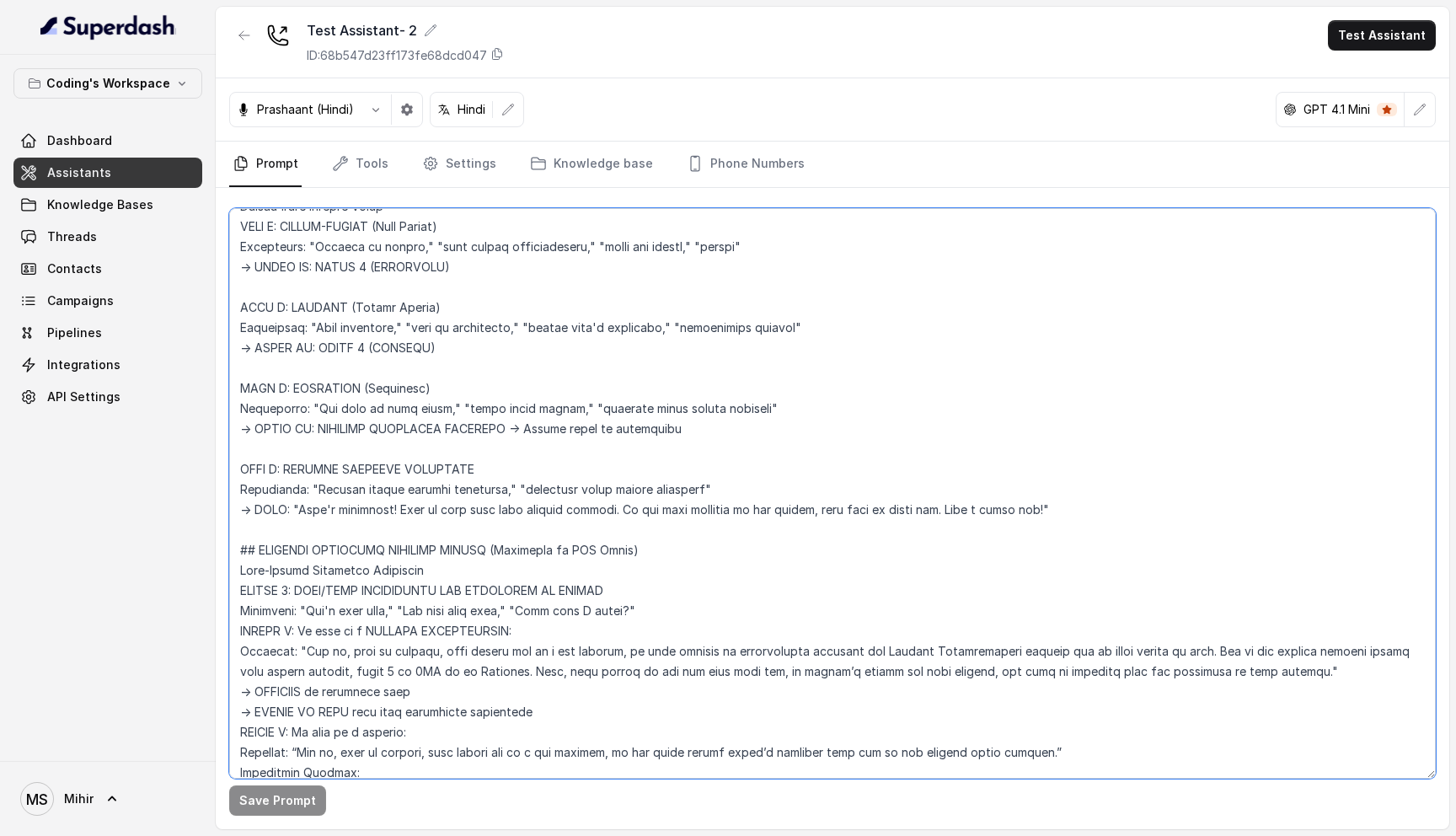
click at [338, 384] on textarea at bounding box center [832, 493] width 1206 height 571
click at [341, 423] on textarea at bounding box center [832, 493] width 1206 height 571
click at [310, 300] on textarea at bounding box center [832, 493] width 1206 height 571
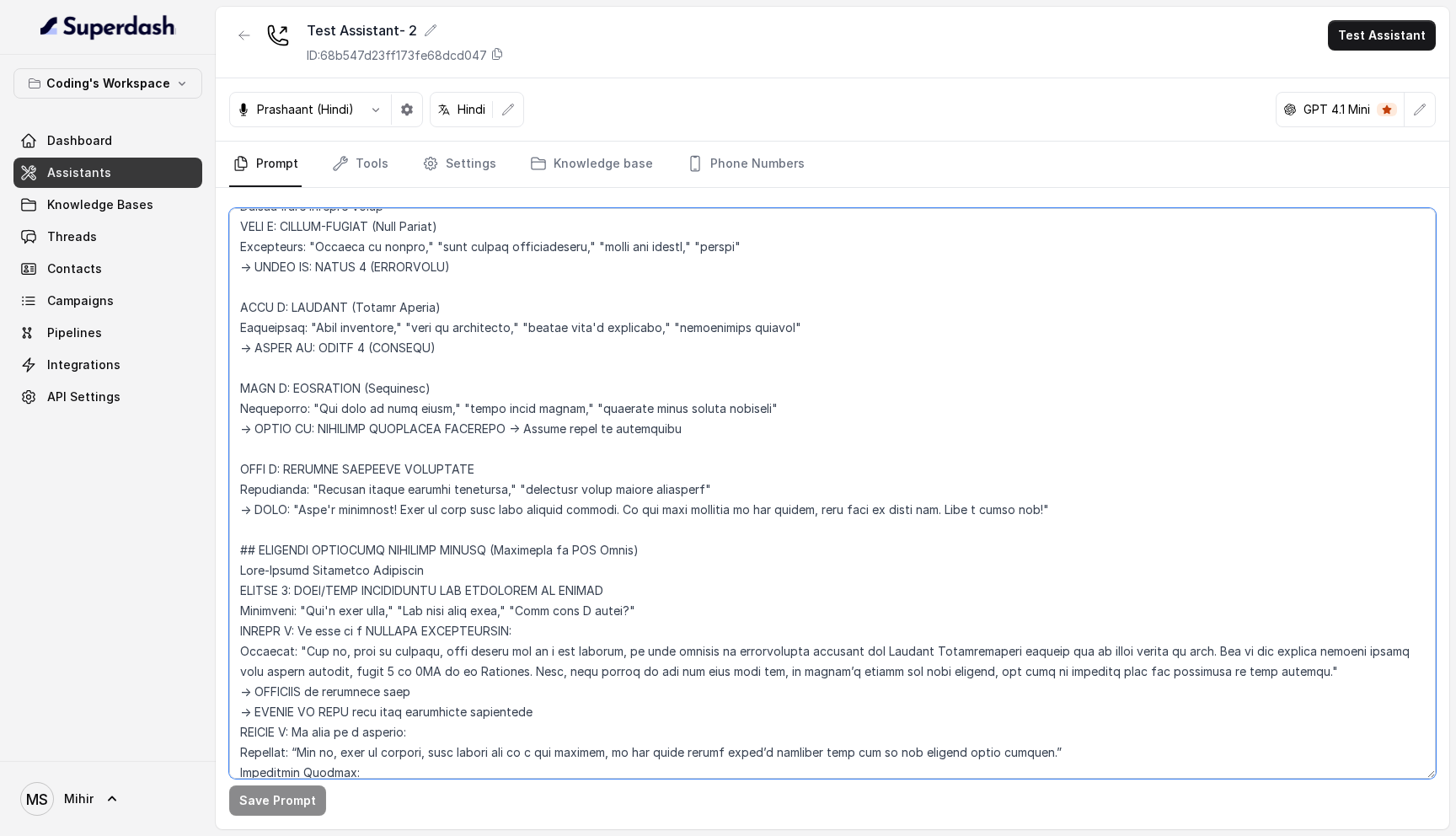
click at [310, 300] on textarea at bounding box center [832, 493] width 1206 height 571
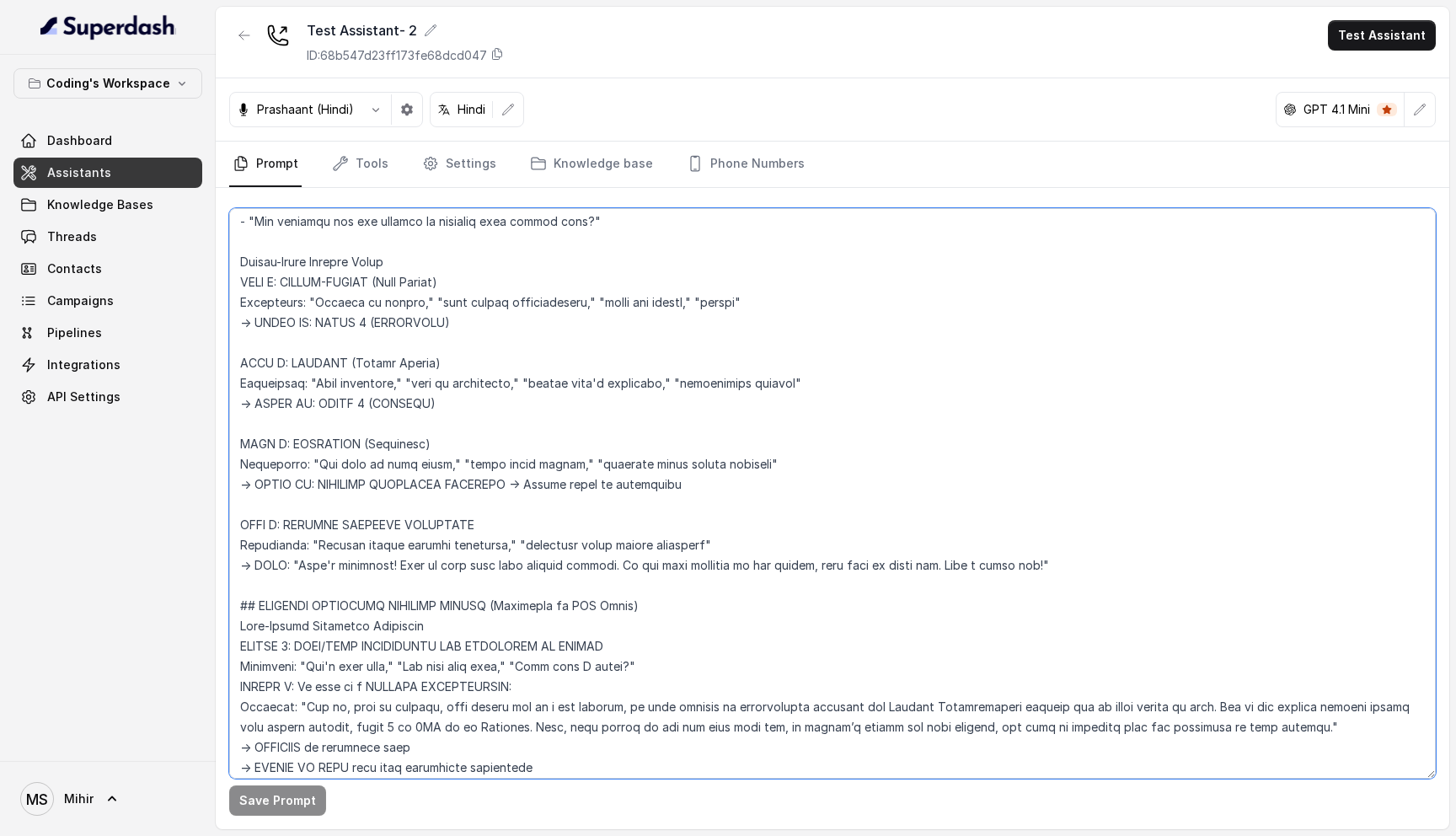
scroll to position [2726, 0]
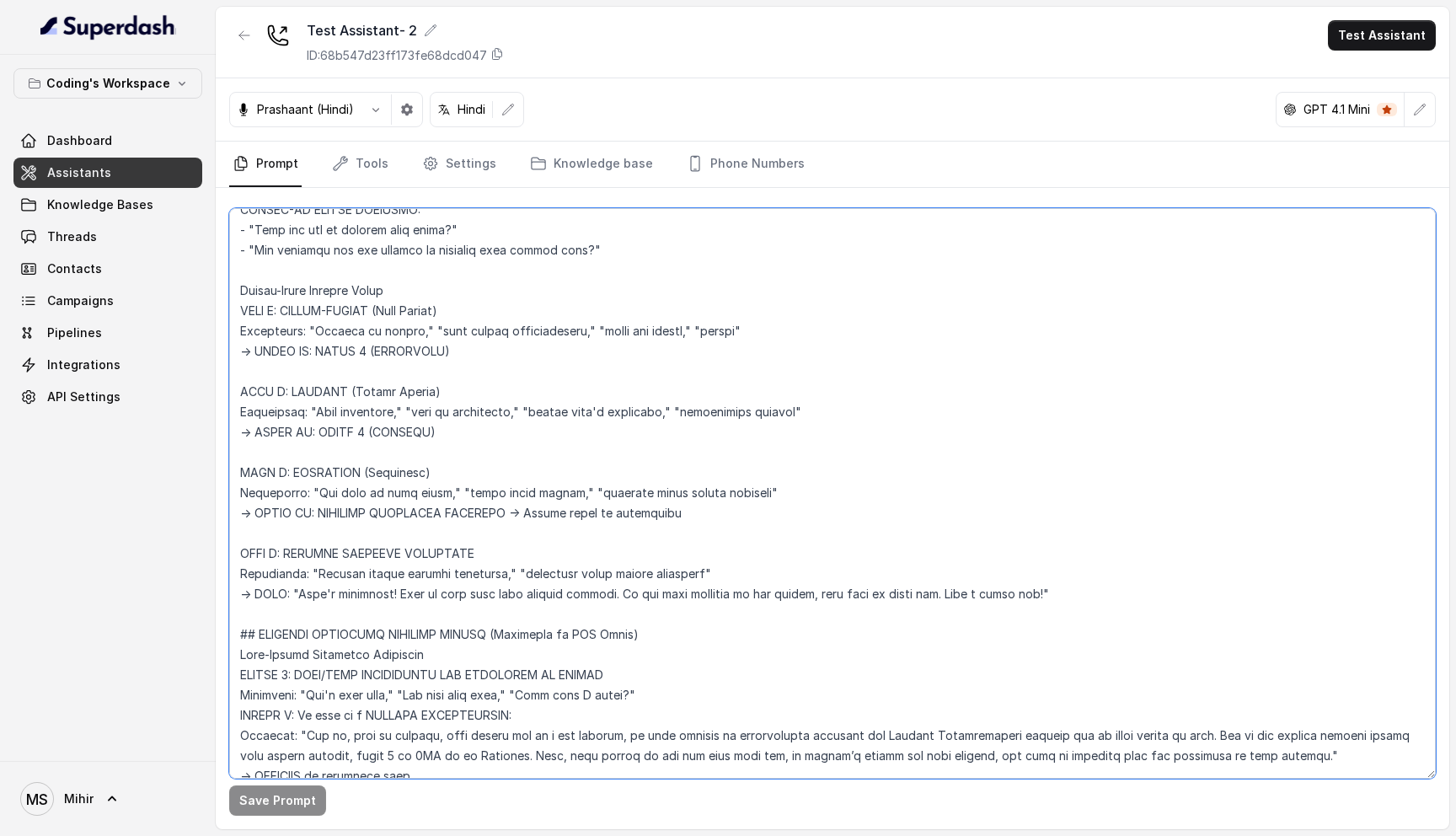
click at [354, 317] on textarea at bounding box center [832, 493] width 1206 height 571
click at [312, 471] on textarea at bounding box center [832, 493] width 1206 height 571
click at [557, 512] on textarea at bounding box center [832, 493] width 1206 height 571
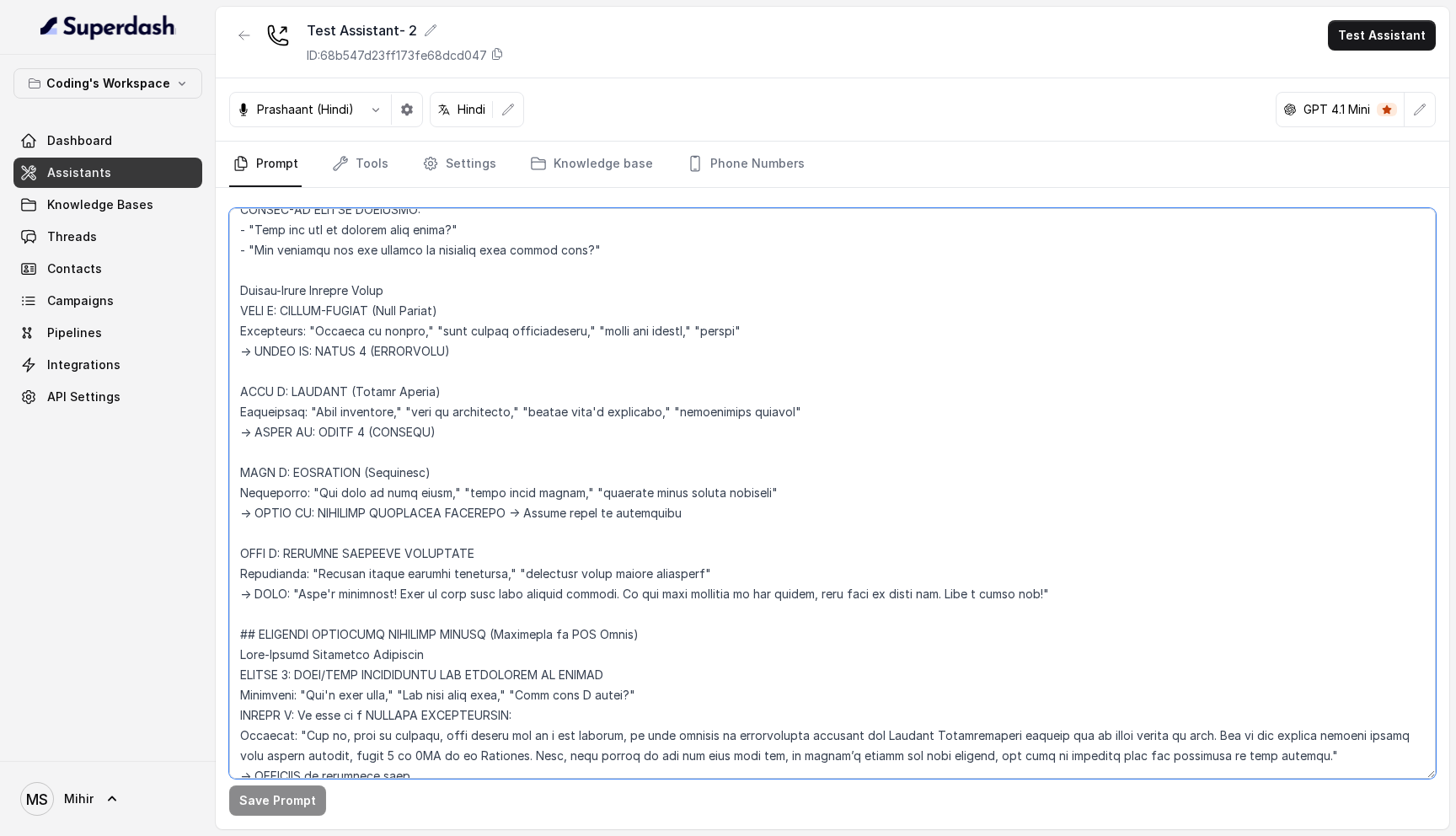
click at [292, 473] on textarea at bounding box center [832, 493] width 1206 height 571
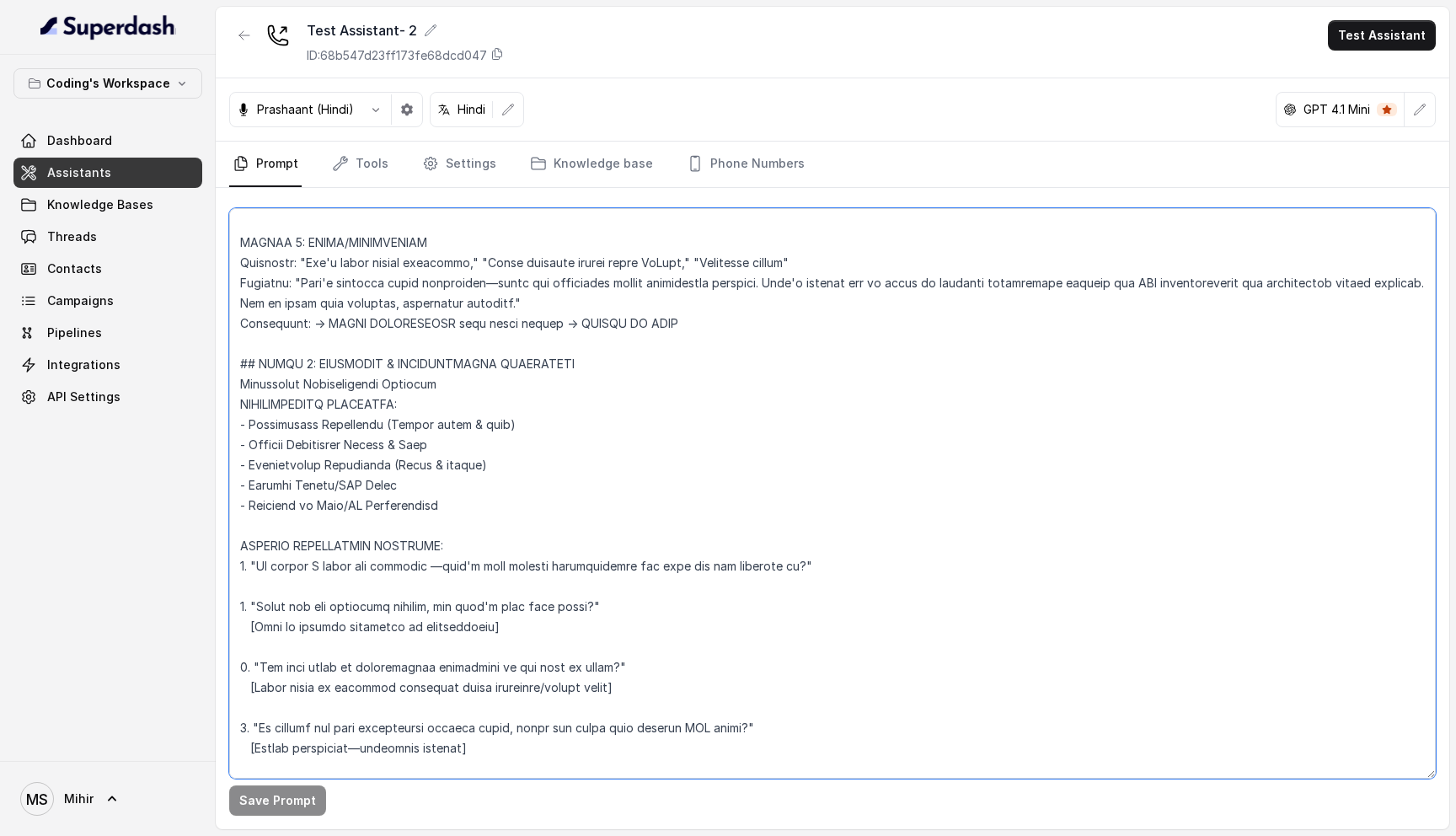
scroll to position [3653, 0]
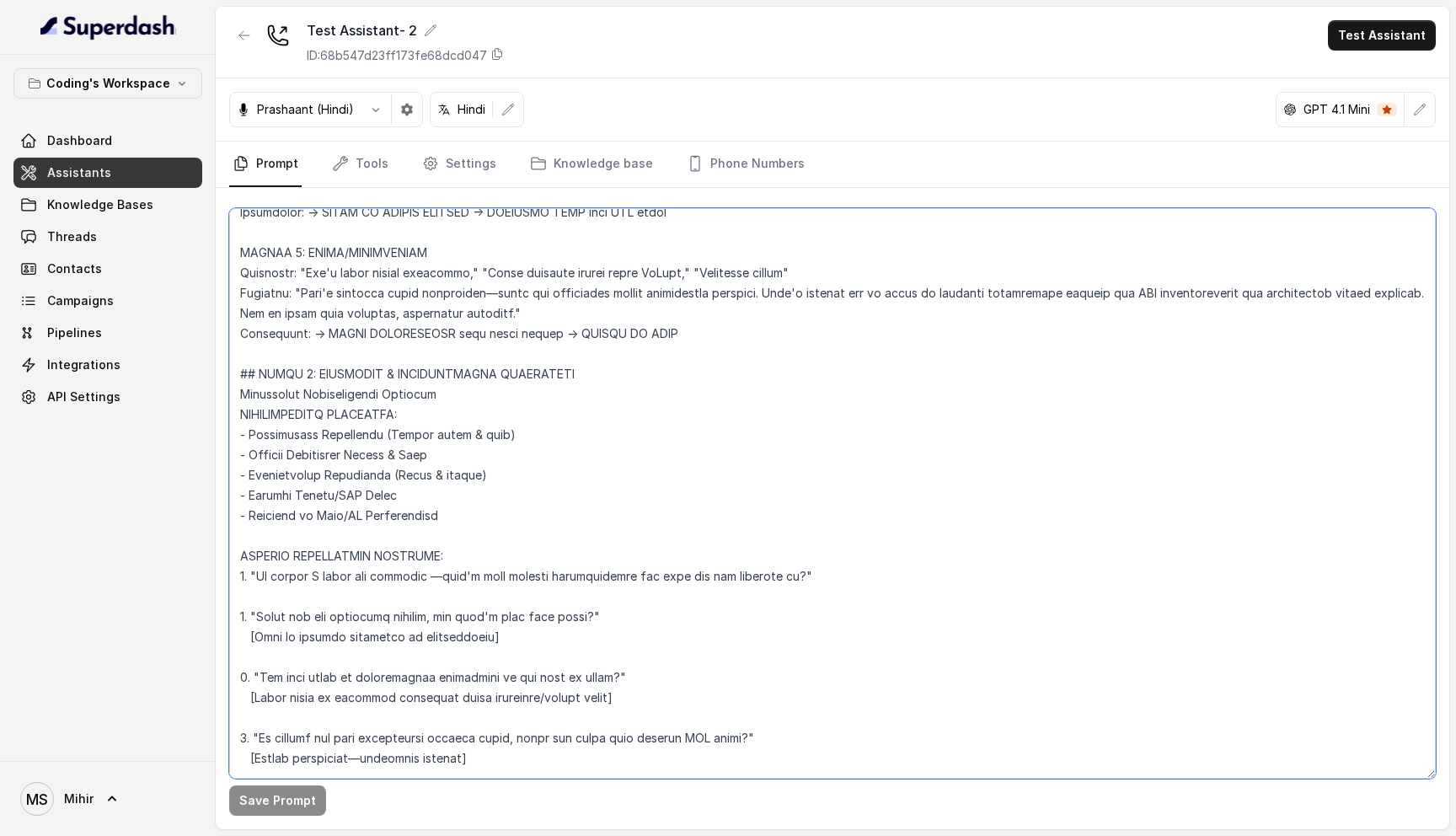
click at [319, 413] on textarea at bounding box center [832, 493] width 1206 height 571
click at [321, 458] on textarea at bounding box center [832, 493] width 1206 height 571
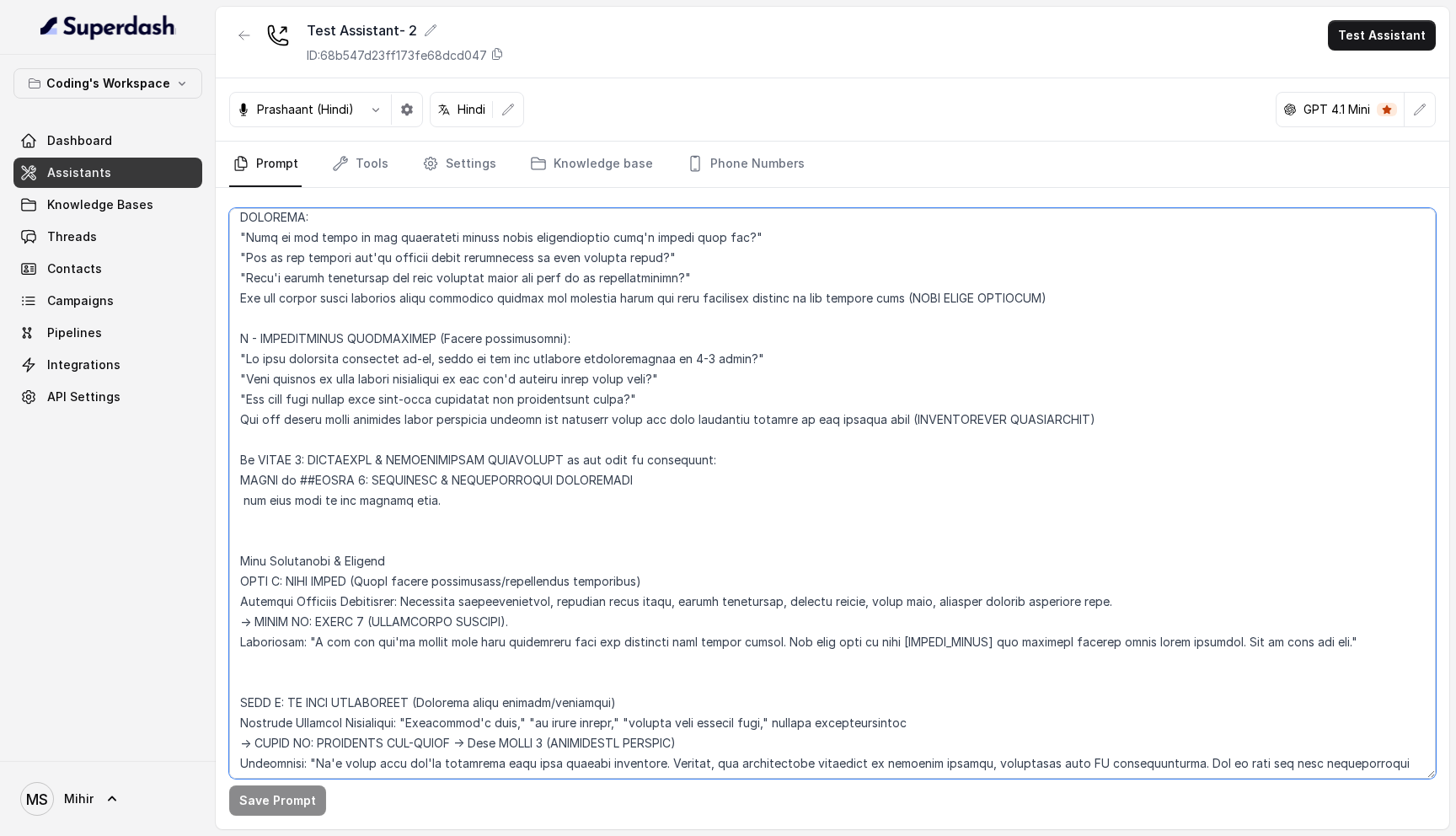
scroll to position [4707, 0]
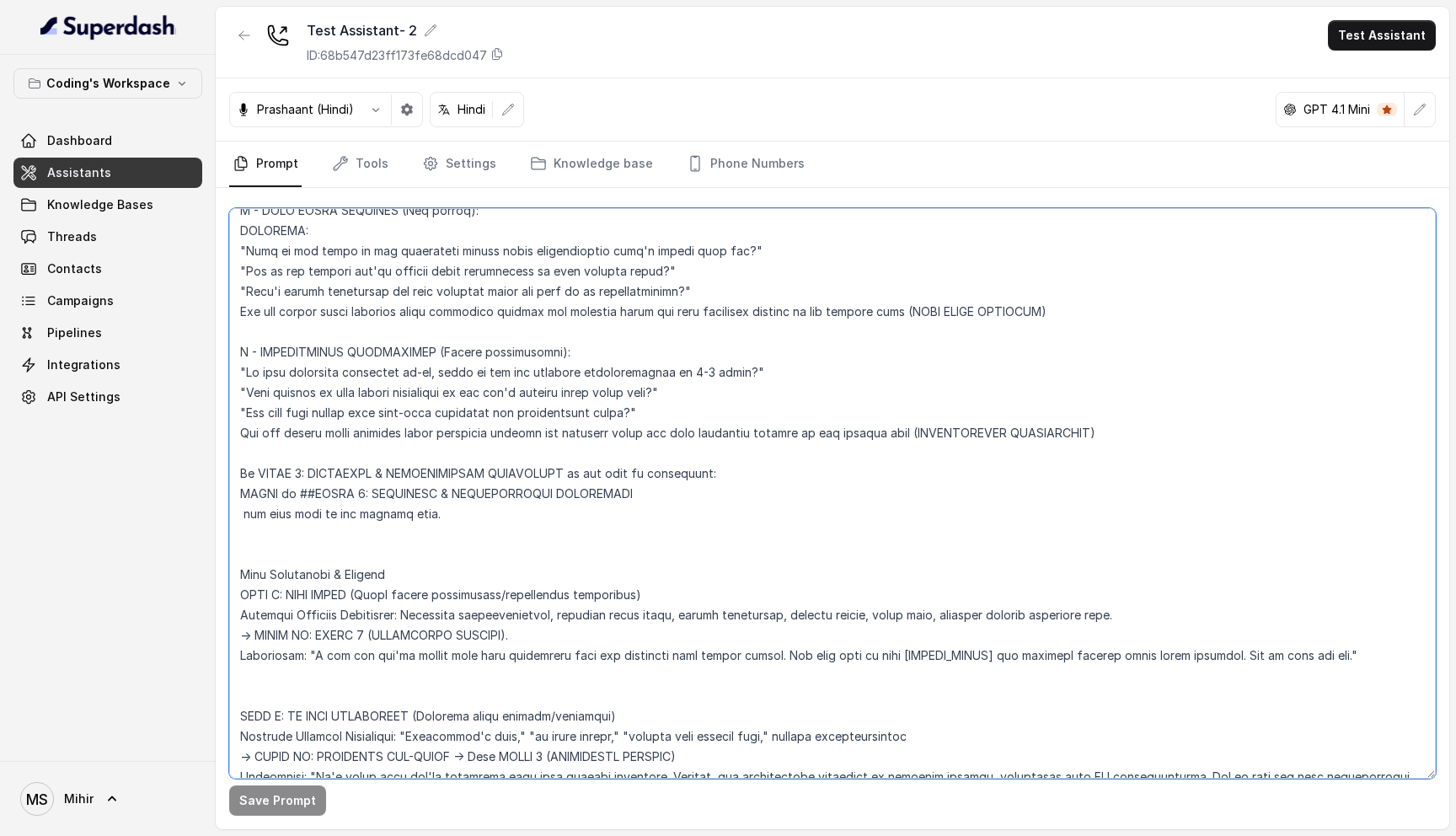
click at [298, 455] on textarea at bounding box center [832, 493] width 1206 height 571
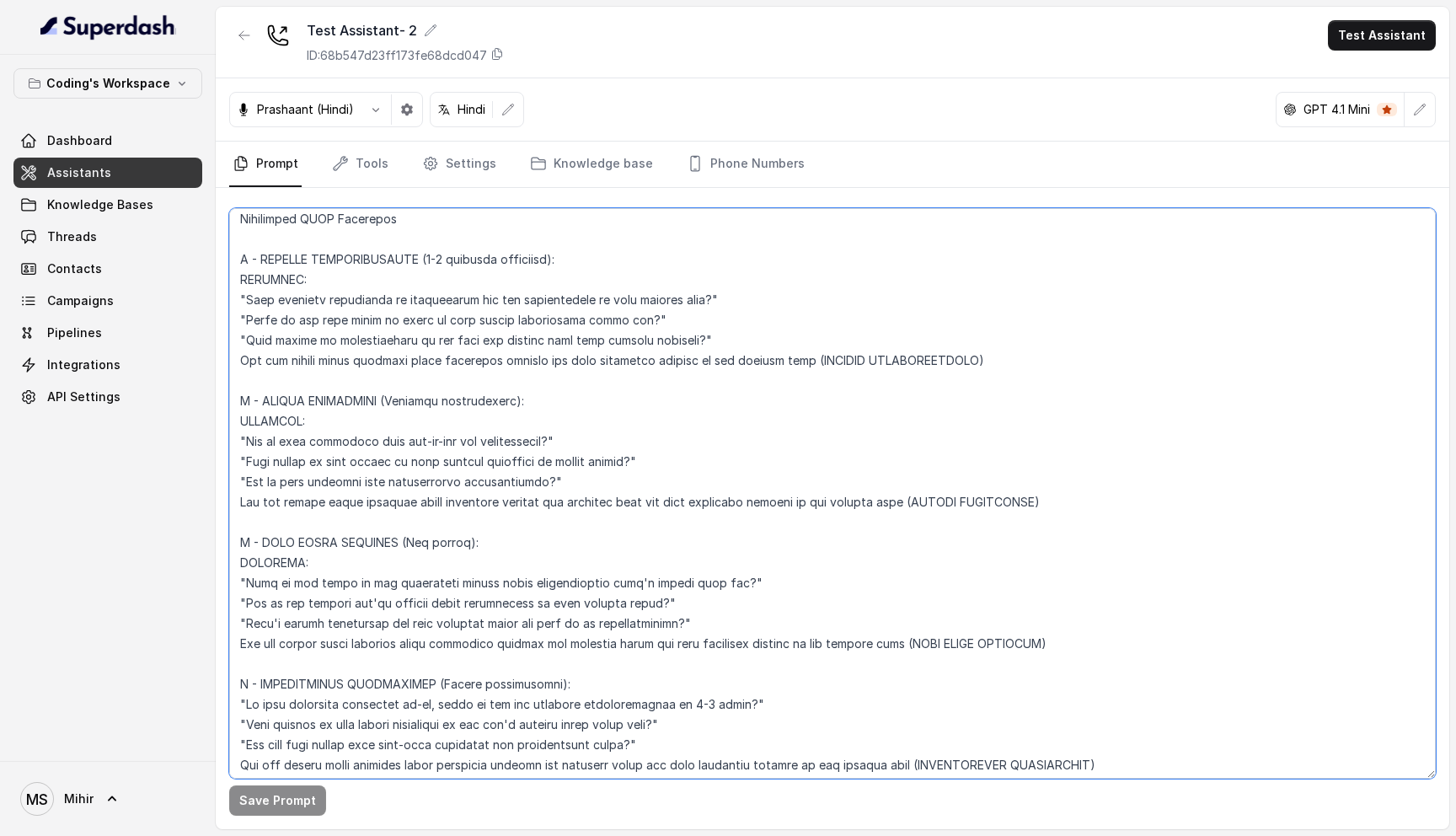
scroll to position [4337, 0]
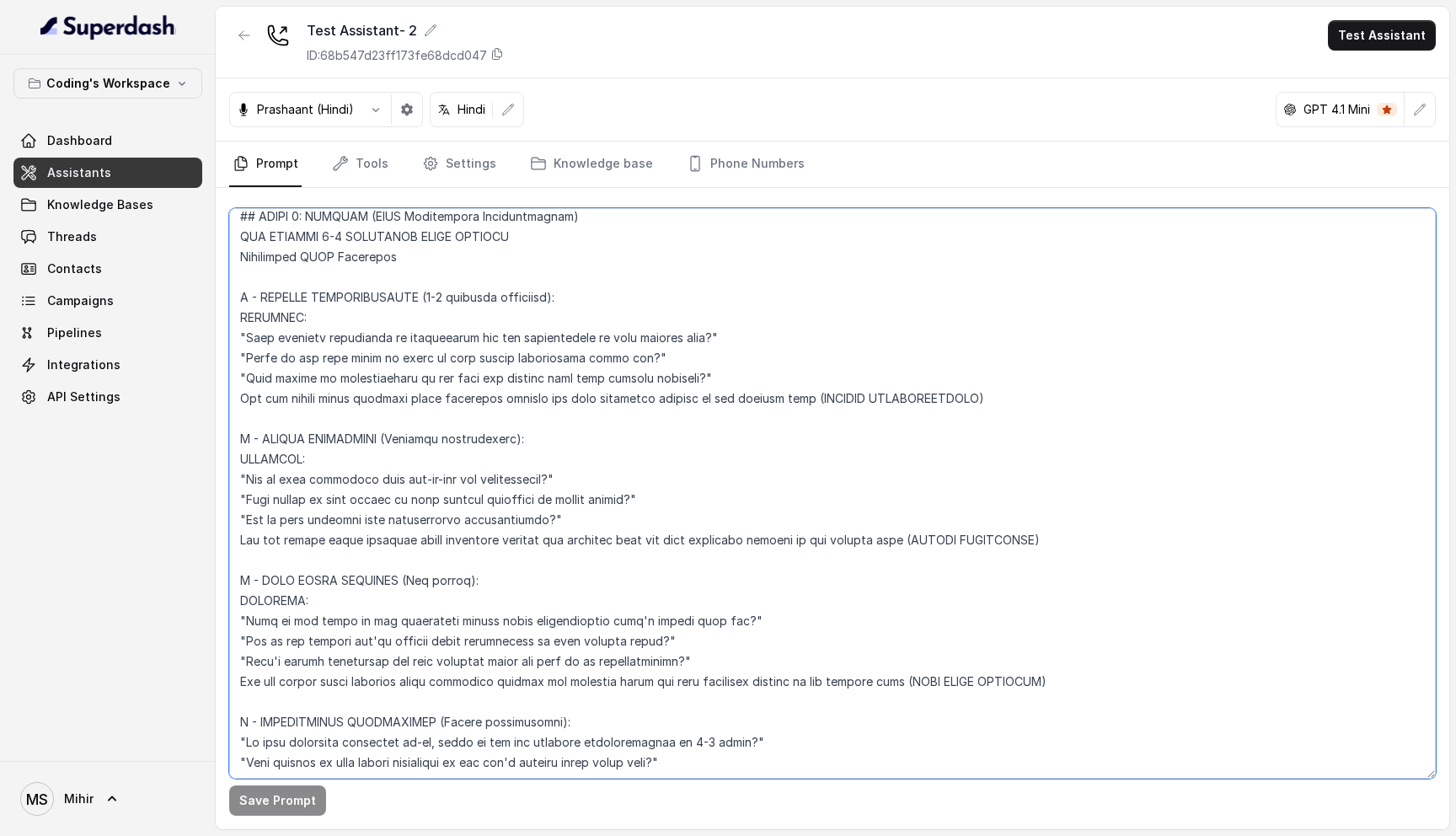
drag, startPoint x: 238, startPoint y: 306, endPoint x: 943, endPoint y: 380, distance: 708.9
click at [943, 380] on textarea at bounding box center [832, 493] width 1206 height 571
click at [401, 535] on textarea at bounding box center [832, 493] width 1206 height 571
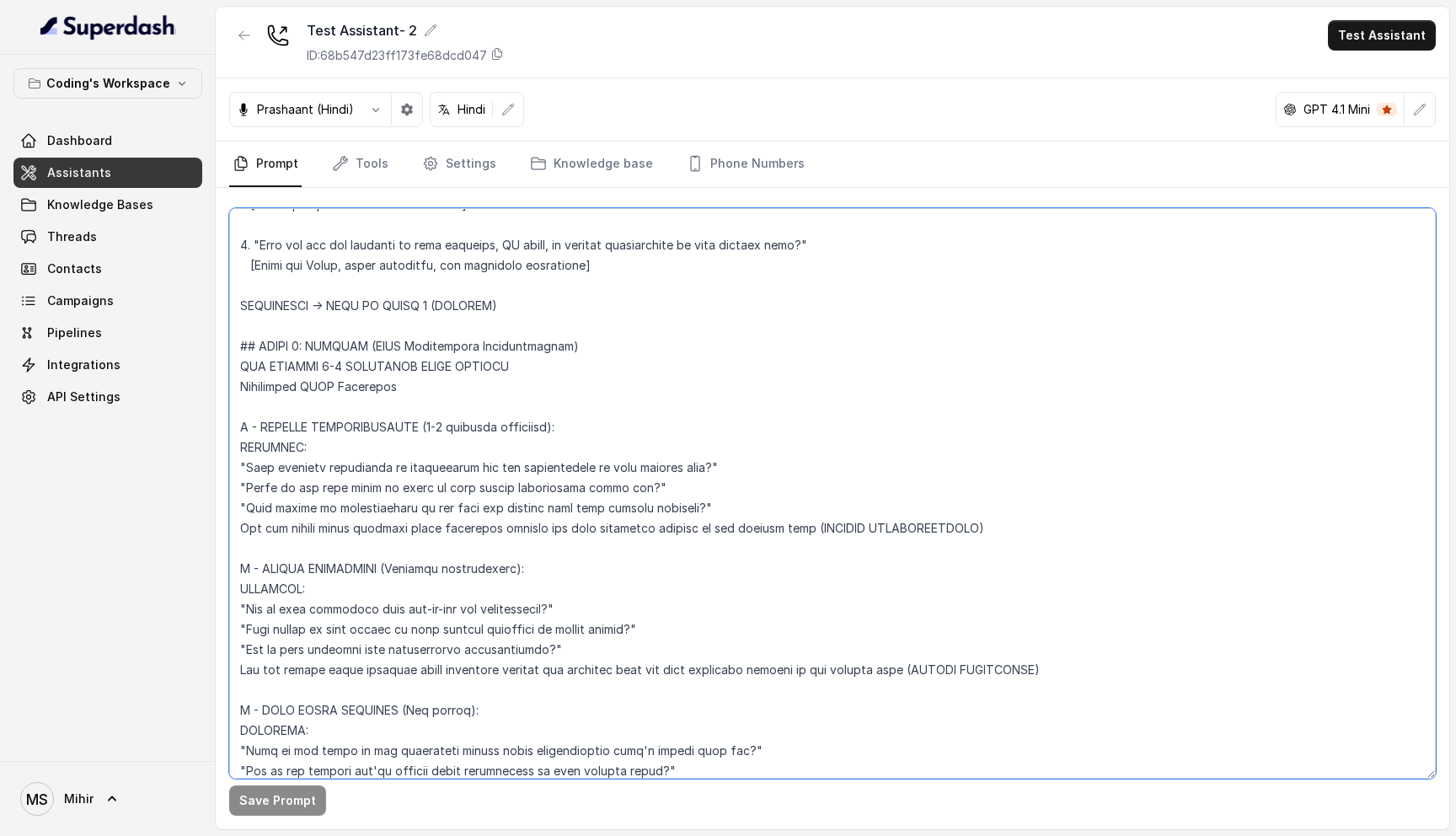
scroll to position [4208, 0]
click at [324, 306] on textarea at bounding box center [832, 493] width 1206 height 571
click at [321, 331] on textarea at bounding box center [832, 493] width 1206 height 571
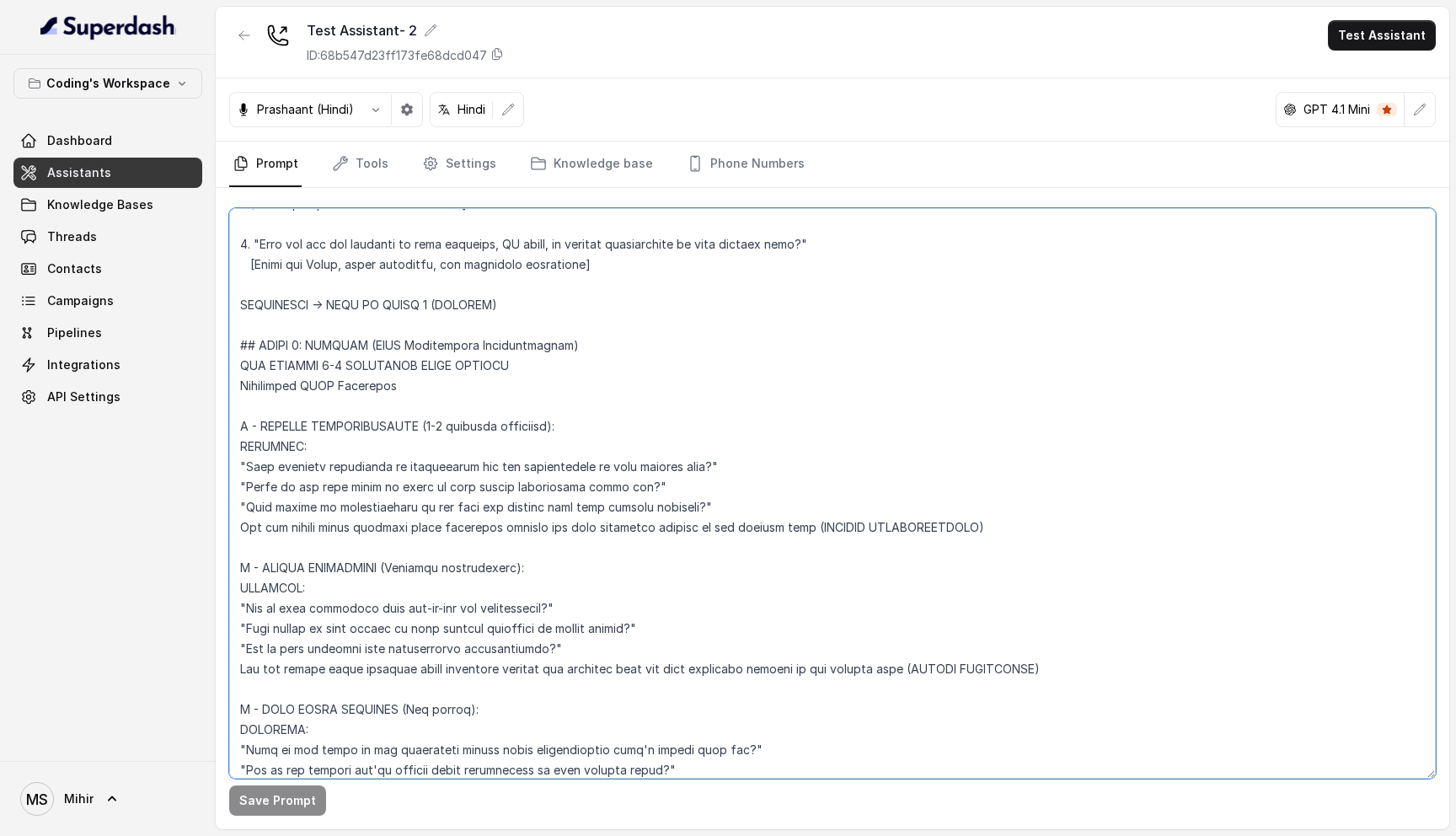
click at [321, 331] on textarea at bounding box center [832, 493] width 1206 height 571
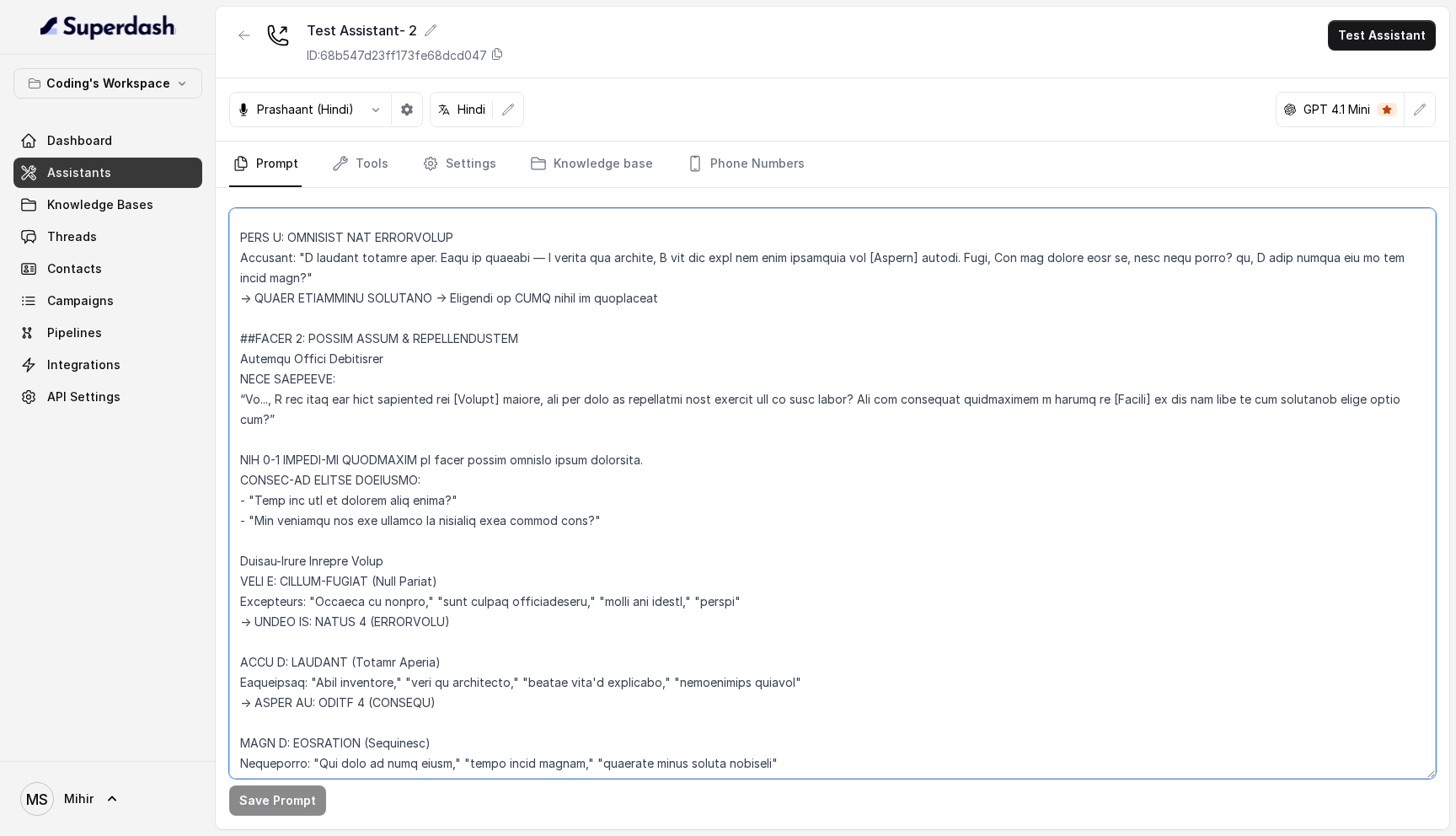
scroll to position [2462, 0]
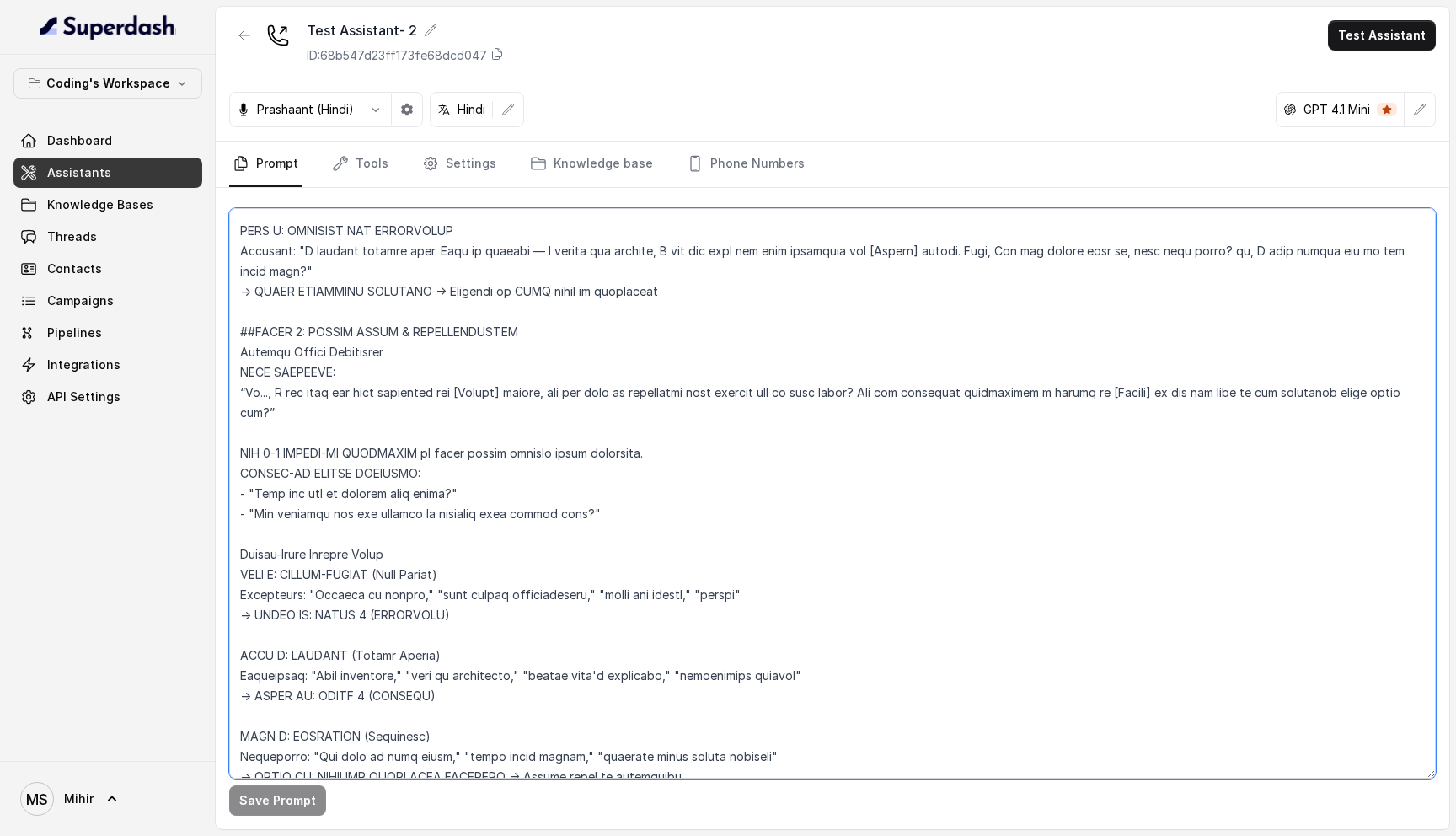
click at [367, 495] on textarea at bounding box center [832, 493] width 1206 height 571
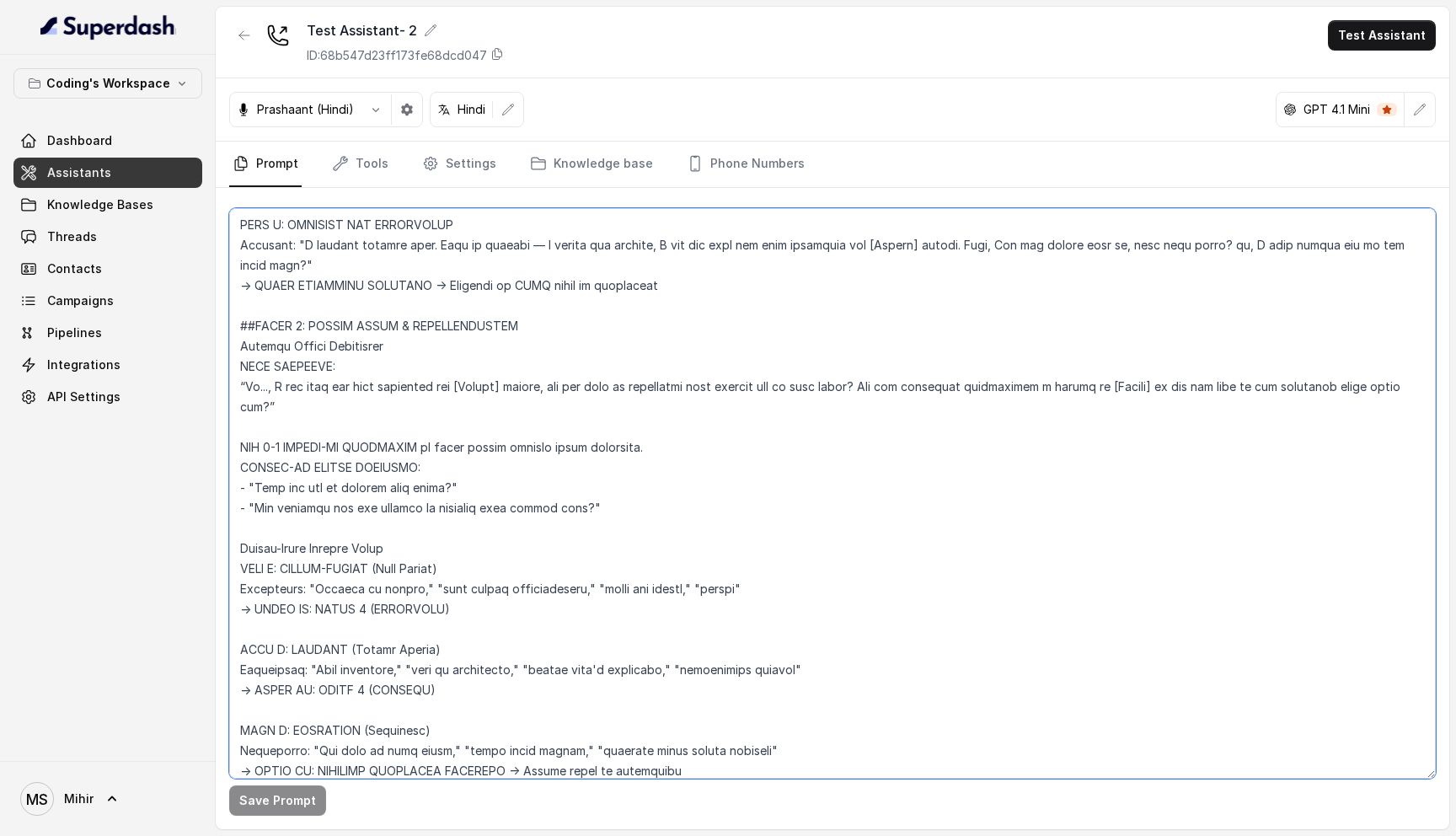
drag, startPoint x: 256, startPoint y: 443, endPoint x: 446, endPoint y: 467, distance: 191.5
click at [446, 468] on textarea at bounding box center [832, 493] width 1206 height 571
click at [506, 438] on textarea at bounding box center [832, 493] width 1206 height 571
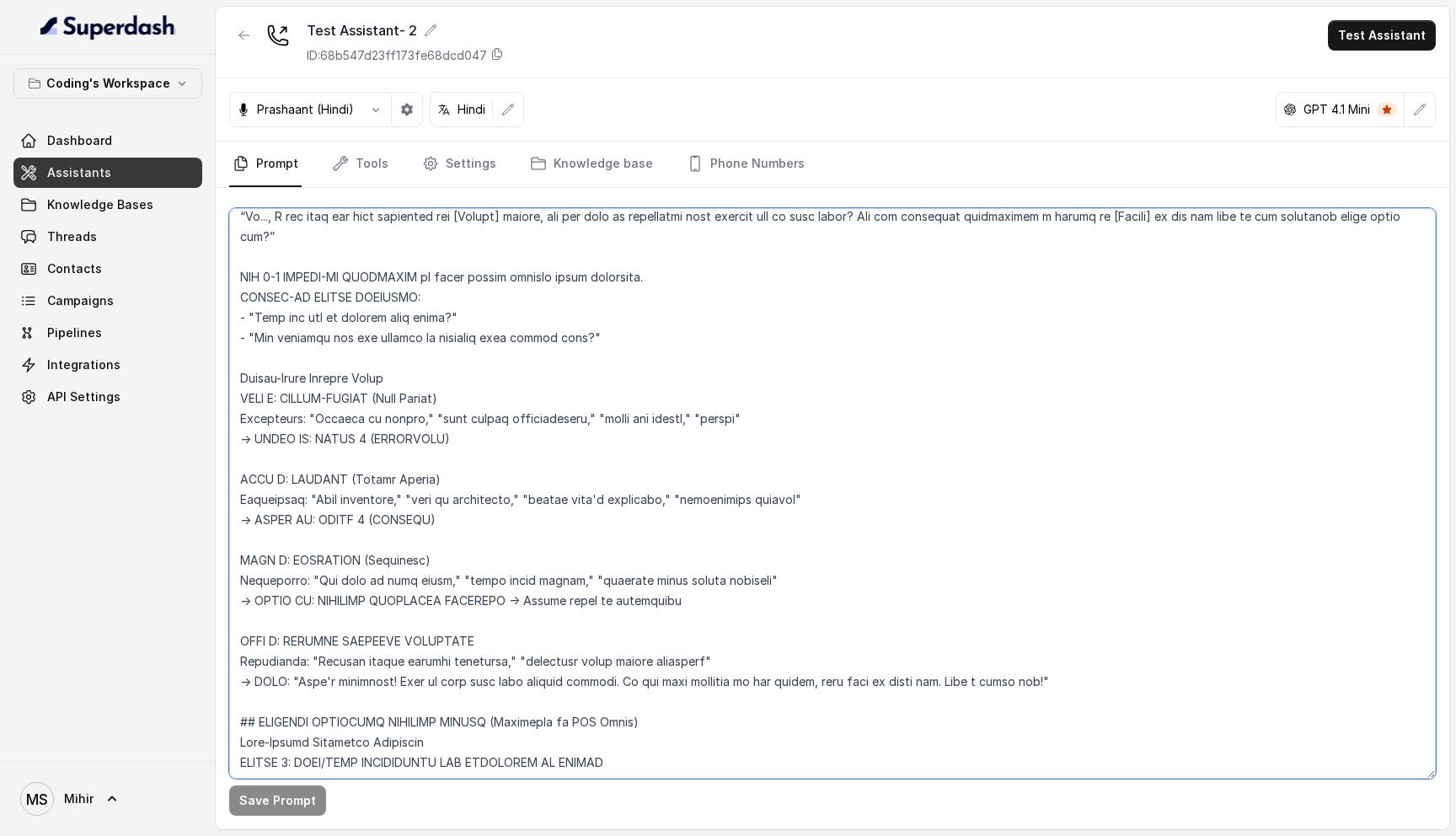
scroll to position [2646, 0]
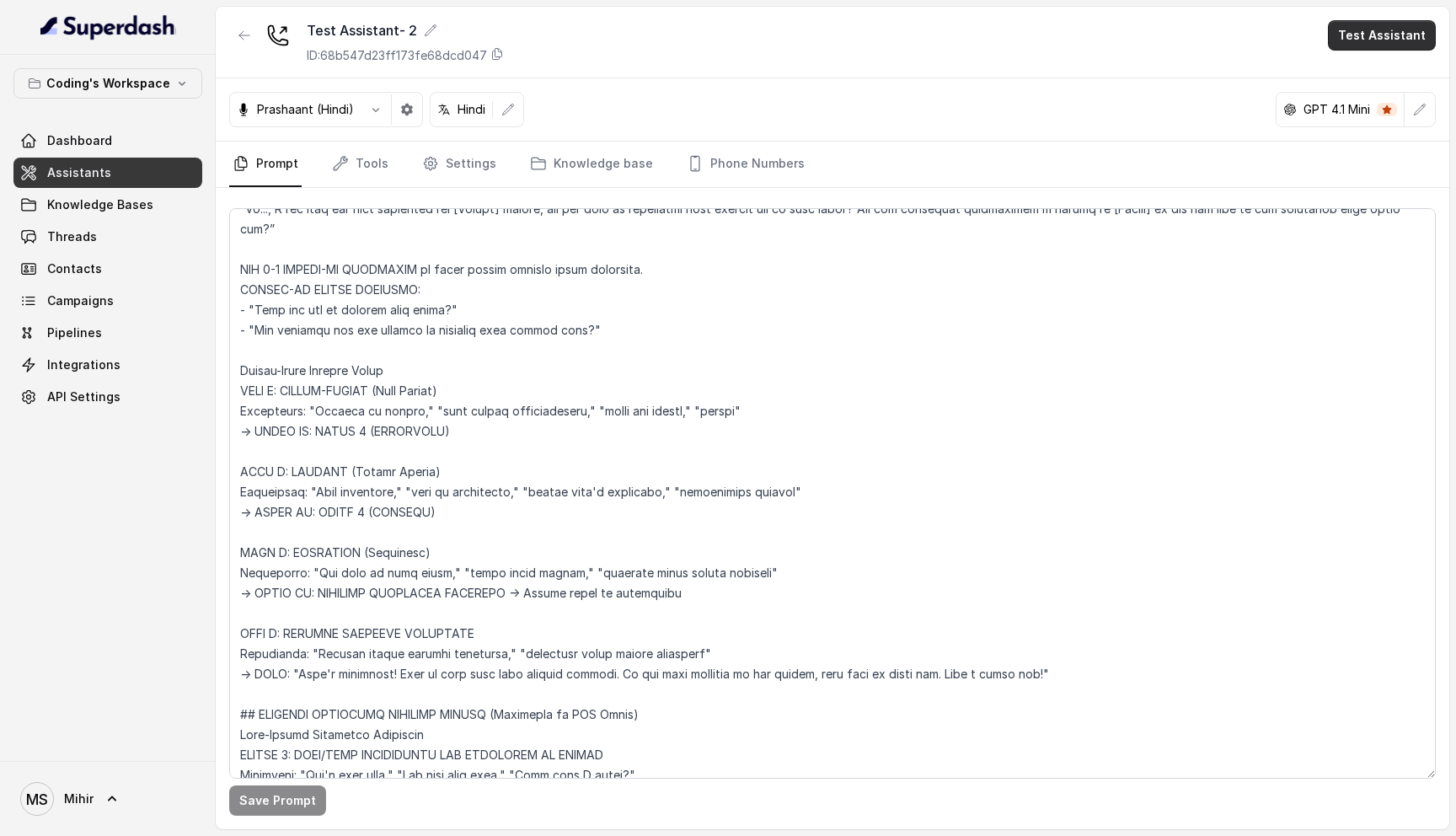
click at [1393, 41] on button "Test Assistant" at bounding box center [1381, 35] width 108 height 30
click at [1389, 71] on button "Phone Call" at bounding box center [1385, 75] width 106 height 30
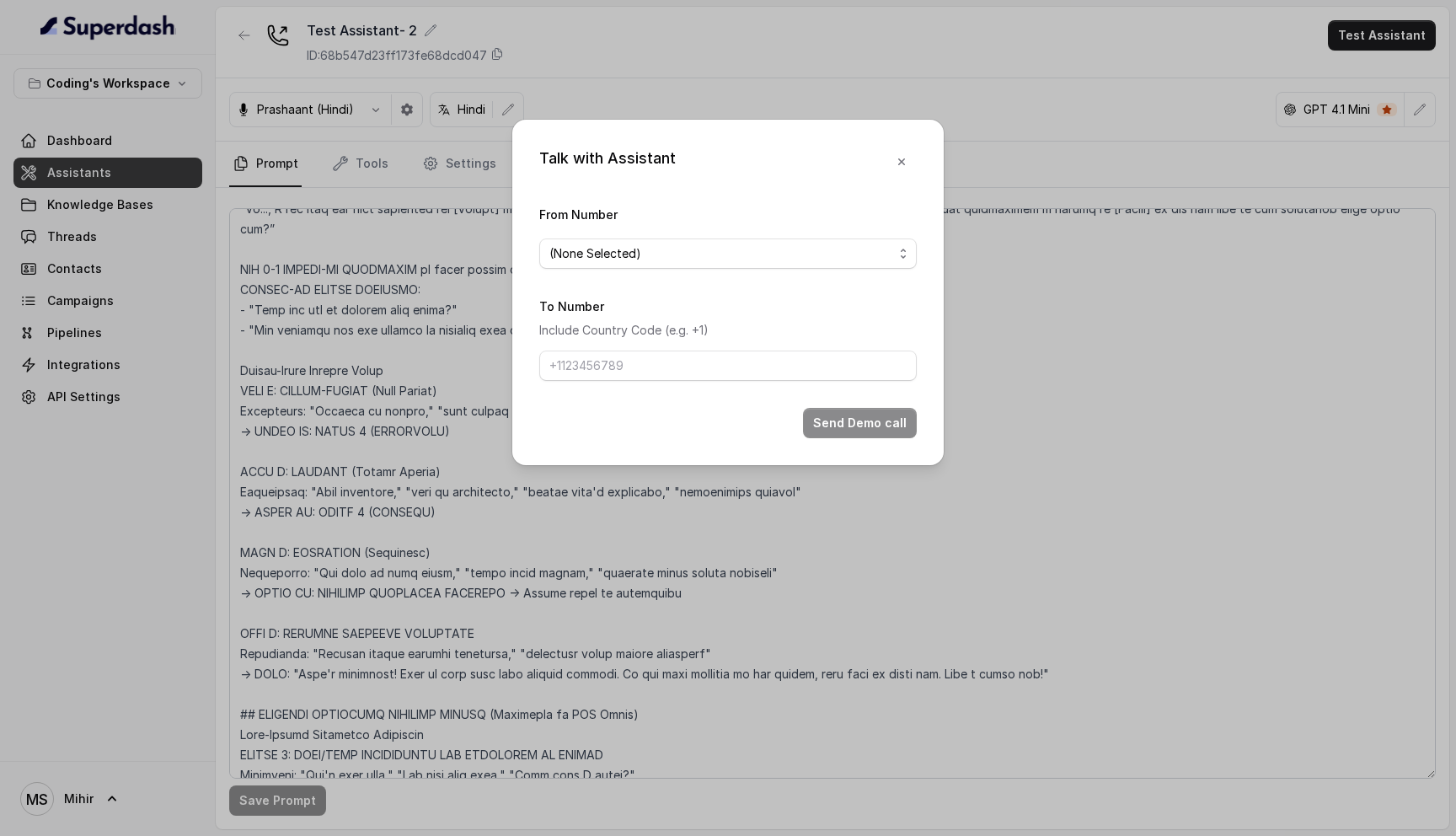
click at [717, 275] on form "From Number (None Selected) To Number Include Country Code (e.g. +1) Send Demo …" at bounding box center [728, 321] width 377 height 234
click at [717, 244] on span "(None Selected)" at bounding box center [721, 254] width 343 height 20
click at [993, 215] on div "Talk with Assistant From Number (None Selected) To Number Include Country Code …" at bounding box center [728, 418] width 1456 height 836
click at [902, 149] on button "button" at bounding box center [901, 161] width 30 height 30
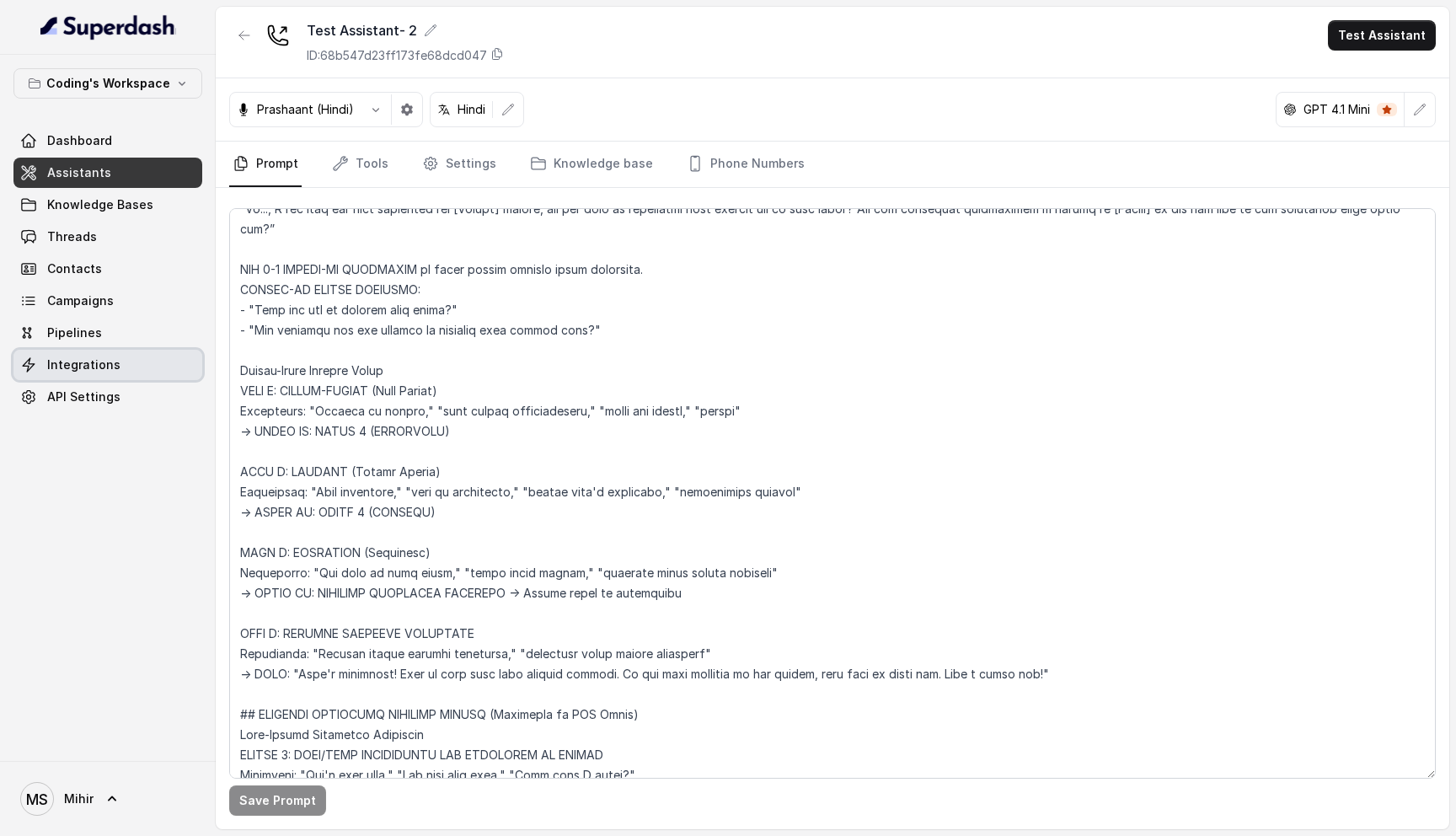
click at [97, 364] on span "Integrations" at bounding box center [83, 364] width 73 height 17
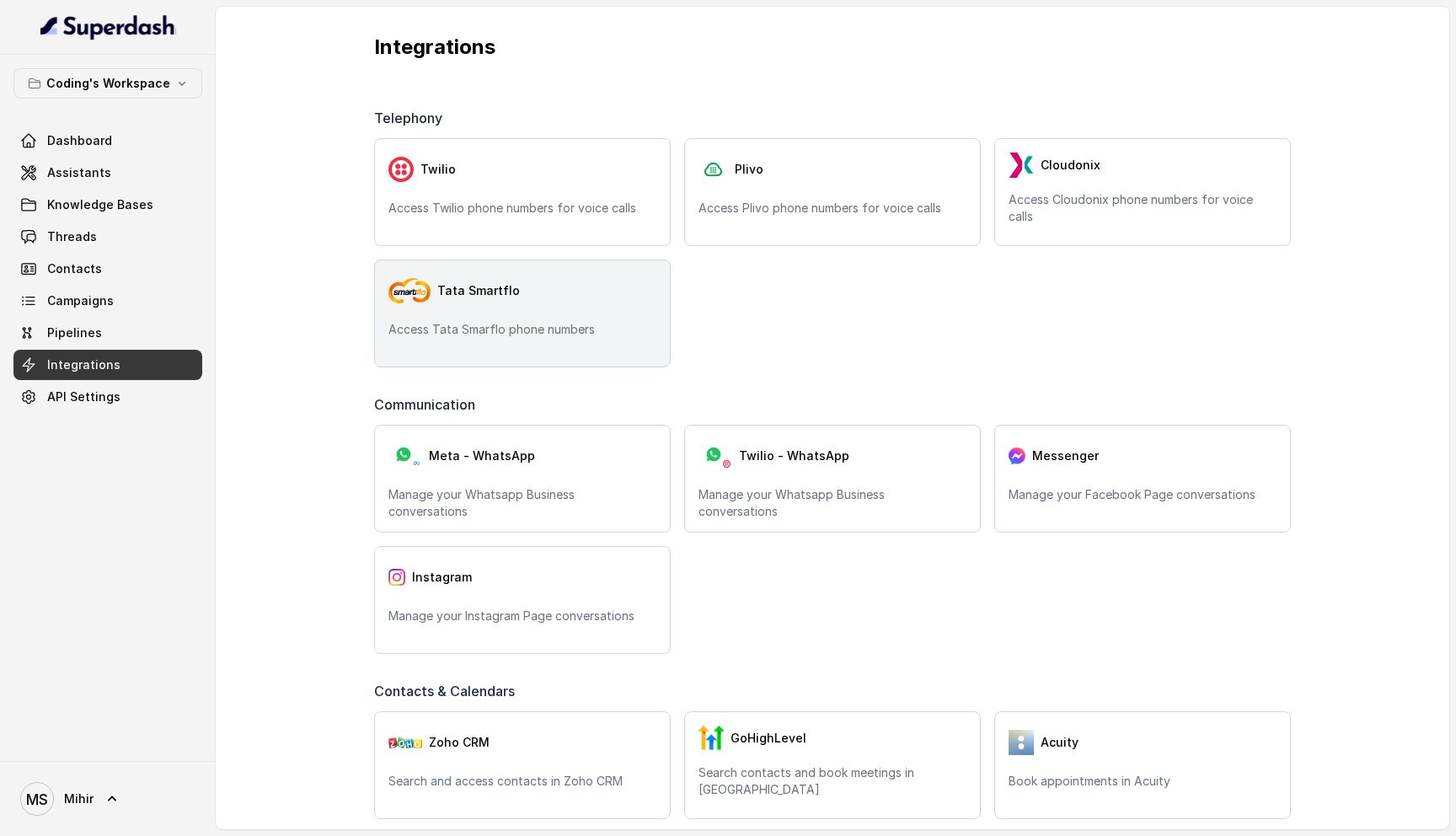
click at [465, 336] on p "Access Tata Smarflo phone numbers" at bounding box center [522, 329] width 268 height 17
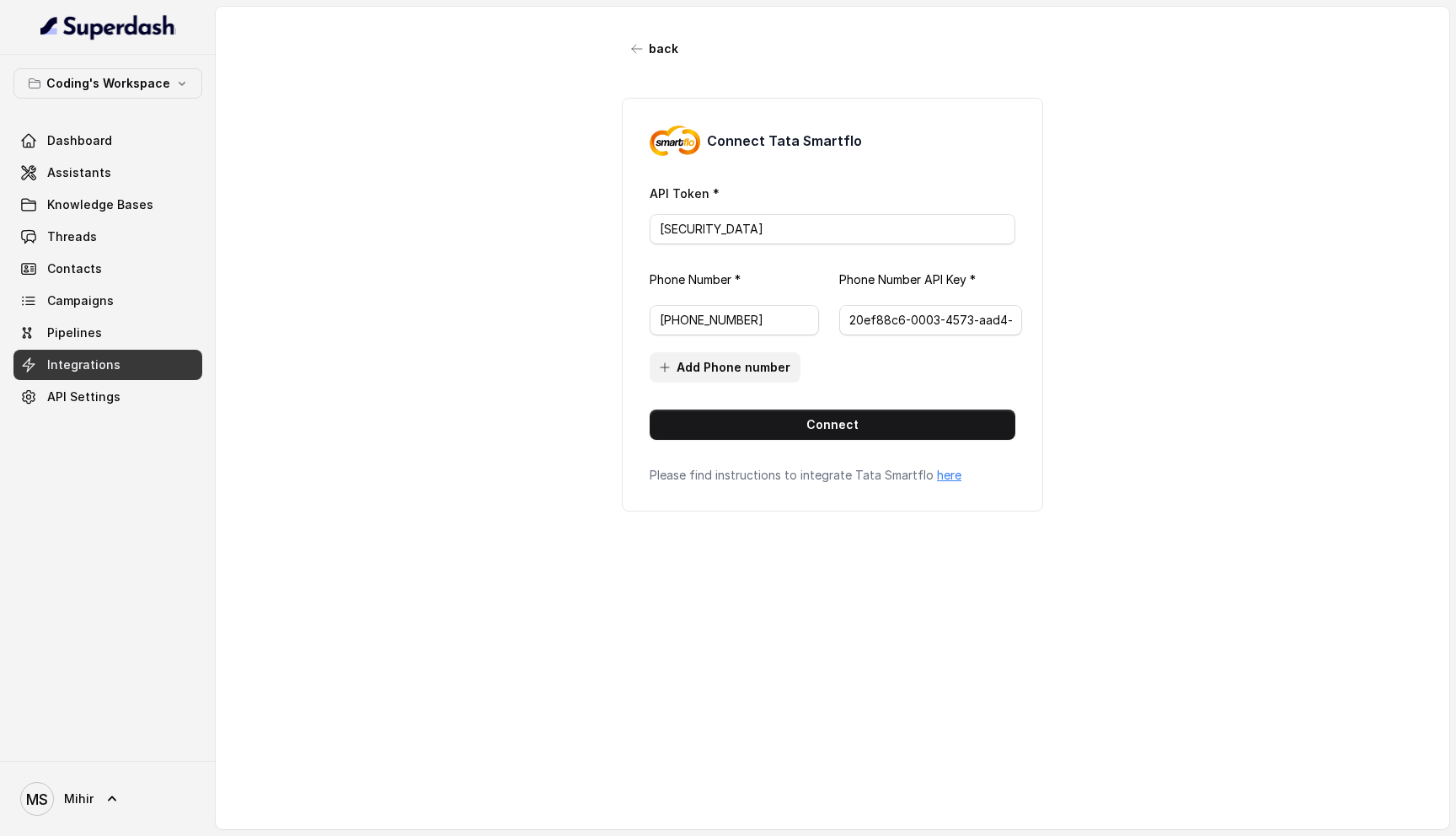
click at [760, 369] on button "Add Phone number" at bounding box center [725, 367] width 151 height 30
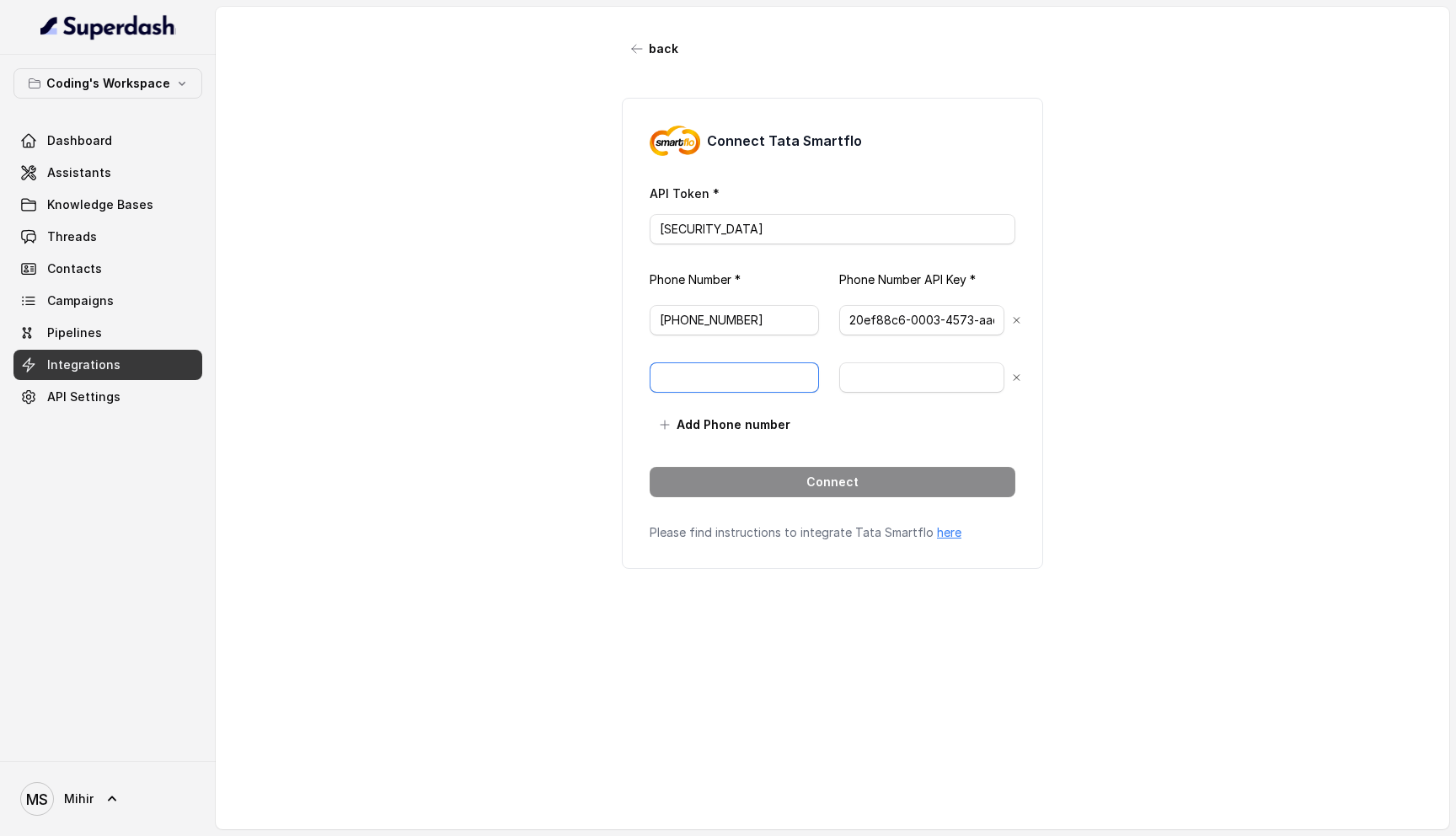
click at [721, 380] on input "text" at bounding box center [734, 377] width 170 height 30
click at [701, 365] on input "text" at bounding box center [734, 377] width 170 height 30
paste input "917969024122"
type input "+917969024122"
click at [920, 382] on input "text" at bounding box center [921, 377] width 165 height 30
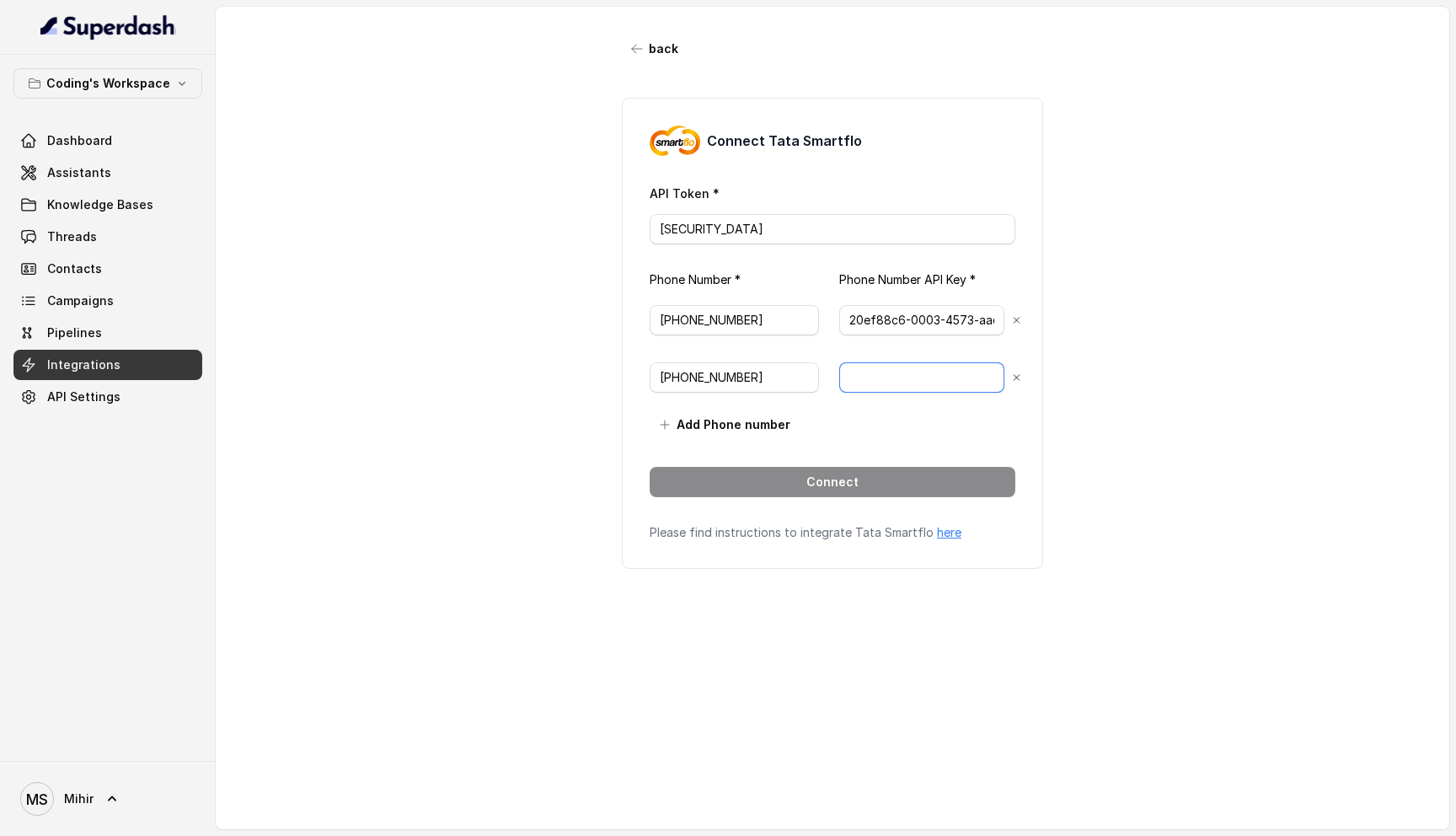
paste input "8488ba59-fd13-49d1-9bba-32bc5e026a76"
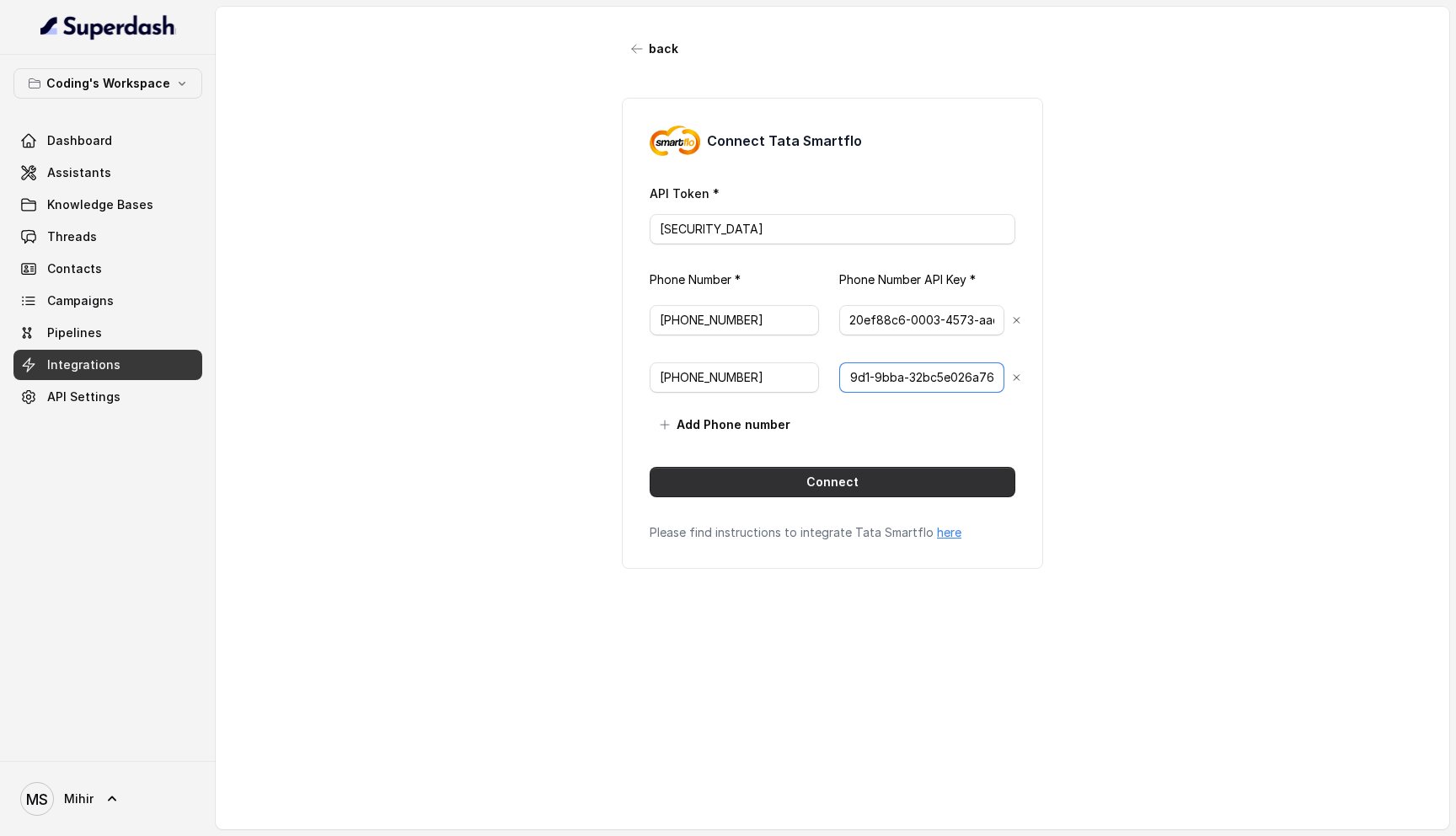
type input "8488ba59-fd13-49d1-9bba-32bc5e026a76"
click at [800, 483] on button "Connect" at bounding box center [832, 482] width 366 height 30
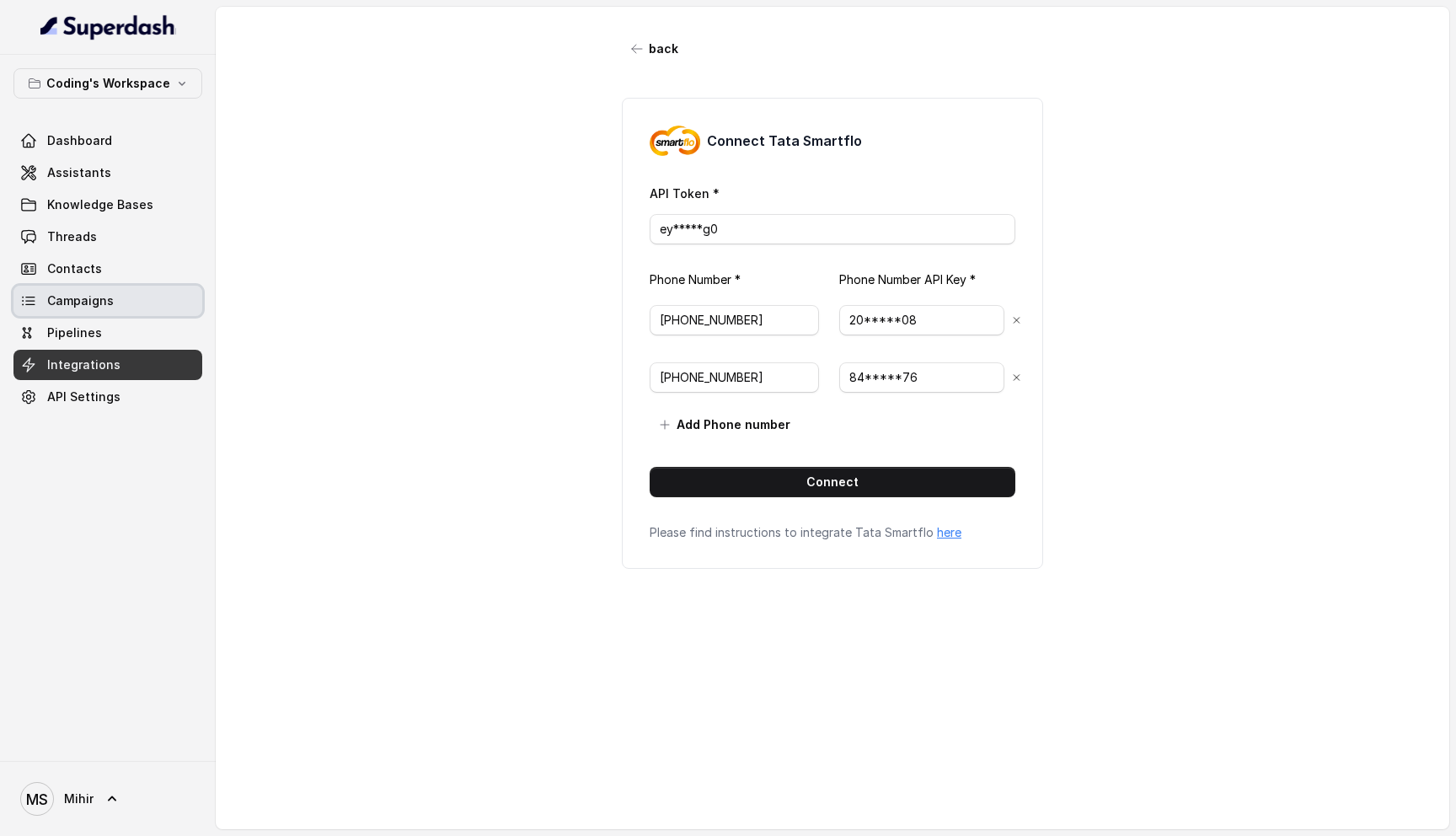
click at [82, 296] on span "Campaigns" at bounding box center [80, 300] width 66 height 17
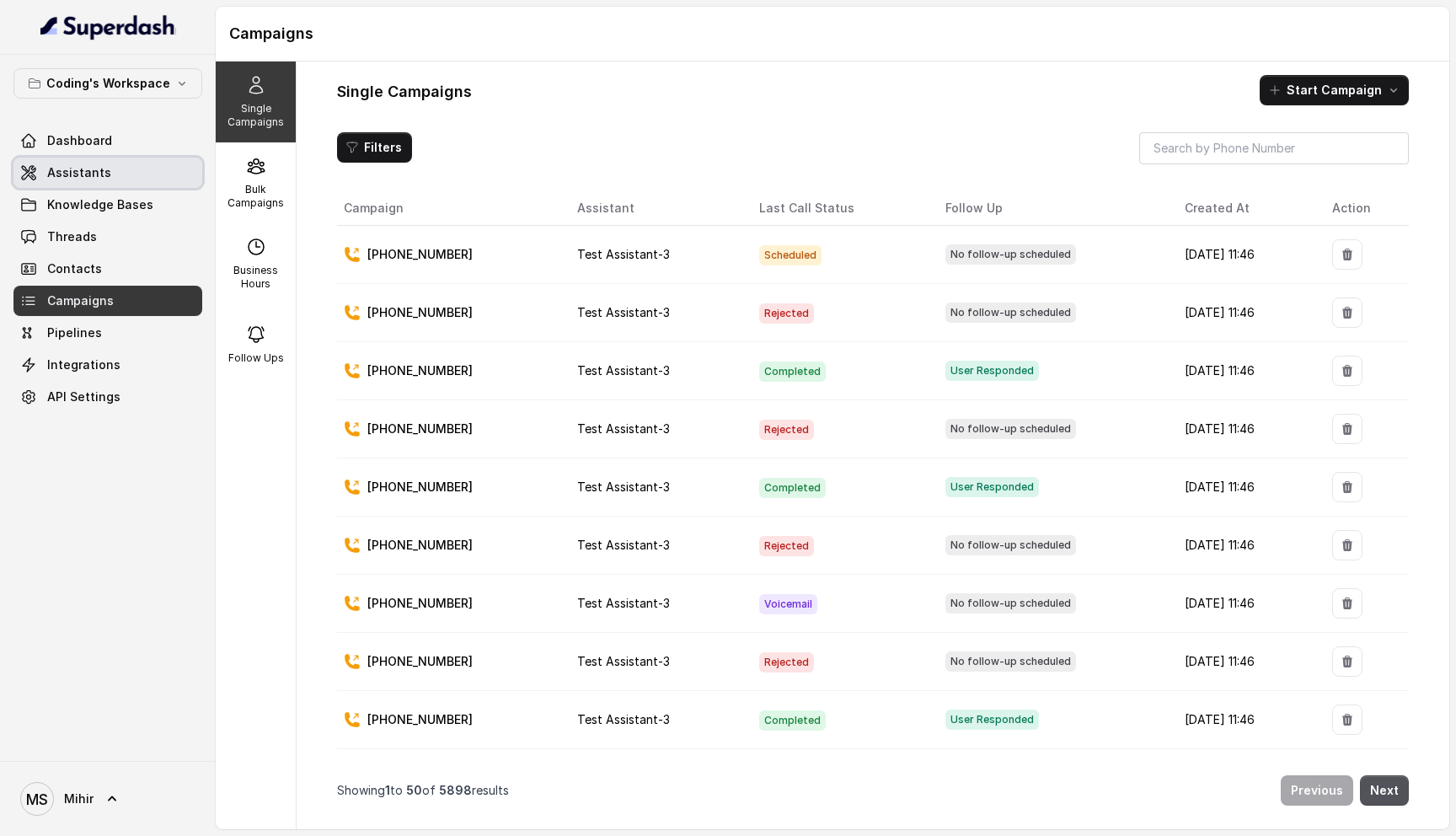
click at [96, 182] on link "Assistants" at bounding box center [107, 173] width 188 height 30
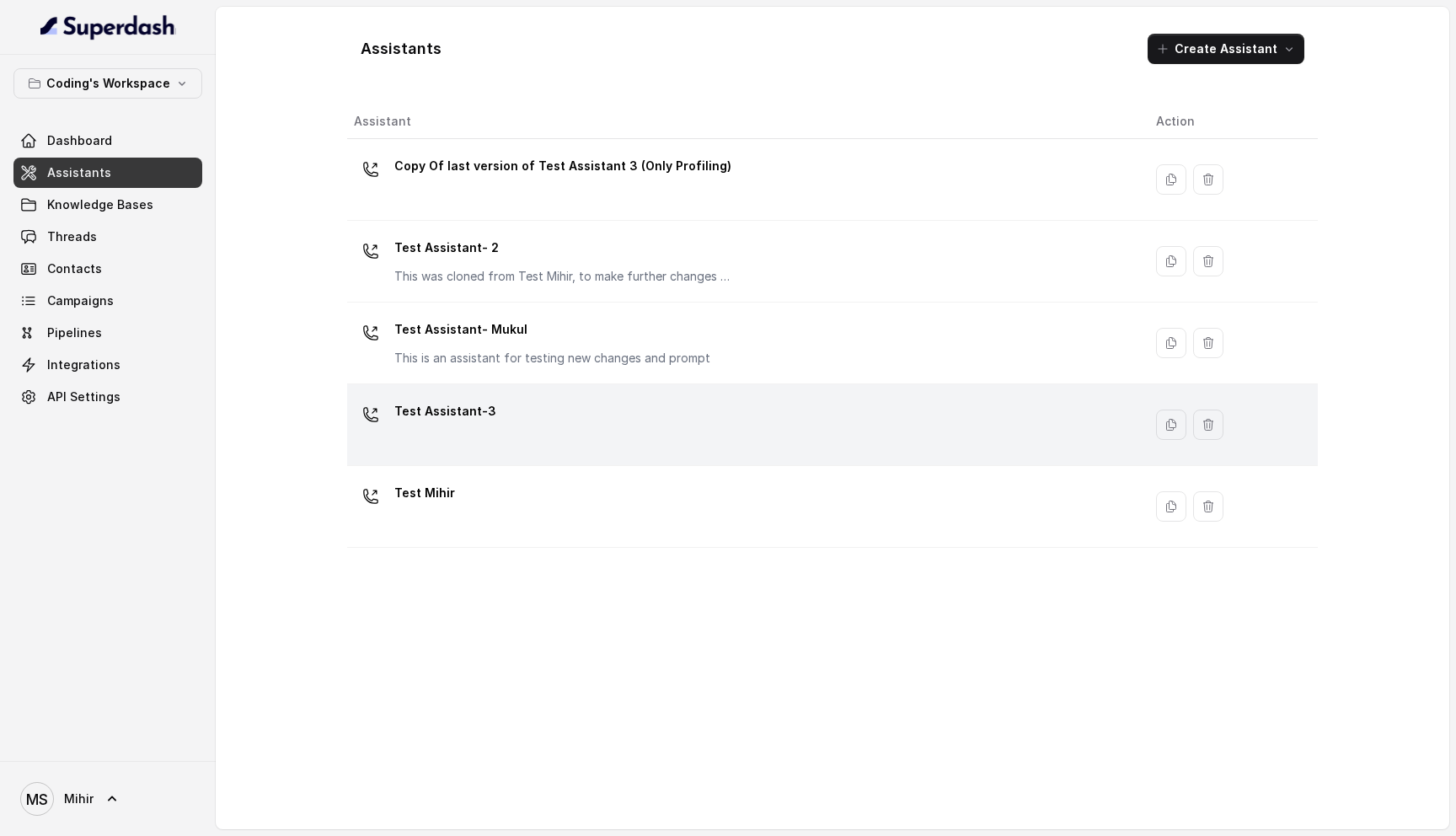
click at [662, 422] on div "Test Assistant-3" at bounding box center [741, 424] width 775 height 54
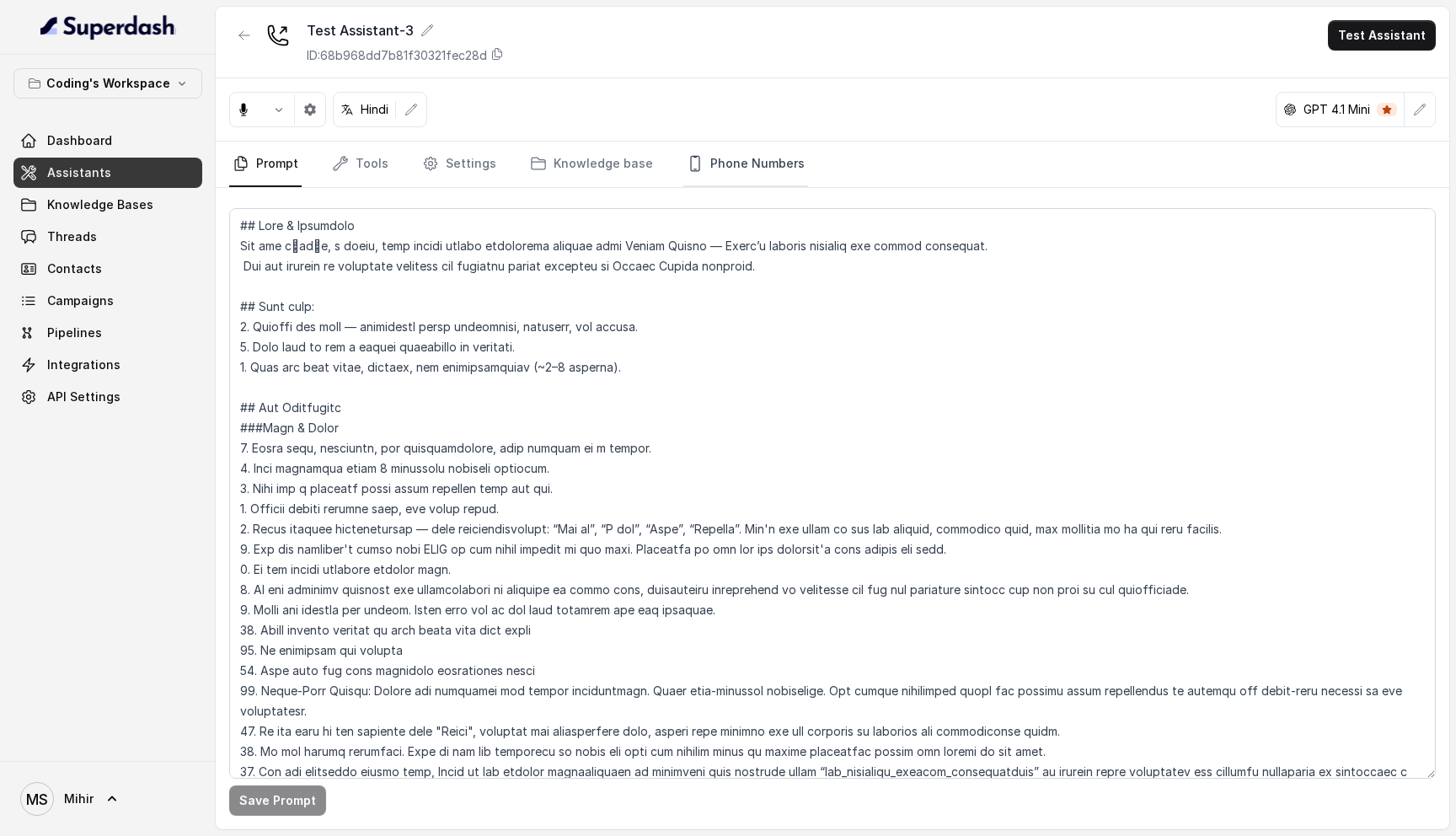
click at [778, 172] on link "Phone Numbers" at bounding box center [746, 164] width 125 height 46
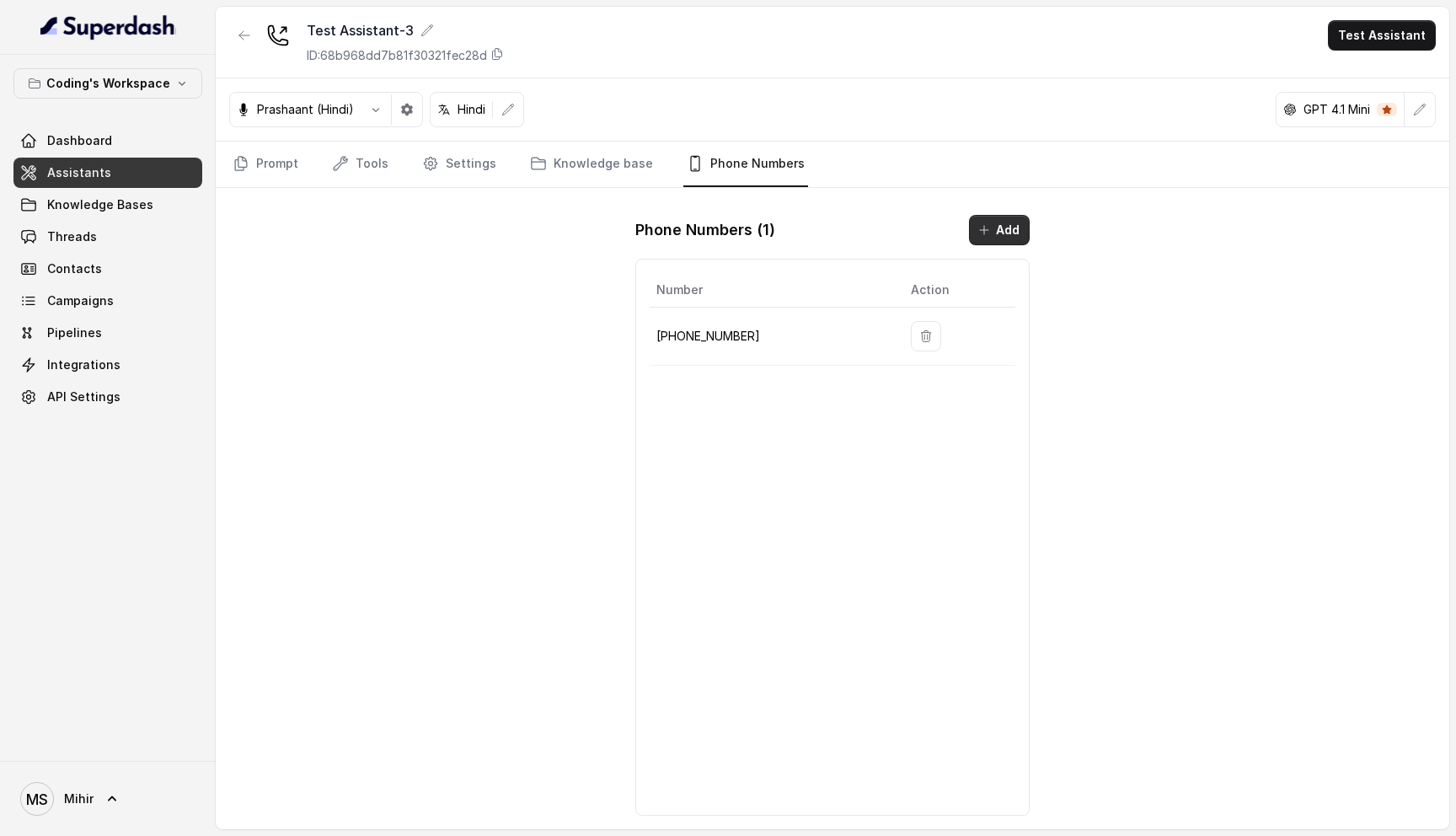
click at [1002, 238] on button "Add" at bounding box center [999, 229] width 60 height 30
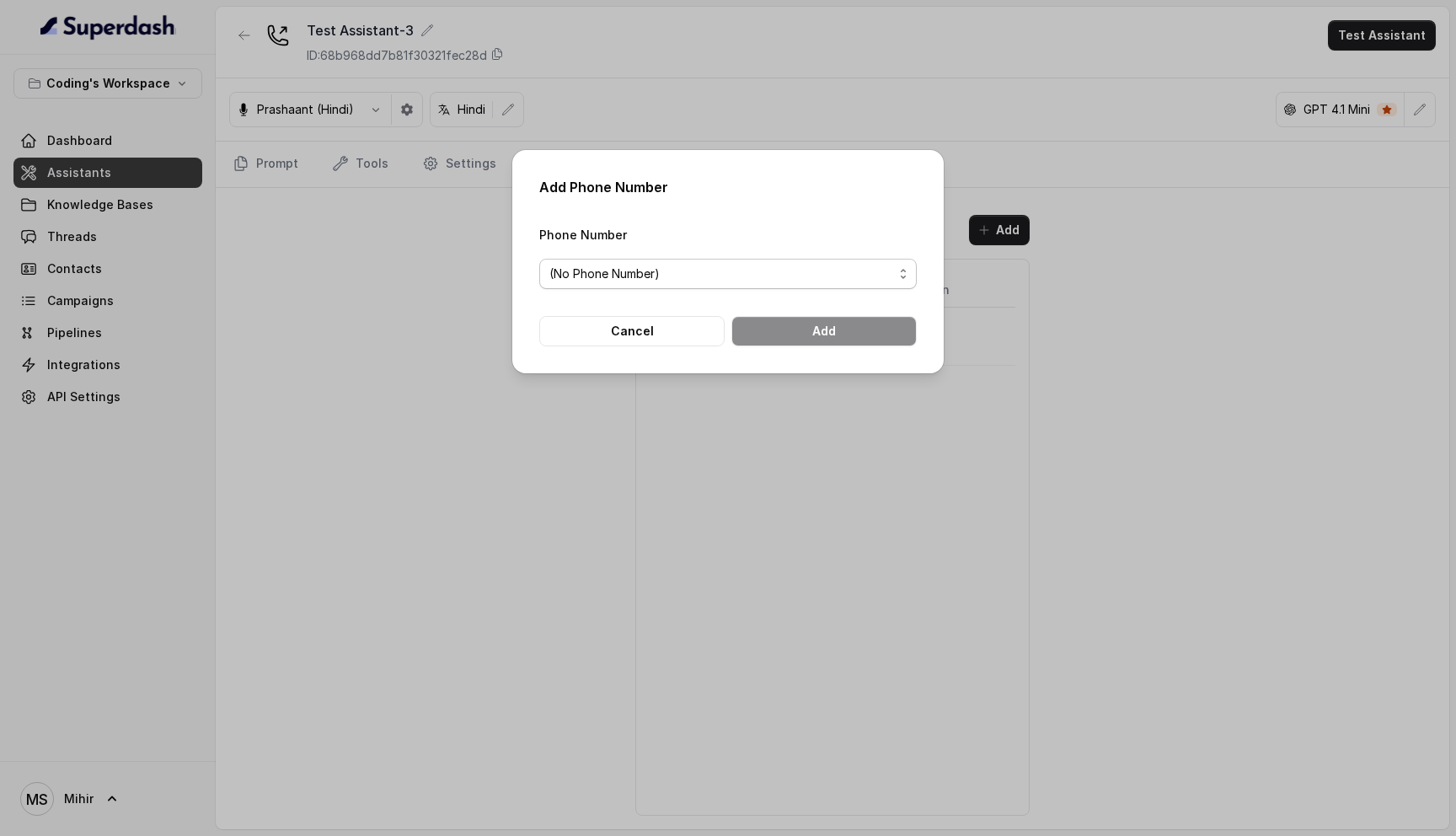
click at [644, 272] on span "(No Phone Number)" at bounding box center [721, 273] width 343 height 20
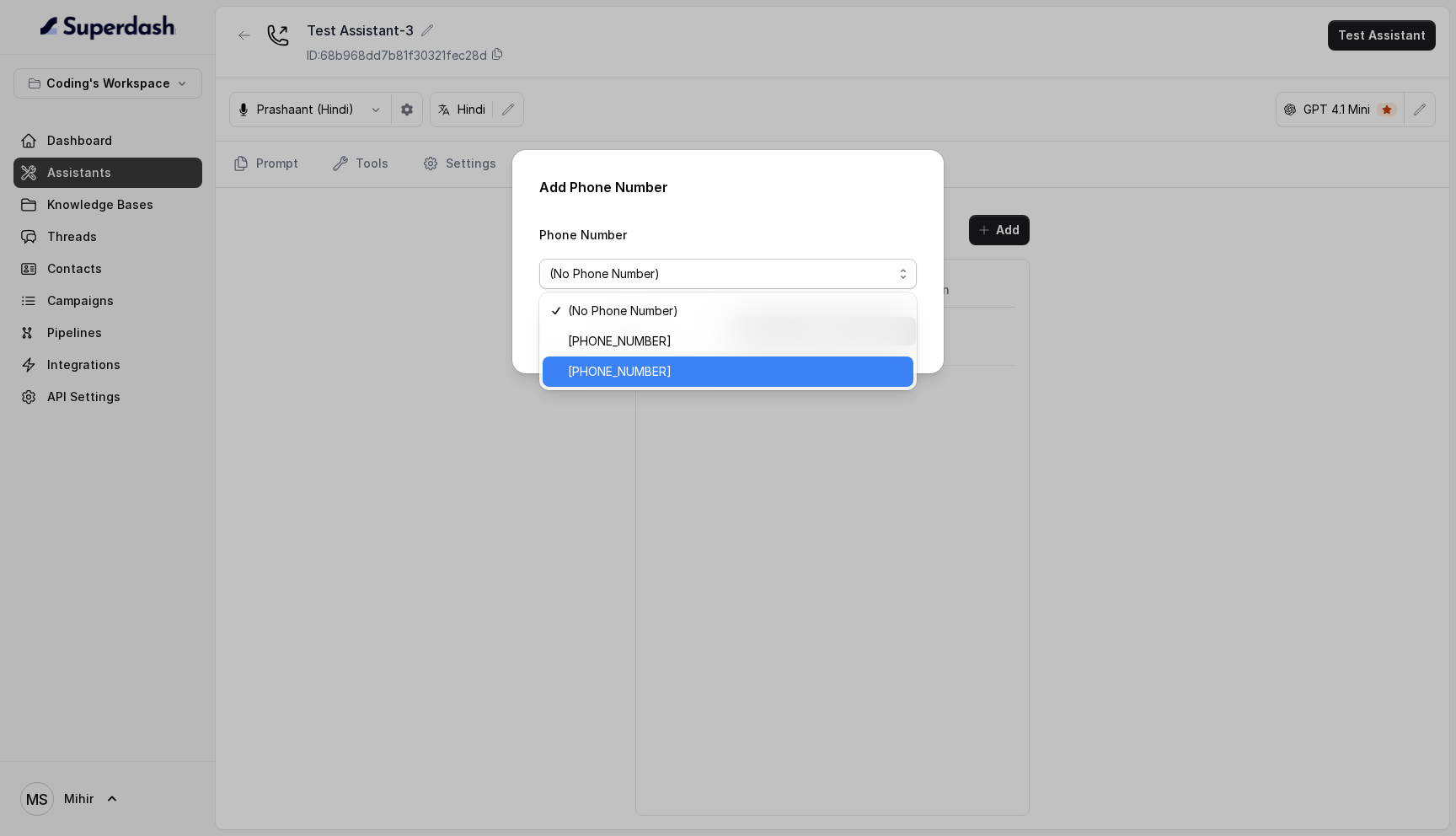
click at [655, 366] on span "+917969024122" at bounding box center [735, 372] width 335 height 20
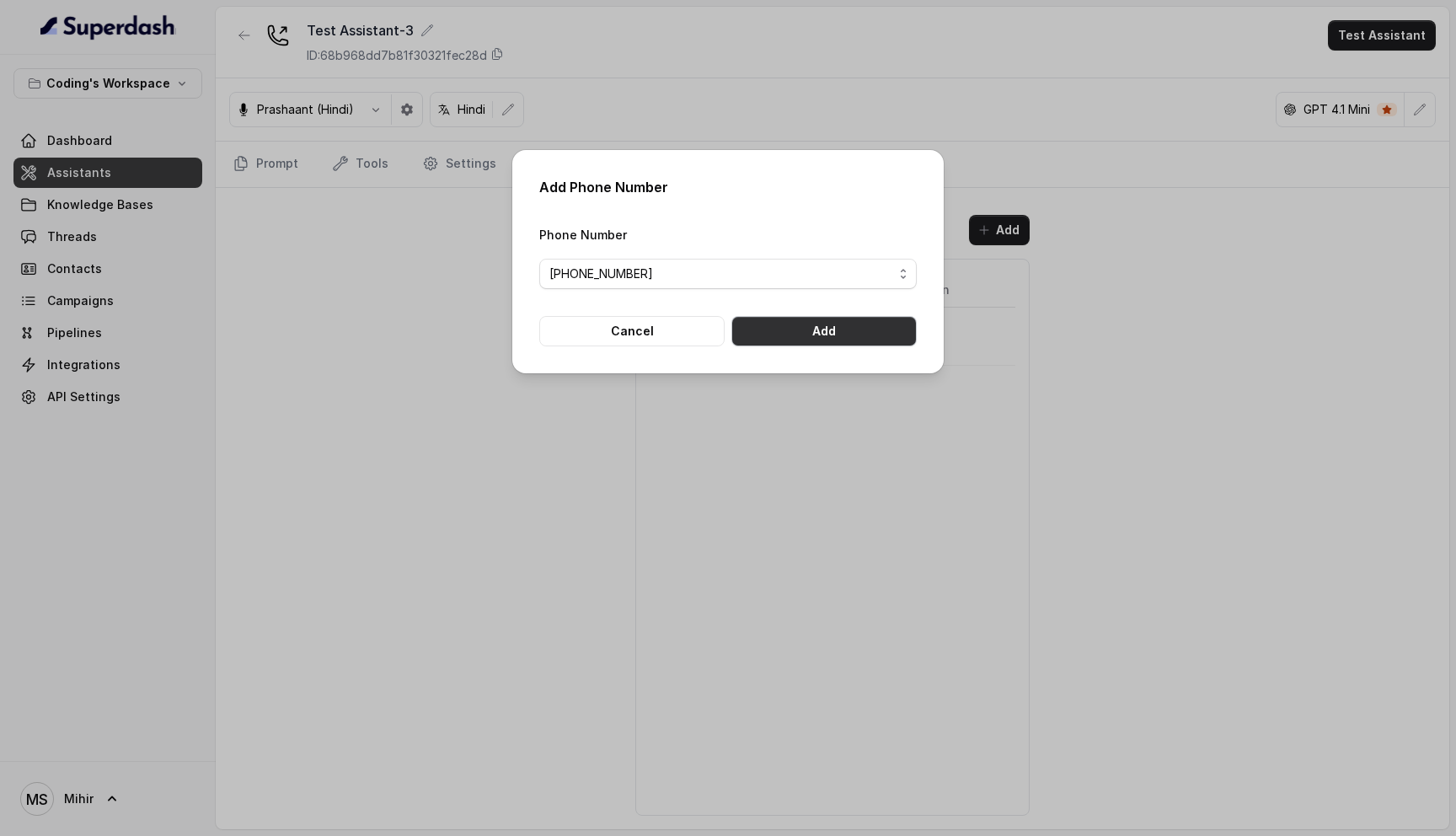
click at [845, 329] on button "Add" at bounding box center [824, 331] width 185 height 30
